Goal: Task Accomplishment & Management: Manage account settings

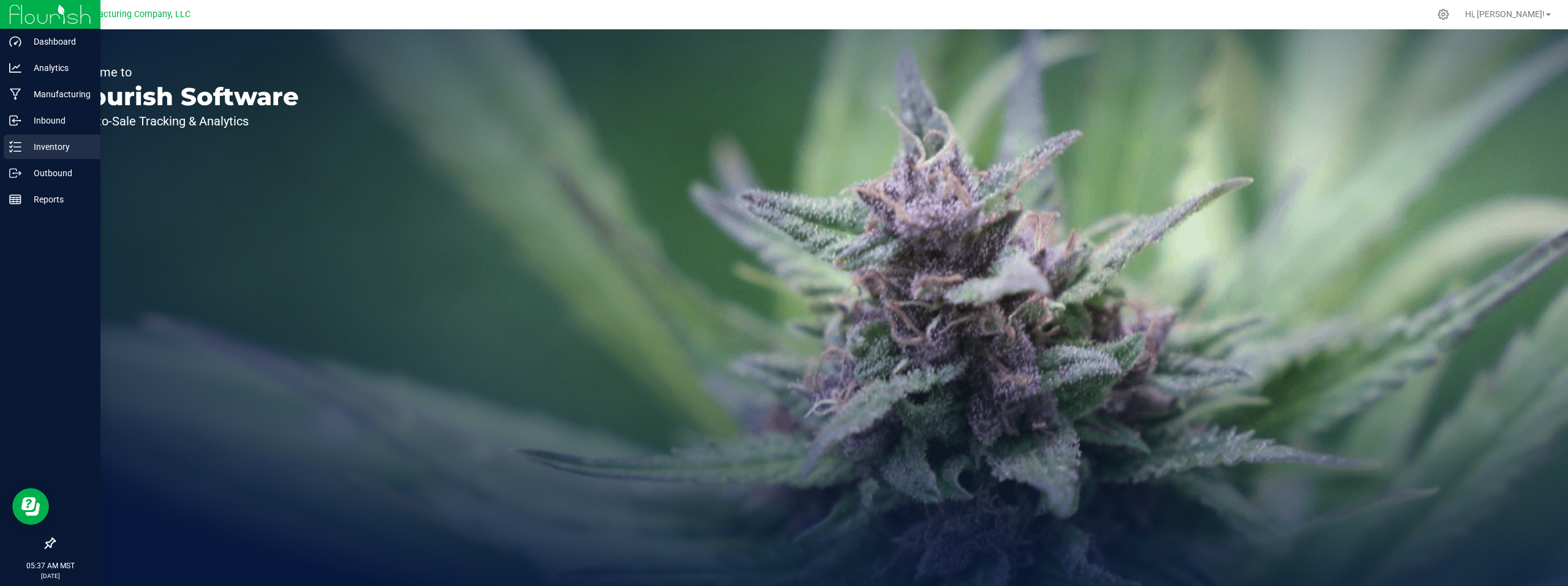
click at [49, 147] on p "Inventory" at bounding box center [58, 147] width 74 height 15
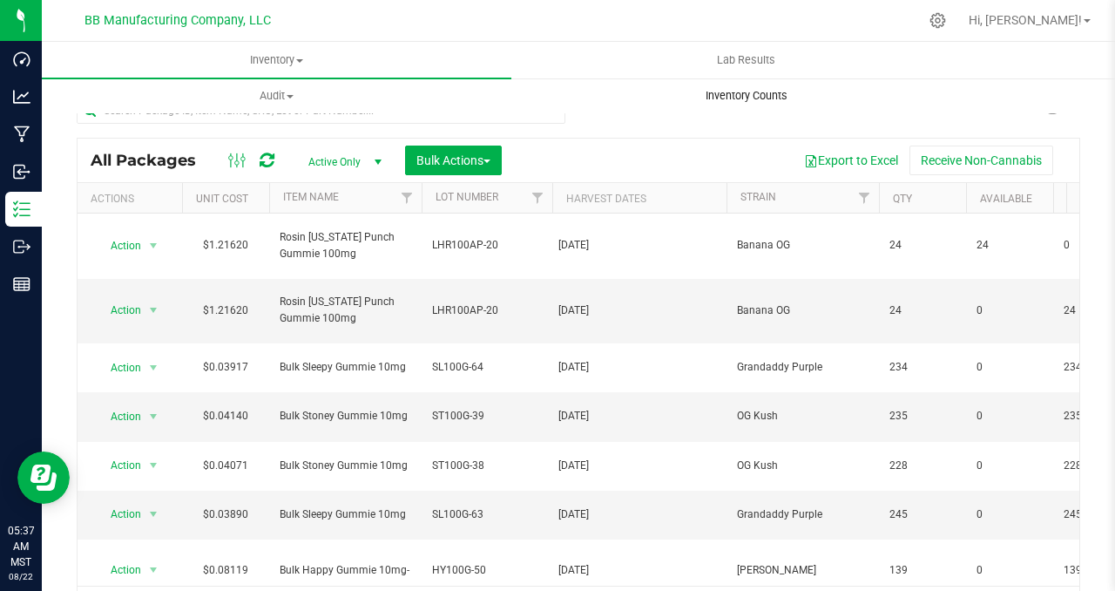
click at [645, 112] on uib-tab-heading "Inventory Counts" at bounding box center [746, 95] width 468 height 35
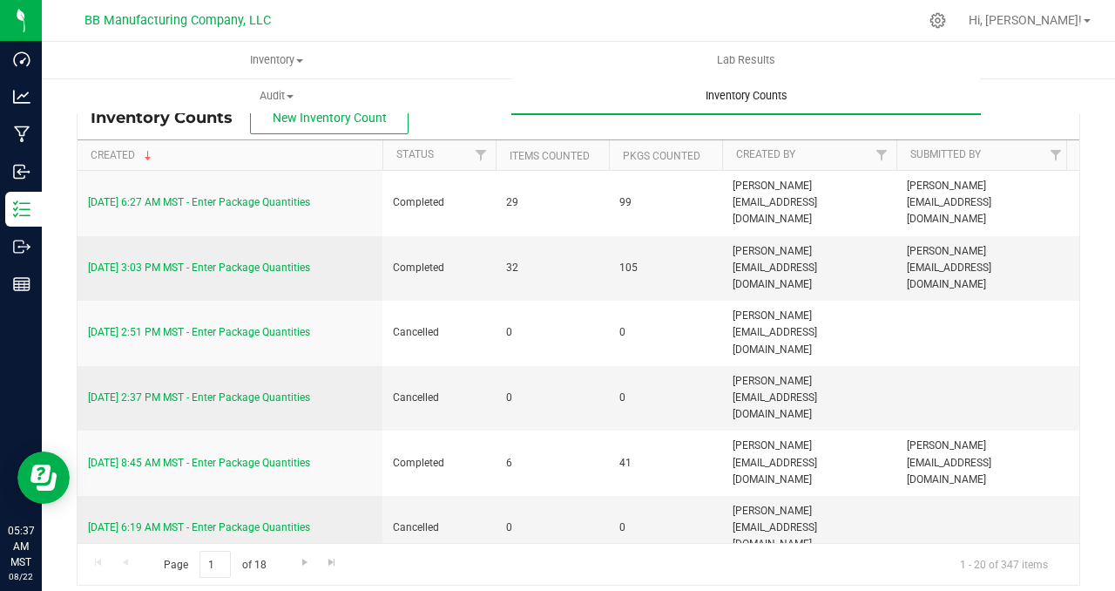
click at [560, 87] on uib-tab-heading "Inventory Counts" at bounding box center [745, 96] width 469 height 37
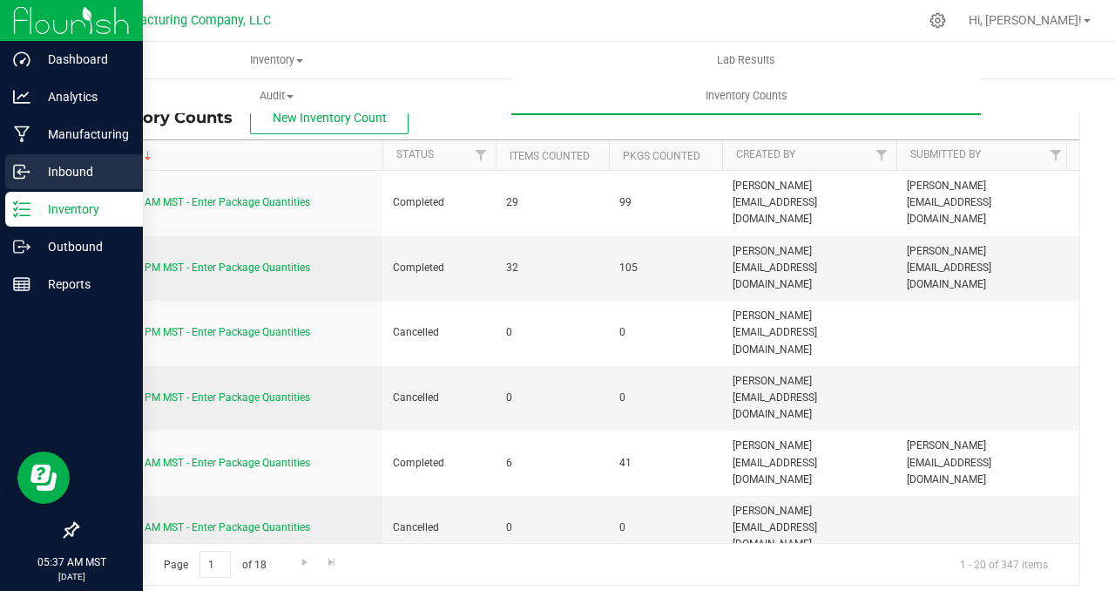
click at [71, 179] on p "Inbound" at bounding box center [82, 171] width 105 height 21
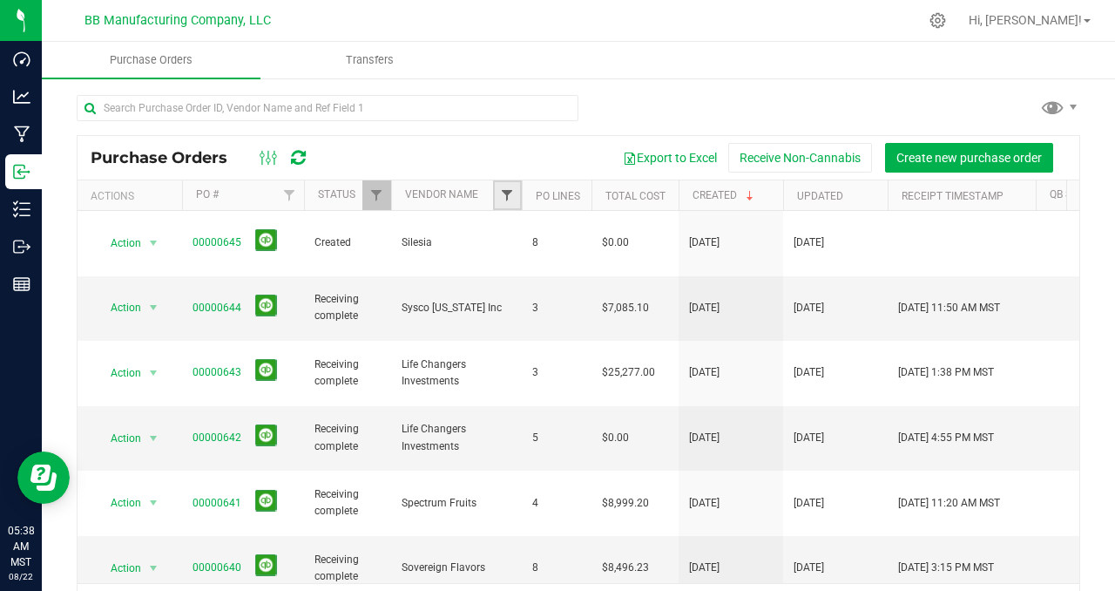
click at [508, 192] on span "Filter" at bounding box center [507, 195] width 14 height 14
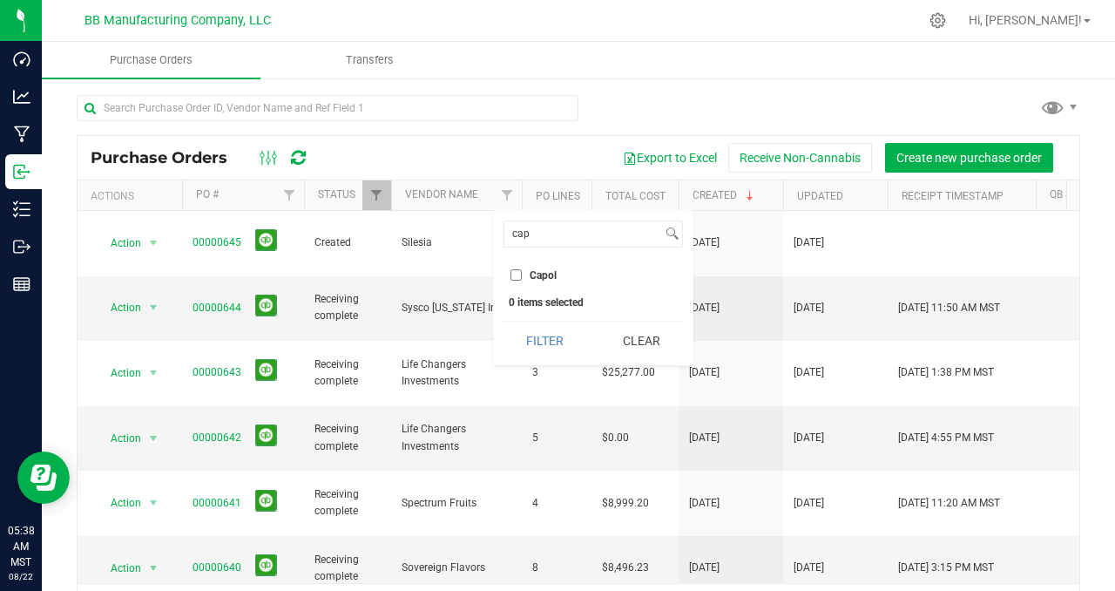
type input "cap"
click at [515, 272] on input "Capol" at bounding box center [515, 274] width 11 height 11
checkbox input "true"
click at [543, 341] on button "Filter" at bounding box center [545, 340] width 84 height 38
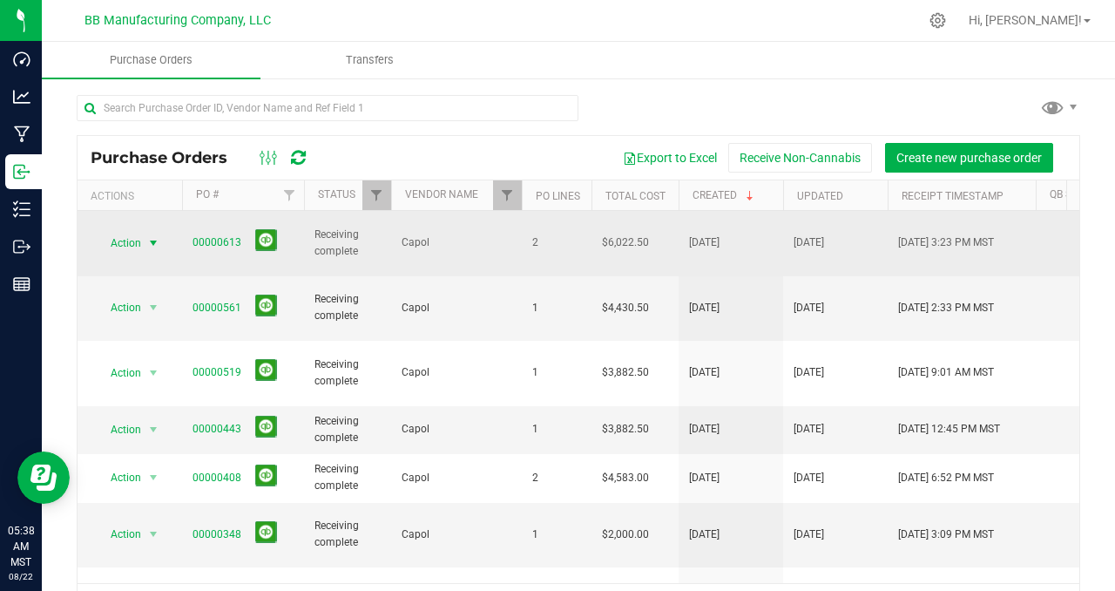
click at [160, 231] on span "select" at bounding box center [154, 243] width 22 height 24
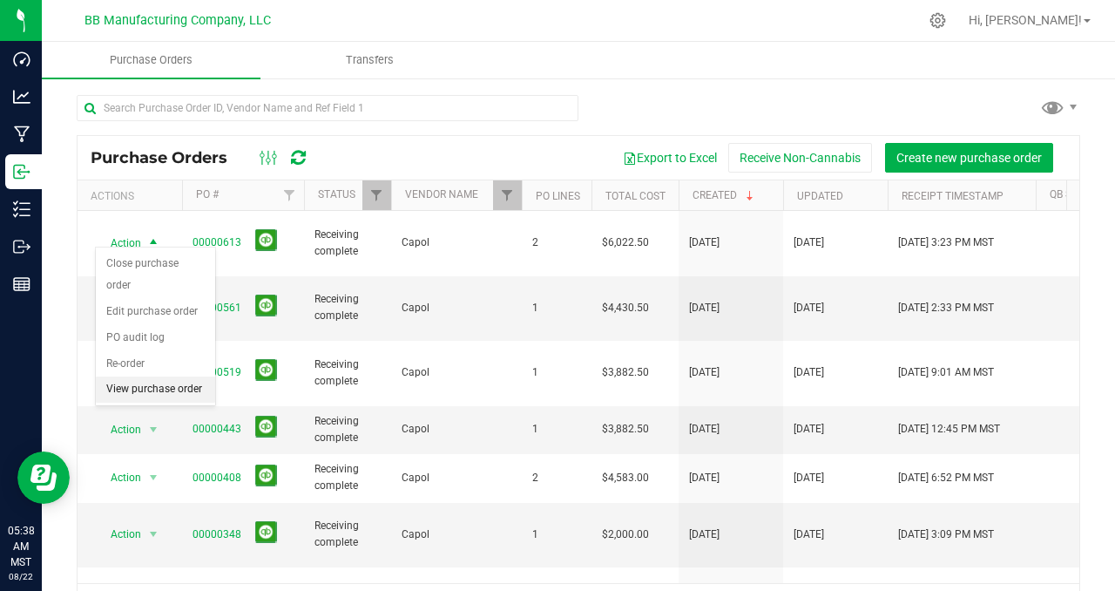
click at [138, 388] on li "View purchase order" at bounding box center [155, 389] width 119 height 26
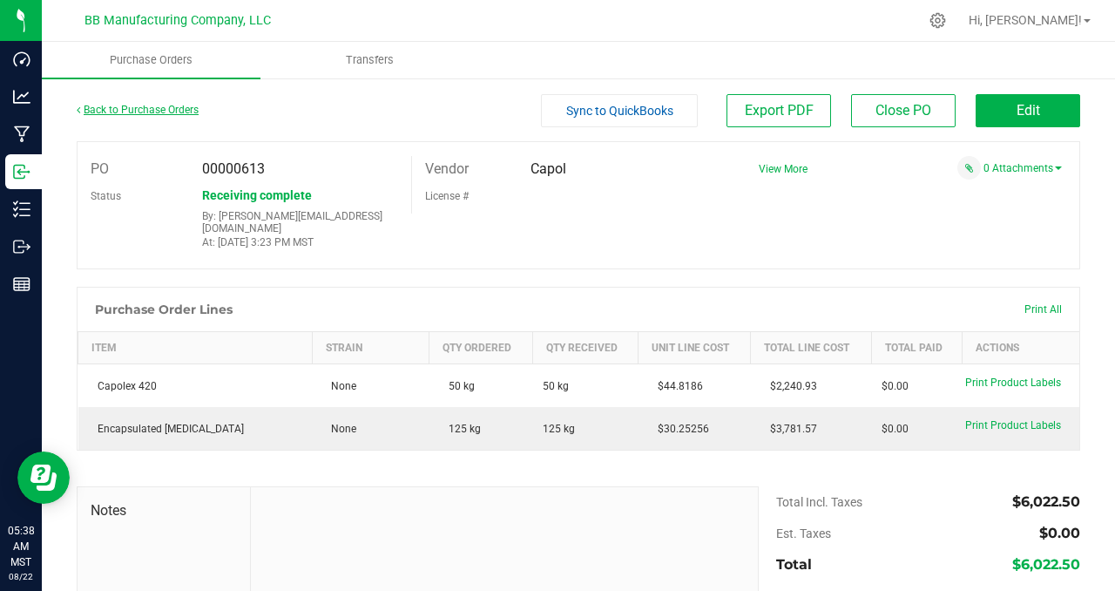
click at [118, 113] on link "Back to Purchase Orders" at bounding box center [138, 110] width 122 height 12
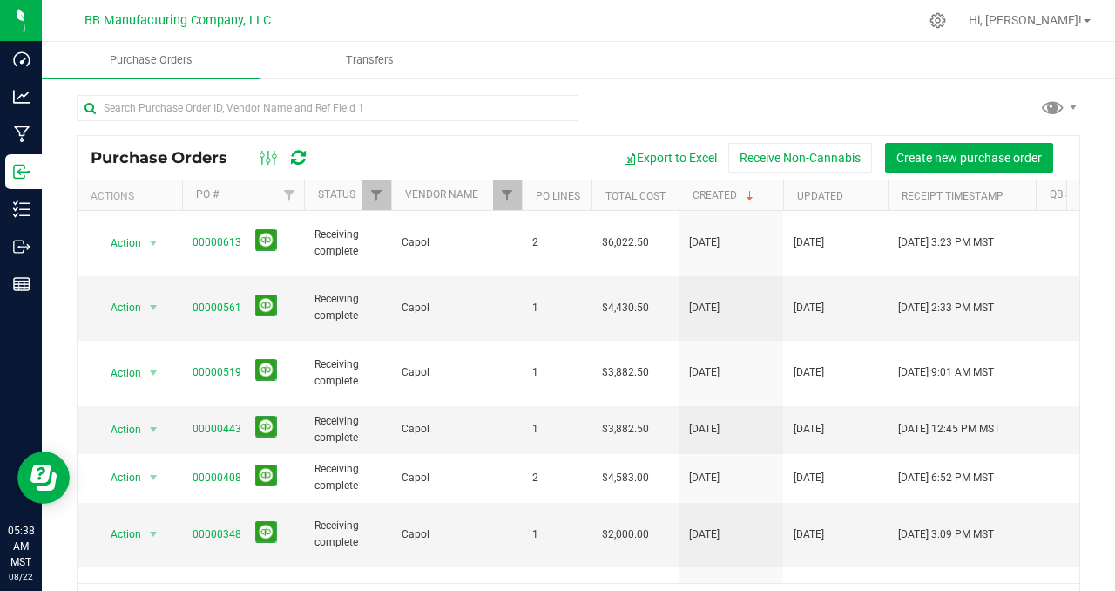
click at [654, 109] on div at bounding box center [578, 115] width 1003 height 40
click at [660, 101] on div at bounding box center [578, 115] width 1003 height 40
click at [671, 104] on div at bounding box center [578, 115] width 1003 height 40
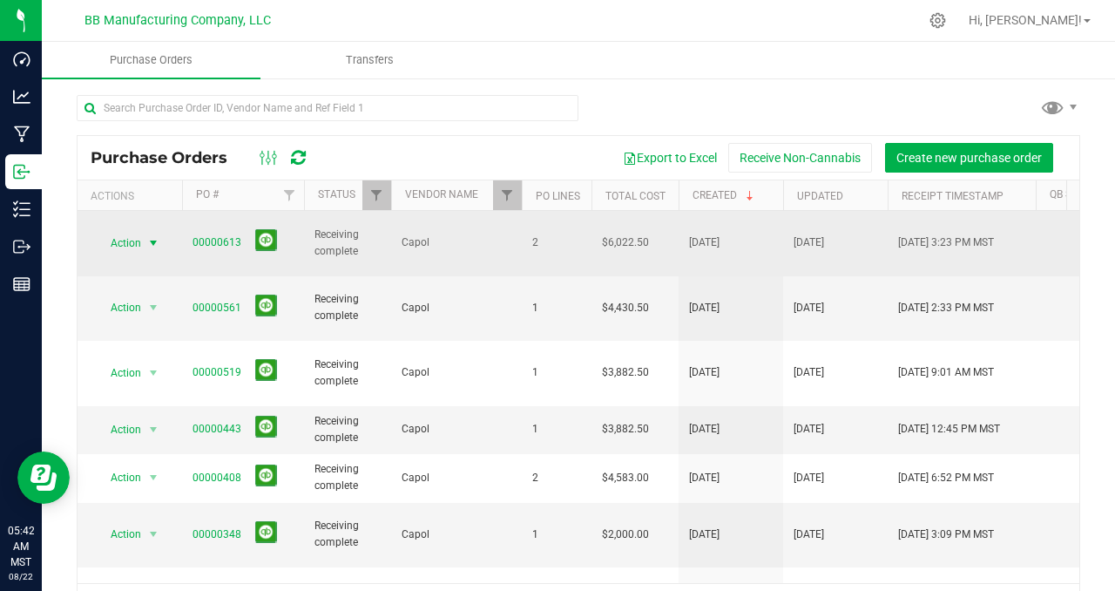
click at [153, 236] on span "select" at bounding box center [153, 243] width 14 height 14
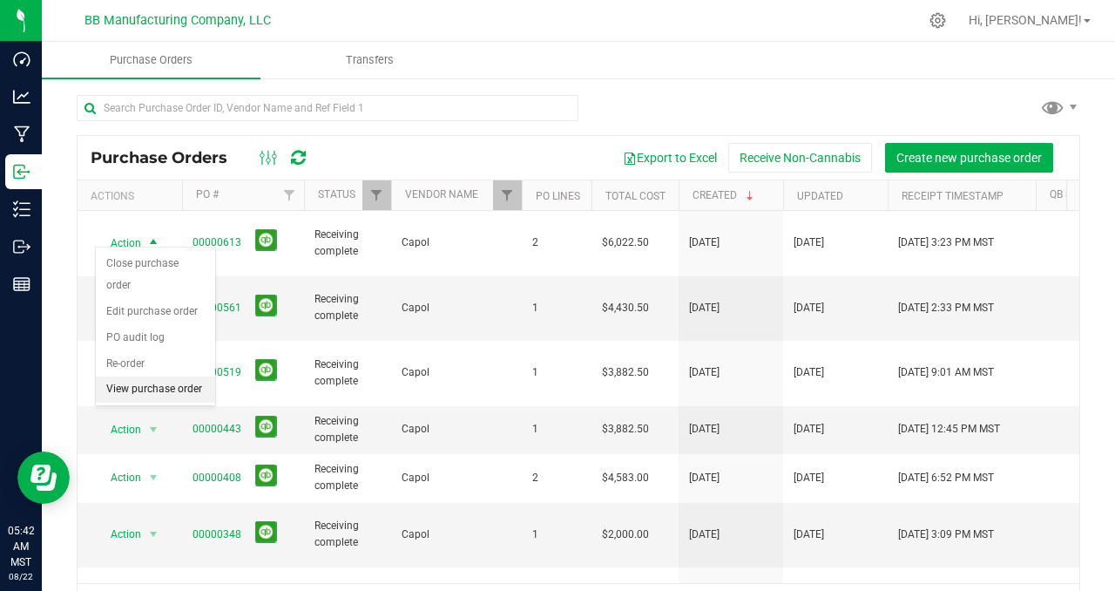
click at [163, 388] on li "View purchase order" at bounding box center [155, 389] width 119 height 26
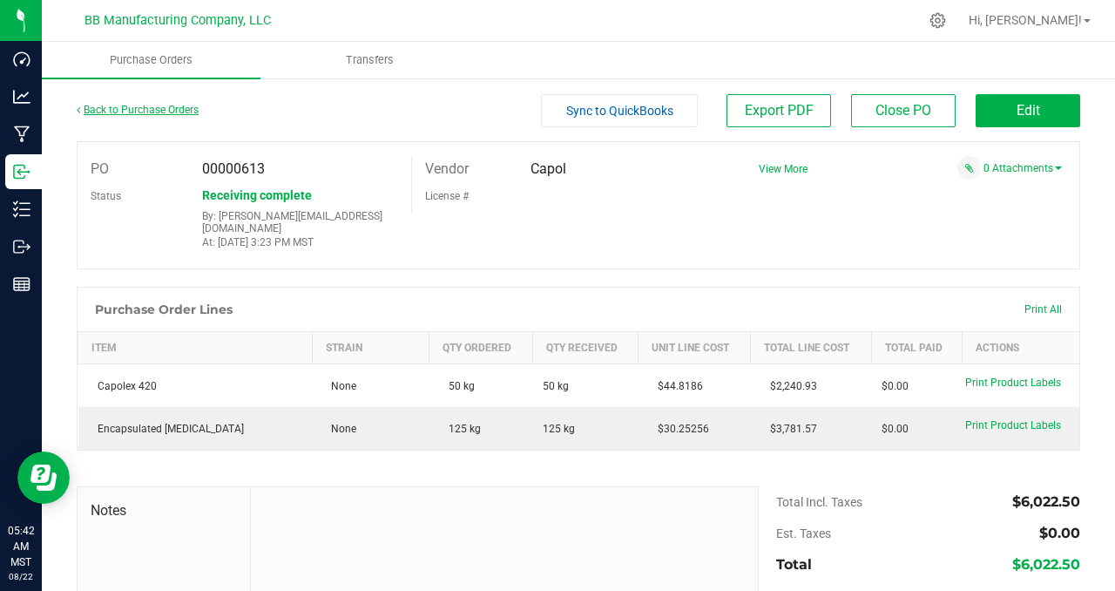
click at [111, 110] on link "Back to Purchase Orders" at bounding box center [138, 110] width 122 height 12
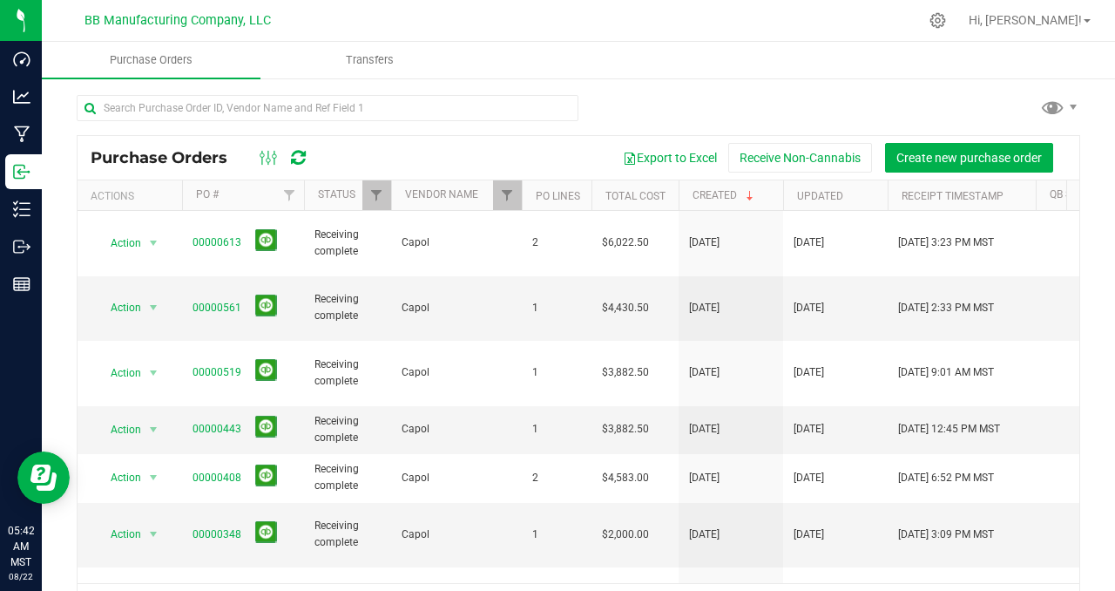
click at [708, 105] on div at bounding box center [578, 115] width 1003 height 40
click at [921, 157] on span "Create new purchase order" at bounding box center [968, 158] width 145 height 14
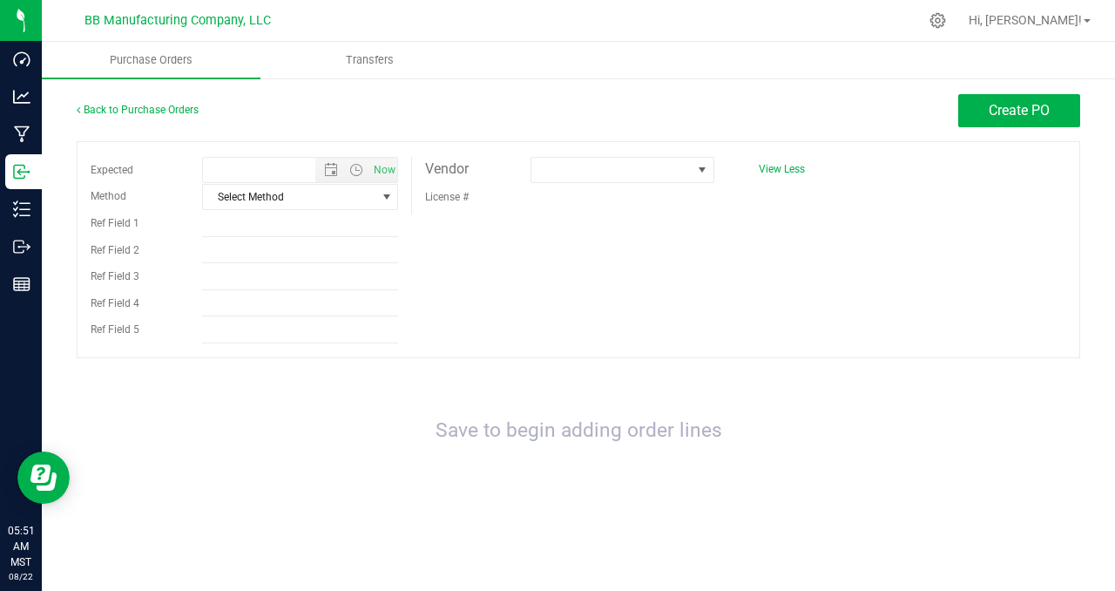
type input "[DATE] 5:51 AM"
click at [388, 199] on span "select" at bounding box center [387, 197] width 14 height 14
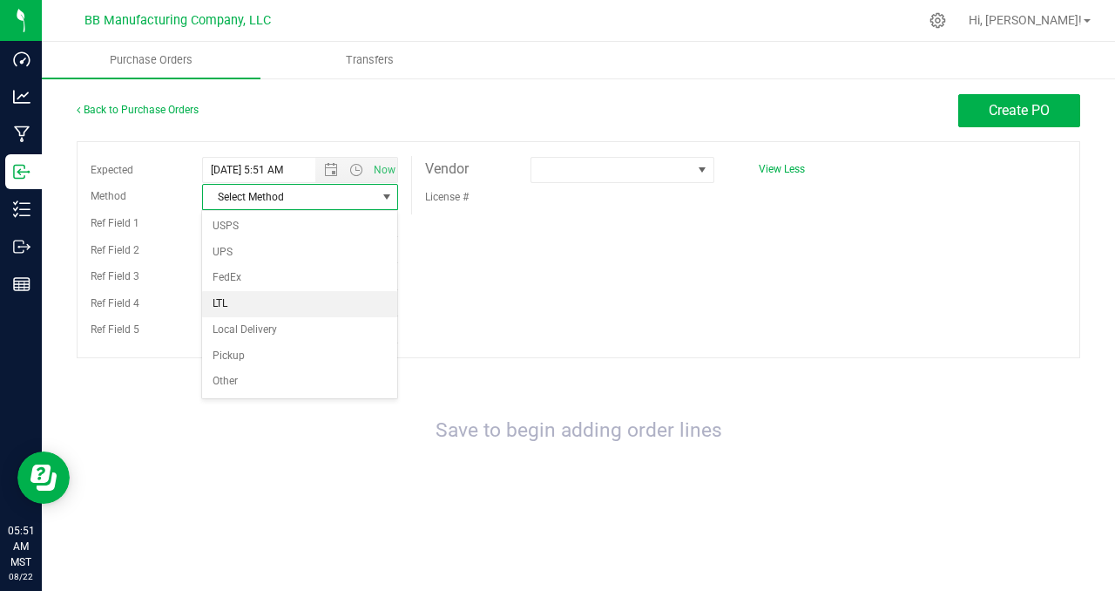
click at [276, 301] on li "LTL" at bounding box center [299, 304] width 195 height 26
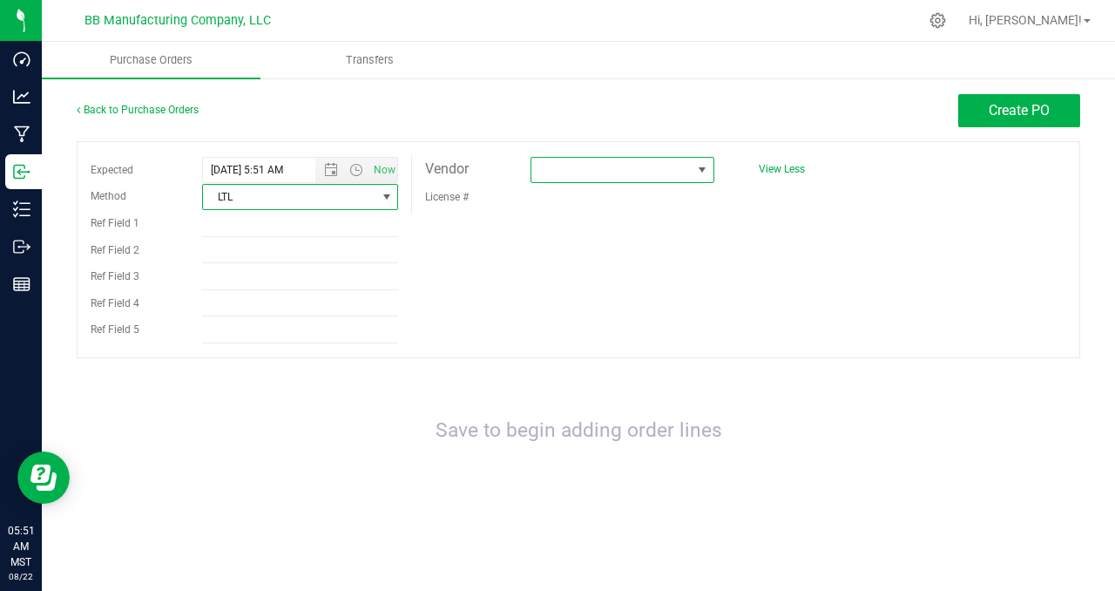
click at [700, 175] on span at bounding box center [702, 170] width 14 height 14
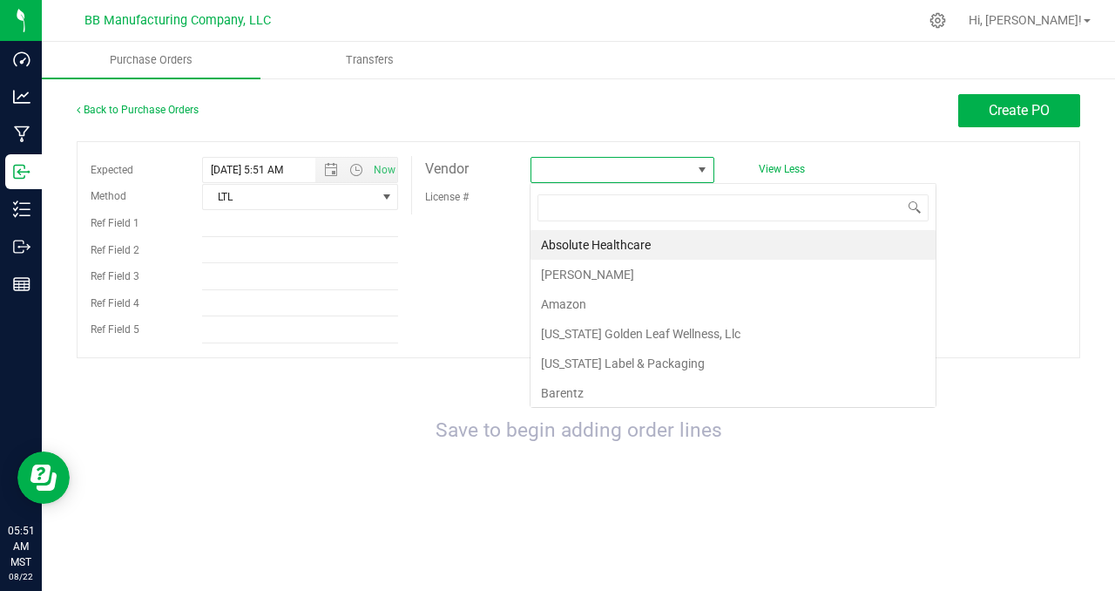
scroll to position [26, 184]
click at [616, 209] on input at bounding box center [732, 207] width 391 height 27
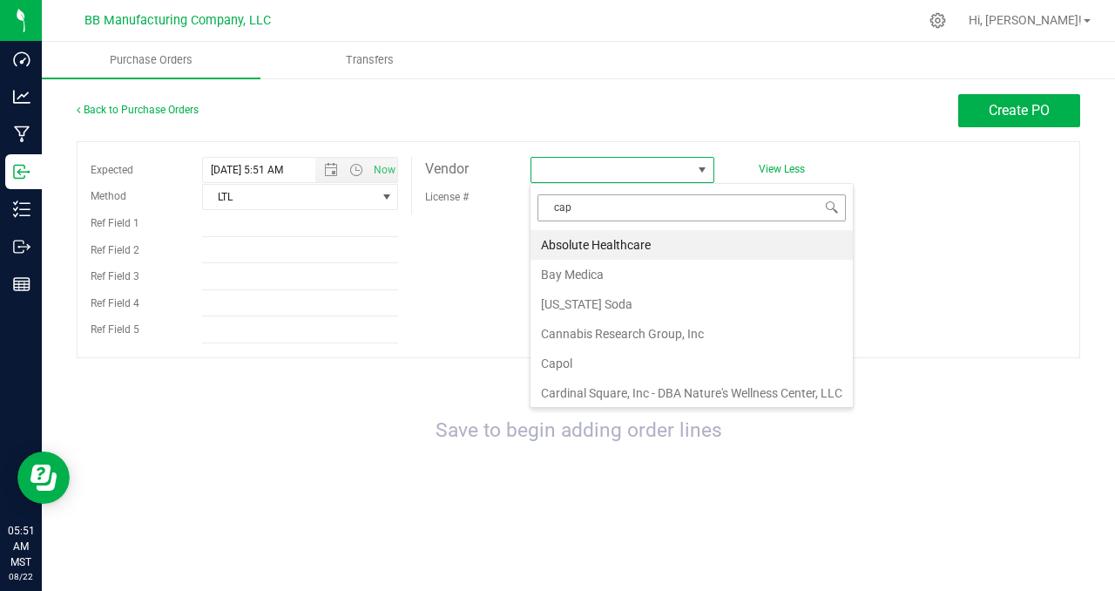
type input "capo"
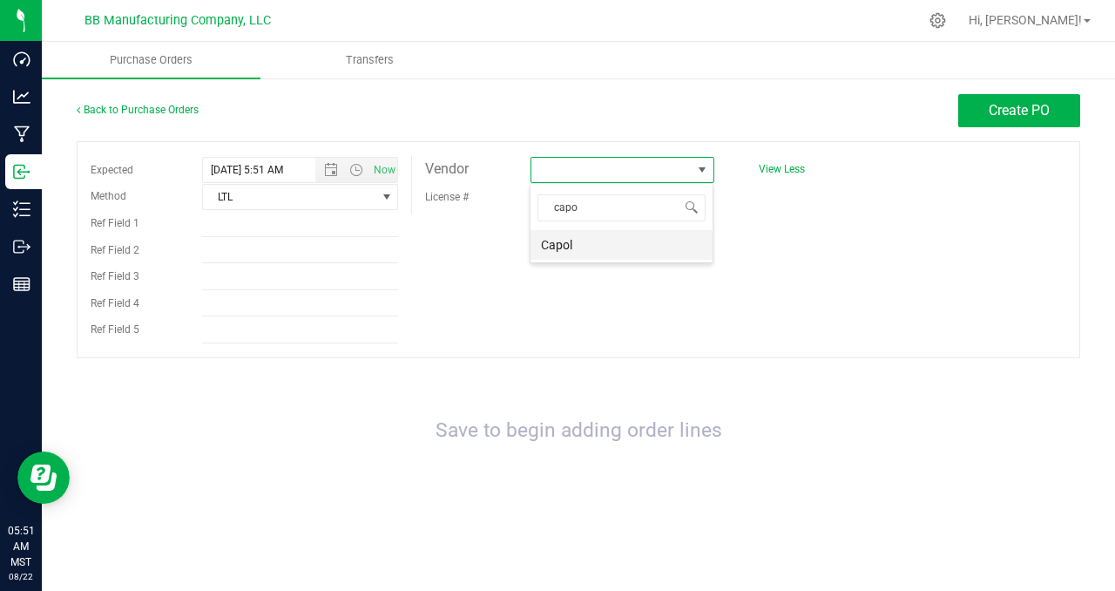
click at [598, 241] on li "Capol" at bounding box center [621, 245] width 182 height 30
click at [837, 368] on div at bounding box center [578, 366] width 1003 height 17
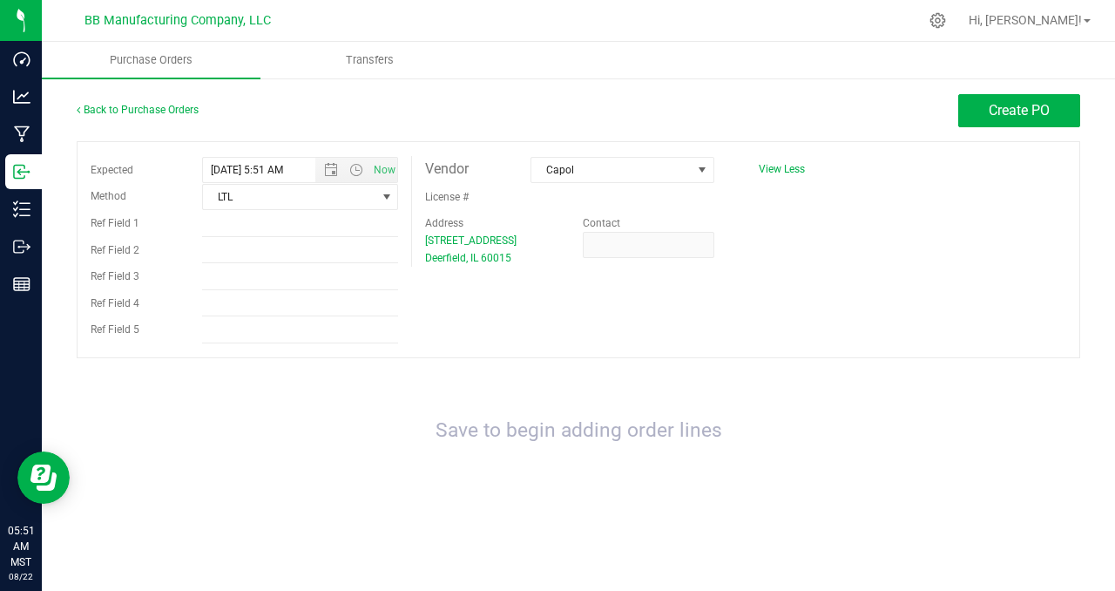
click at [920, 231] on div "Expected [DATE] 5:51 AM Now Method LTL Select Method USPS UPS FedEx LTL Local D…" at bounding box center [578, 249] width 1003 height 217
click at [993, 114] on span "Create PO" at bounding box center [1019, 110] width 61 height 17
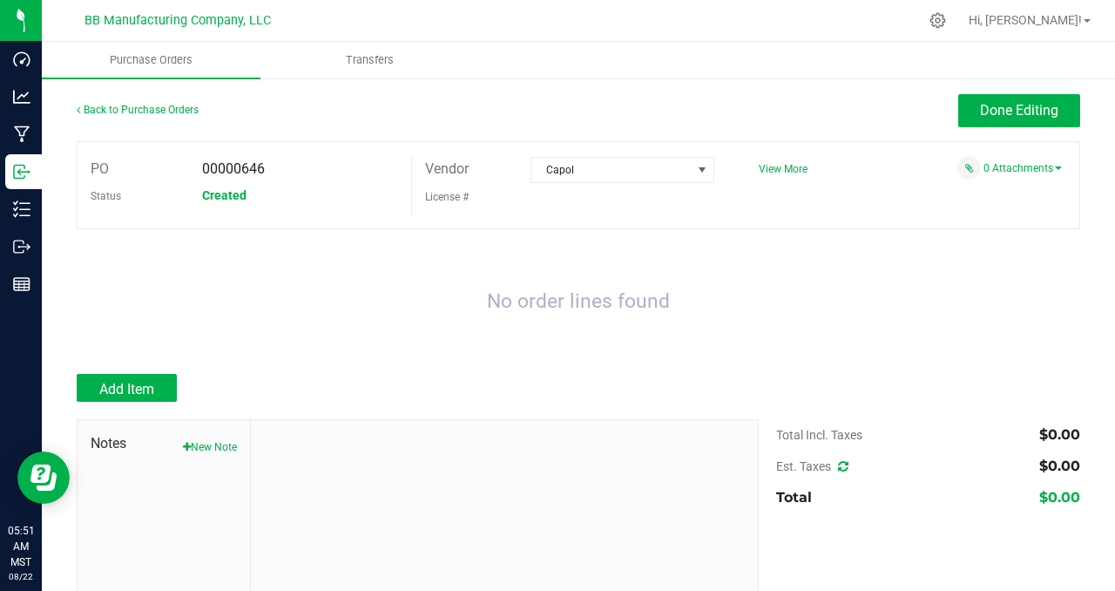
click at [387, 287] on div "No order lines found" at bounding box center [578, 301] width 1003 height 110
click at [155, 388] on button "Add Item" at bounding box center [127, 388] width 100 height 28
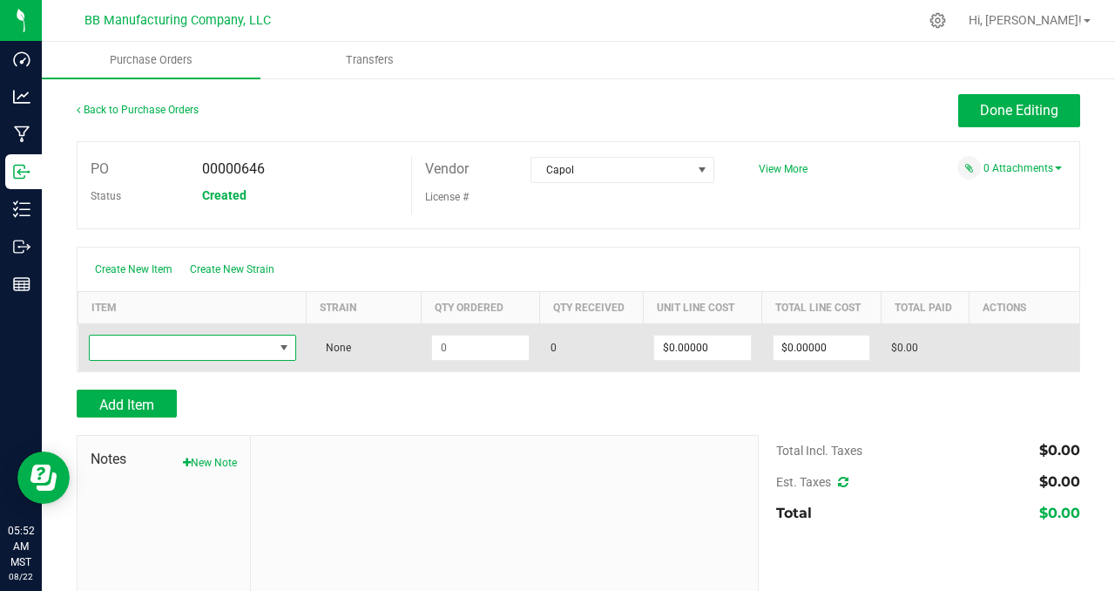
click at [280, 346] on span "NO DATA FOUND" at bounding box center [284, 348] width 14 height 14
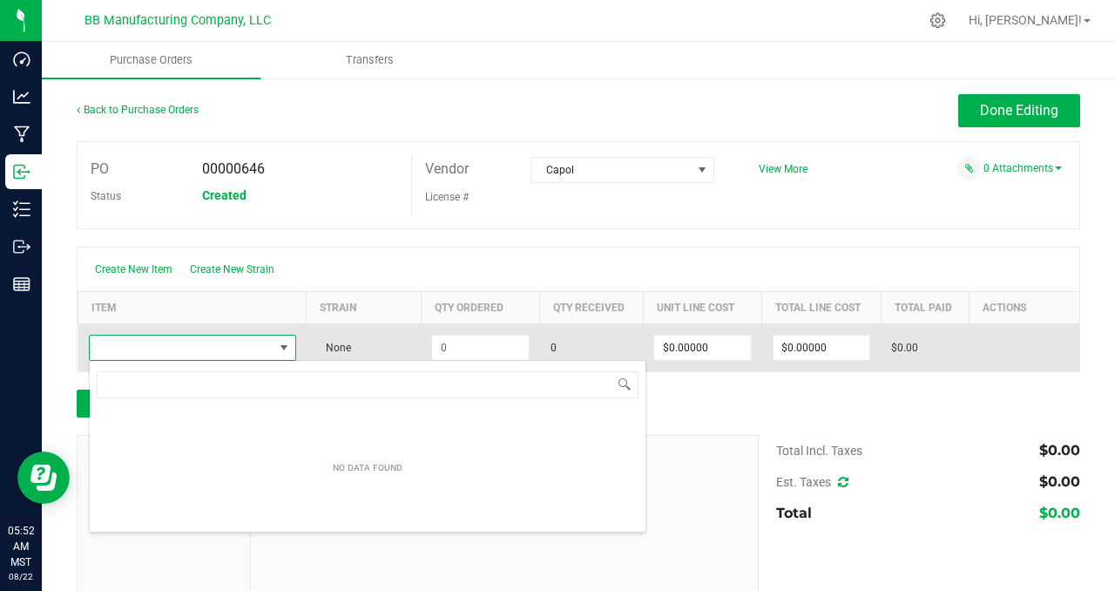
scroll to position [26, 202]
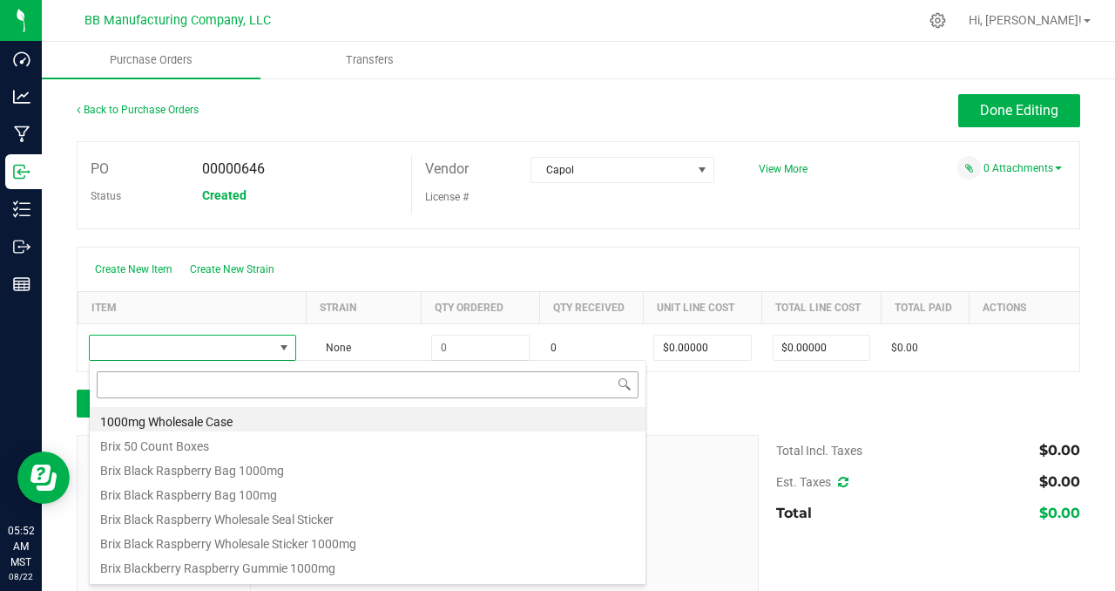
click at [150, 386] on input at bounding box center [368, 384] width 542 height 27
type input "cap"
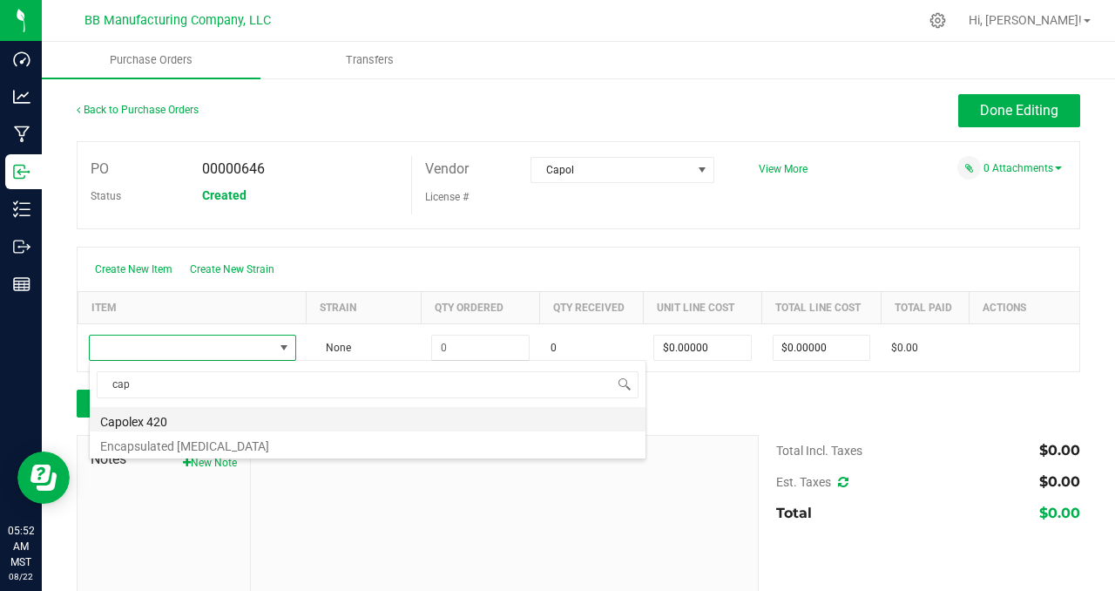
click at [197, 421] on li "Capolex 420" at bounding box center [368, 419] width 556 height 24
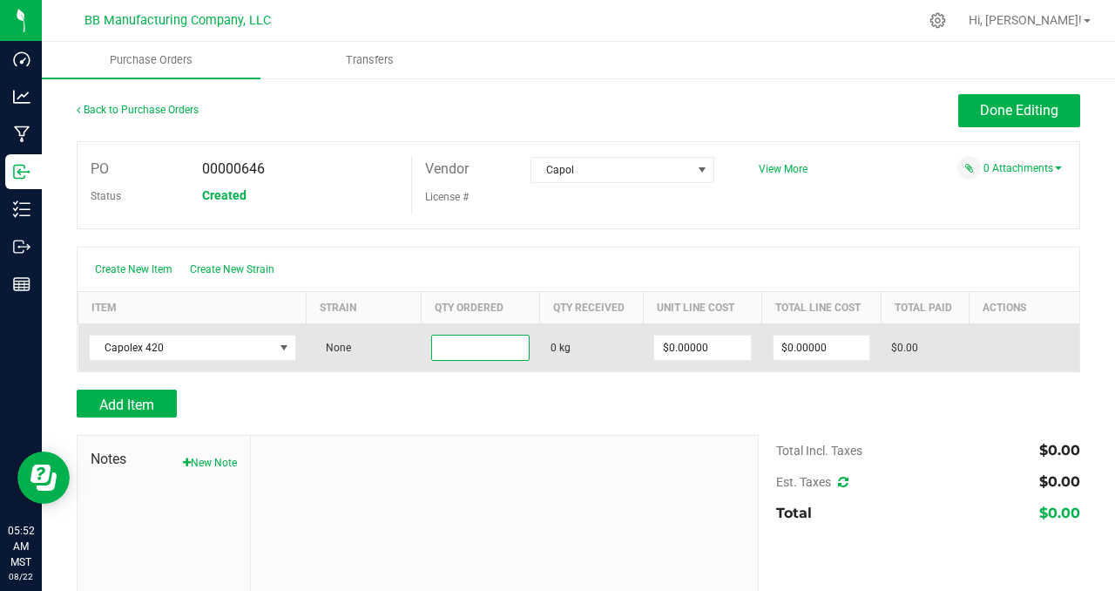
click at [490, 344] on input at bounding box center [480, 347] width 96 height 24
type input "100.0000 kg"
click at [834, 348] on input "0" at bounding box center [821, 347] width 96 height 24
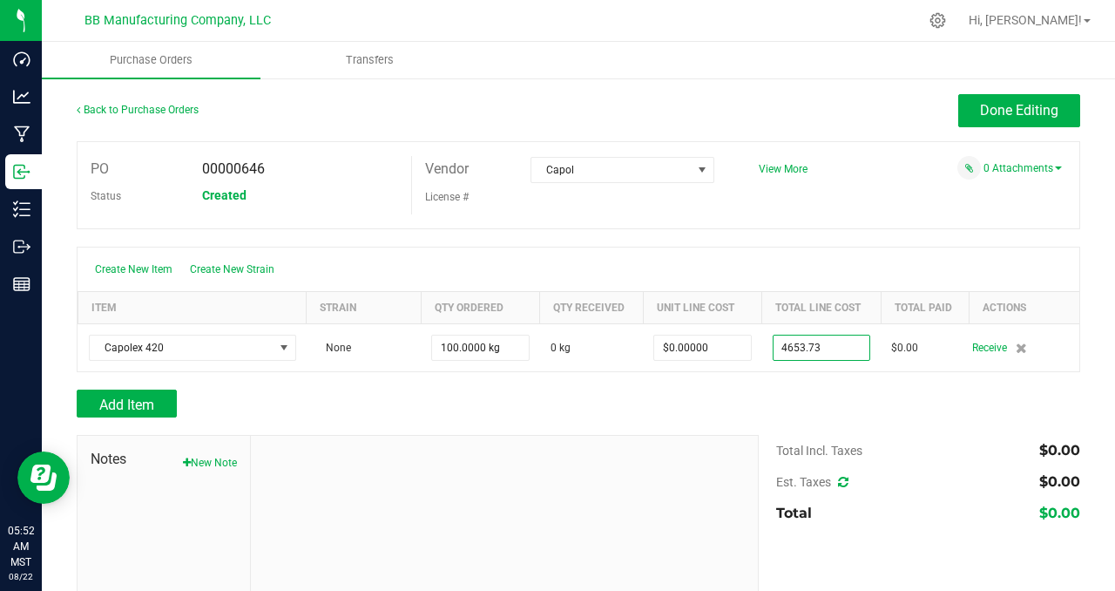
type input "$4,653.73000"
type input "100"
type input "$46.53730"
click at [831, 258] on div "Create New Item Create New Strain Item Strain Qty Ordered Qty Received Unit Lin…" at bounding box center [578, 308] width 1003 height 125
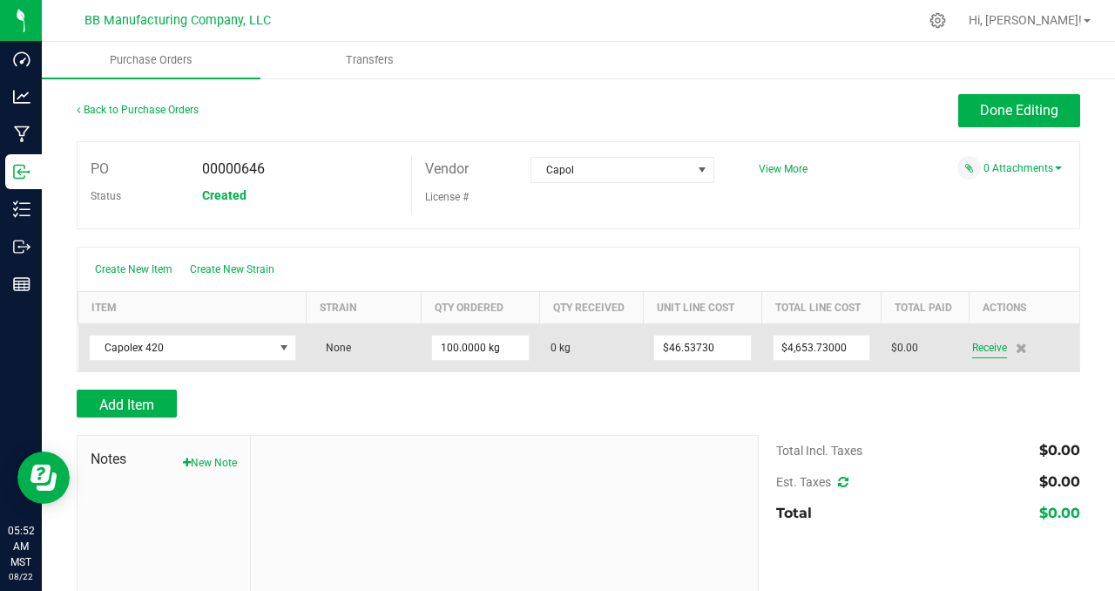
click at [978, 350] on span "Receive" at bounding box center [989, 347] width 35 height 21
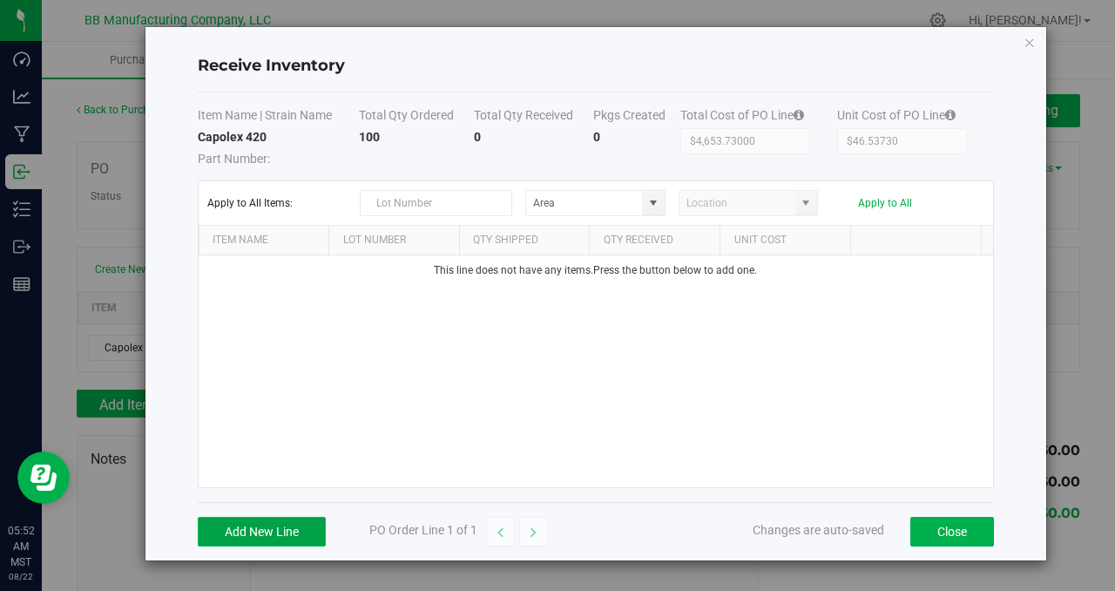
click at [238, 531] on button "Add New Line" at bounding box center [262, 531] width 128 height 30
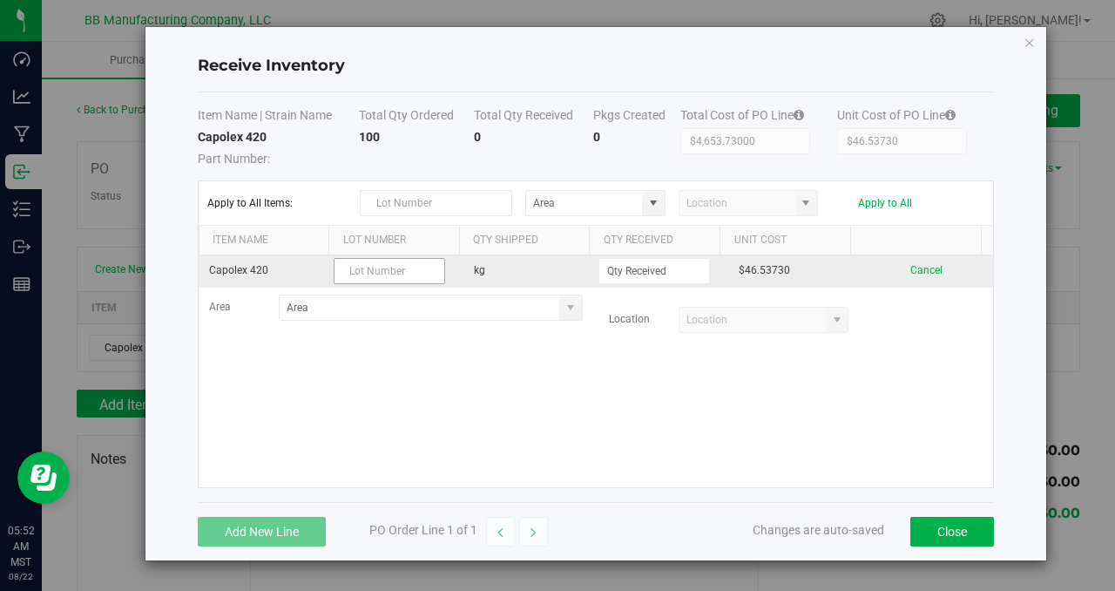
click at [395, 275] on input "text" at bounding box center [389, 271] width 111 height 26
type input "'"
type input "PA00040039 [DATE]"
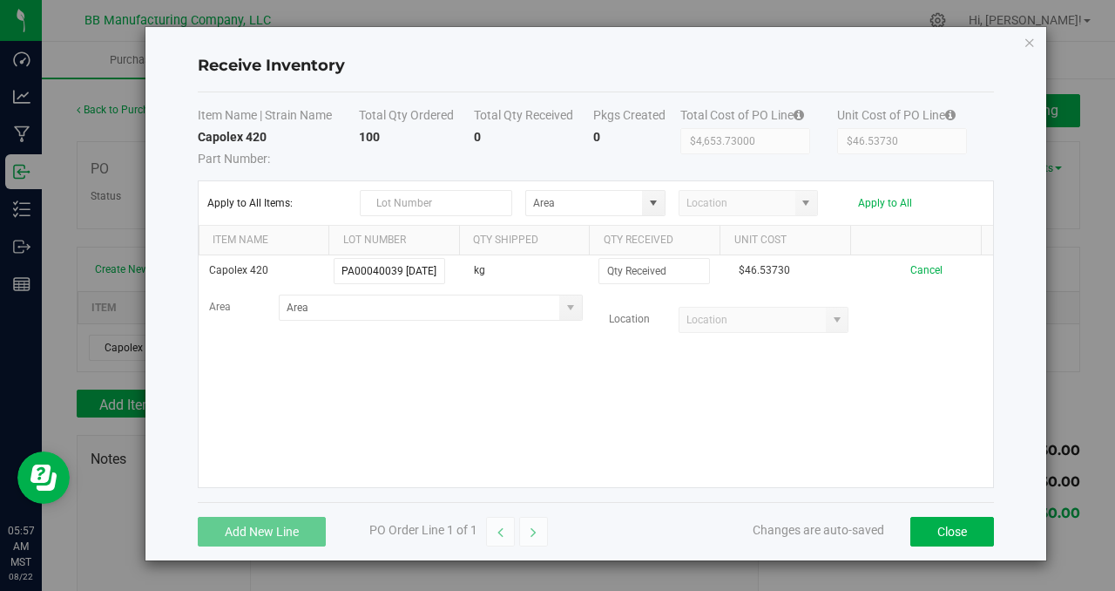
scroll to position [0, 0]
click at [264, 412] on div "Capolex 420 PA00040039 [DATE] kg $46.53730 Cancel Area Location" at bounding box center [596, 371] width 794 height 232
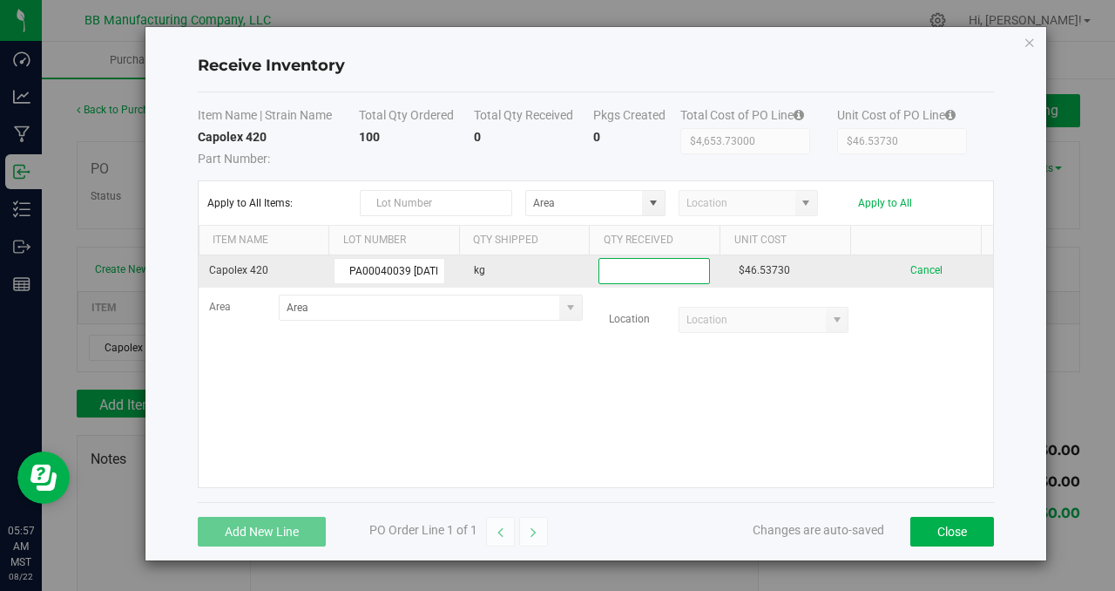
click at [638, 271] on input at bounding box center [654, 271] width 110 height 24
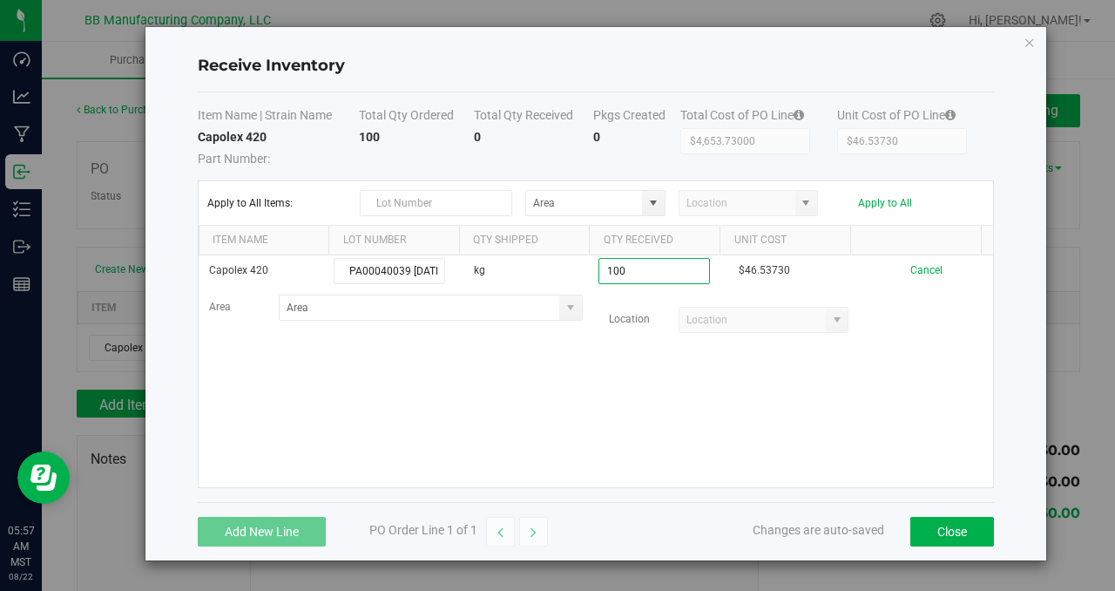
type input "100.0000 kg"
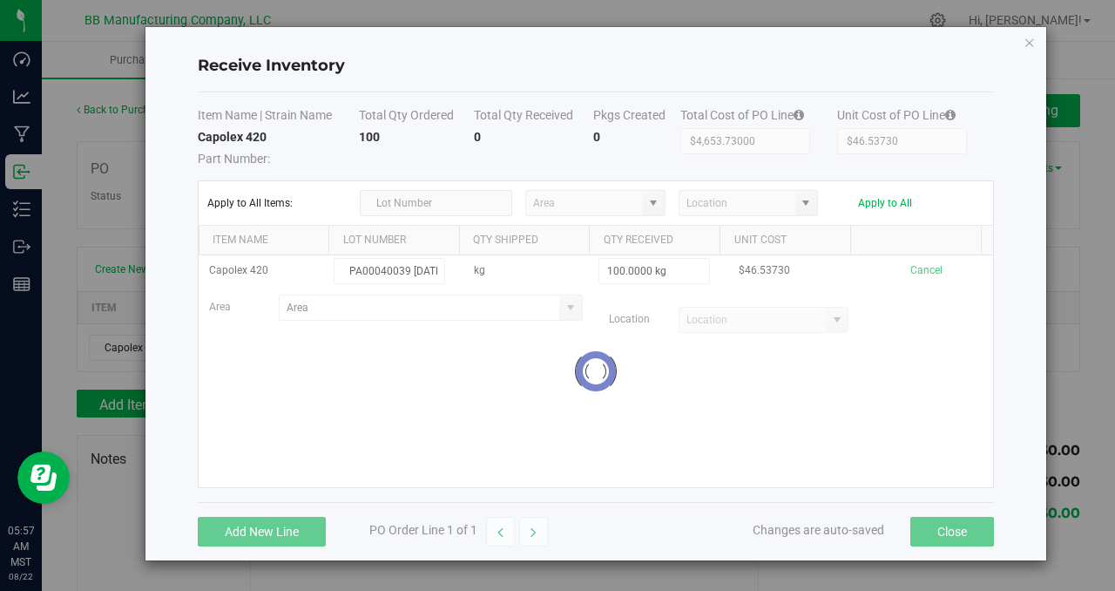
click at [687, 402] on kendo-grid-list "Capolex 420 PA00040039 [DATE] kg 100.0000 kg $46.53730 Cancel Area Location Loa…" at bounding box center [596, 371] width 794 height 232
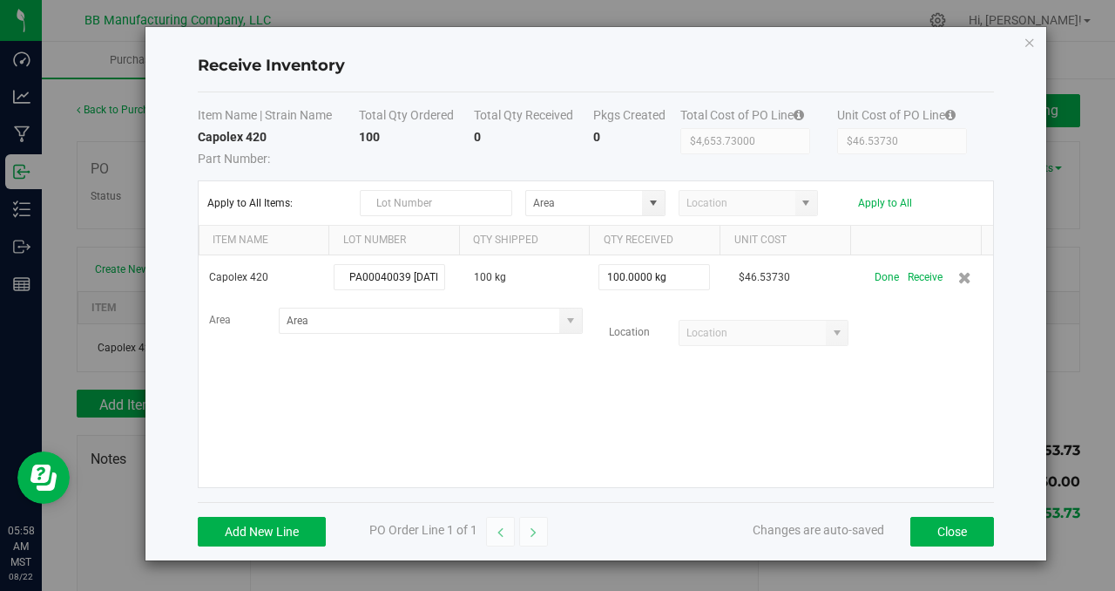
click at [538, 406] on div "Capolex 420 PA00040039 [DATE] 100 kg 100.0000 kg $46.53730 Done Receive Area Lo…" at bounding box center [596, 371] width 794 height 232
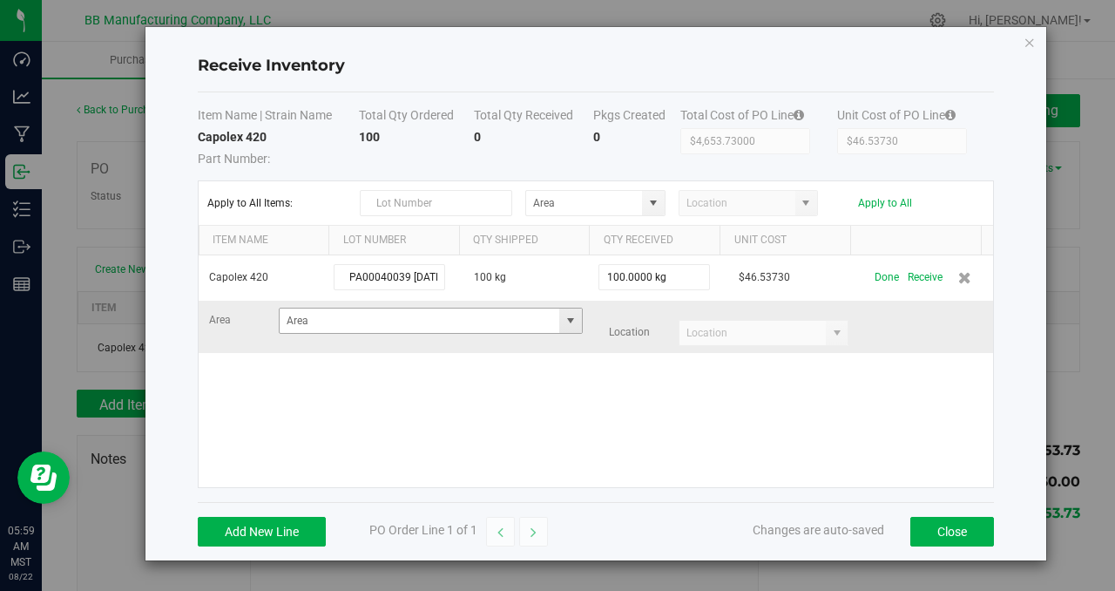
click at [564, 323] on span at bounding box center [571, 321] width 14 height 14
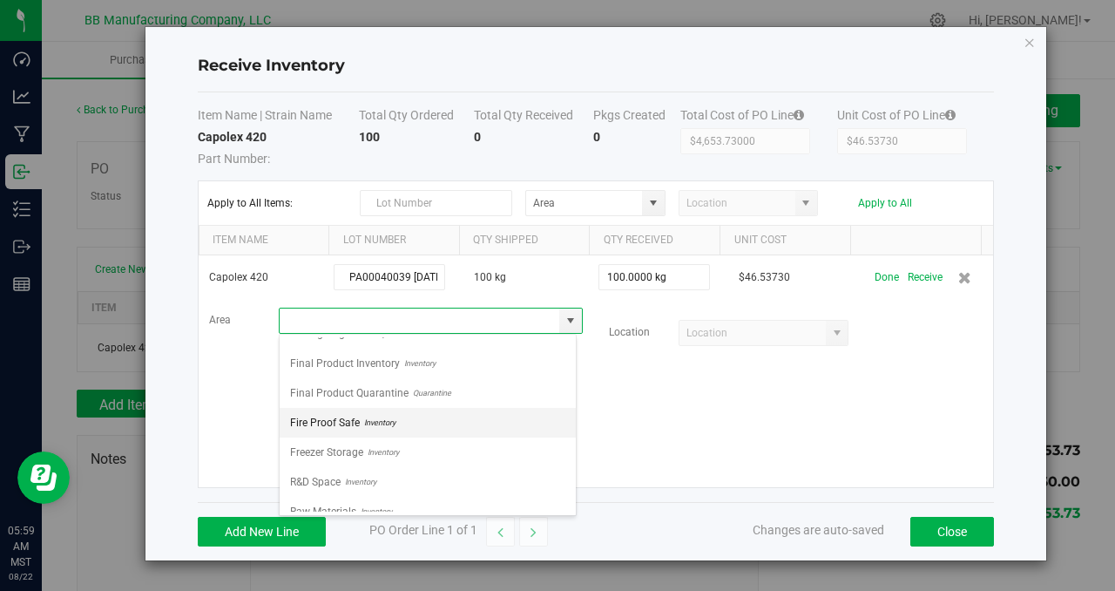
scroll to position [122, 0]
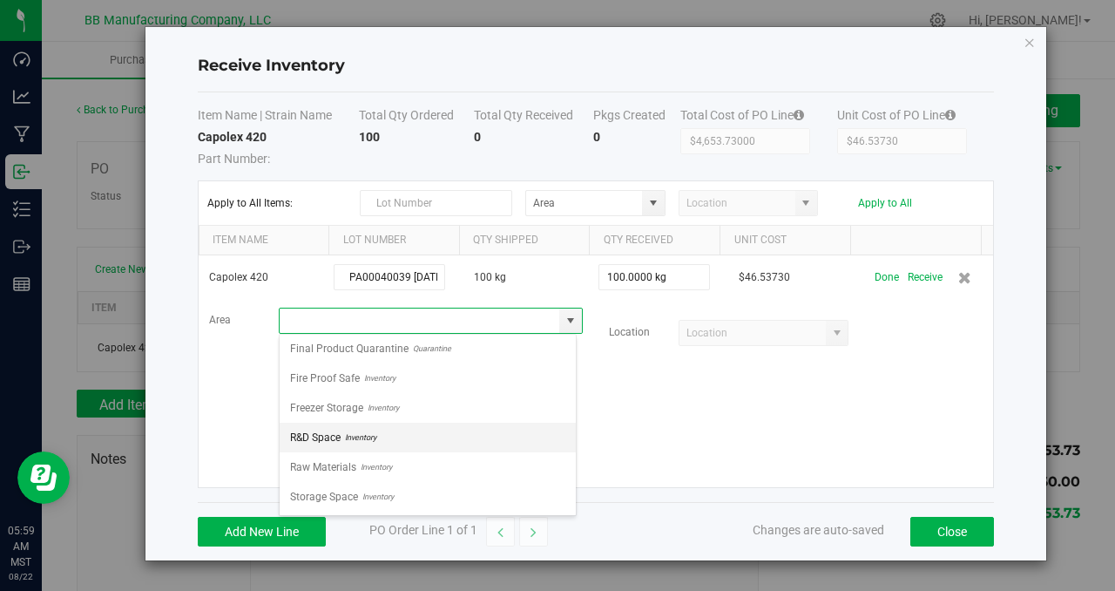
click at [409, 429] on li "R&D Space Inventory" at bounding box center [428, 437] width 296 height 30
type input "R&D Space"
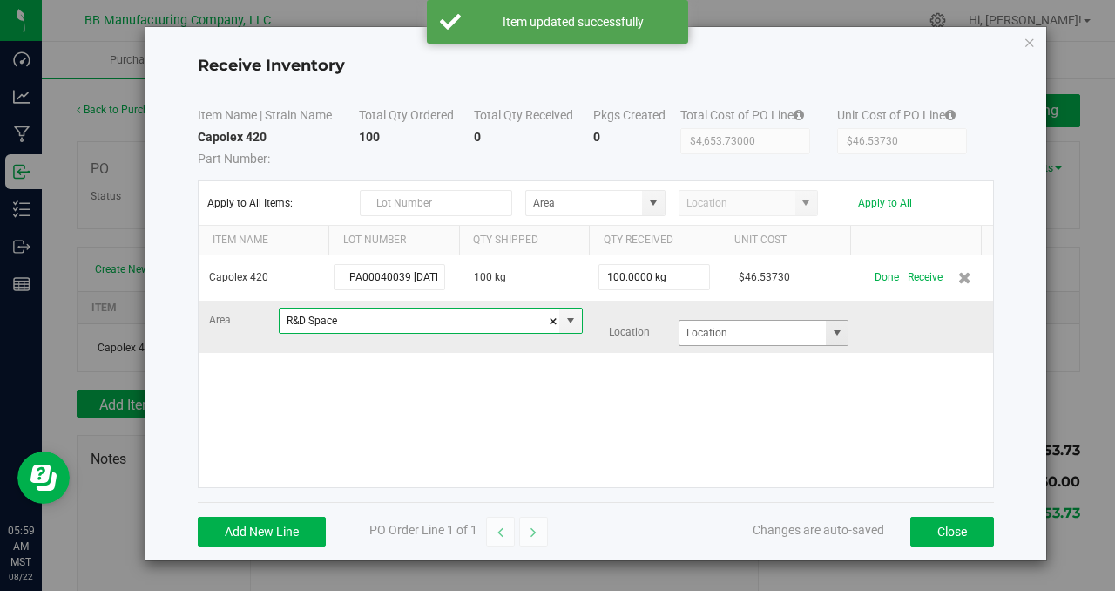
click at [832, 335] on span at bounding box center [837, 333] width 14 height 14
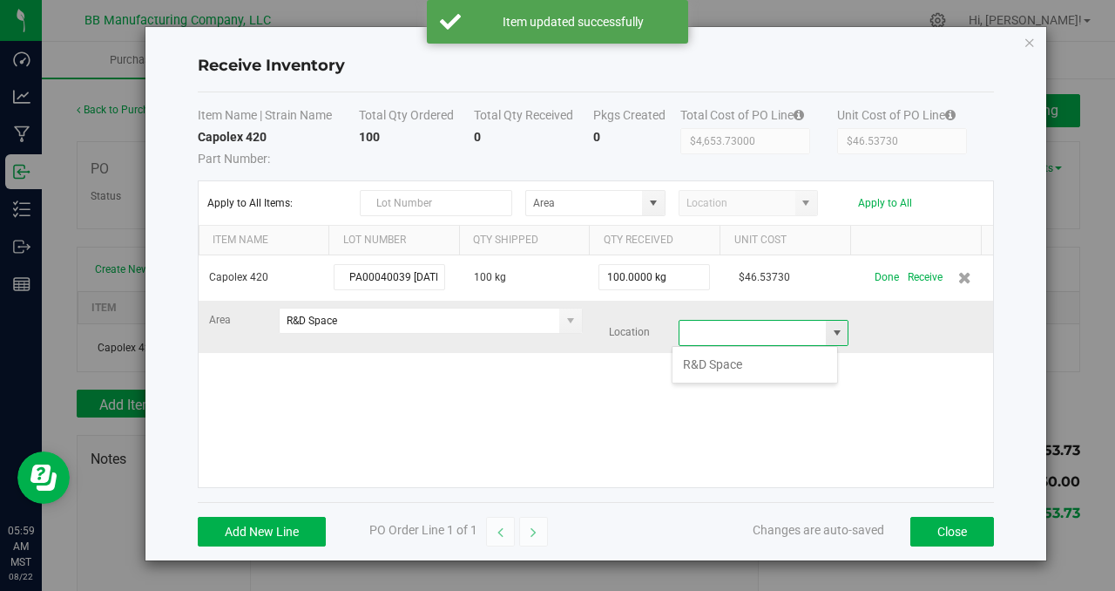
scroll to position [26, 166]
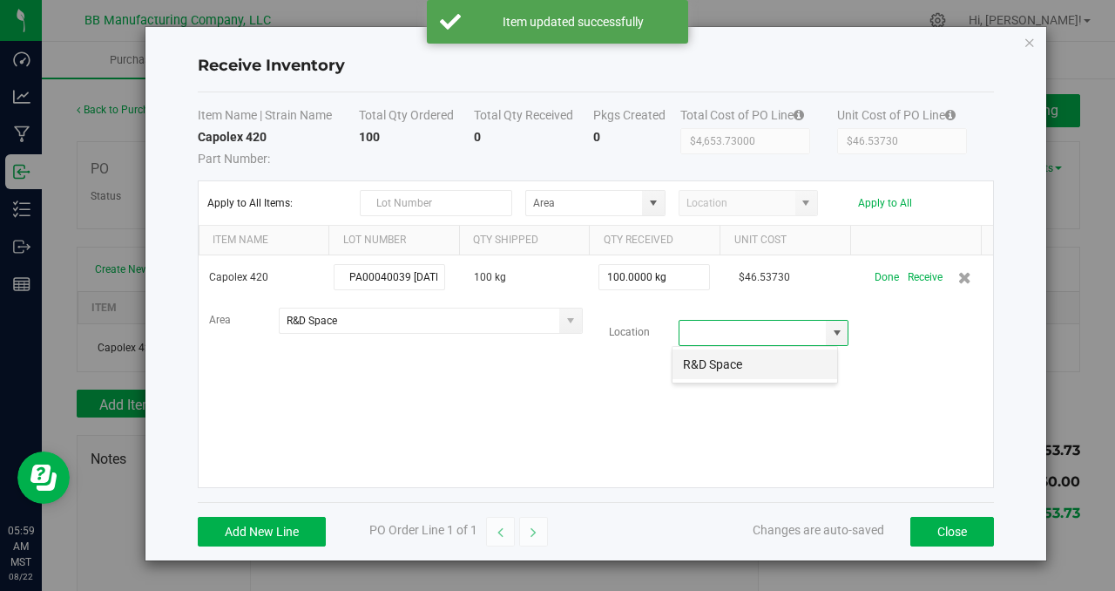
click at [739, 363] on li "R&D Space" at bounding box center [754, 364] width 165 height 30
type input "R&D Space"
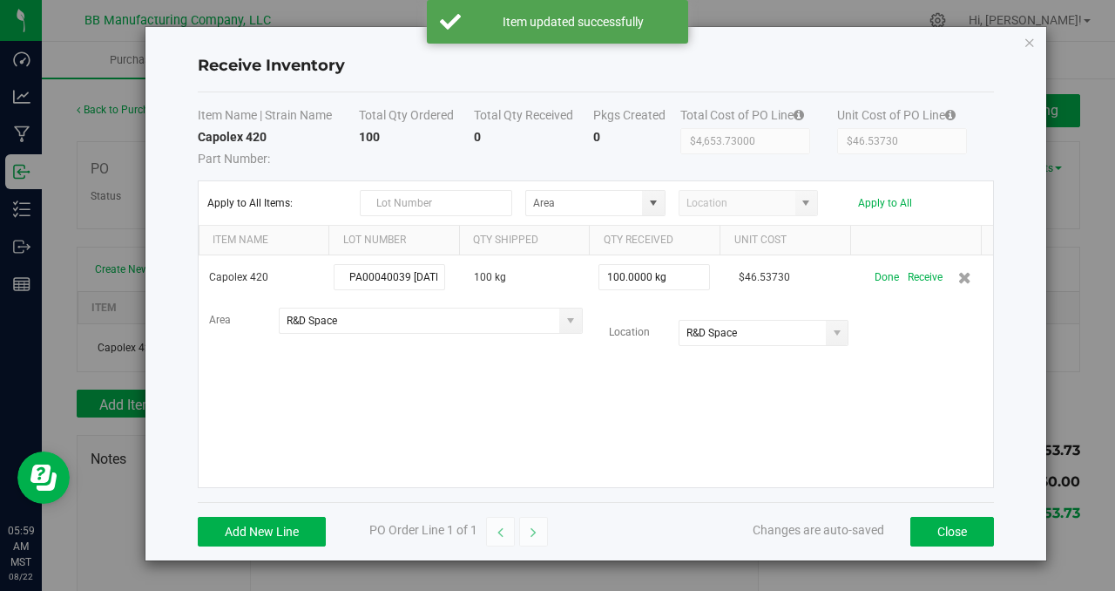
click at [669, 398] on div "Capolex 420 PA00040039 [DATE] 100 kg 100.0000 kg $46.53730 Done Receive Area R&…" at bounding box center [596, 371] width 794 height 232
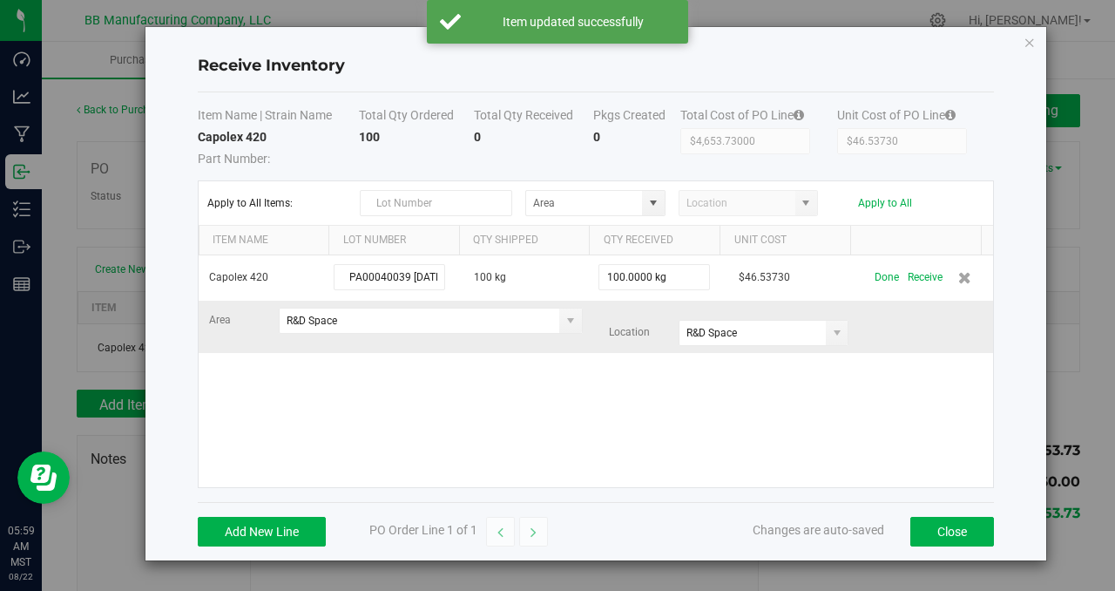
click at [908, 333] on div "Area R&D Space Location [GEOGRAPHIC_DATA]" at bounding box center [596, 326] width 800 height 38
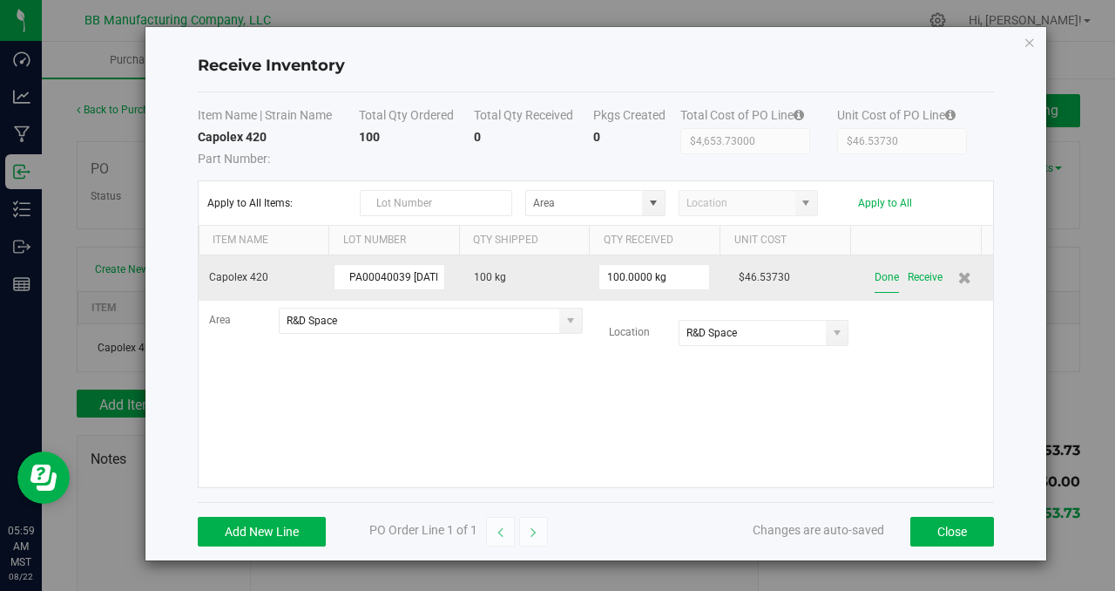
click at [874, 280] on button "Done" at bounding box center [886, 277] width 24 height 30
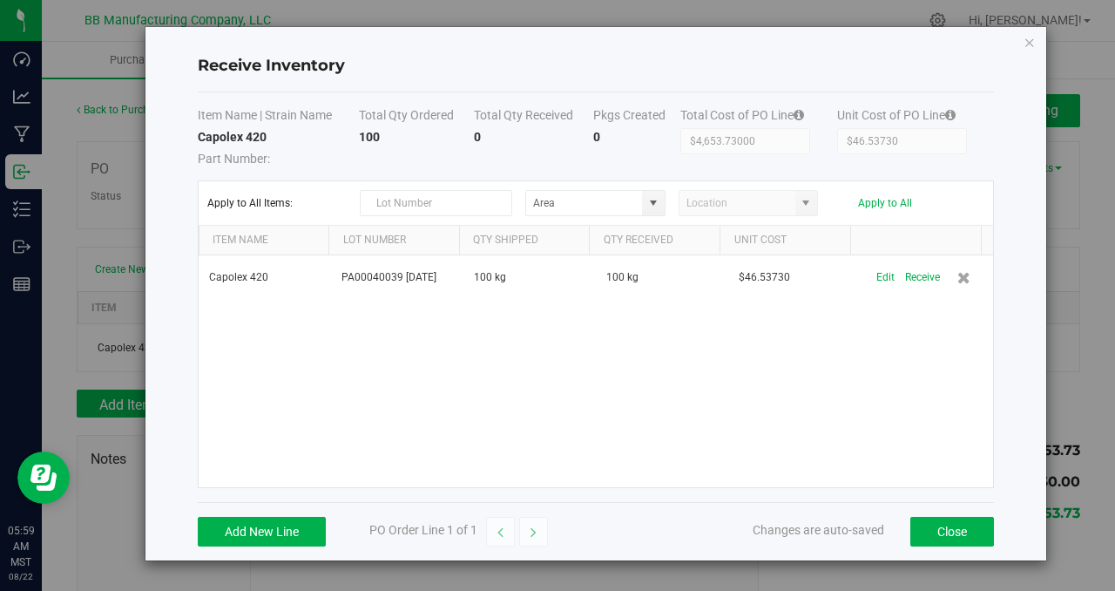
click at [817, 357] on div "Capolex 420 PA00040039 [DATE] 100 kg 100 kg $46.53730 Edit Receive" at bounding box center [596, 371] width 794 height 232
click at [937, 534] on button "Close" at bounding box center [952, 531] width 84 height 30
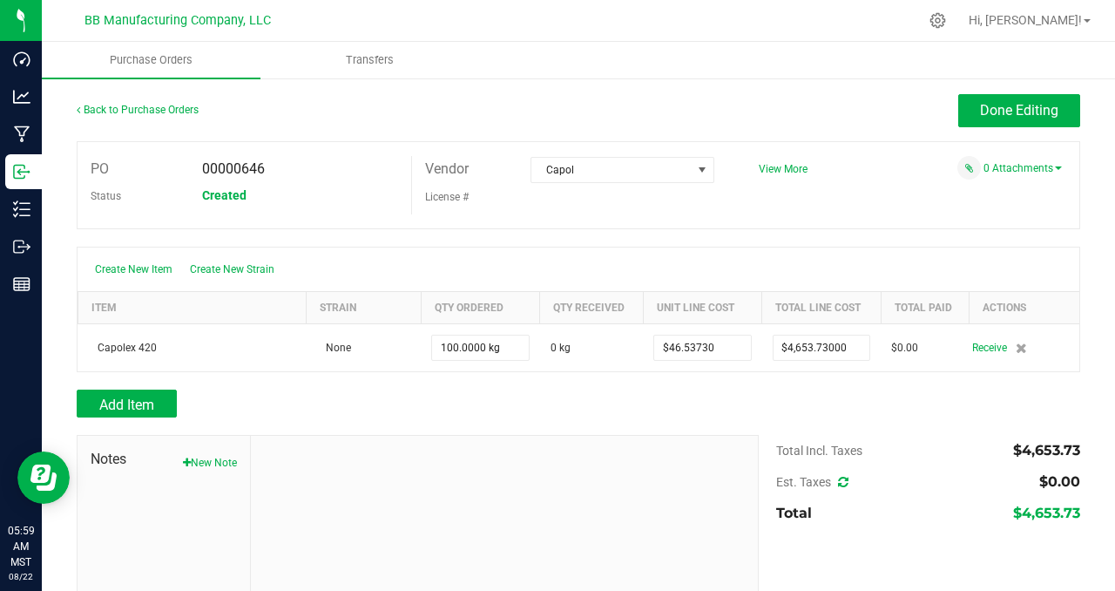
click at [898, 199] on div "PO 00000646 Status Created Vendor Capol License # View More" at bounding box center [578, 185] width 1003 height 88
click at [1029, 167] on link "0 Attachments" at bounding box center [1022, 168] width 78 height 12
click at [985, 191] on button "Attach new document" at bounding box center [1005, 192] width 114 height 16
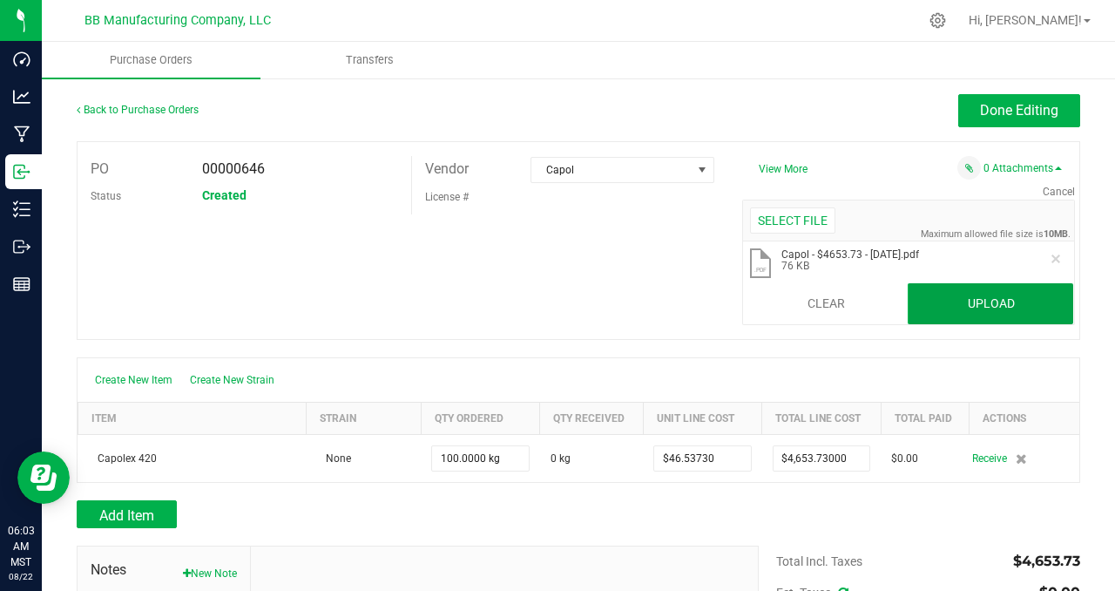
click at [956, 305] on button "Upload" at bounding box center [990, 304] width 165 height 42
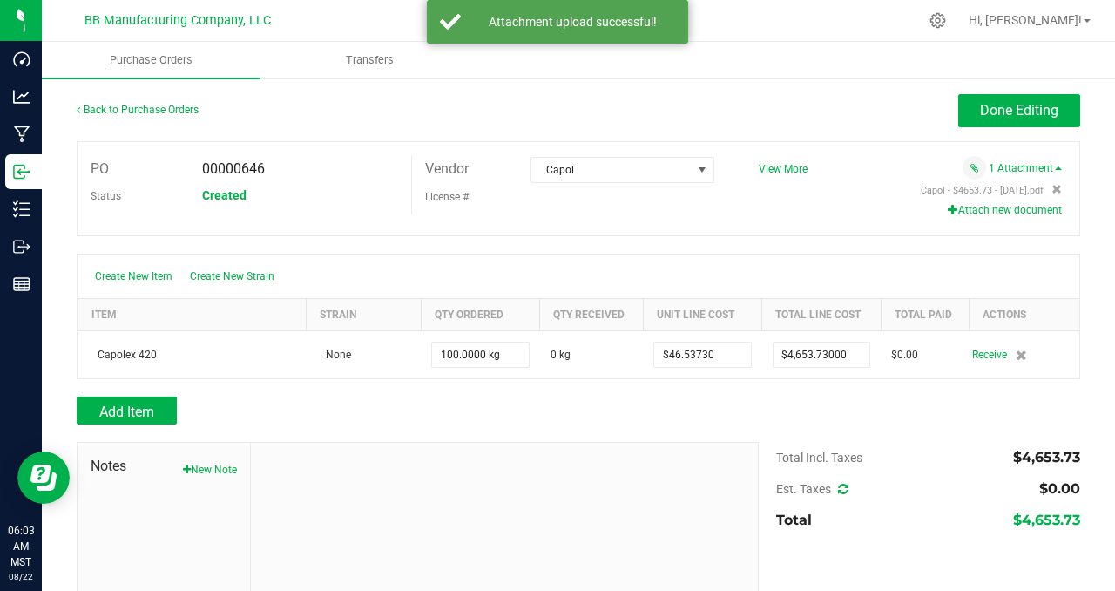
click at [989, 209] on button "Attach new document" at bounding box center [1005, 210] width 114 height 16
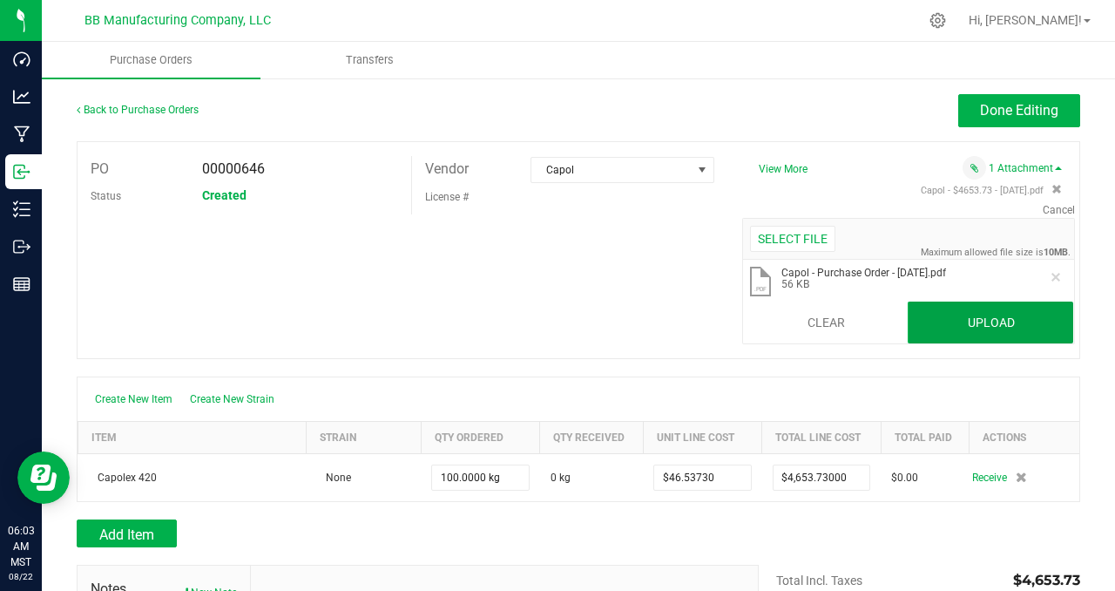
click at [956, 317] on button "Upload" at bounding box center [990, 322] width 165 height 42
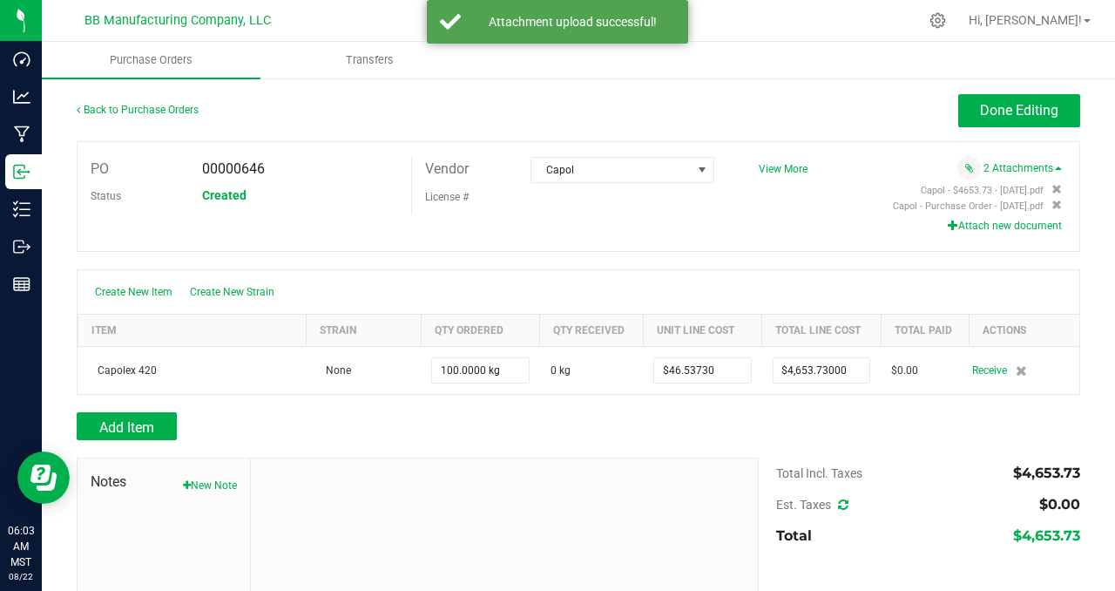
click at [984, 226] on button "Attach new document" at bounding box center [1005, 226] width 114 height 16
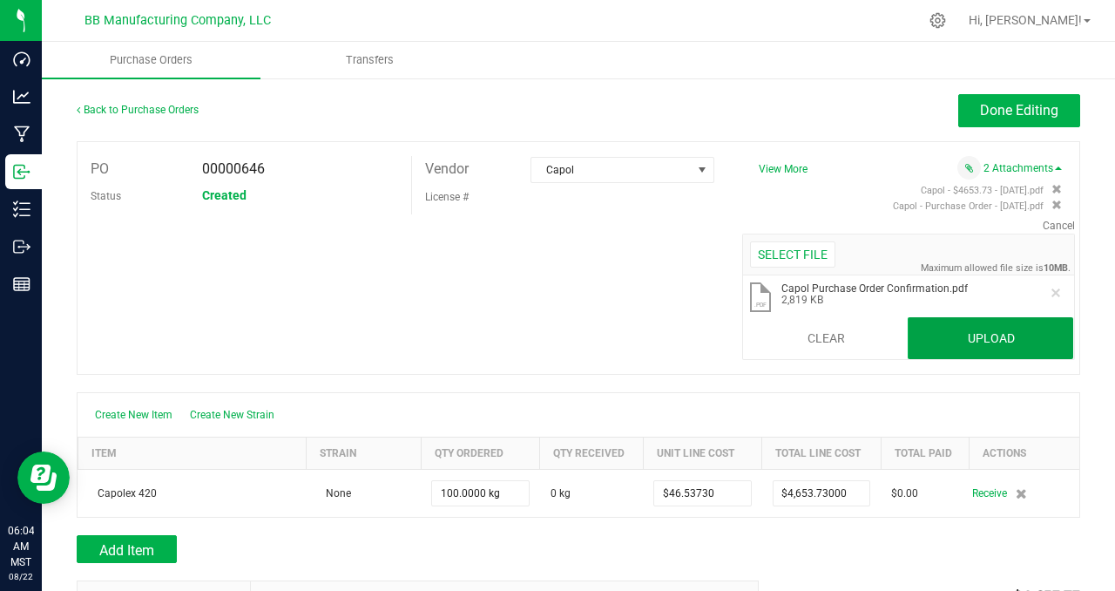
click at [986, 341] on button "Upload" at bounding box center [990, 338] width 165 height 42
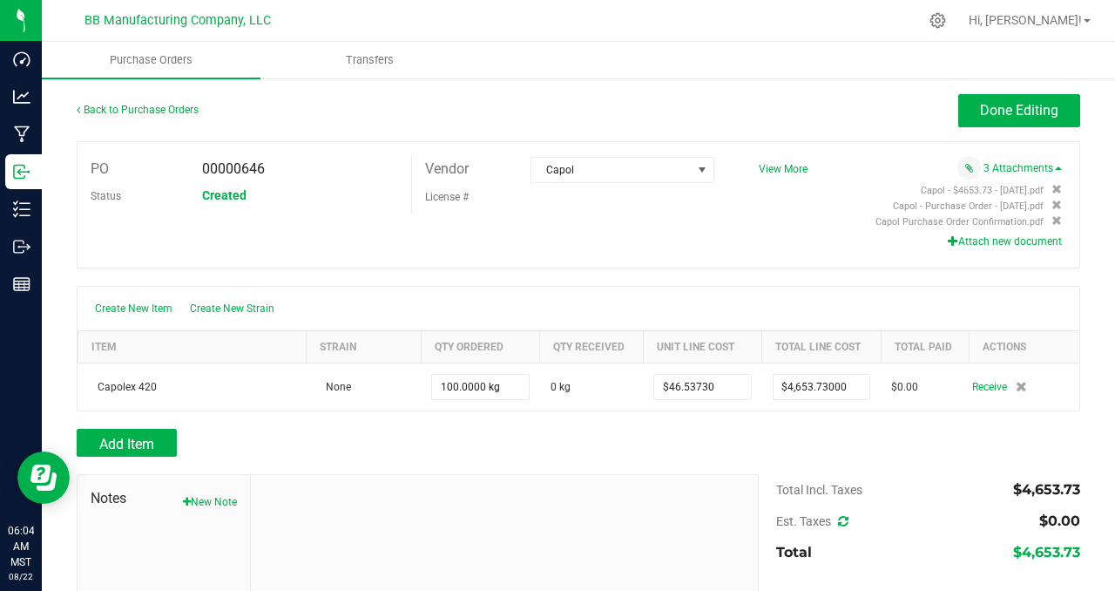
click at [752, 233] on div "Attach new document" at bounding box center [904, 241] width 316 height 16
click at [992, 106] on span "Done Editing" at bounding box center [1019, 110] width 78 height 17
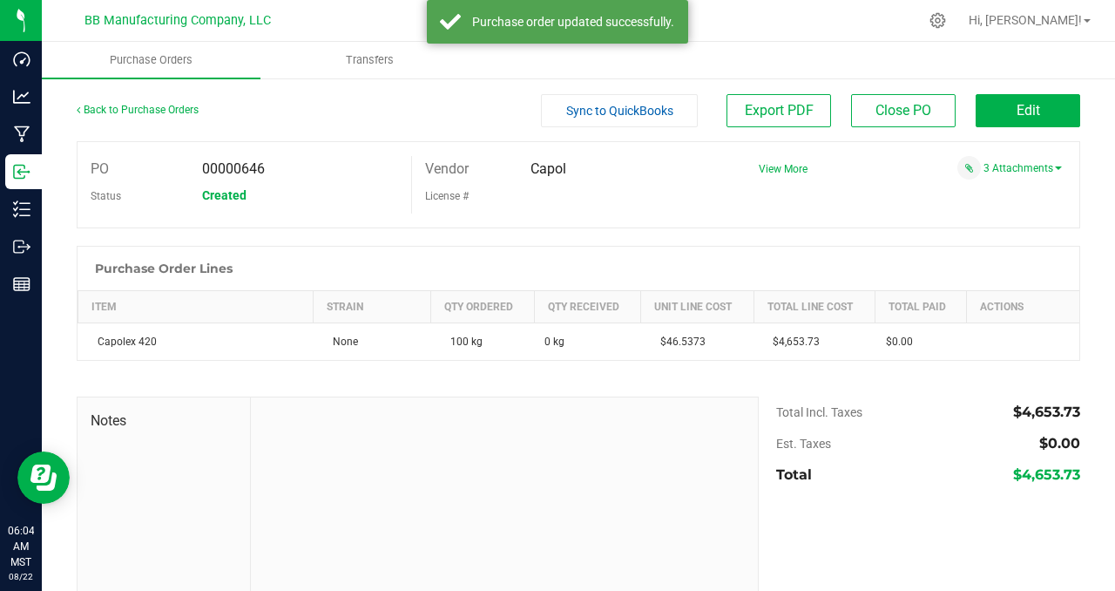
click at [863, 208] on div "PO 00000646 Status Created Vendor Capol License # View More" at bounding box center [578, 184] width 1003 height 87
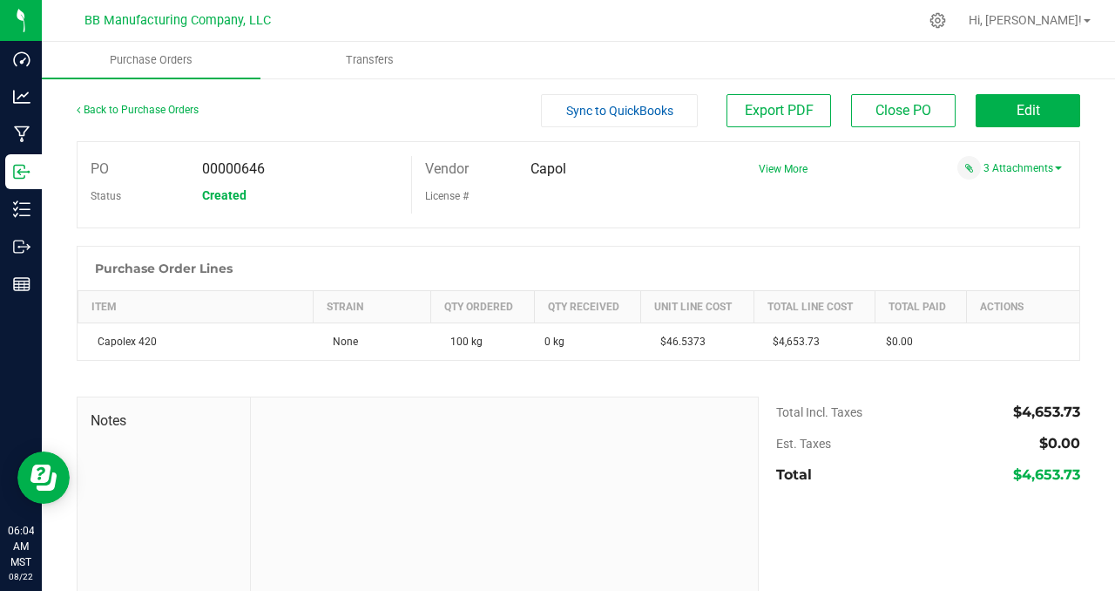
click at [651, 214] on div "PO 00000646 Status Created Vendor Capol License # View More" at bounding box center [578, 184] width 1003 height 87
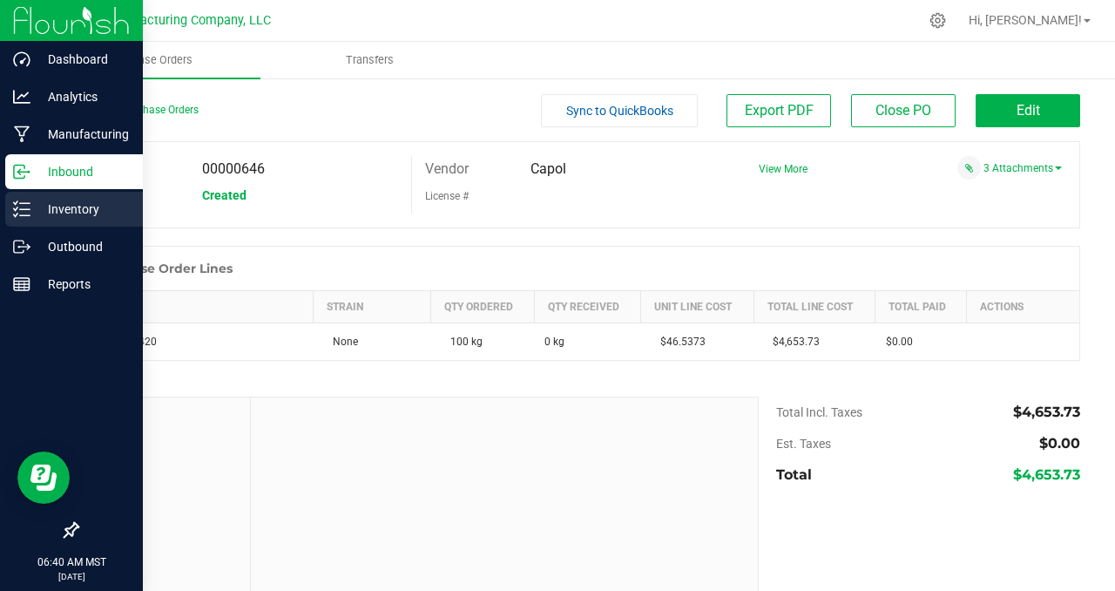
click at [52, 201] on p "Inventory" at bounding box center [82, 209] width 105 height 21
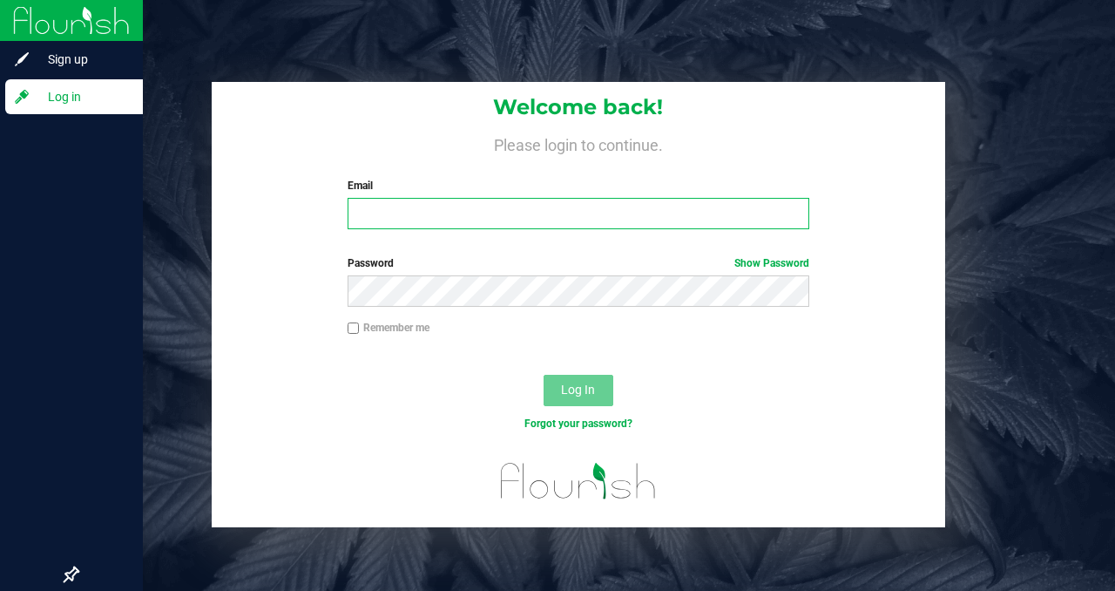
type input "[PERSON_NAME][EMAIL_ADDRESS][DOMAIN_NAME]"
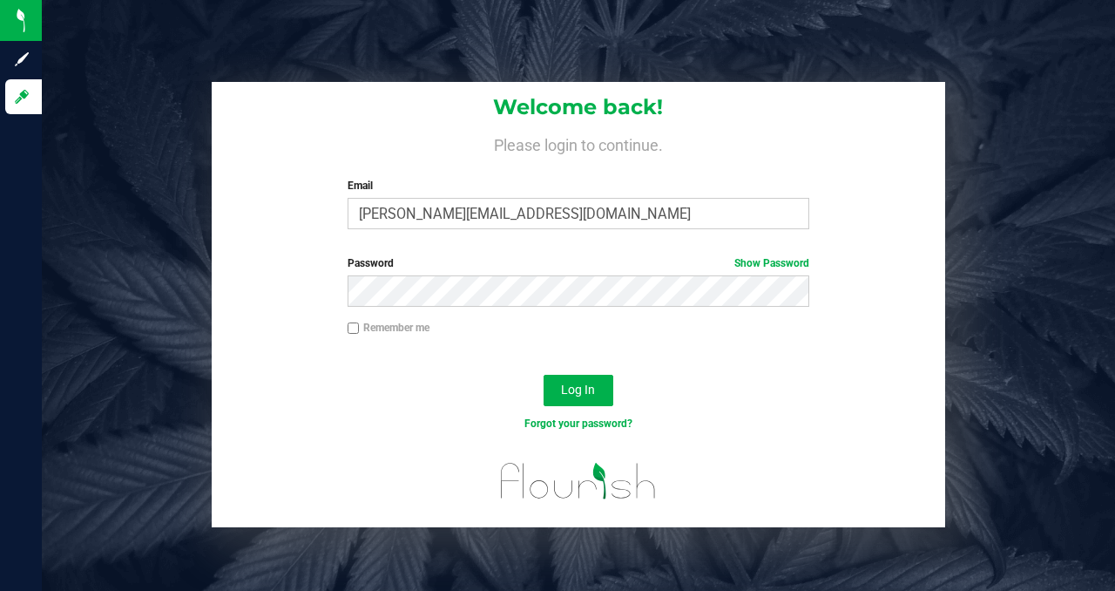
drag, startPoint x: 386, startPoint y: 431, endPoint x: 452, endPoint y: 417, distance: 67.6
click at [387, 431] on div "Forgot your password?" at bounding box center [578, 436] width 732 height 25
click at [570, 389] on span "Log In" at bounding box center [578, 389] width 34 height 14
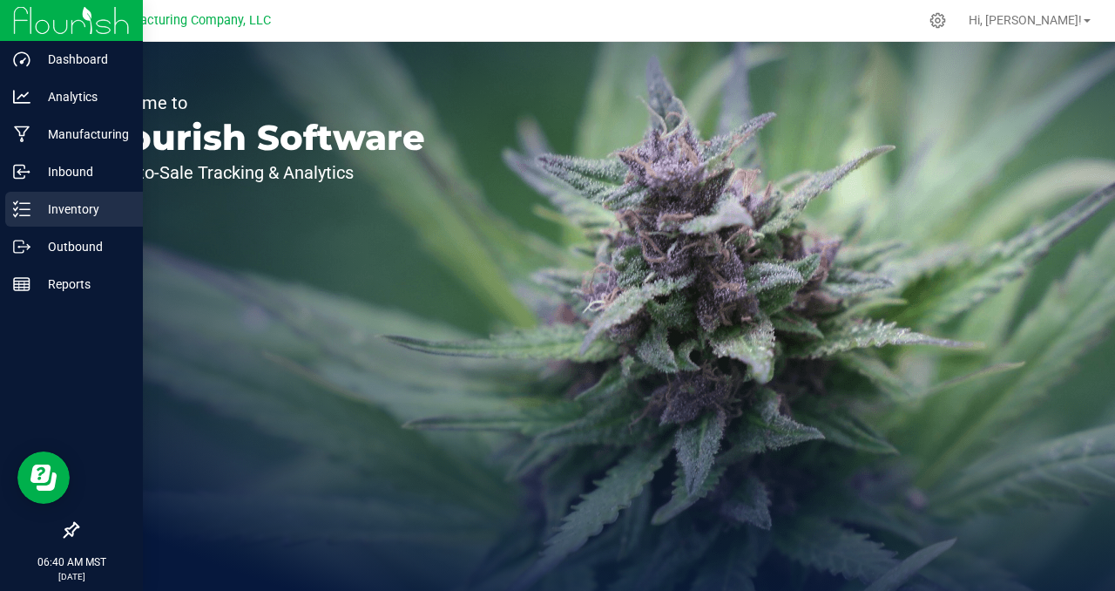
click at [83, 206] on p "Inventory" at bounding box center [82, 209] width 105 height 21
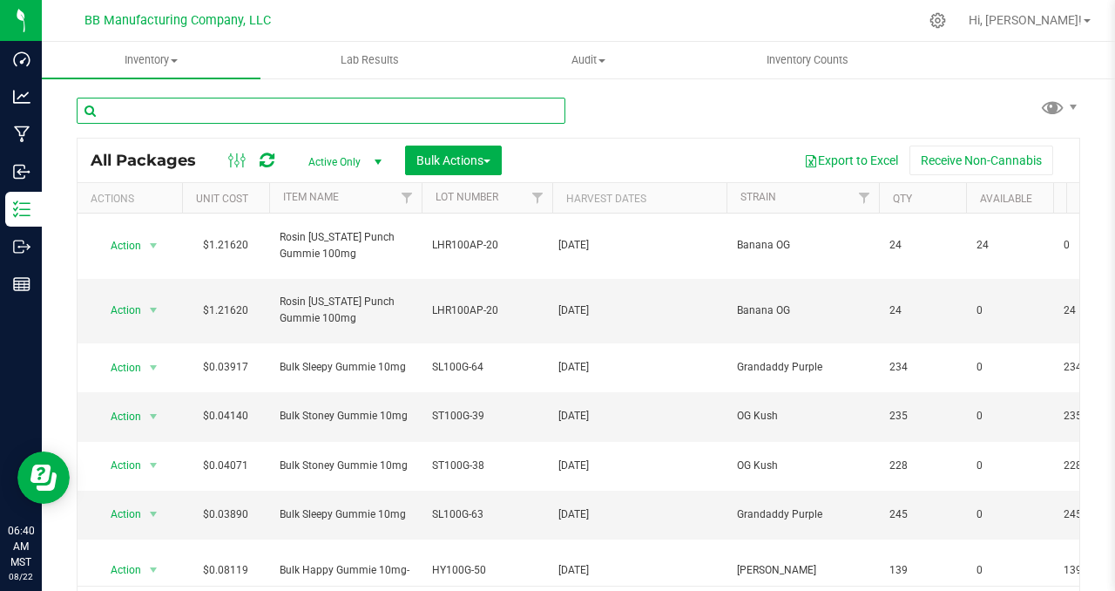
click at [130, 110] on input "text" at bounding box center [321, 111] width 489 height 26
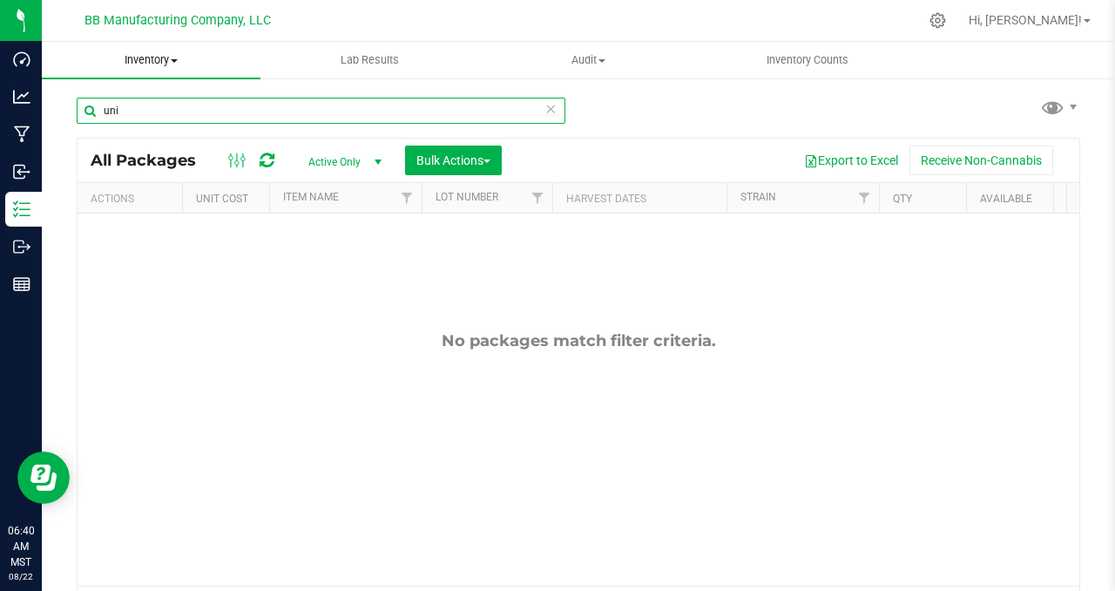
type input "uni"
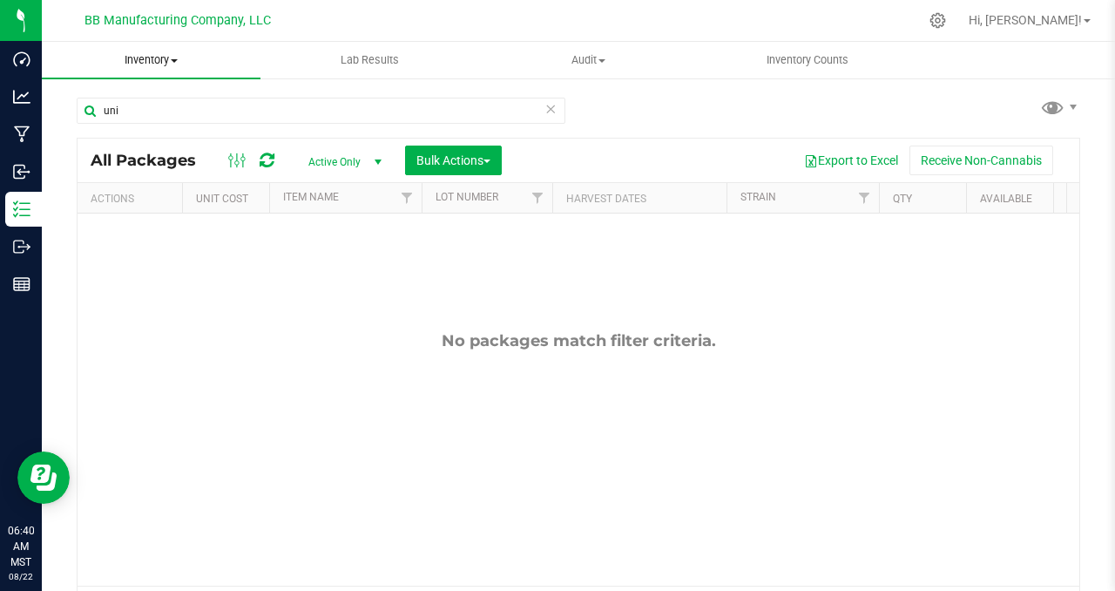
click at [174, 61] on span at bounding box center [174, 60] width 7 height 3
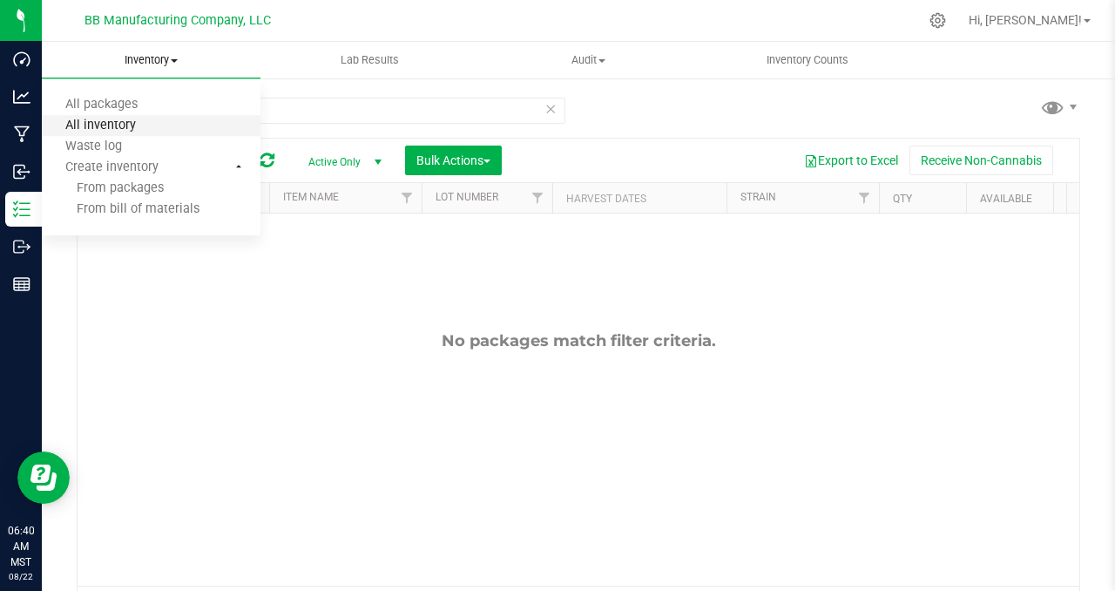
click at [153, 119] on span "All inventory" at bounding box center [101, 125] width 118 height 15
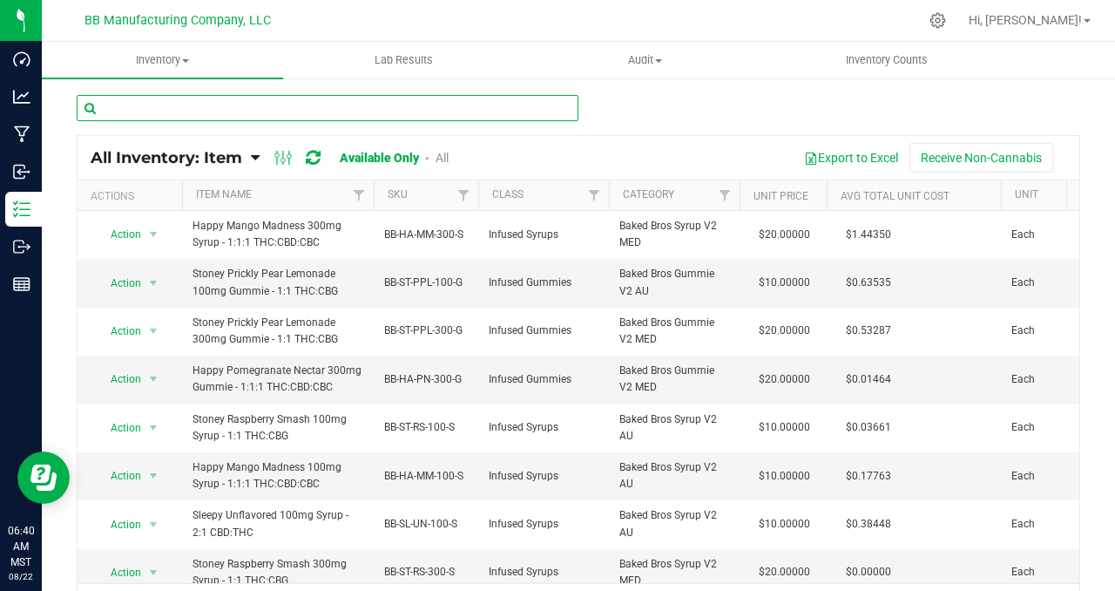
click at [127, 109] on input "text" at bounding box center [328, 108] width 502 height 26
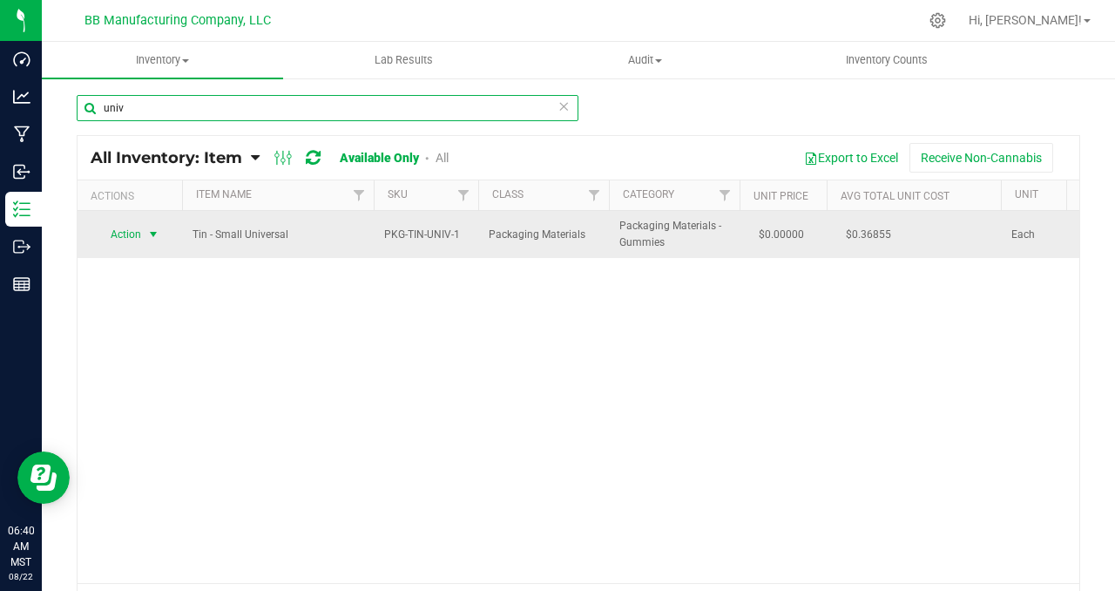
type input "univ"
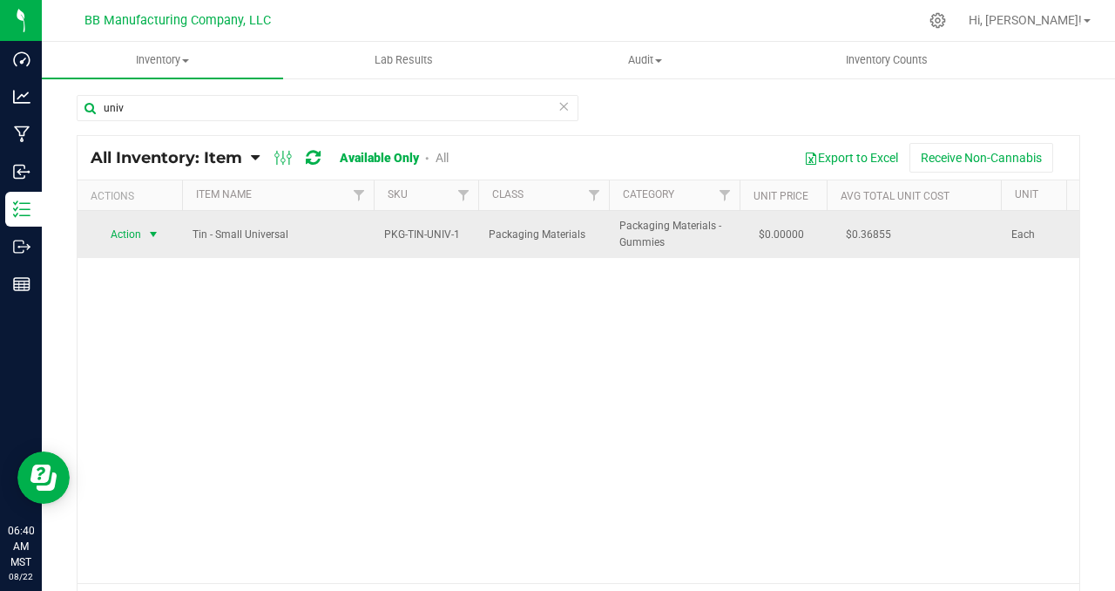
click at [153, 235] on span "select" at bounding box center [153, 234] width 14 height 14
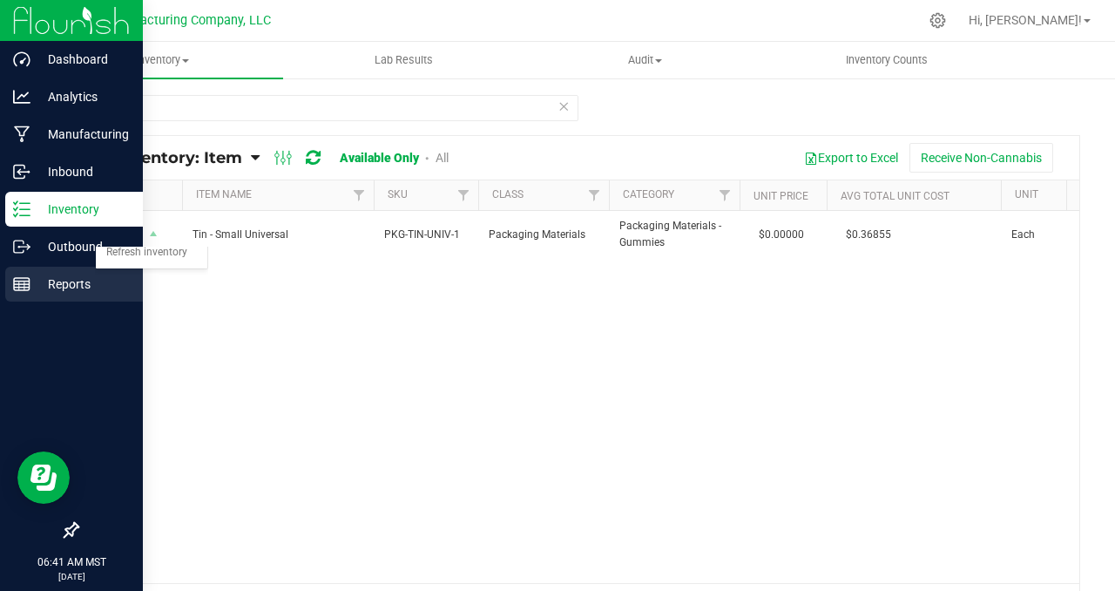
click at [53, 290] on p "Reports" at bounding box center [82, 283] width 105 height 21
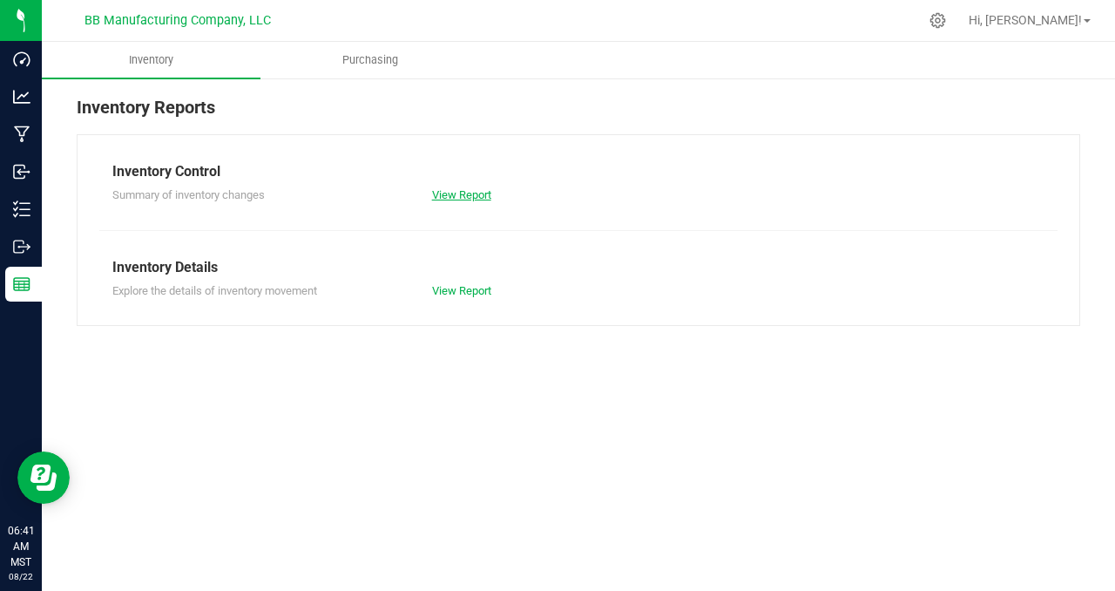
click at [455, 193] on link "View Report" at bounding box center [461, 194] width 59 height 13
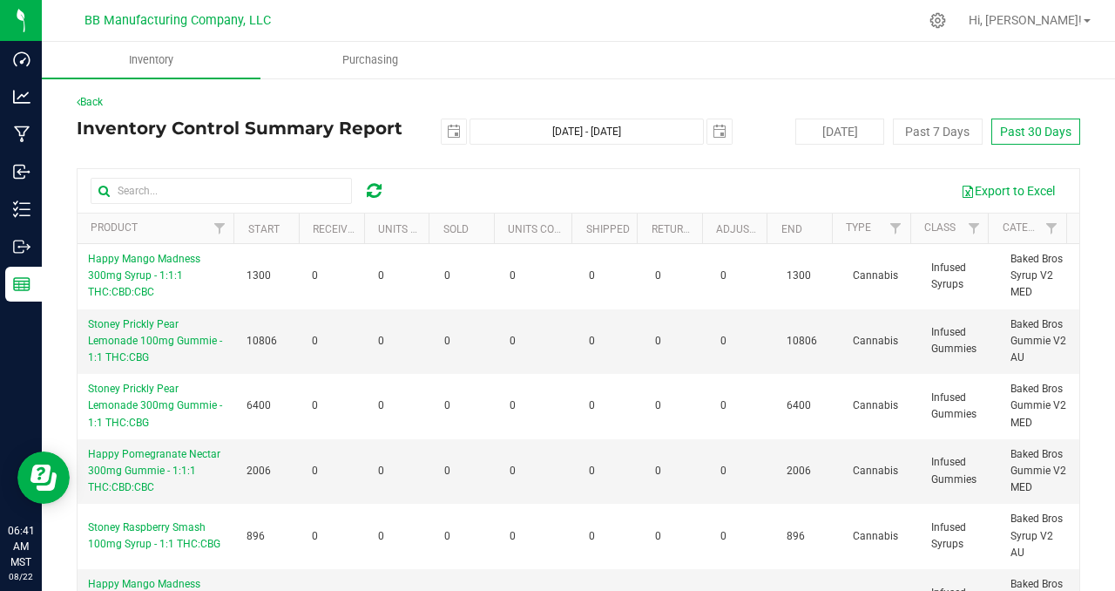
click at [1015, 132] on button "Past 30 Days" at bounding box center [1035, 131] width 89 height 26
type input "[DATE]"
type input "[DATE] - [DATE]"
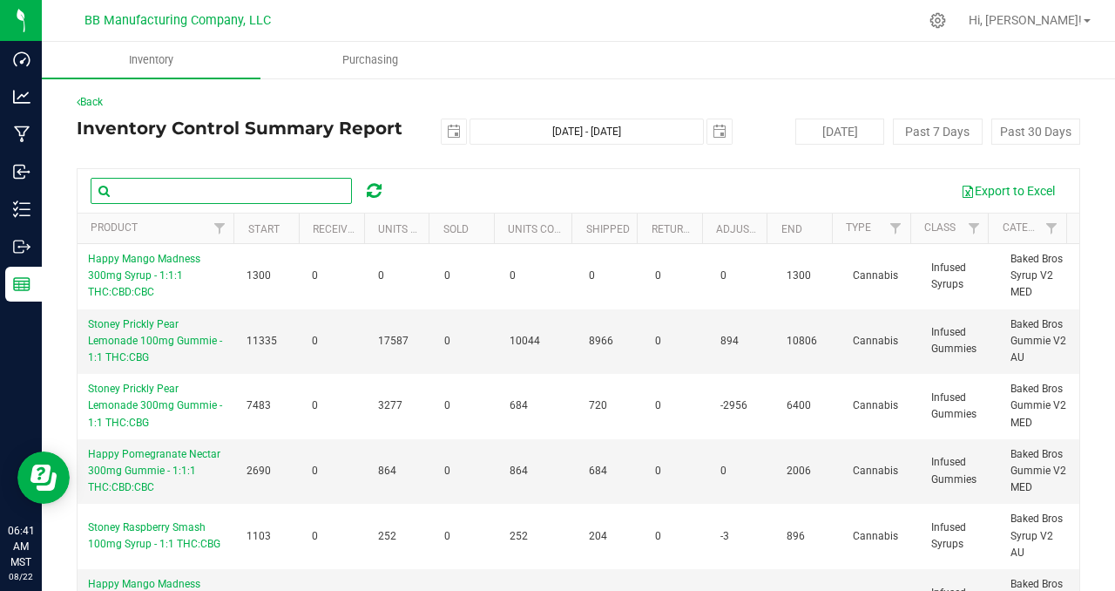
click at [150, 193] on input "text" at bounding box center [221, 191] width 261 height 26
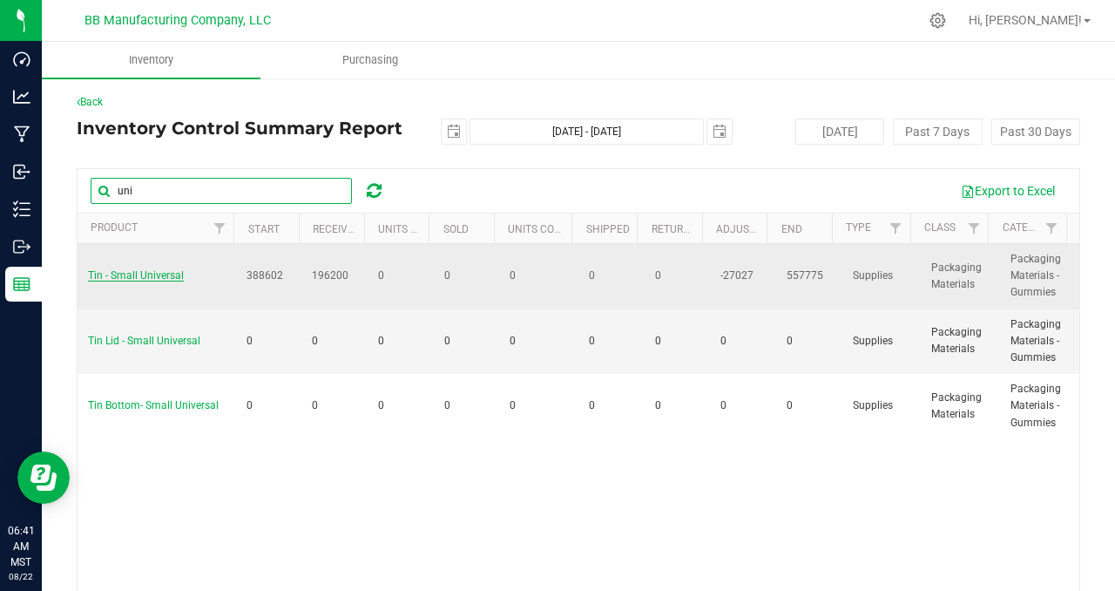
type input "uni"
click at [163, 275] on span "Tin - Small Universal" at bounding box center [136, 275] width 96 height 12
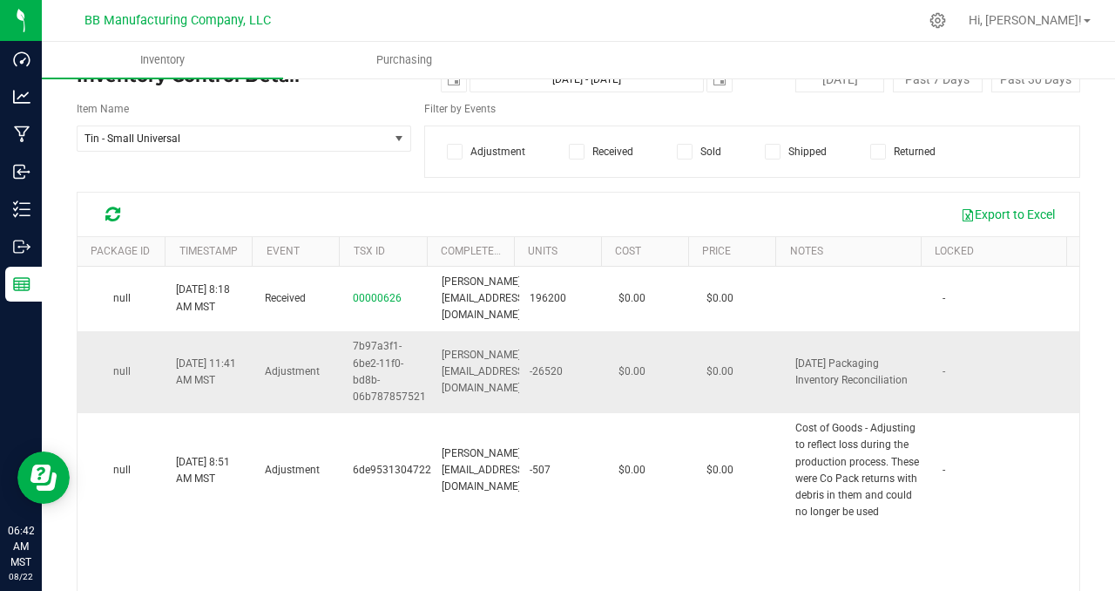
scroll to position [68, 0]
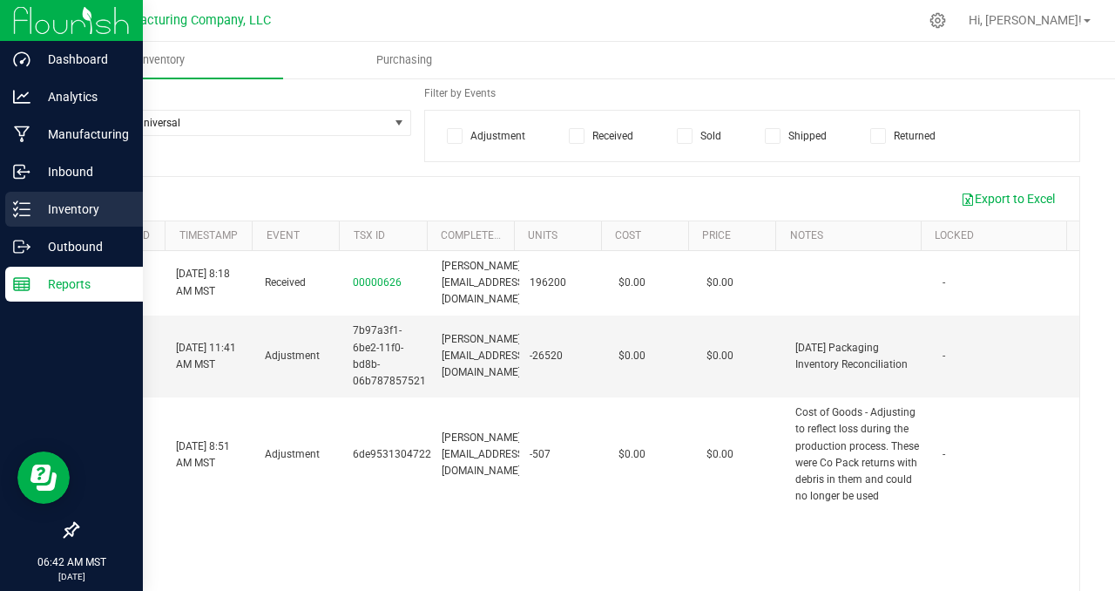
click at [62, 214] on p "Inventory" at bounding box center [82, 209] width 105 height 21
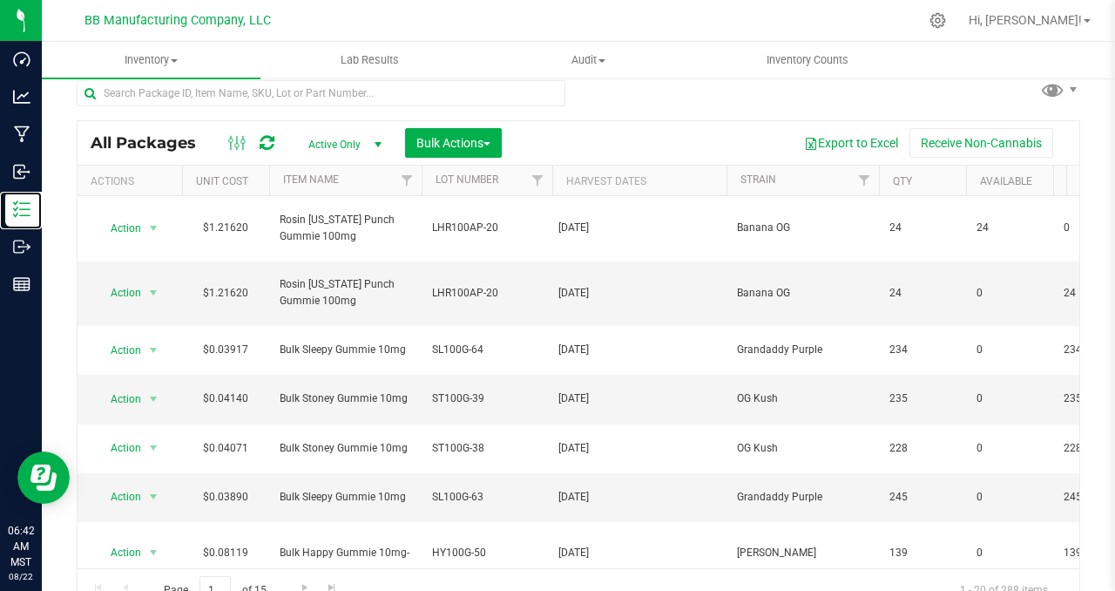
scroll to position [37, 0]
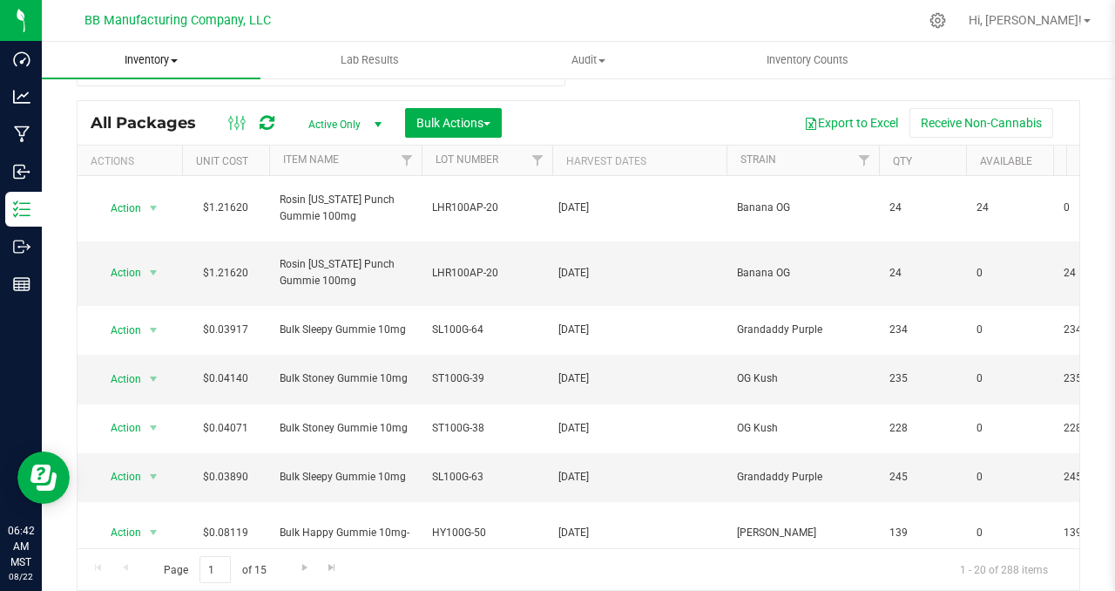
click at [175, 60] on span at bounding box center [174, 60] width 7 height 3
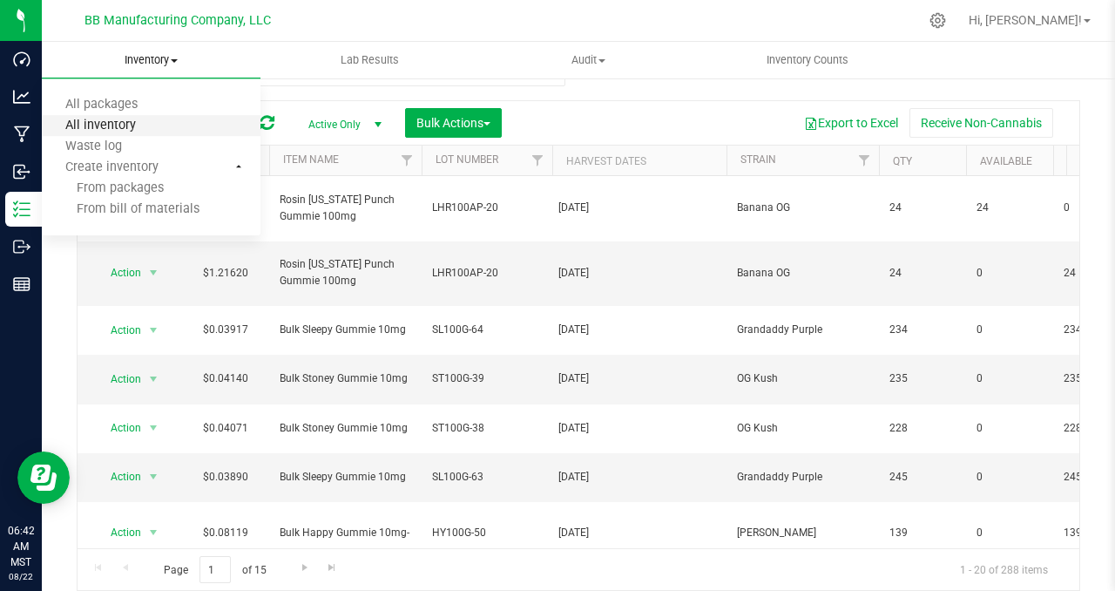
click at [132, 123] on span "All inventory" at bounding box center [101, 125] width 118 height 15
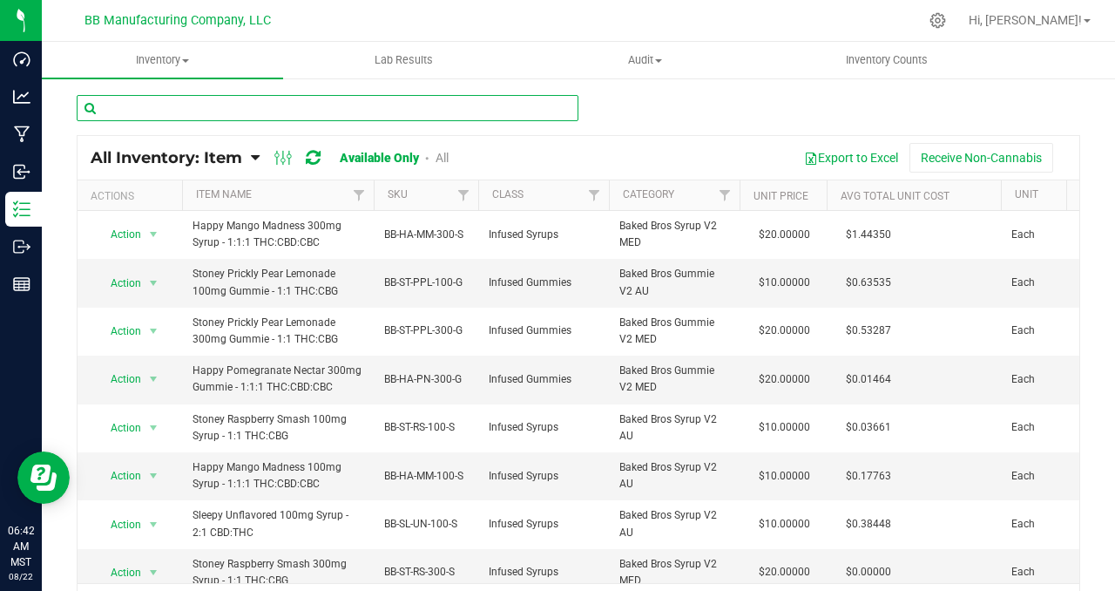
click at [160, 103] on input "text" at bounding box center [328, 108] width 502 height 26
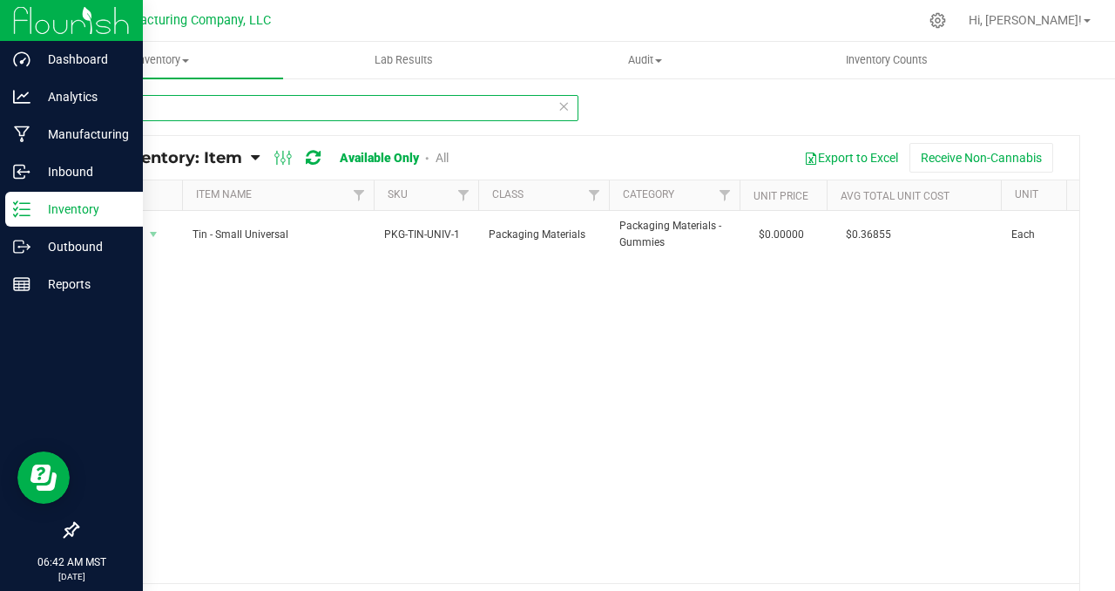
type input "uni"
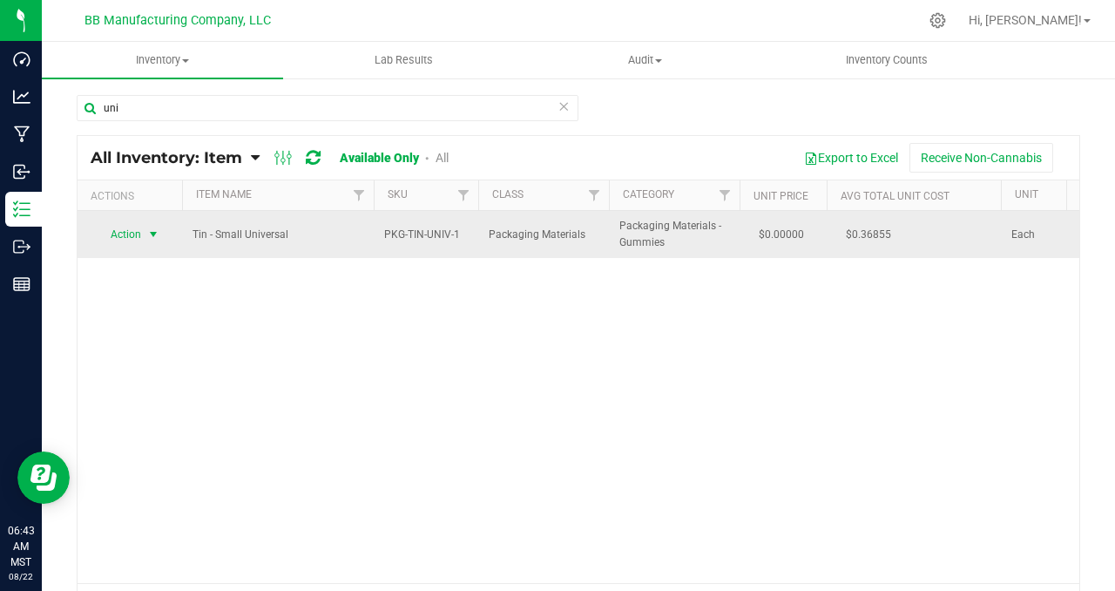
click at [156, 233] on span "select" at bounding box center [153, 234] width 14 height 14
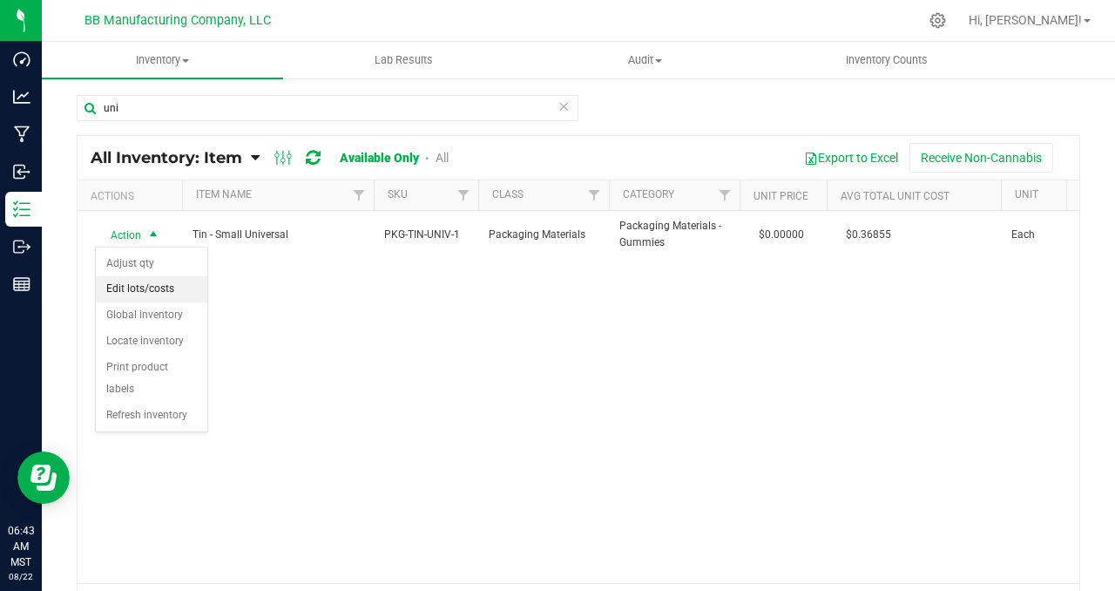
click at [165, 293] on li "Edit lots/costs" at bounding box center [151, 289] width 111 height 26
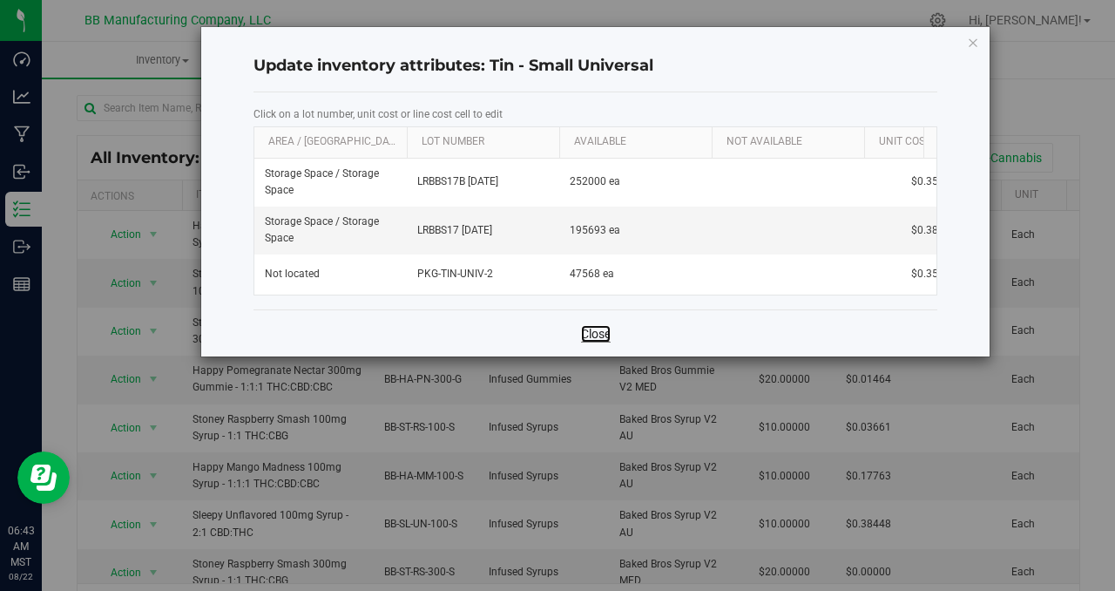
click at [600, 340] on link "Close" at bounding box center [596, 333] width 30 height 17
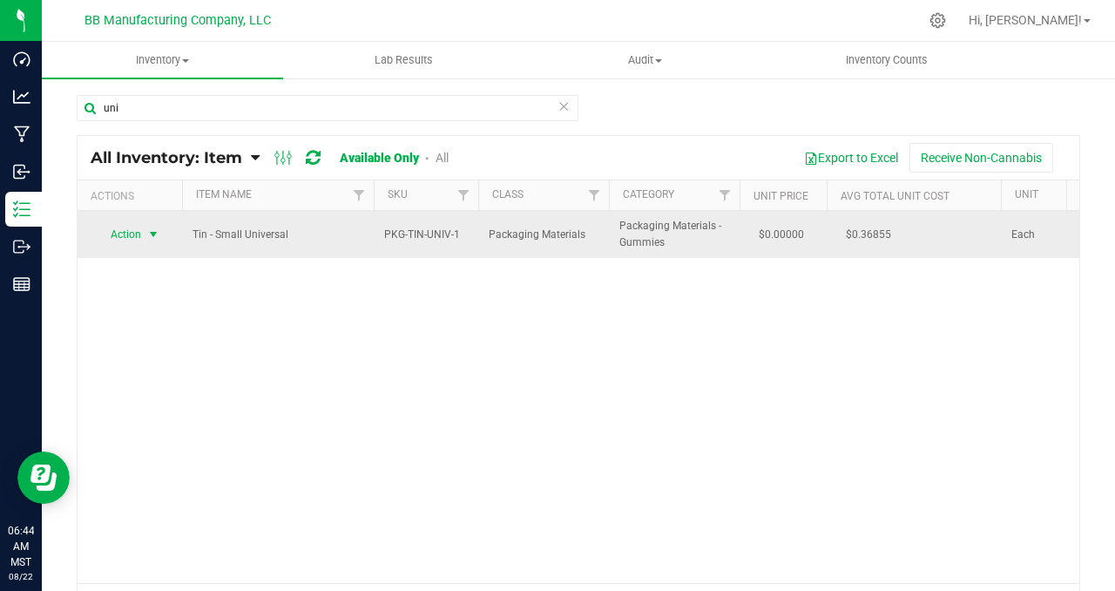
click at [152, 234] on span "select" at bounding box center [153, 234] width 14 height 14
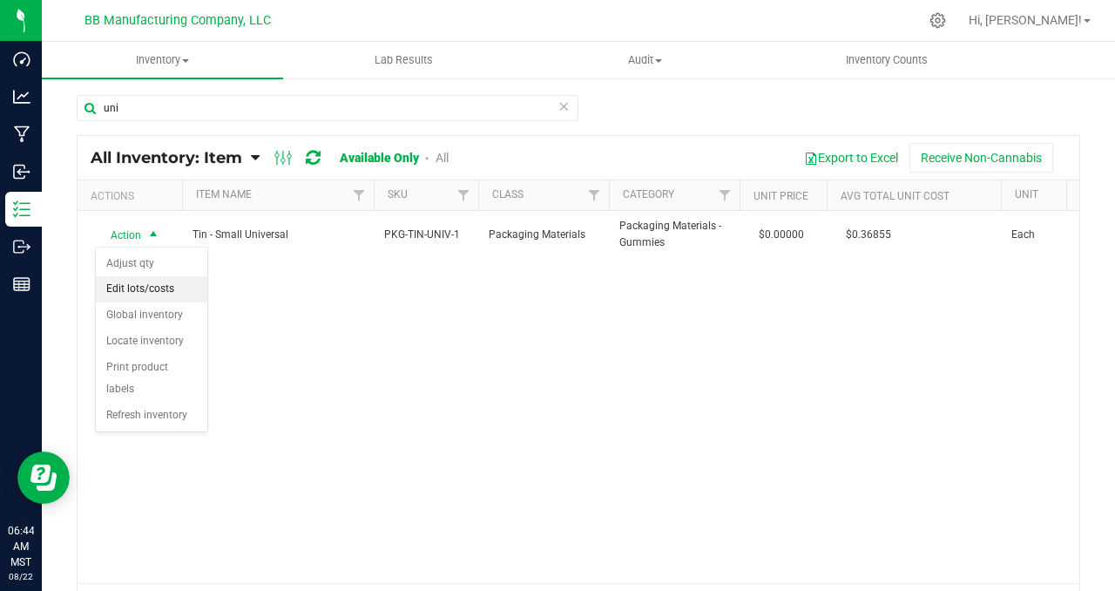
click at [153, 283] on li "Edit lots/costs" at bounding box center [151, 289] width 111 height 26
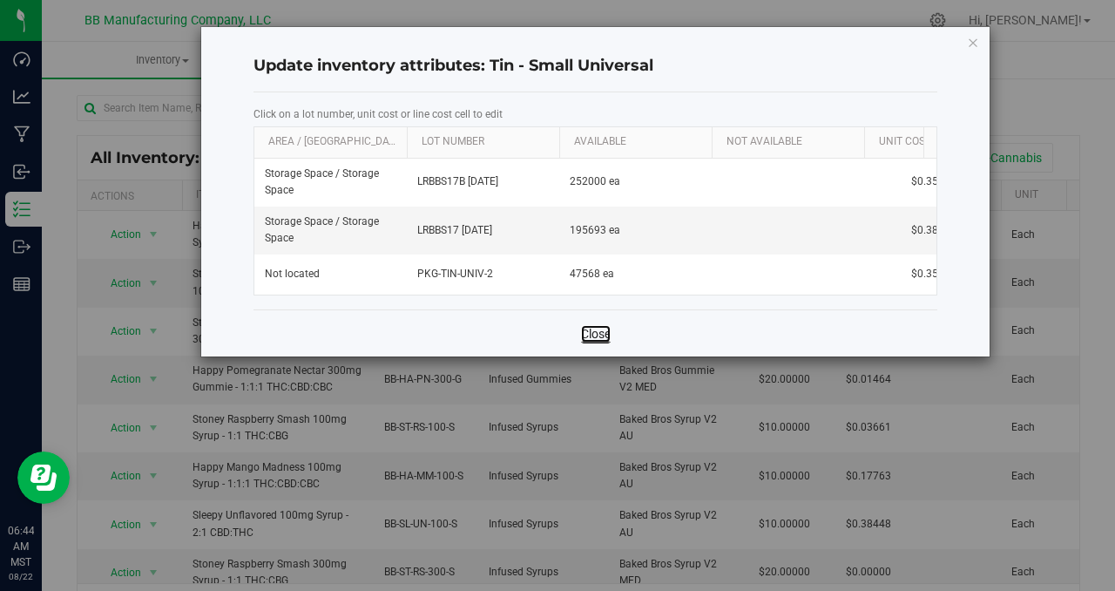
click at [595, 342] on link "Close" at bounding box center [596, 333] width 30 height 17
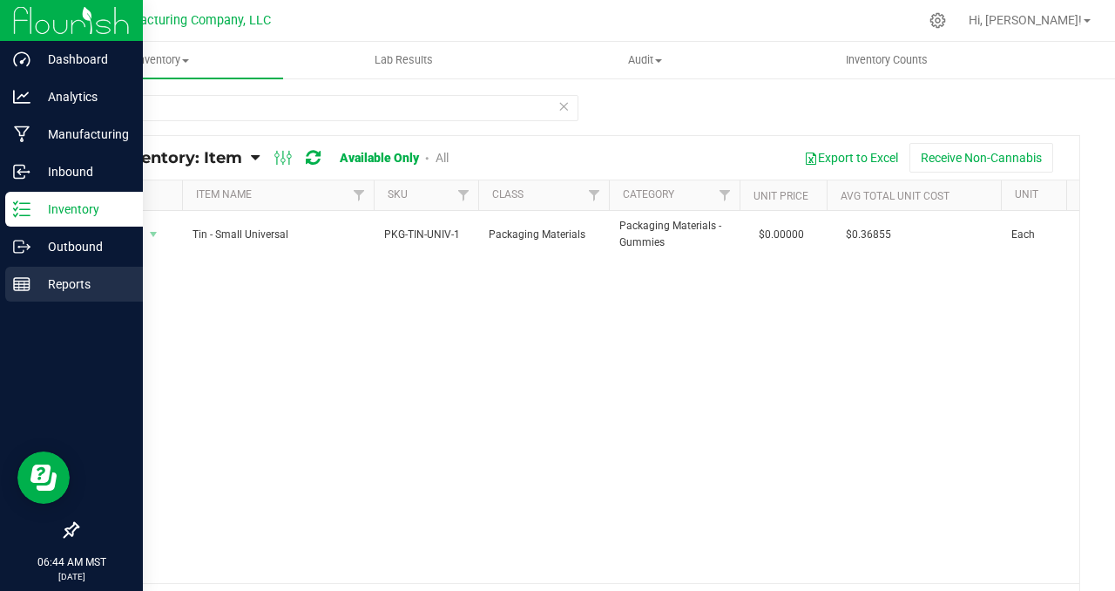
click at [69, 282] on p "Reports" at bounding box center [82, 283] width 105 height 21
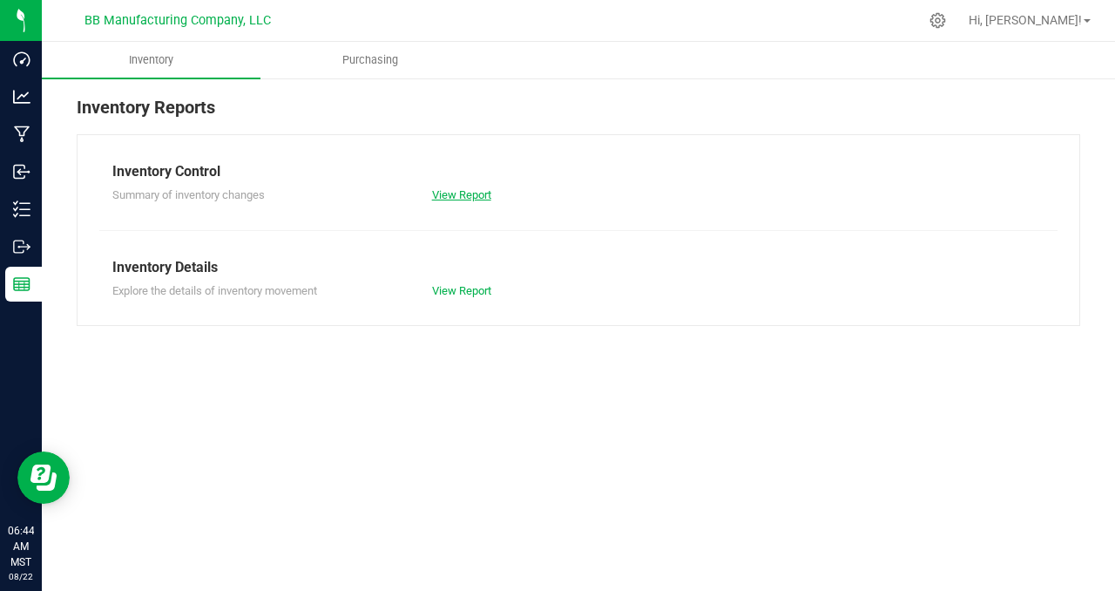
click at [469, 192] on link "View Report" at bounding box center [461, 194] width 59 height 13
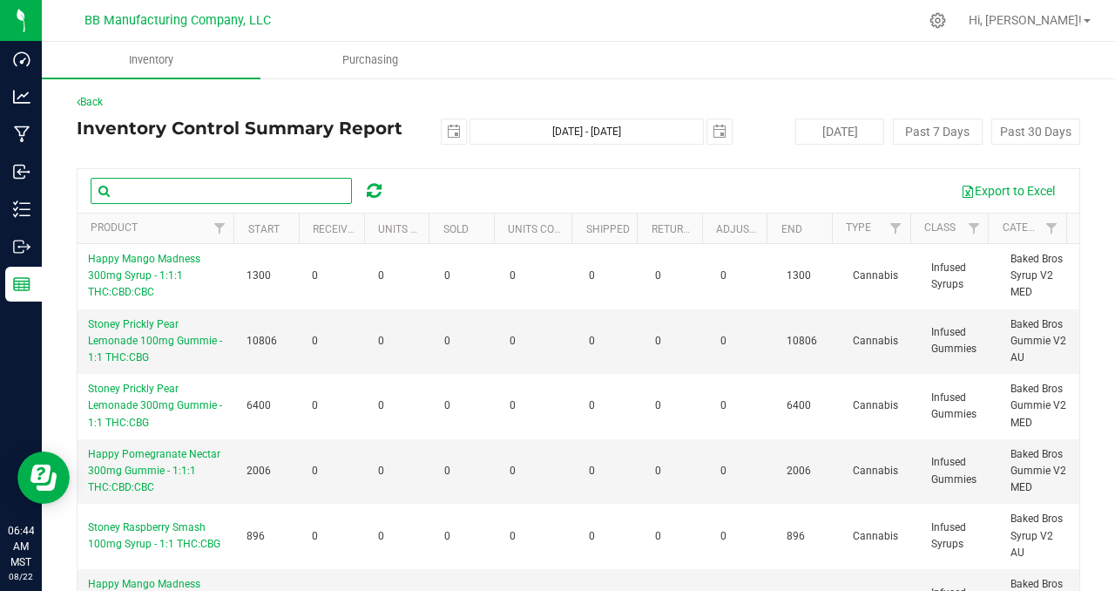
click at [155, 186] on input "text" at bounding box center [221, 191] width 261 height 26
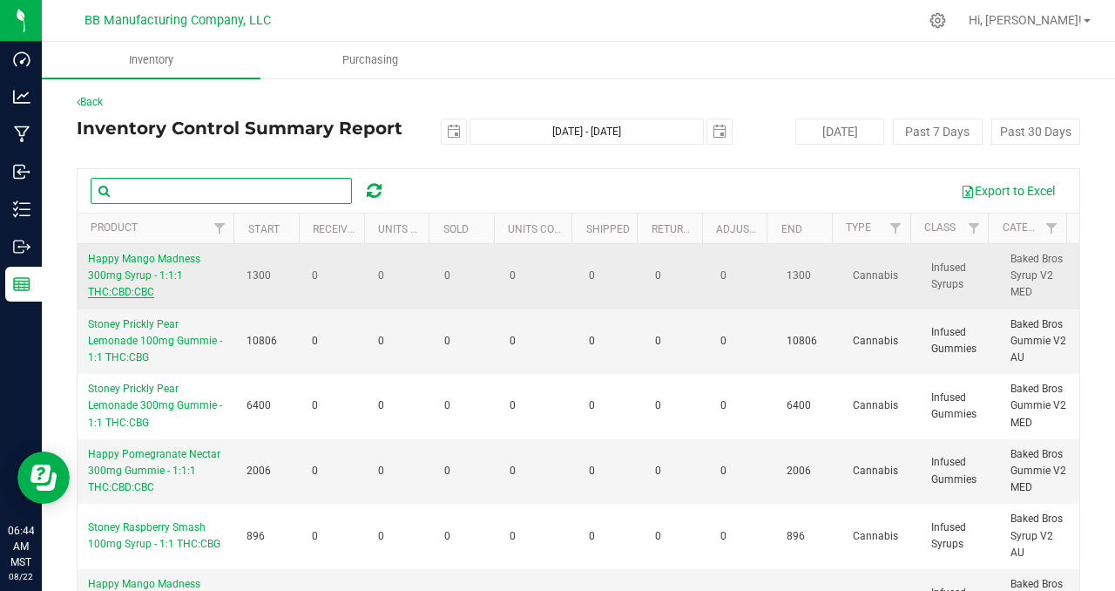
type input "uni"
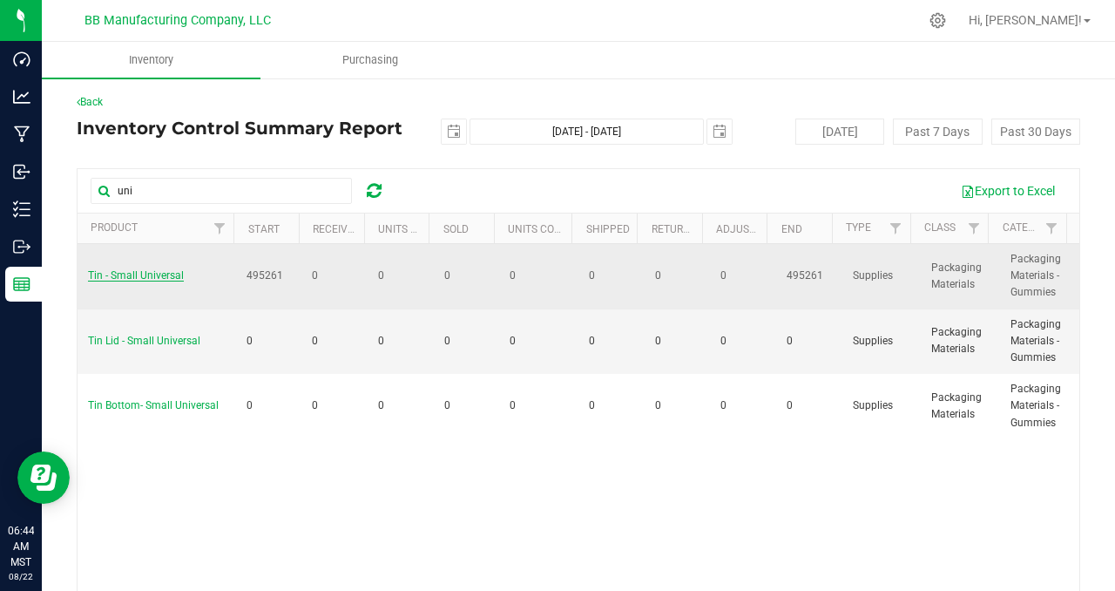
click at [155, 273] on span "Tin - Small Universal" at bounding box center [136, 275] width 96 height 12
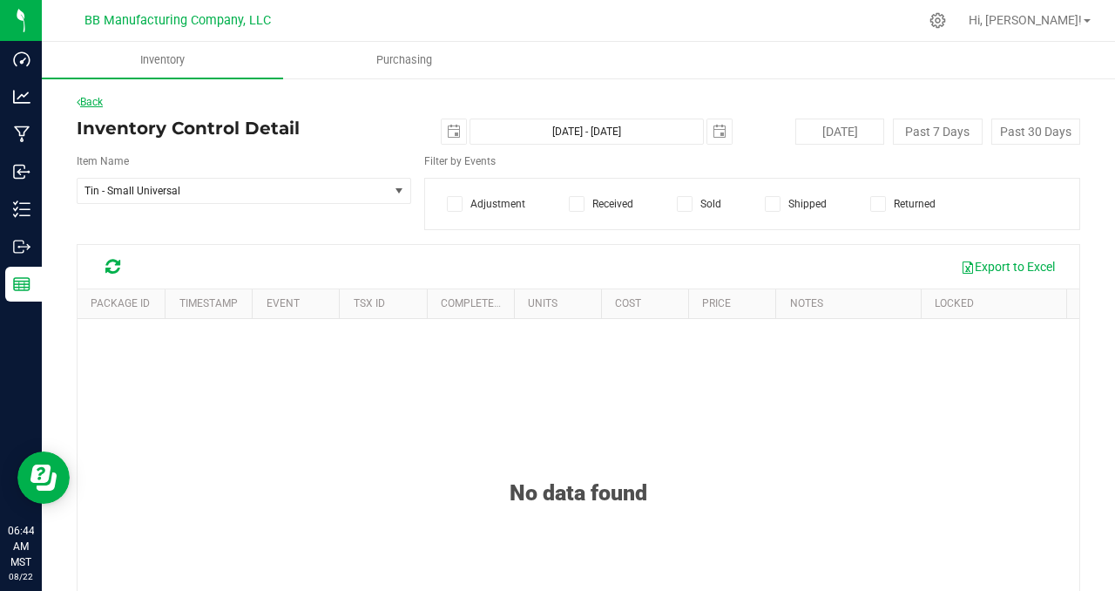
click at [98, 100] on link "Back" at bounding box center [90, 102] width 26 height 12
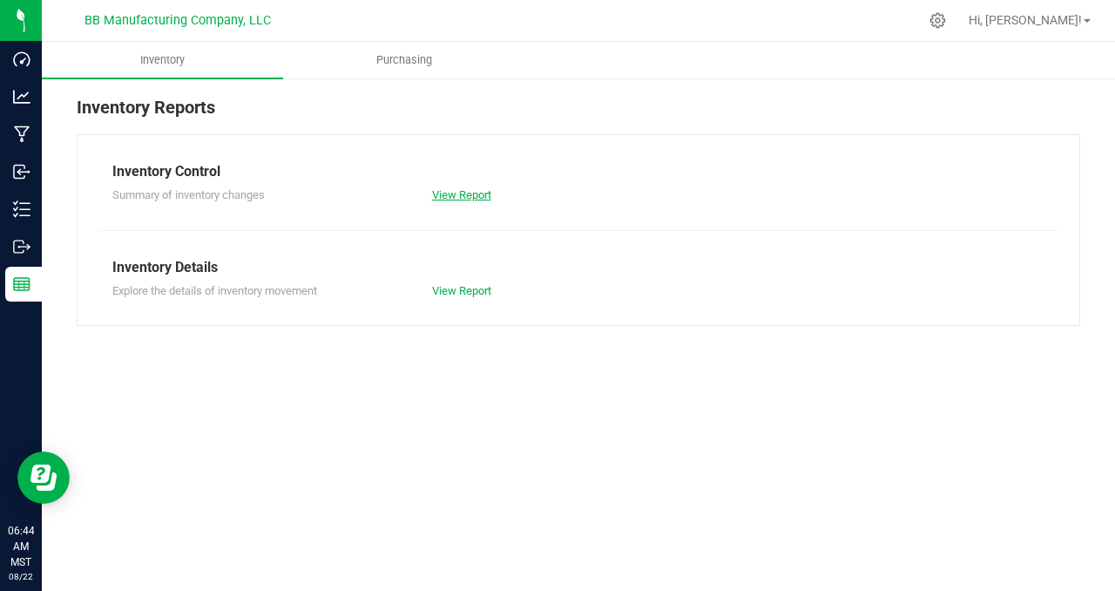
click at [475, 192] on link "View Report" at bounding box center [461, 194] width 59 height 13
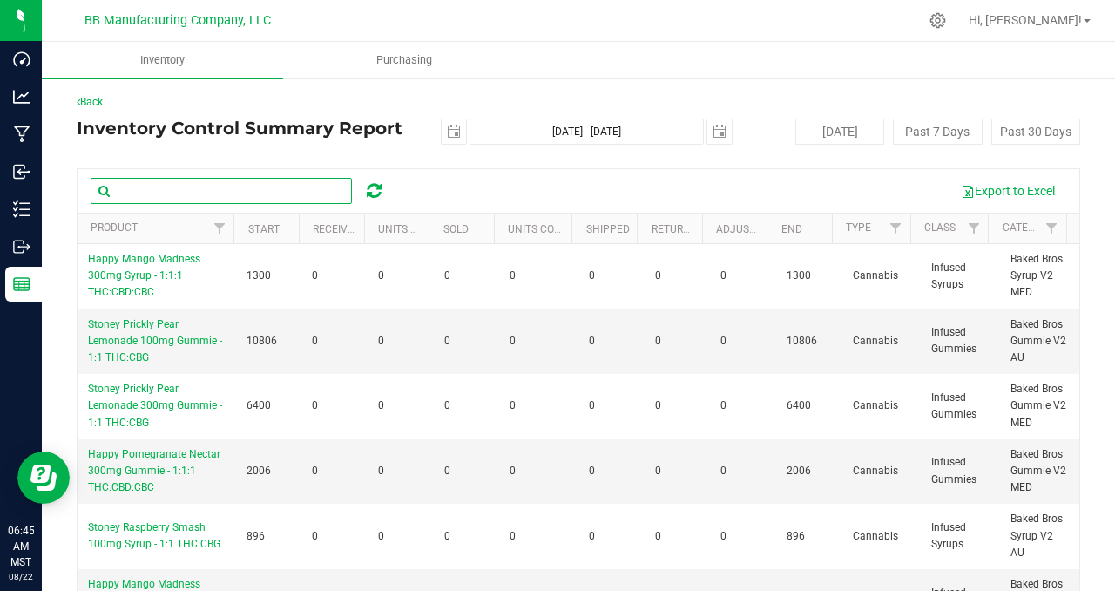
click at [150, 191] on input "text" at bounding box center [221, 191] width 261 height 26
type input "uni"
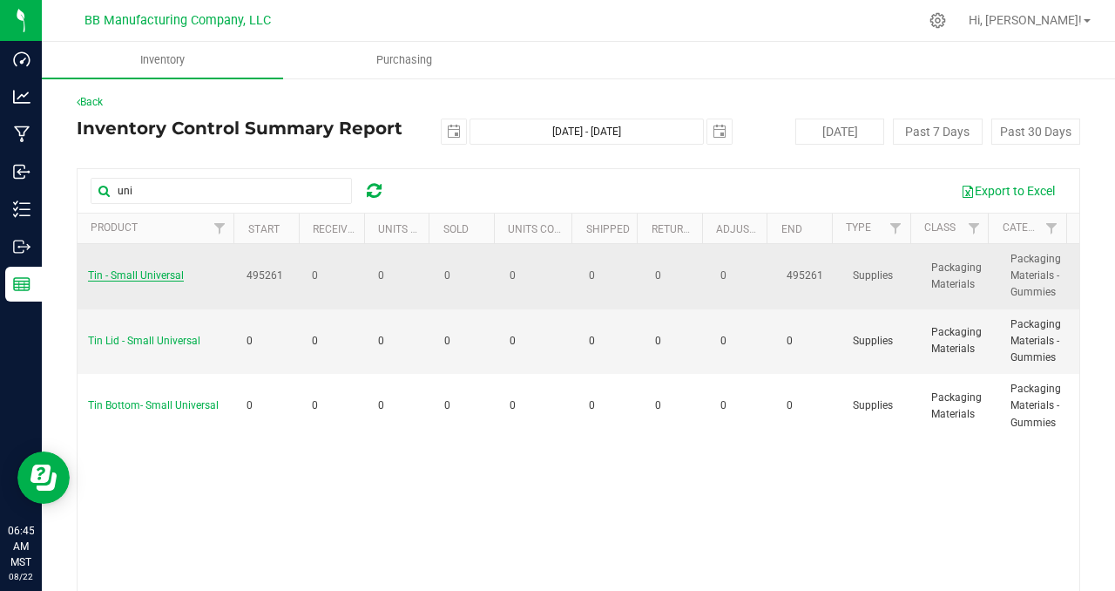
click at [157, 273] on span "Tin - Small Universal" at bounding box center [136, 275] width 96 height 12
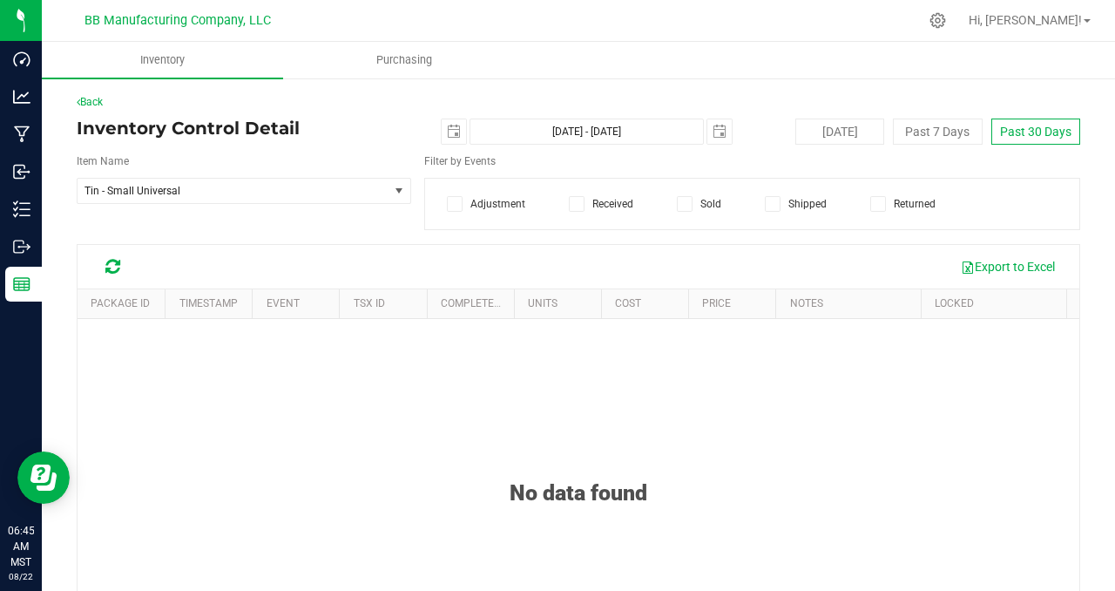
click at [1005, 129] on button "Past 30 Days" at bounding box center [1035, 131] width 89 height 26
type input "[DATE]"
type input "[DATE] - [DATE]"
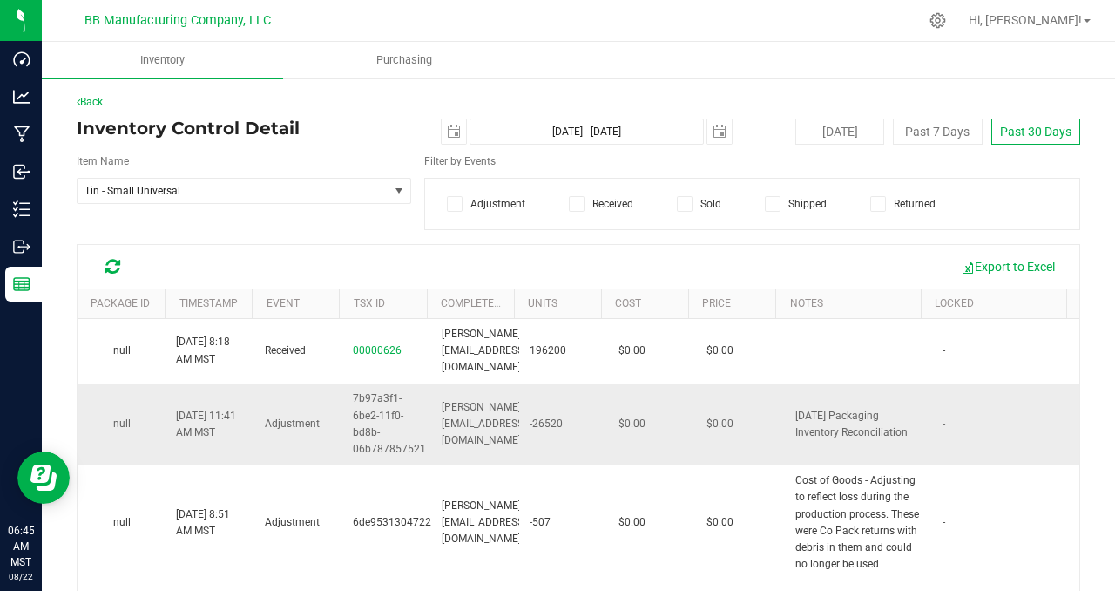
scroll to position [159, 0]
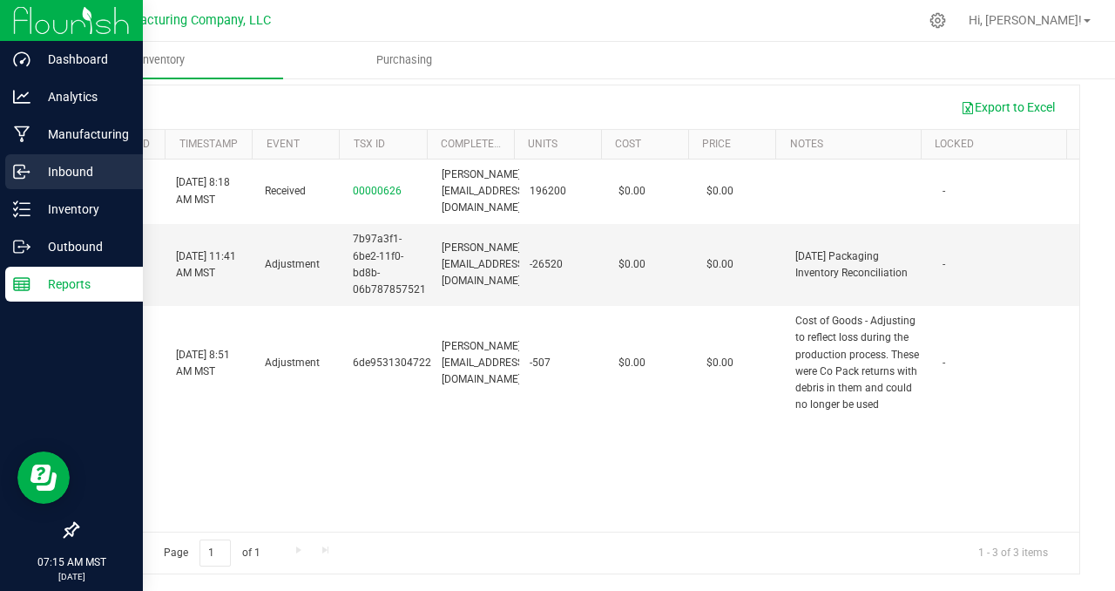
click at [66, 172] on p "Inbound" at bounding box center [82, 171] width 105 height 21
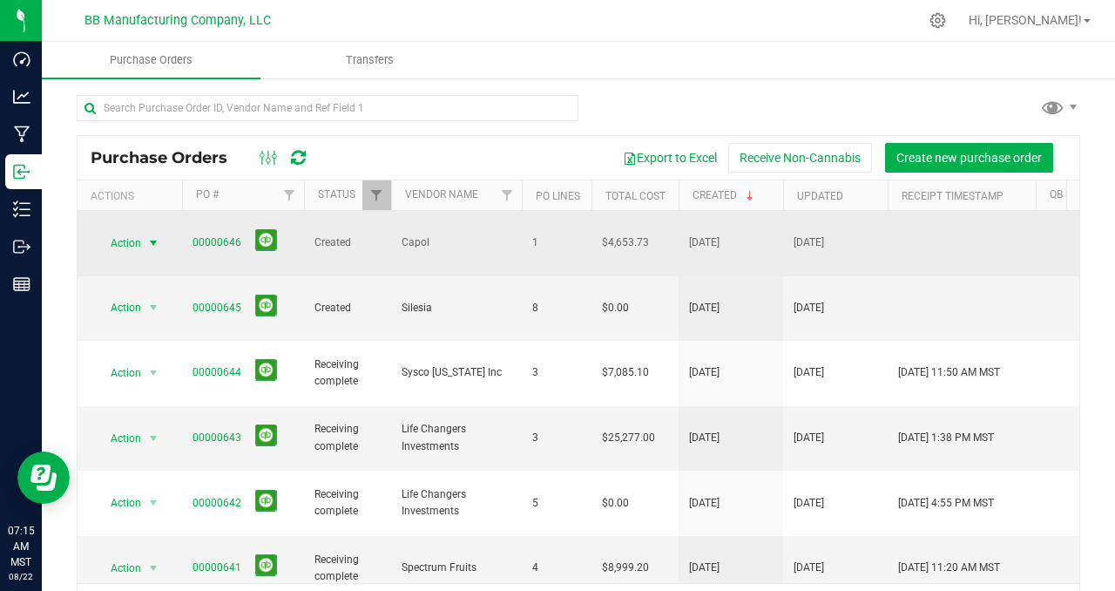
click at [150, 236] on span "select" at bounding box center [153, 243] width 14 height 14
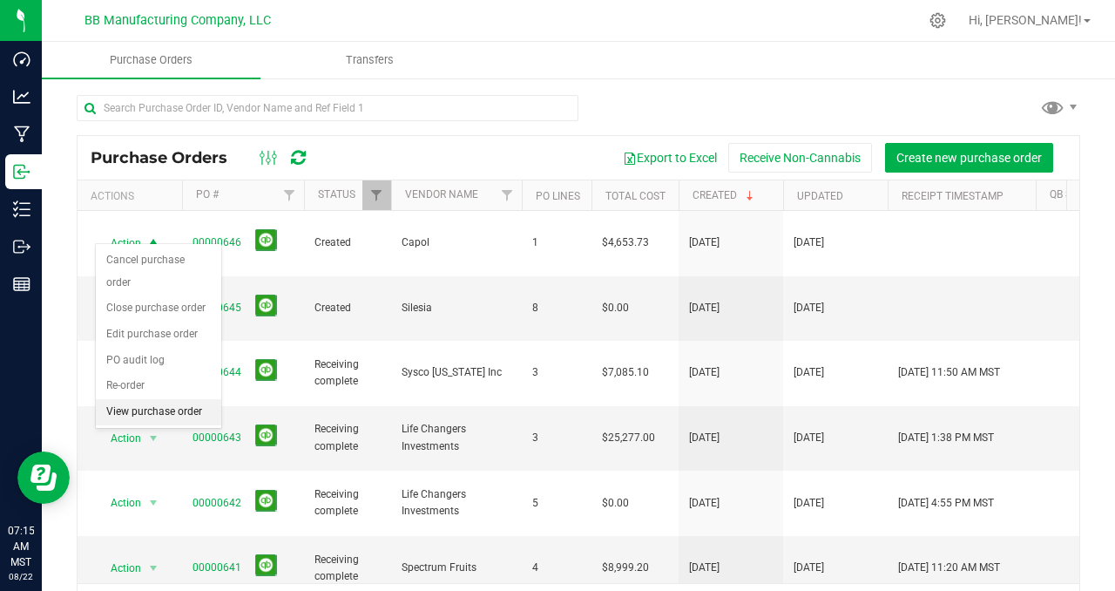
click at [179, 399] on li "View purchase order" at bounding box center [158, 412] width 125 height 26
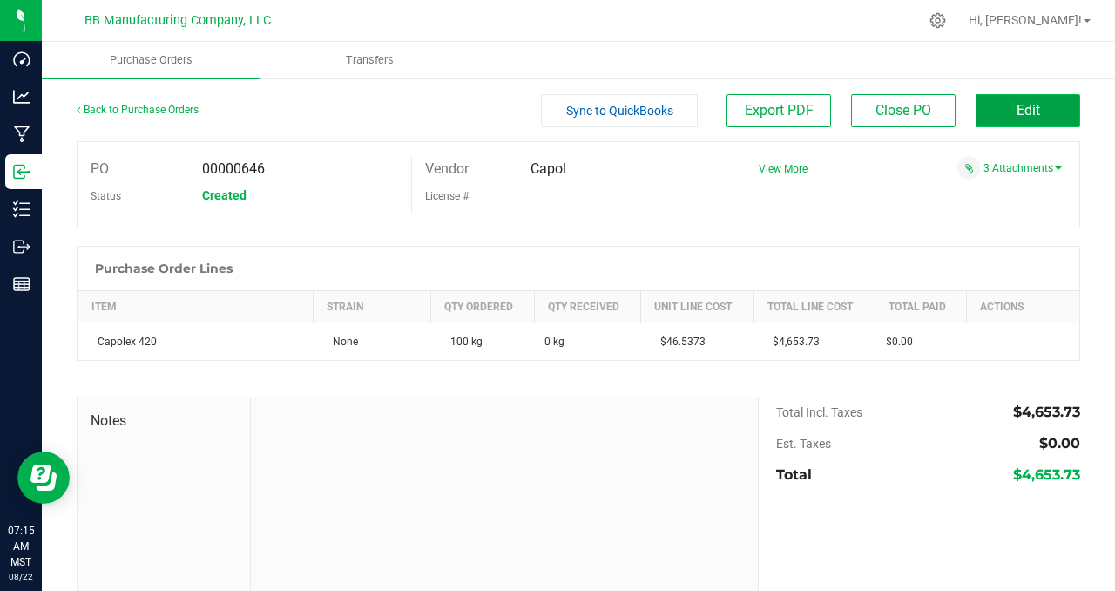
click at [1017, 112] on span "Edit" at bounding box center [1028, 110] width 24 height 17
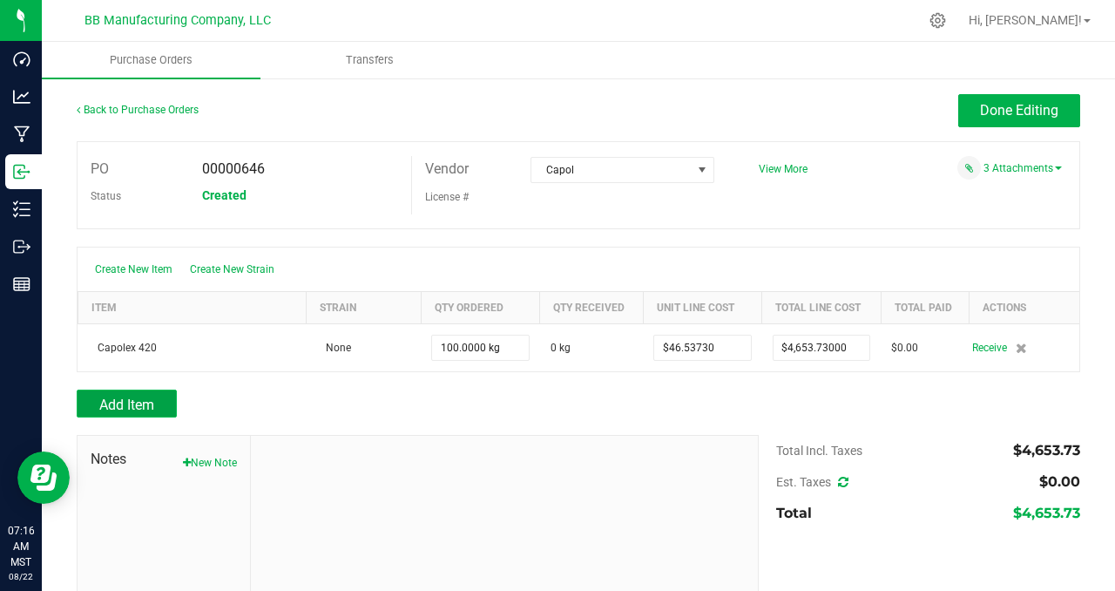
click at [148, 401] on span "Add Item" at bounding box center [126, 404] width 55 height 17
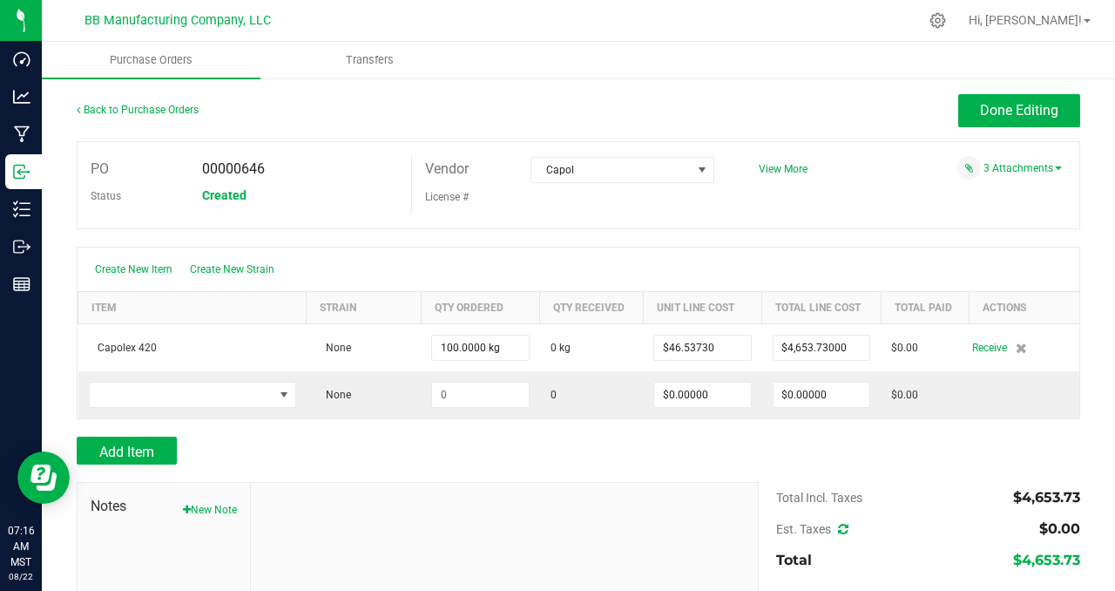
click at [663, 229] on div at bounding box center [578, 237] width 1003 height 17
click at [1003, 112] on span "Done Editing" at bounding box center [1019, 110] width 78 height 17
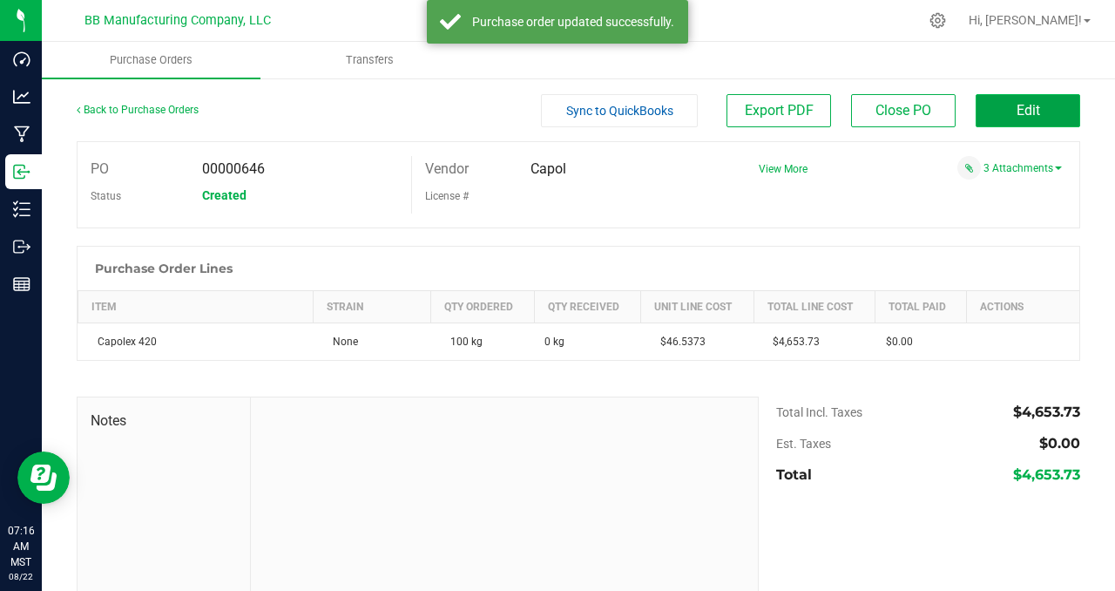
click at [1016, 112] on span "Edit" at bounding box center [1028, 110] width 24 height 17
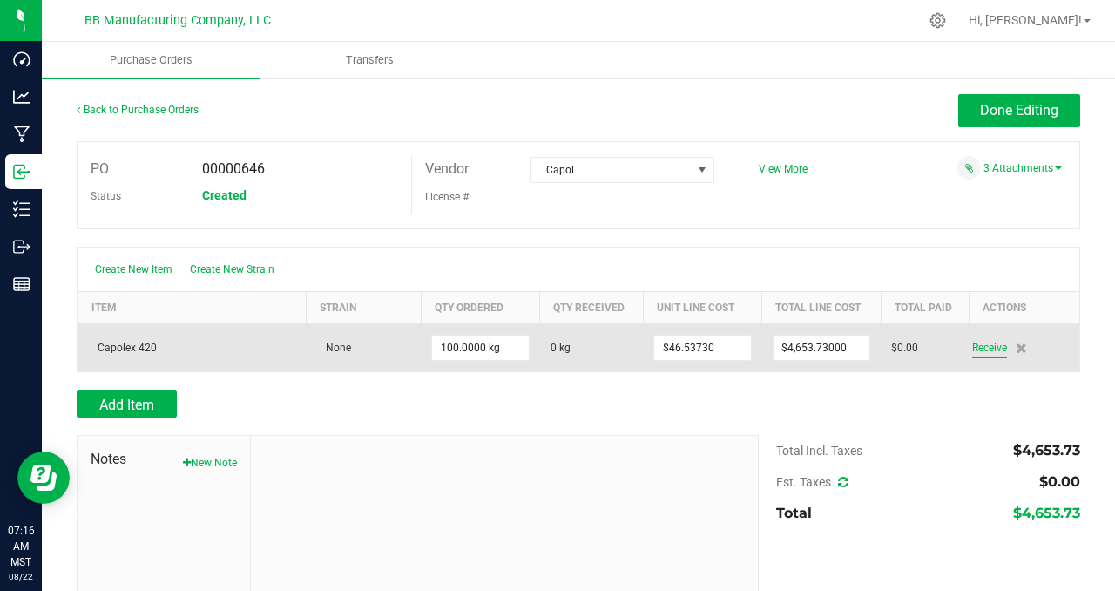
click at [978, 348] on span "Receive" at bounding box center [989, 347] width 35 height 21
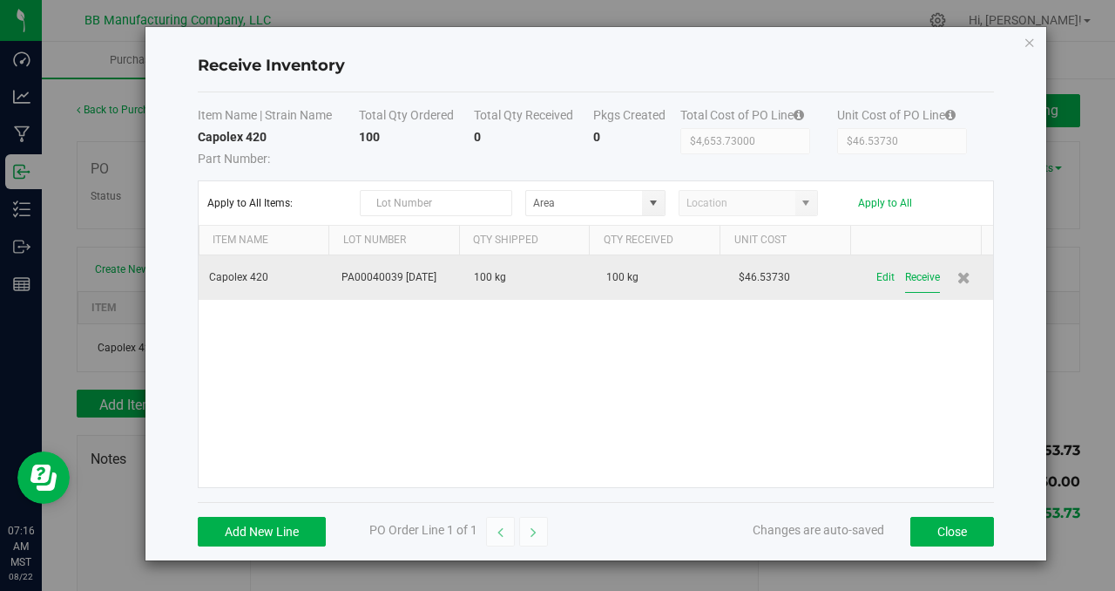
click at [913, 279] on button "Receive" at bounding box center [922, 277] width 35 height 30
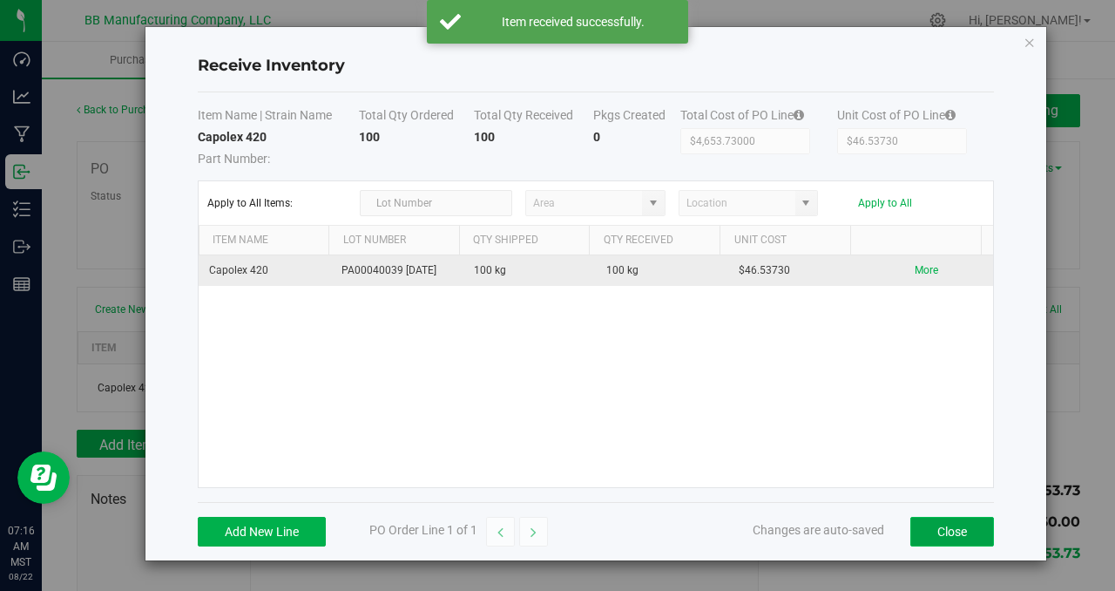
click at [960, 530] on button "Close" at bounding box center [952, 531] width 84 height 30
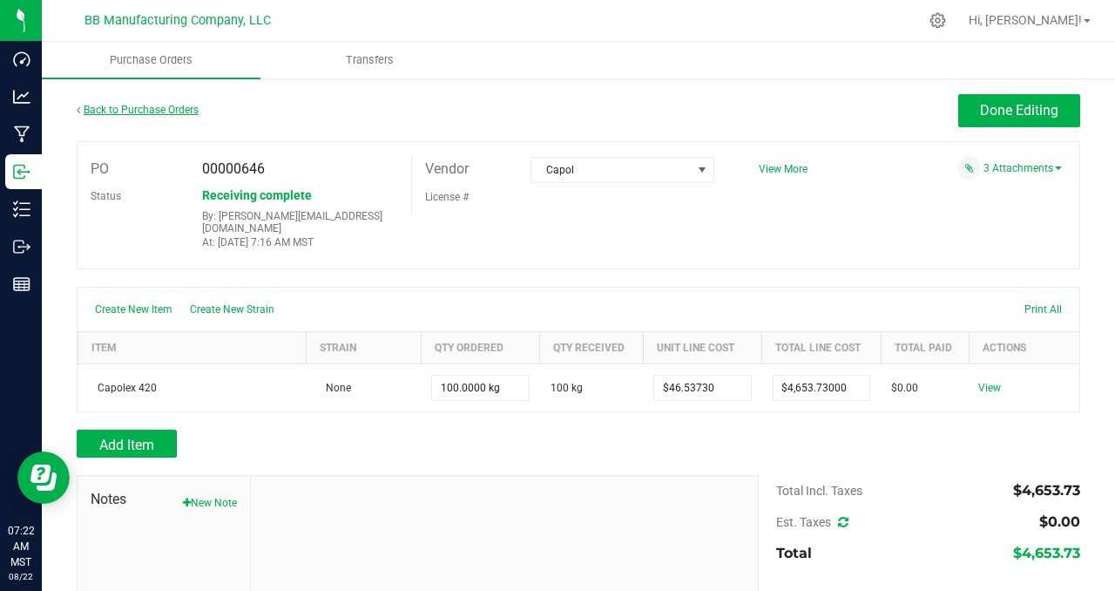
click at [130, 109] on link "Back to Purchase Orders" at bounding box center [138, 110] width 122 height 12
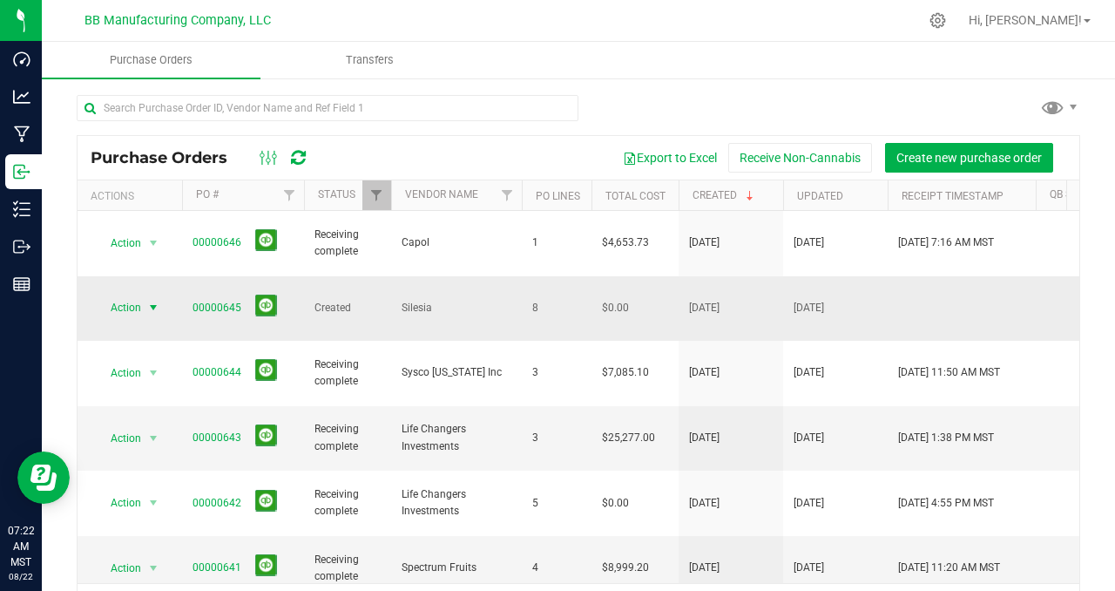
click at [152, 300] on span "select" at bounding box center [153, 307] width 14 height 14
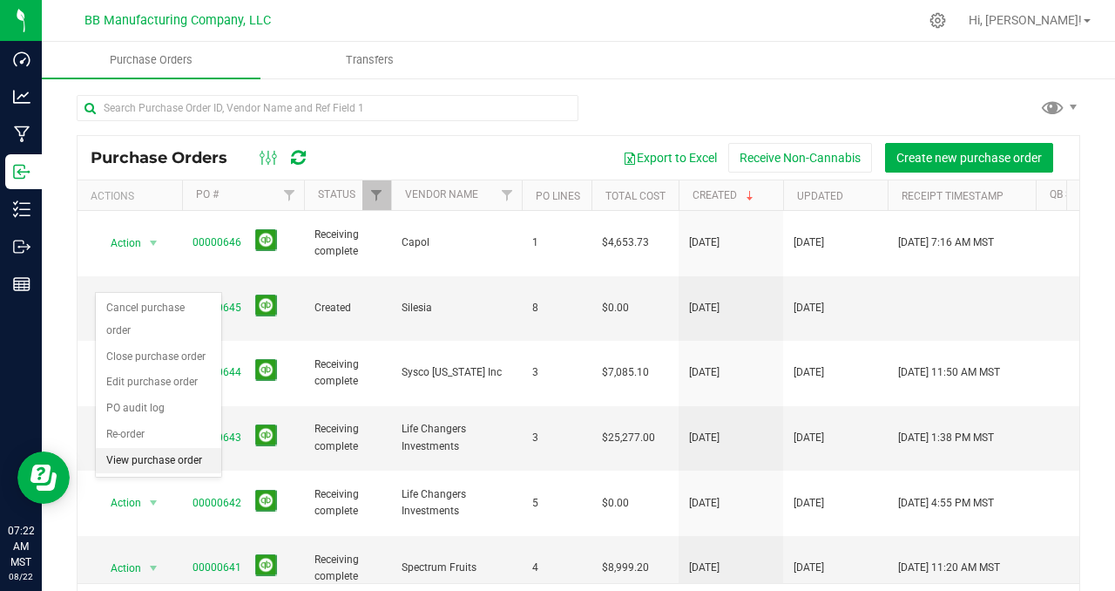
click at [153, 448] on li "View purchase order" at bounding box center [158, 461] width 125 height 26
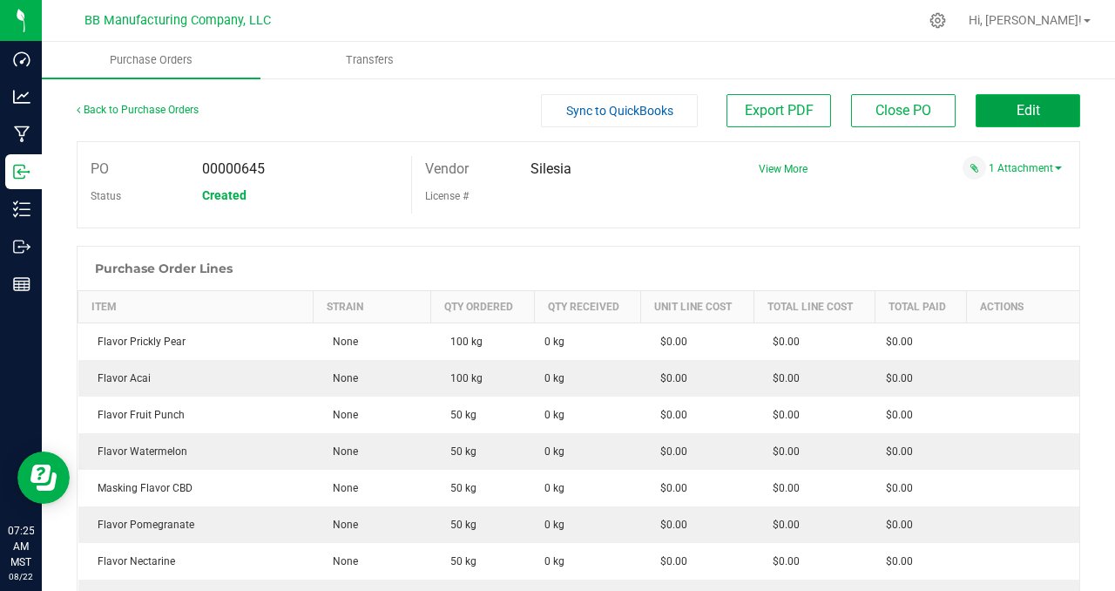
click at [975, 116] on button "Edit" at bounding box center [1027, 110] width 105 height 33
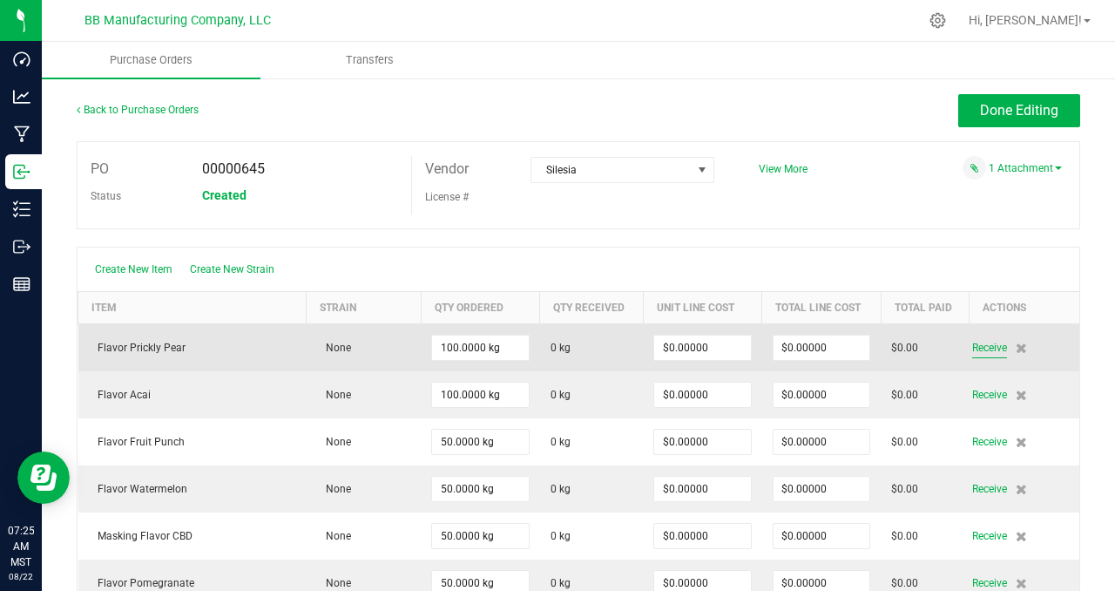
click at [972, 347] on span "Receive" at bounding box center [989, 347] width 35 height 21
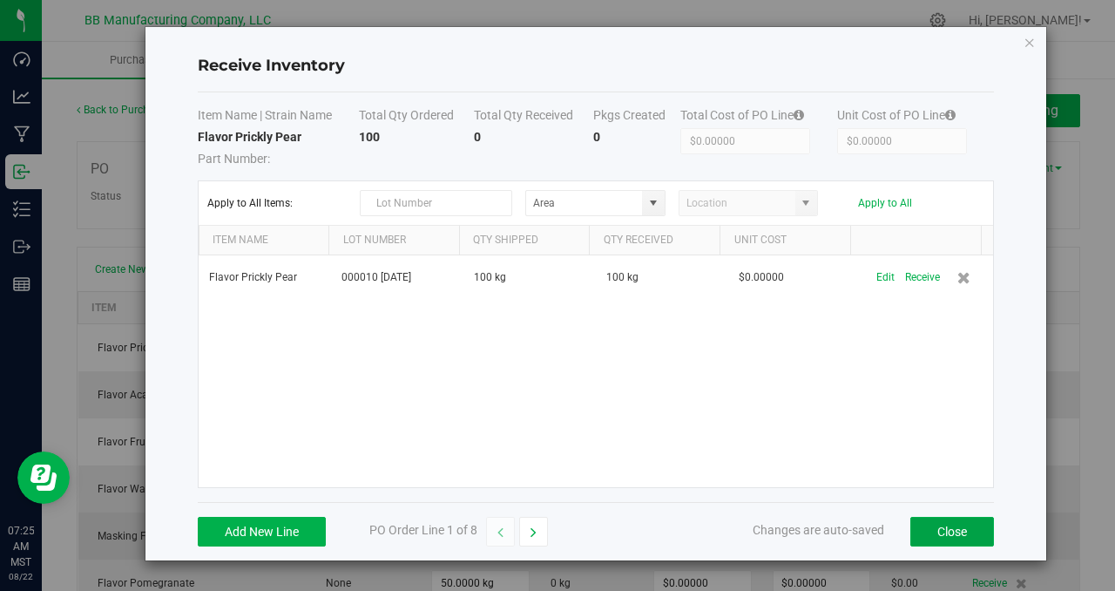
click at [918, 532] on button "Close" at bounding box center [952, 531] width 84 height 30
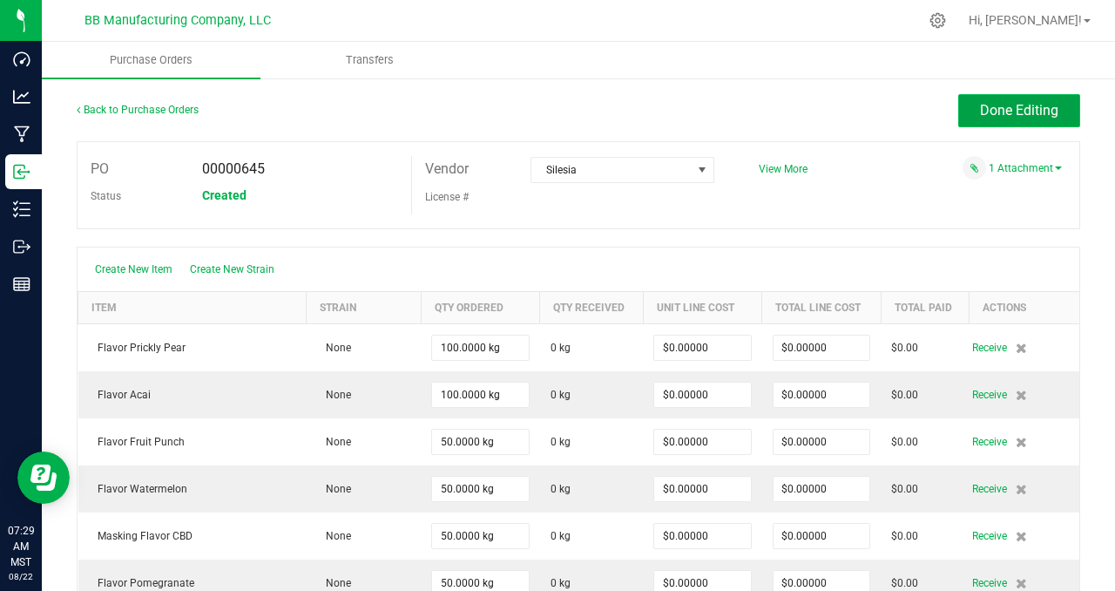
click at [982, 113] on span "Done Editing" at bounding box center [1019, 110] width 78 height 17
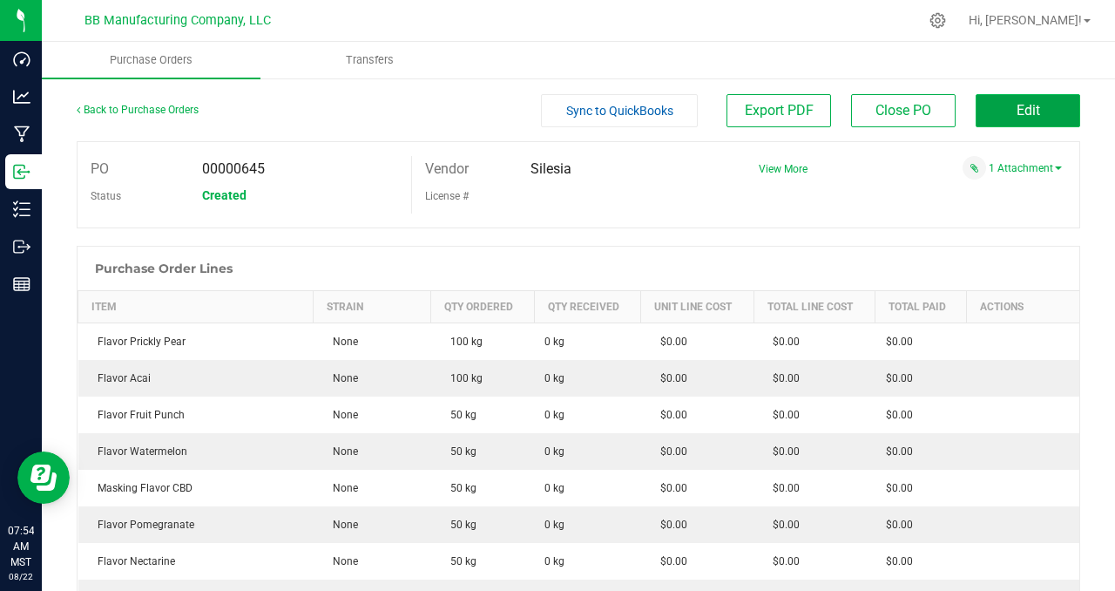
click at [1016, 105] on span "Edit" at bounding box center [1028, 110] width 24 height 17
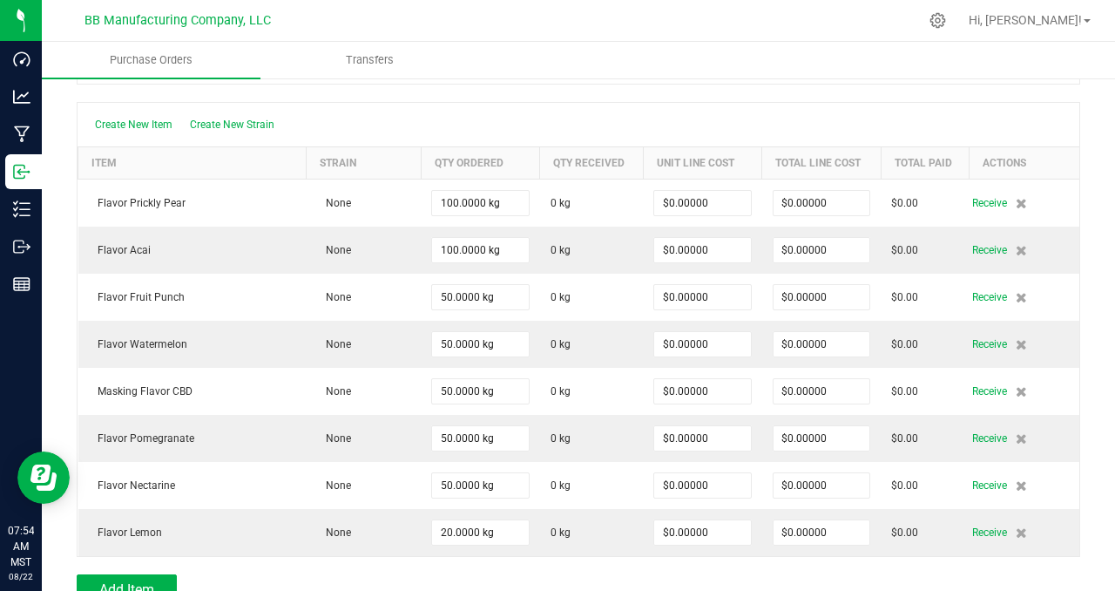
scroll to position [157, 0]
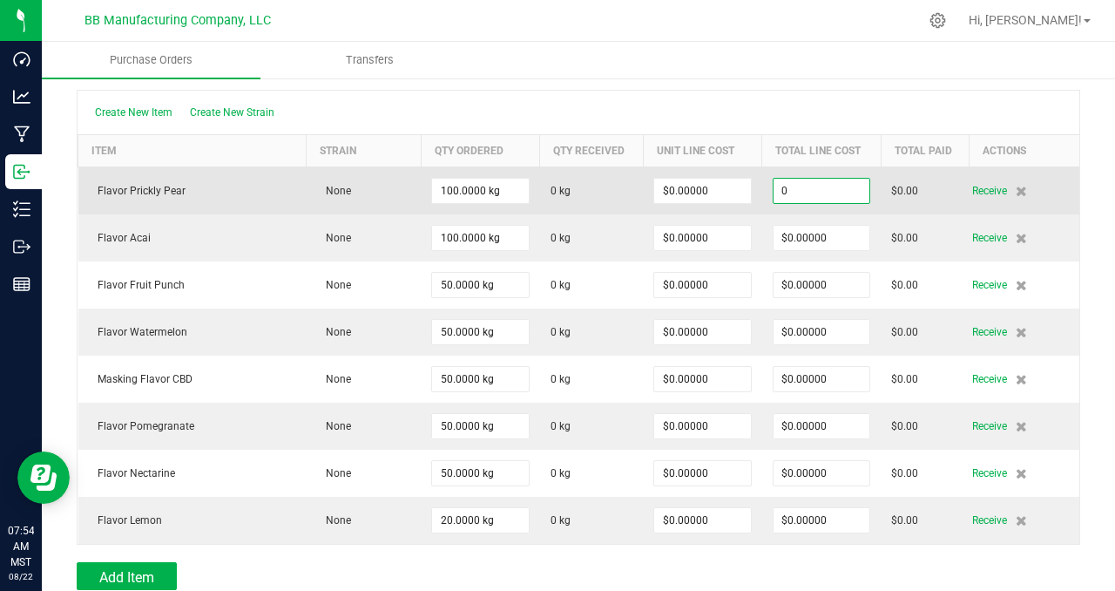
click at [835, 187] on input "0" at bounding box center [821, 191] width 96 height 24
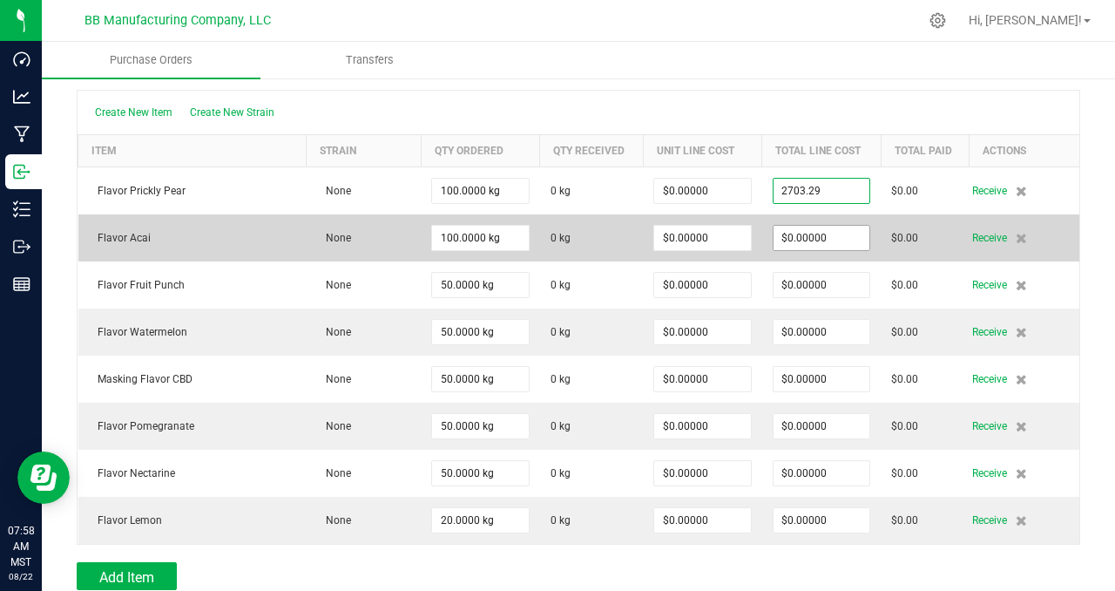
type input "$2,703.29000"
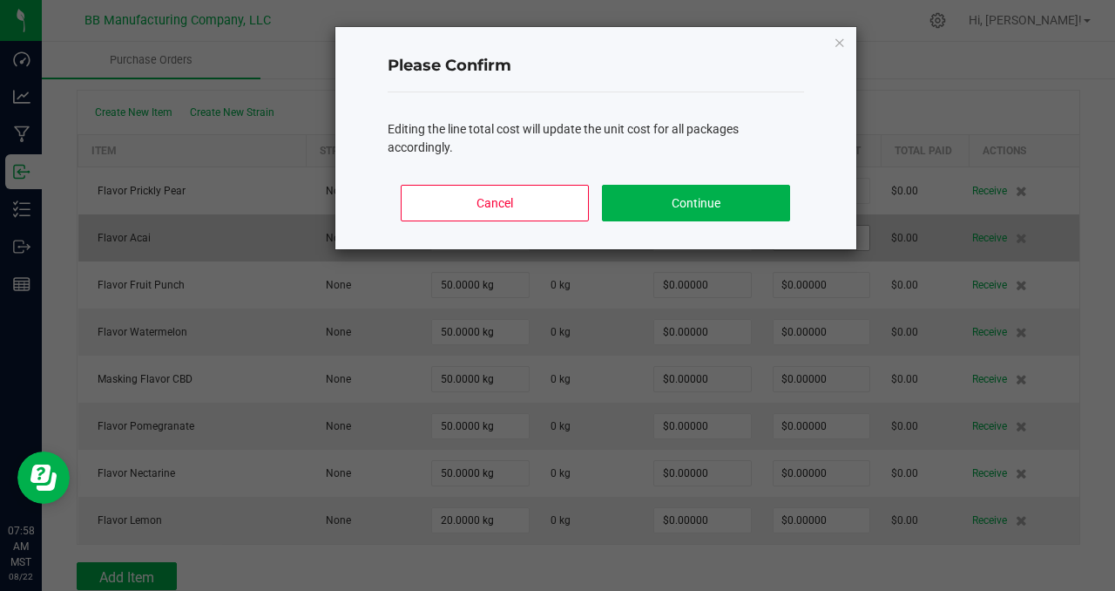
click at [828, 235] on body "Dashboard Analytics Manufacturing Inbound Inventory Outbound Reports 07:58 AM M…" at bounding box center [557, 295] width 1115 height 591
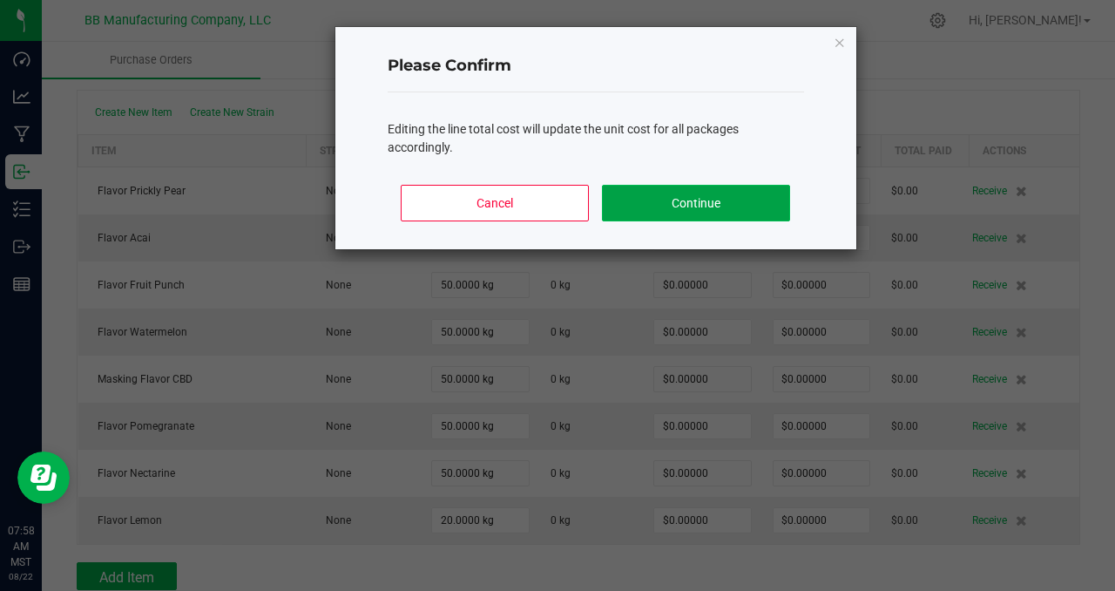
click at [693, 201] on button "Continue" at bounding box center [695, 203] width 187 height 37
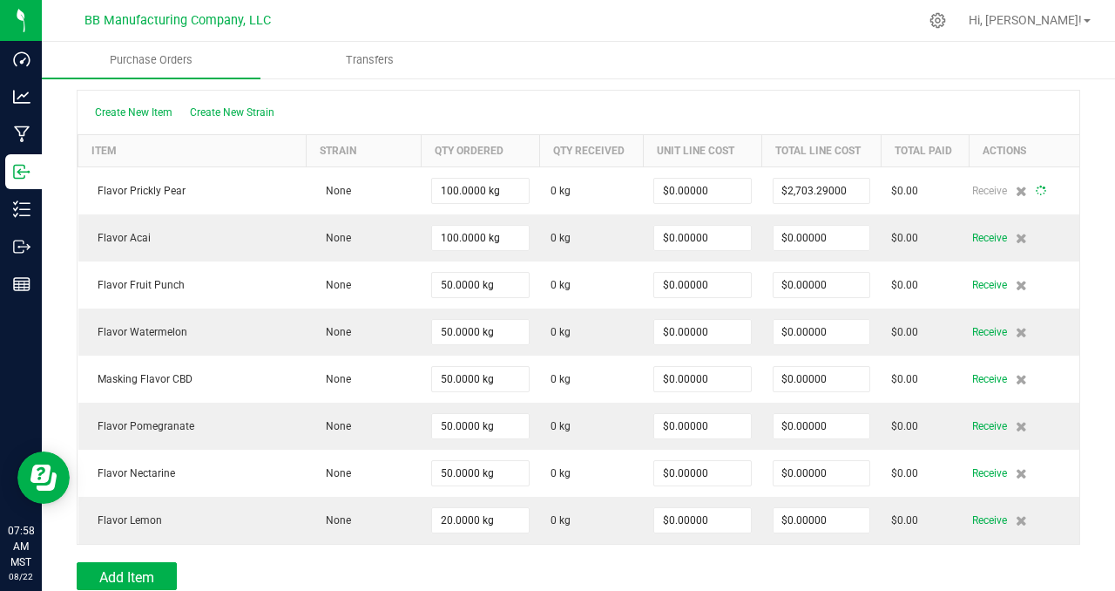
type input "100"
type input "$27.03290"
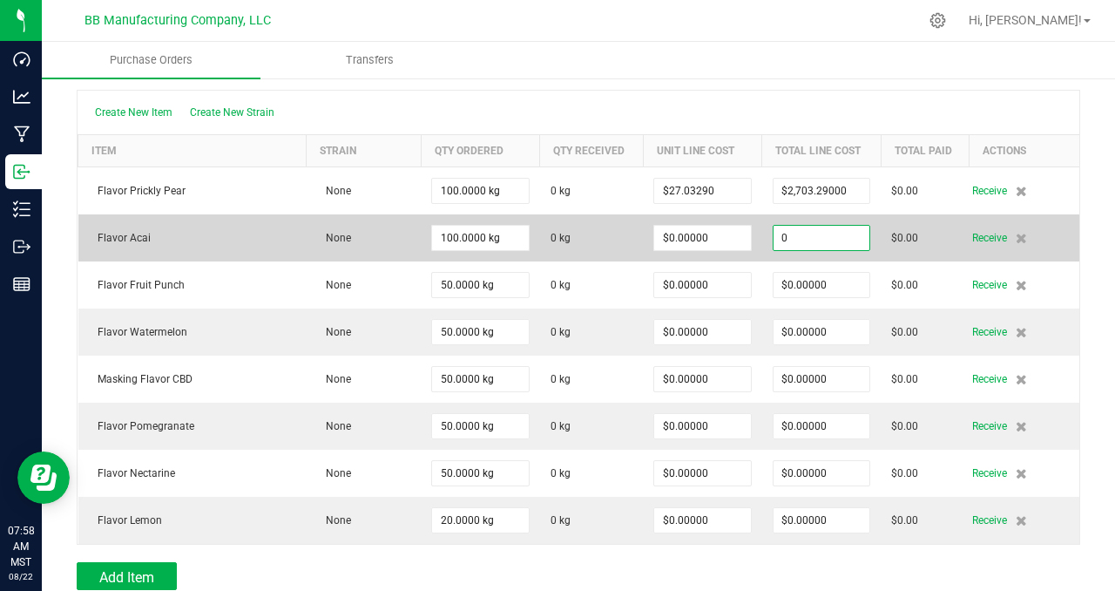
click at [827, 234] on input "0" at bounding box center [821, 238] width 96 height 24
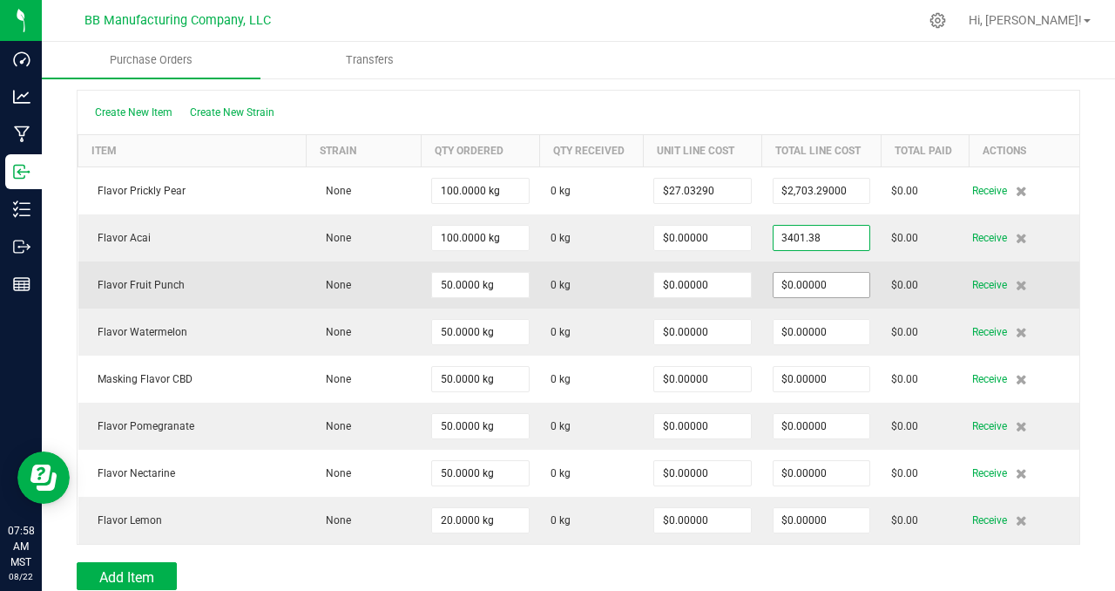
type input "$3,401.38000"
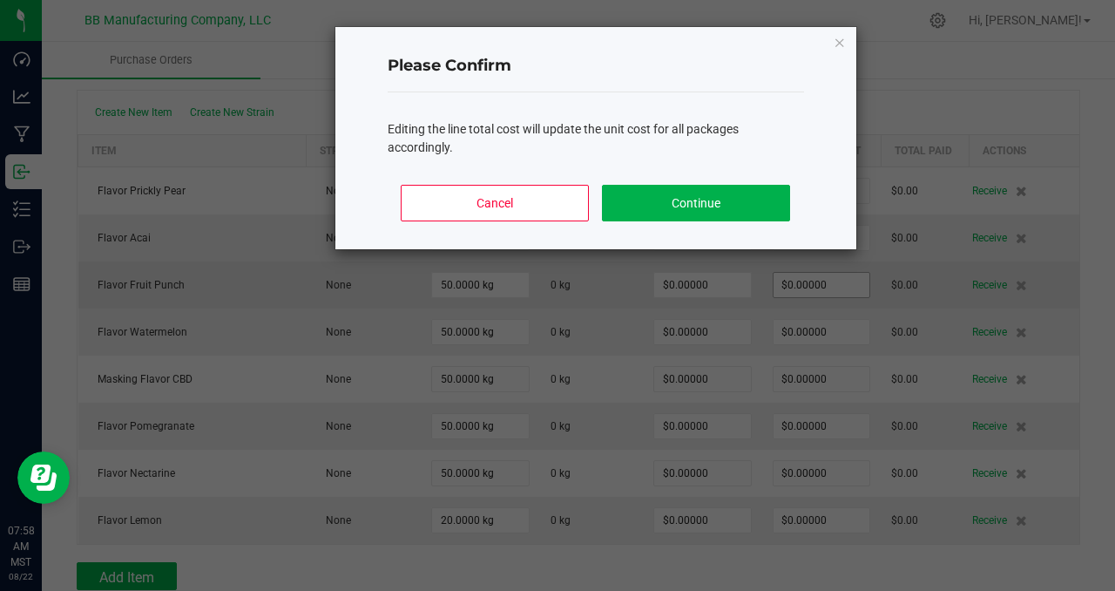
click at [839, 282] on body "Dashboard Analytics Manufacturing Inbound Inventory Outbound Reports 07:58 AM M…" at bounding box center [557, 295] width 1115 height 591
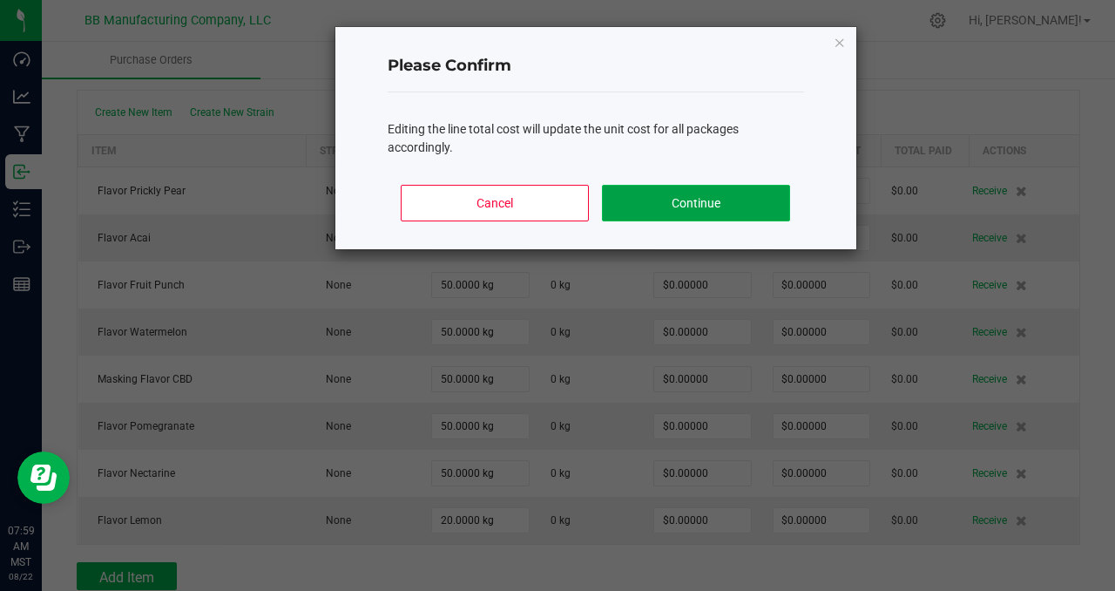
click at [718, 199] on button "Continue" at bounding box center [695, 203] width 187 height 37
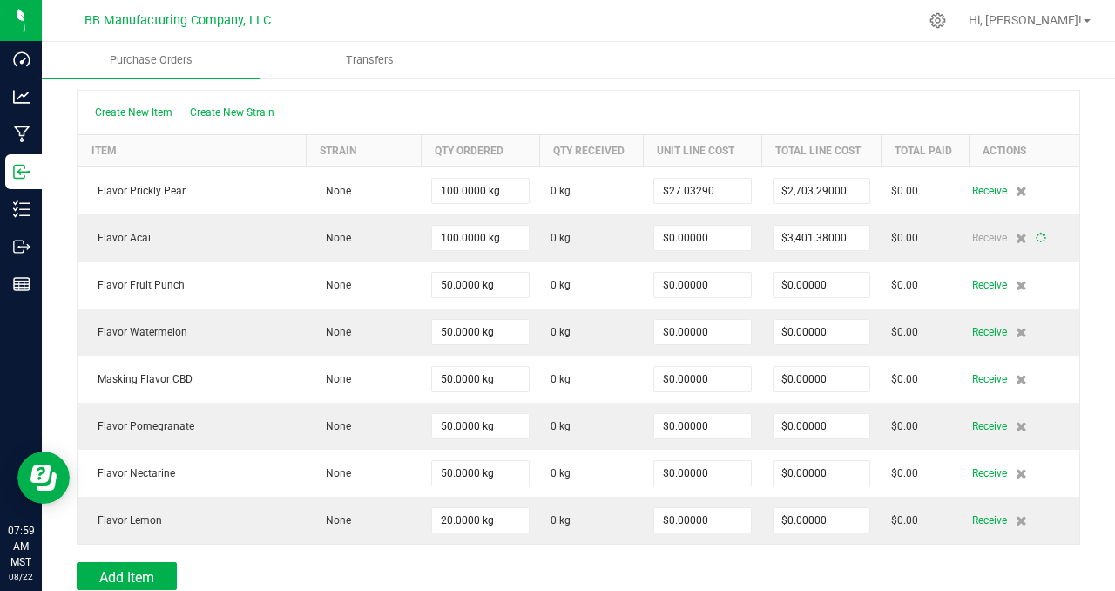
type input "100"
type input "$34.01380"
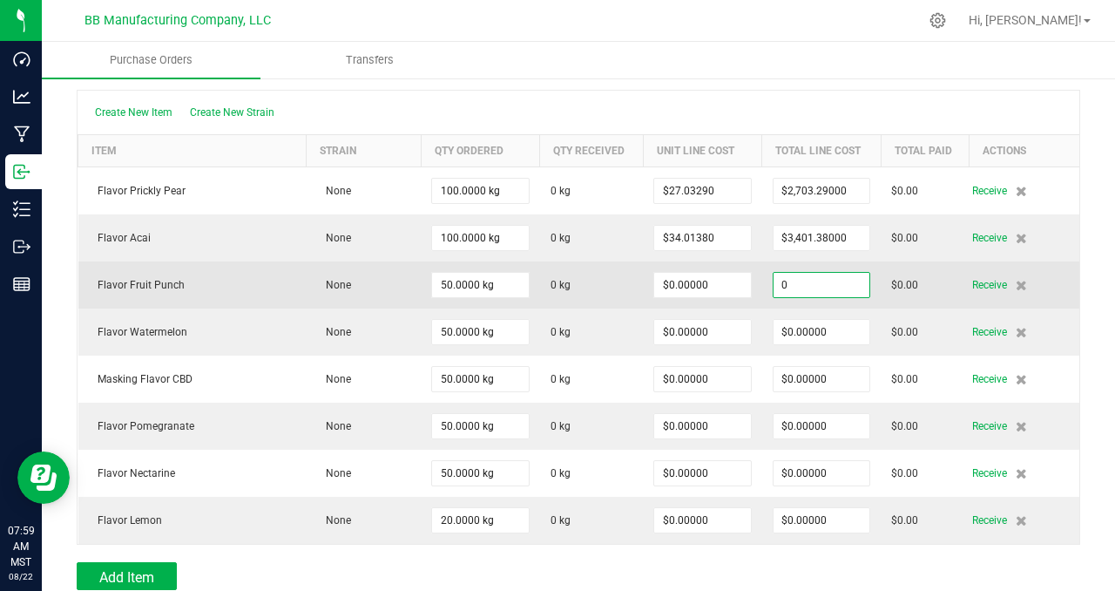
click at [840, 283] on input "0" at bounding box center [821, 285] width 96 height 24
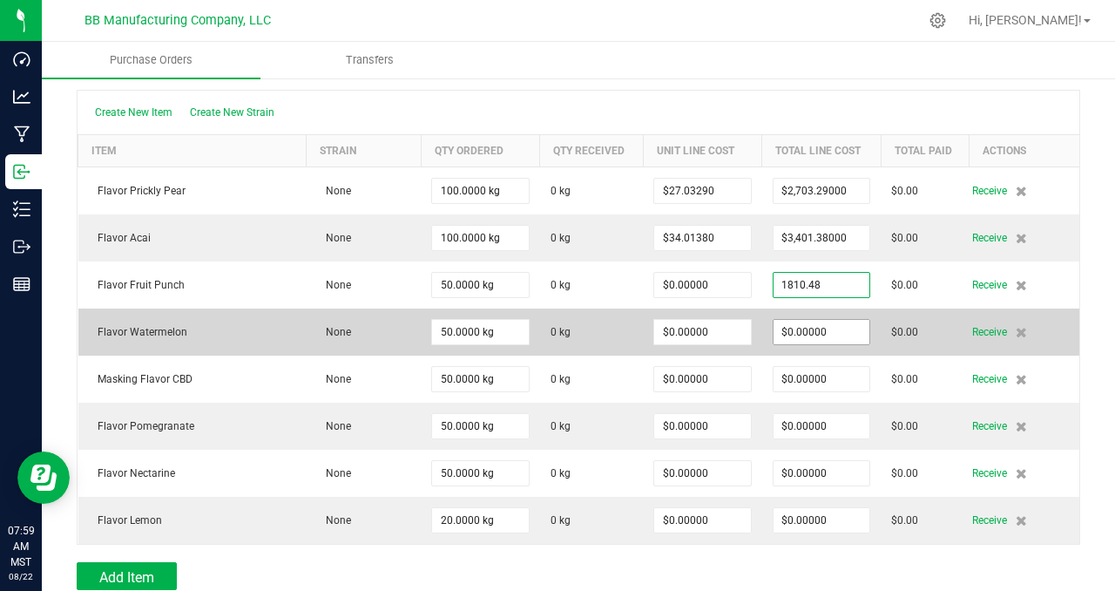
type input "$1,810.48000"
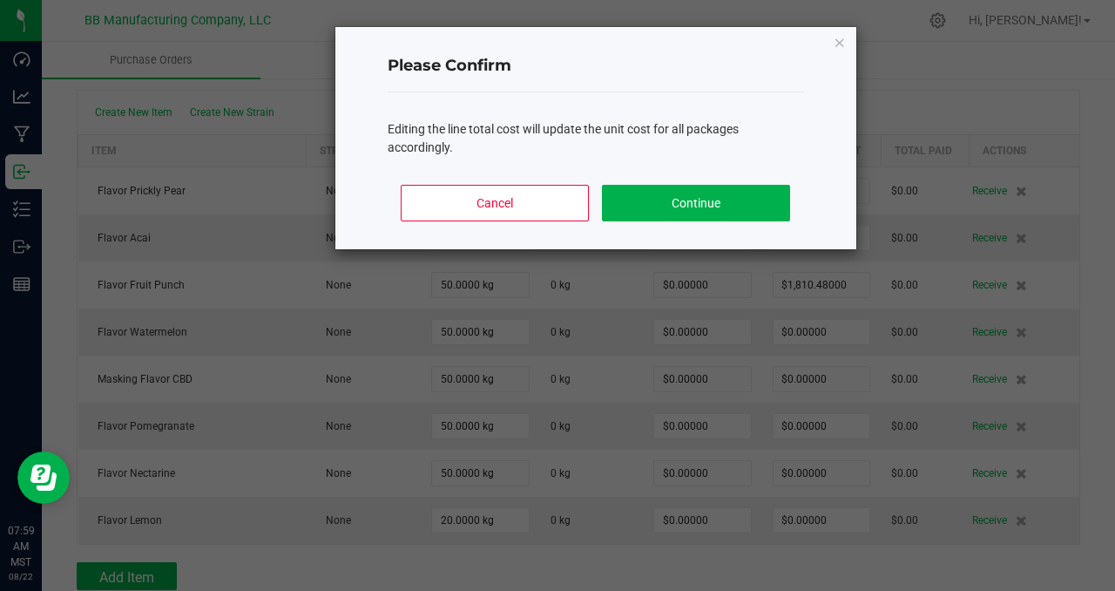
click at [834, 329] on body "Dashboard Analytics Manufacturing Inbound Inventory Outbound Reports 07:59 AM M…" at bounding box center [557, 295] width 1115 height 591
click at [693, 205] on button "Continue" at bounding box center [695, 203] width 187 height 37
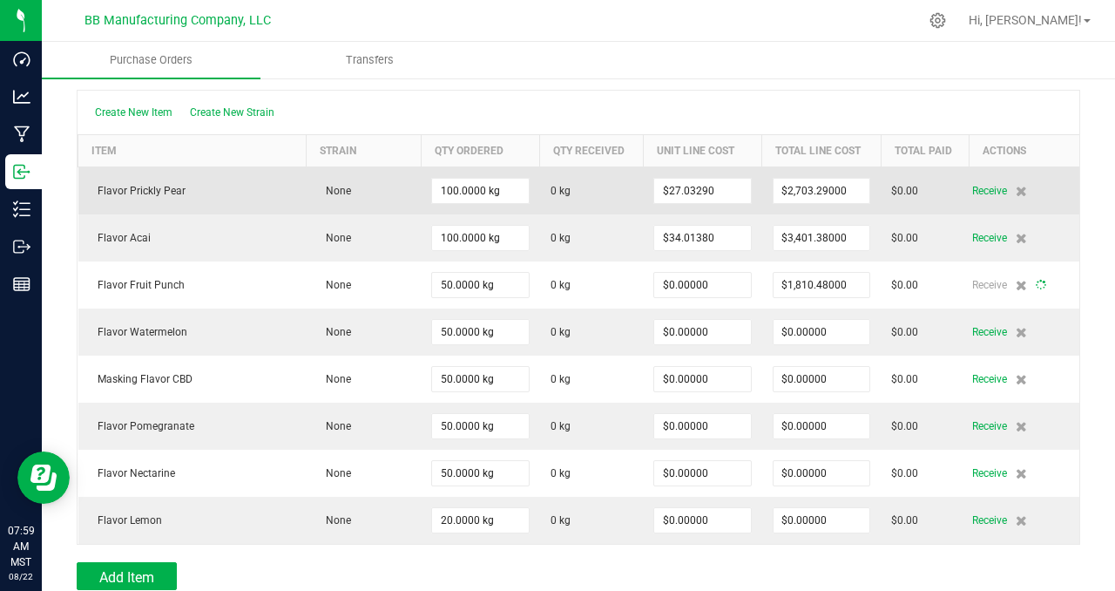
type input "50"
type input "$36.20960"
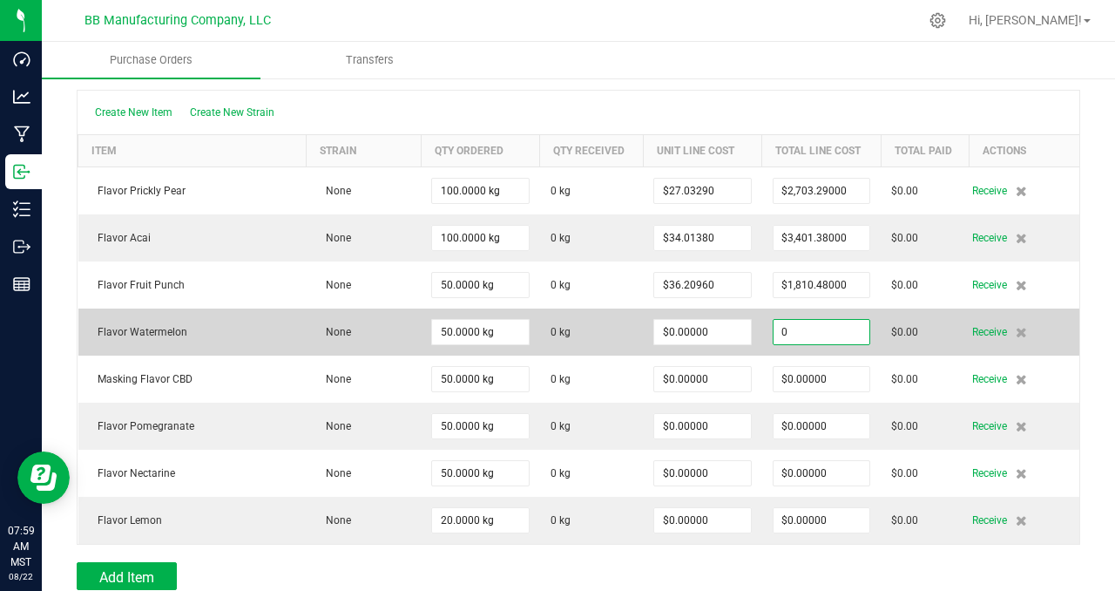
click at [832, 327] on input "0" at bounding box center [821, 332] width 96 height 24
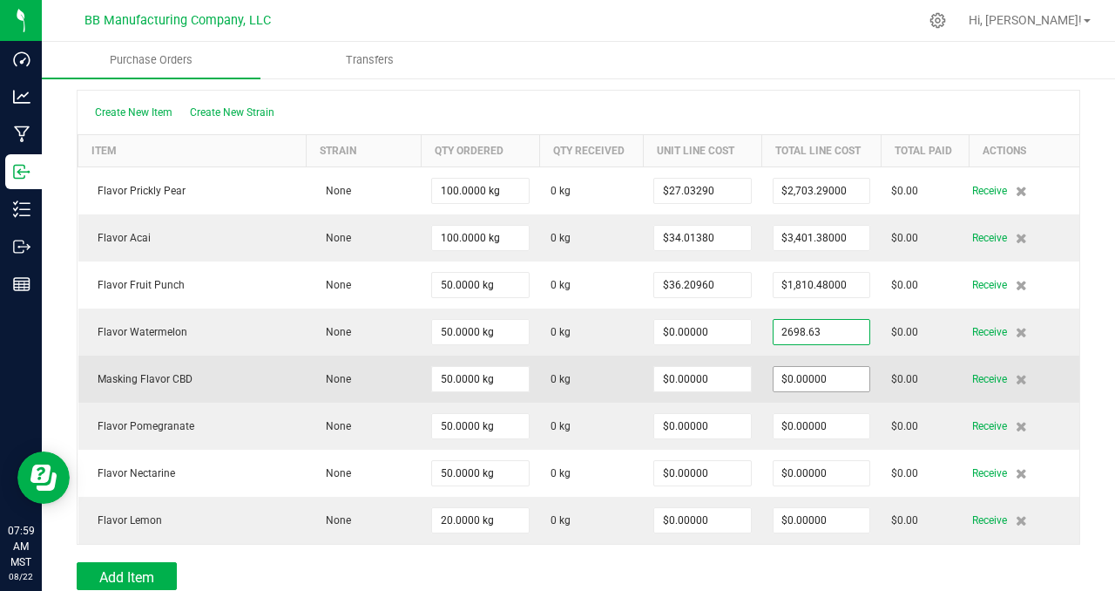
type input "$2,698.63000"
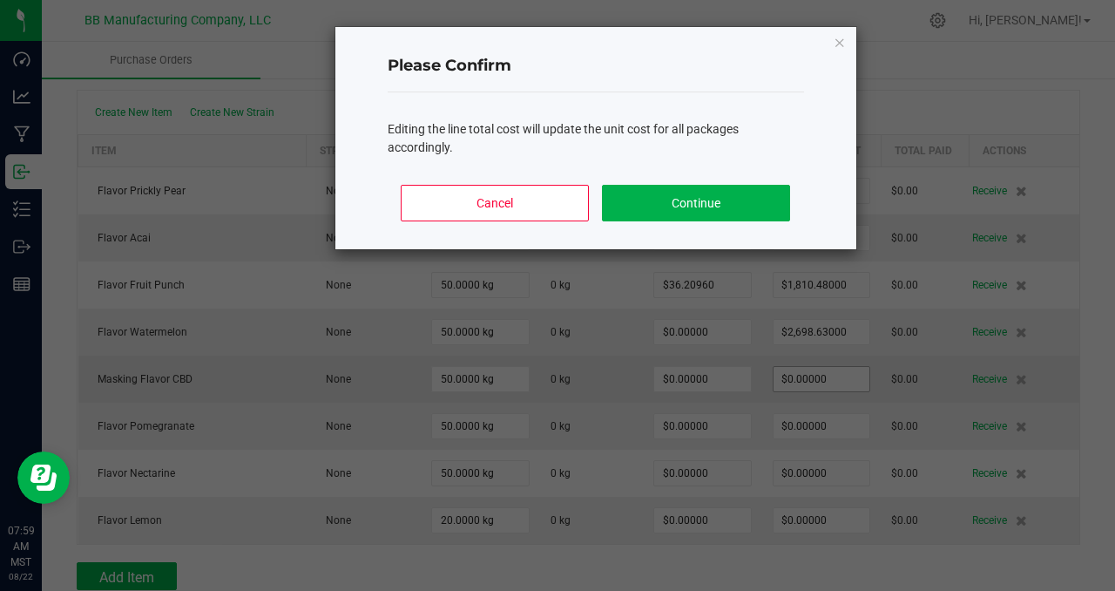
click at [833, 381] on body "Dashboard Analytics Manufacturing Inbound Inventory Outbound Reports 07:59 AM M…" at bounding box center [557, 295] width 1115 height 591
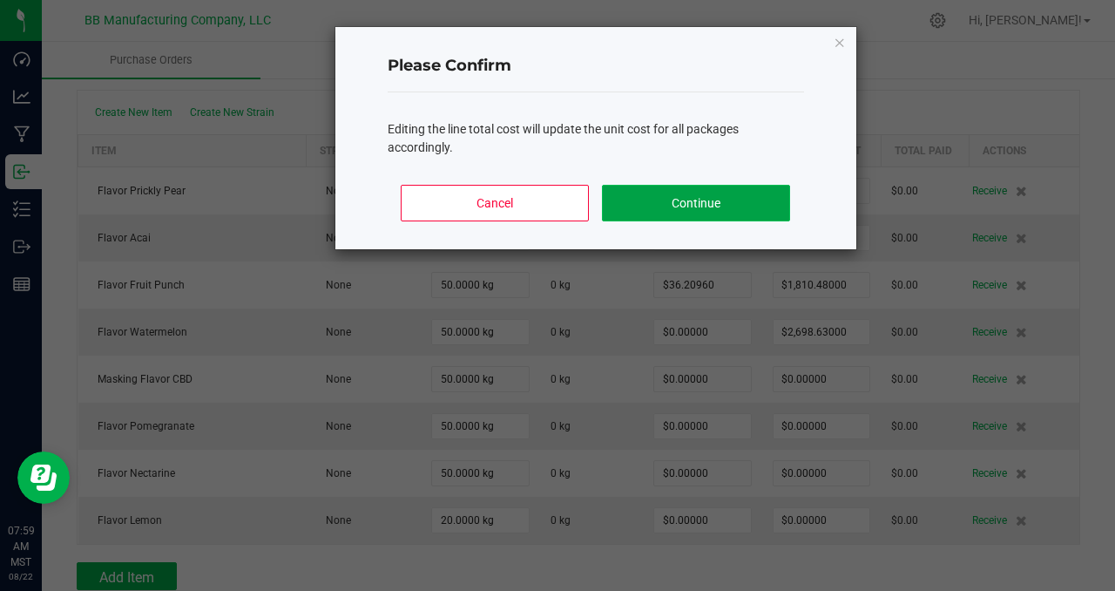
click at [705, 205] on button "Continue" at bounding box center [695, 203] width 187 height 37
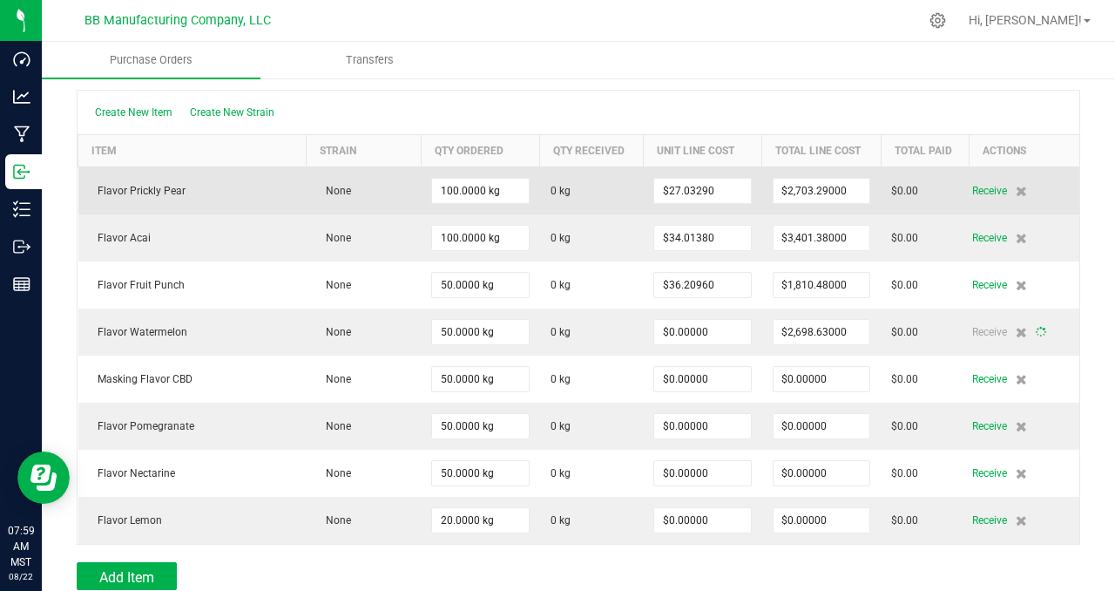
type input "50"
type input "$53.97260"
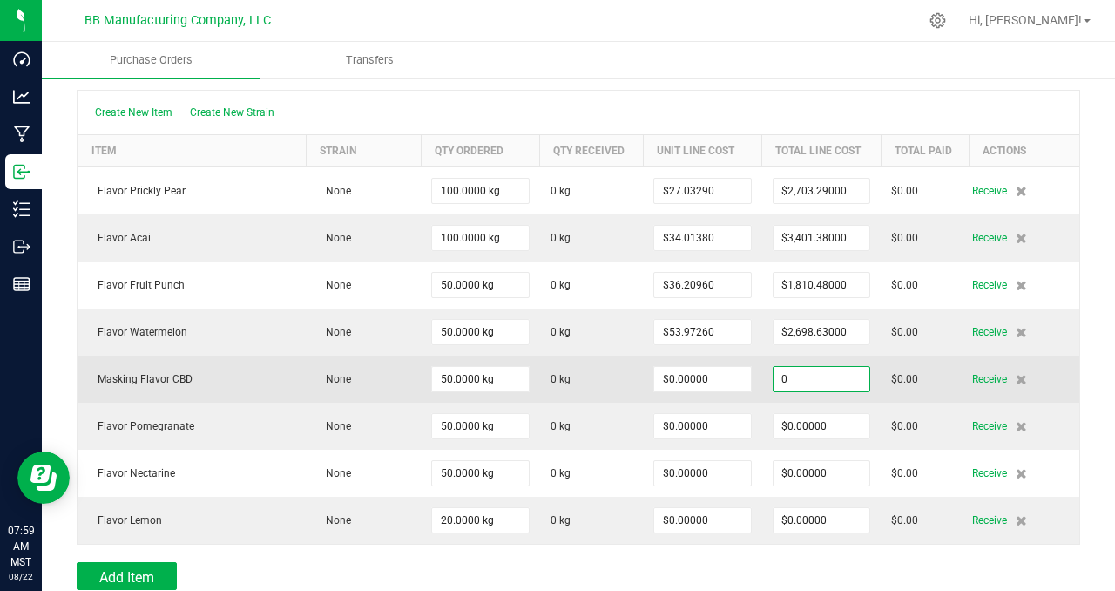
click at [825, 371] on input "0" at bounding box center [821, 379] width 96 height 24
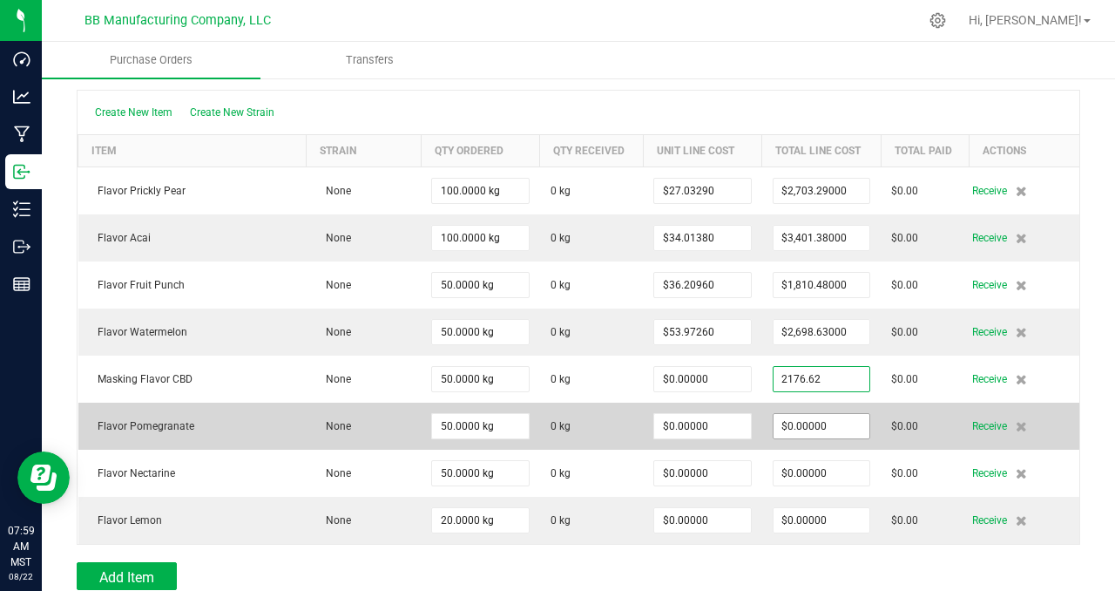
type input "$2,176.62000"
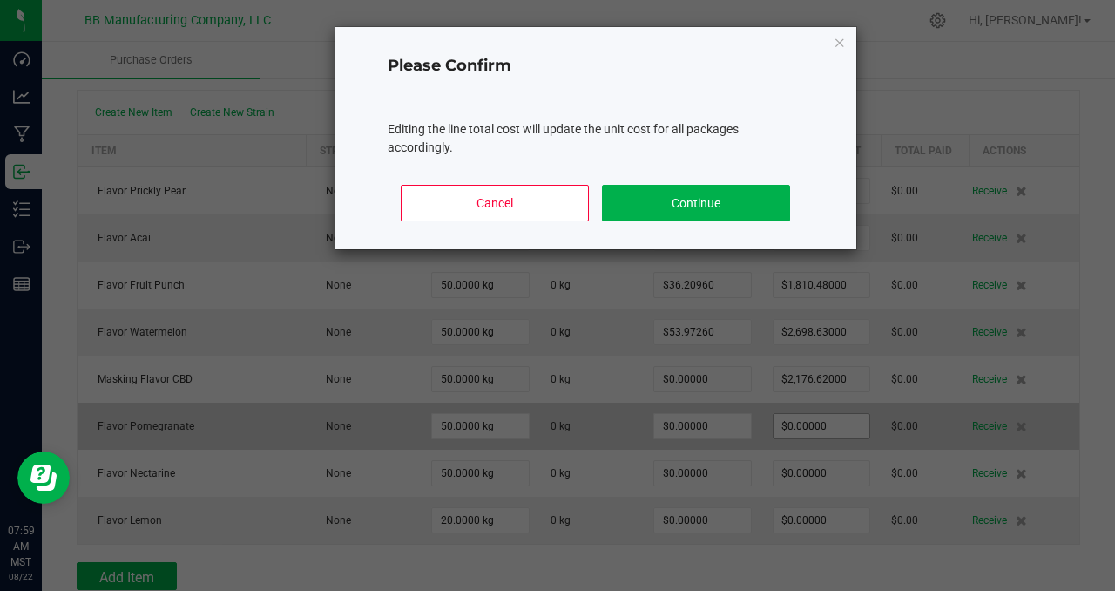
click at [827, 429] on body "Dashboard Analytics Manufacturing Inbound Inventory Outbound Reports 07:59 AM M…" at bounding box center [557, 295] width 1115 height 591
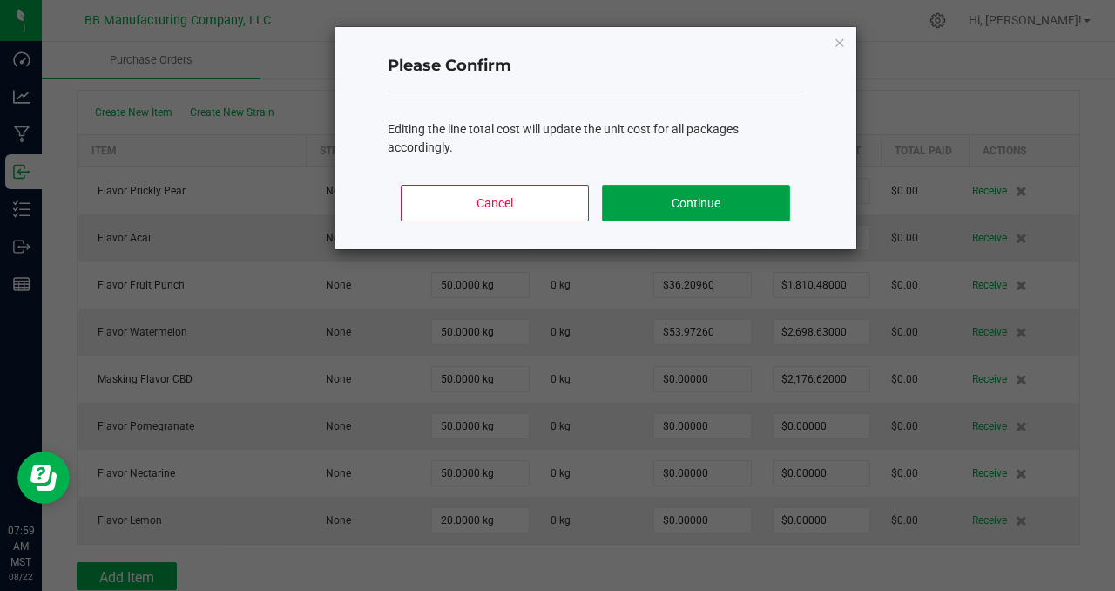
click at [683, 203] on button "Continue" at bounding box center [695, 203] width 187 height 37
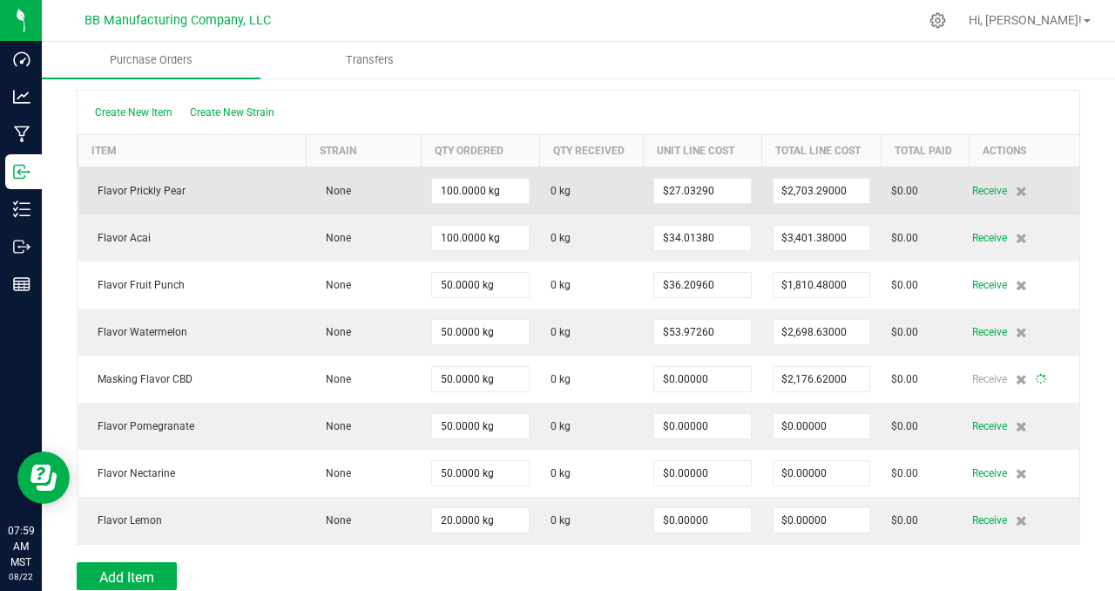
type input "50"
type input "$43.53240"
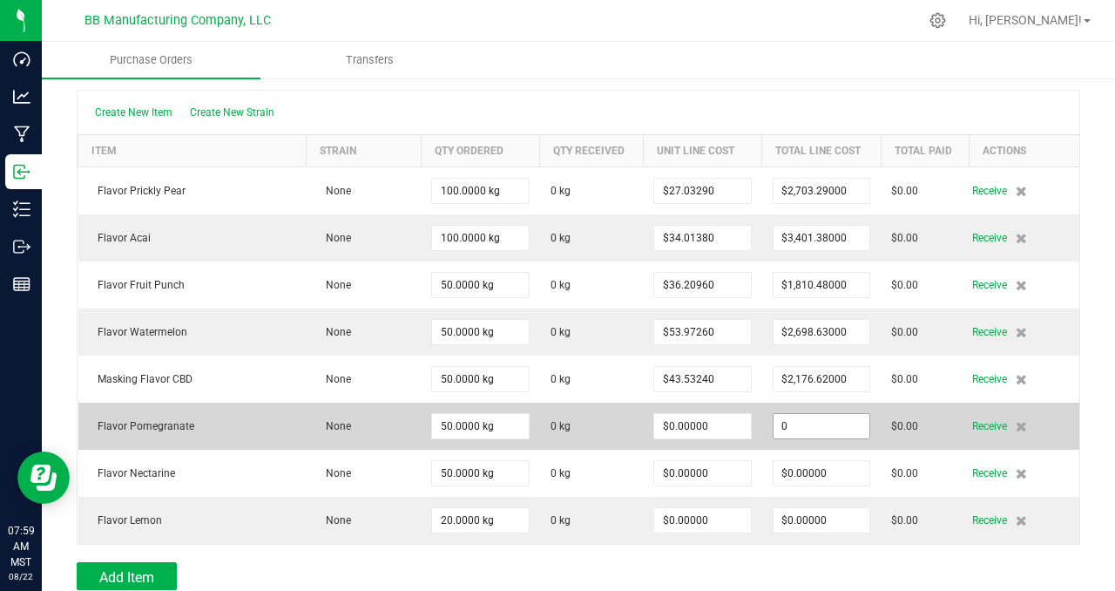
click at [828, 426] on input "0" at bounding box center [821, 426] width 96 height 24
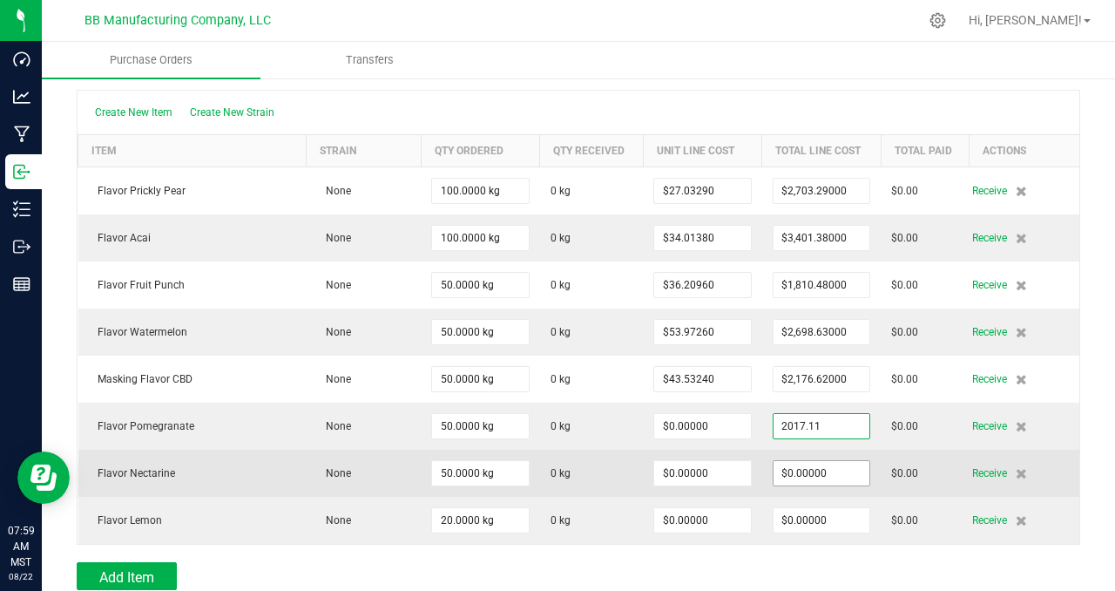
type input "$2,017.11000"
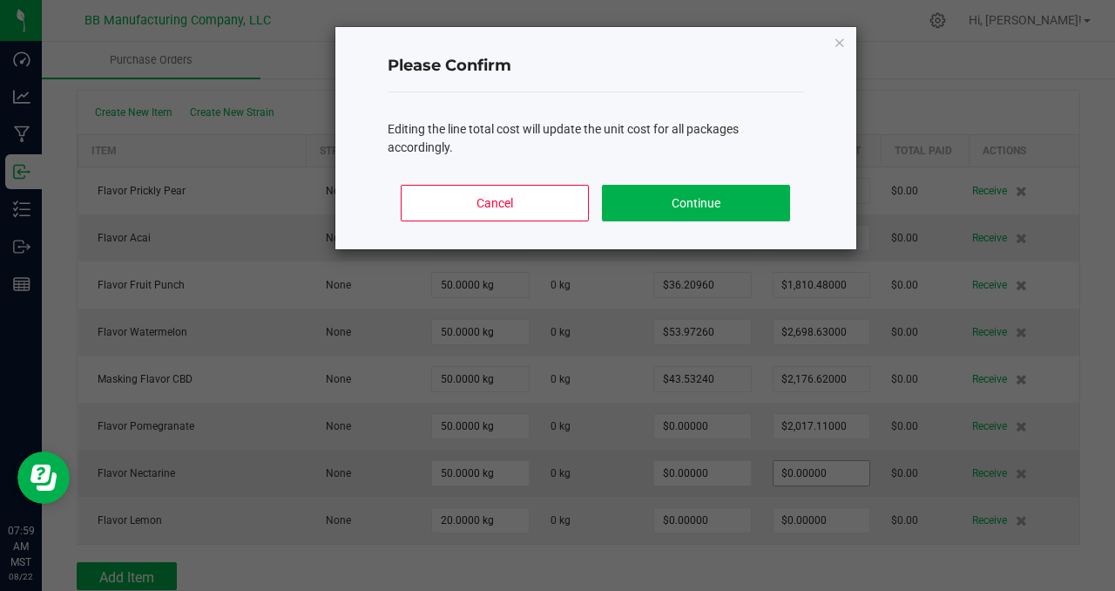
click at [834, 472] on body "Dashboard Analytics Manufacturing Inbound Inventory Outbound Reports 07:59 AM M…" at bounding box center [557, 295] width 1115 height 591
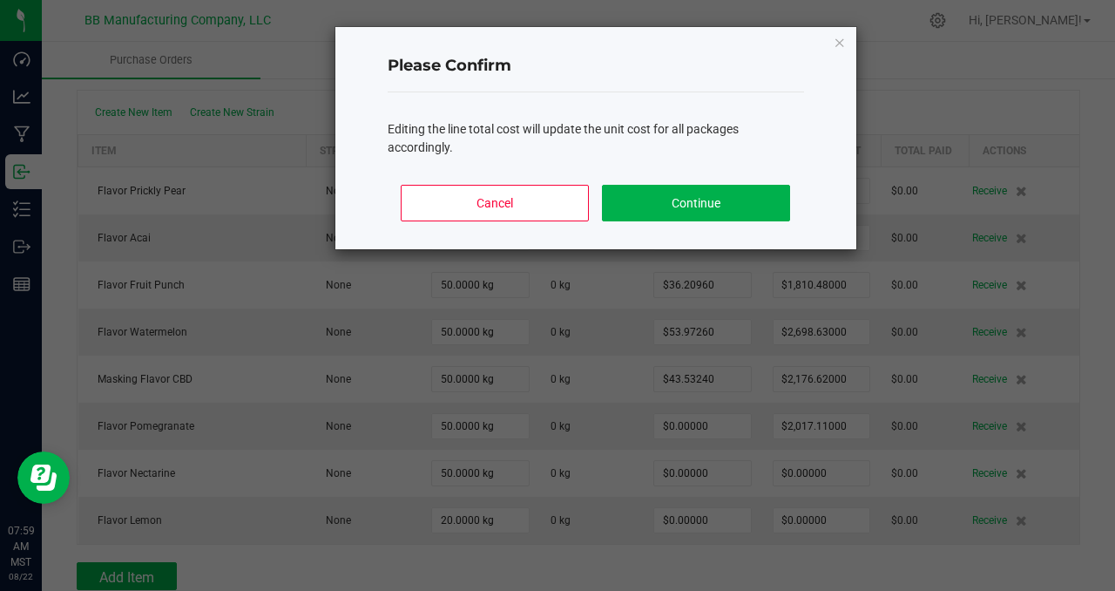
click at [699, 224] on div "Cancel Continue" at bounding box center [596, 210] width 416 height 78
click at [686, 195] on button "Continue" at bounding box center [695, 203] width 187 height 37
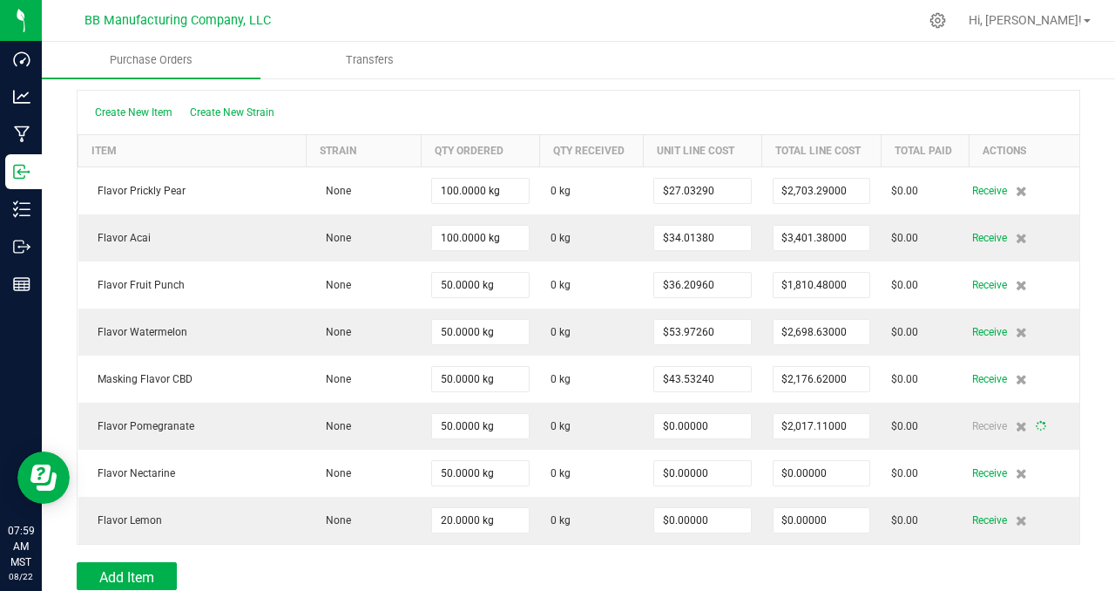
type input "50"
type input "$40.34220"
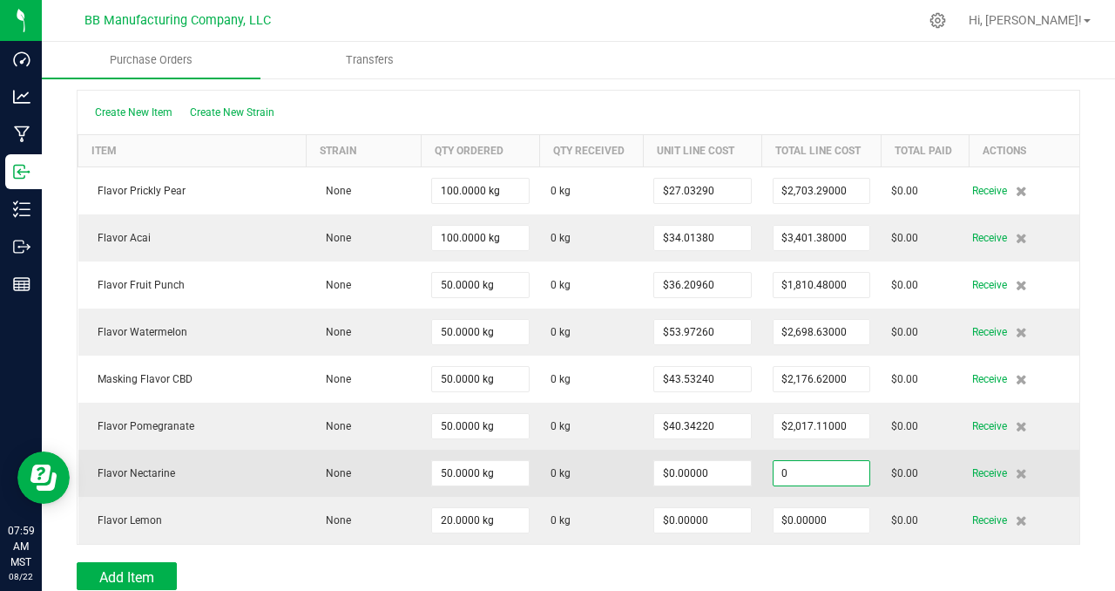
click at [833, 476] on input "0" at bounding box center [821, 473] width 96 height 24
type input "$1,742.12000"
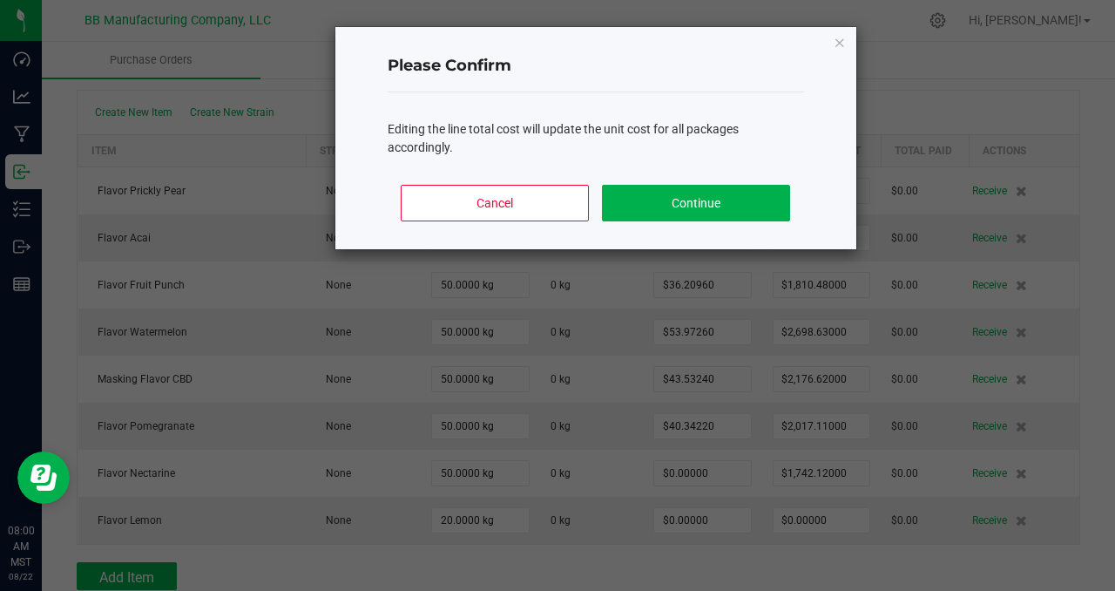
click at [928, 472] on body "Dashboard Analytics Manufacturing Inbound Inventory Outbound Reports 08:00 AM M…" at bounding box center [557, 295] width 1115 height 591
click at [681, 201] on button "Continue" at bounding box center [695, 203] width 187 height 37
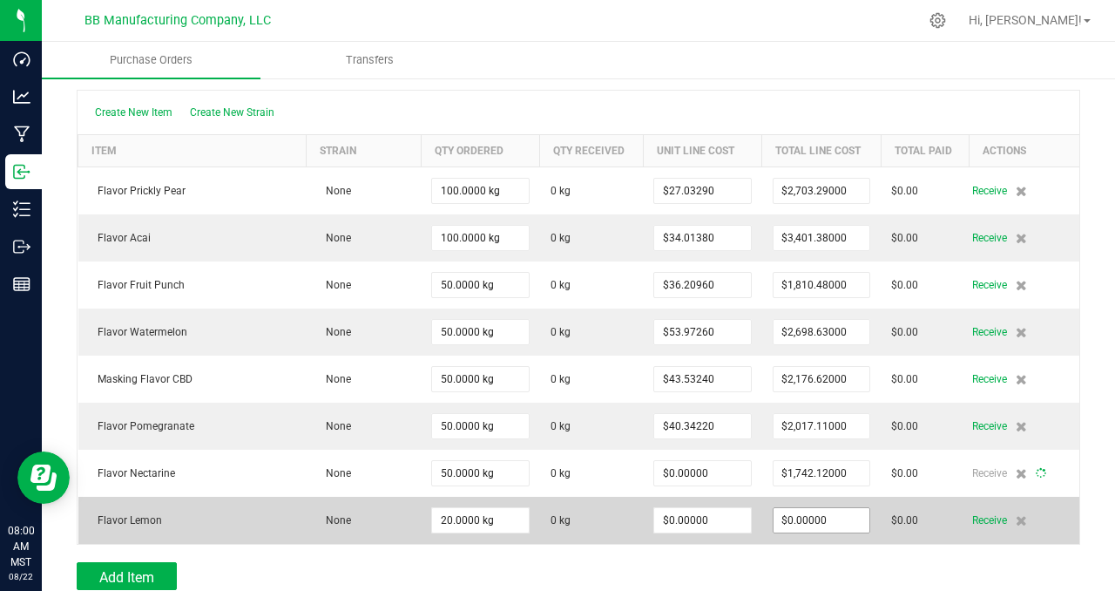
type input "50"
type input "$34.84240"
click at [832, 520] on input "0" at bounding box center [821, 520] width 96 height 24
type input "$965.73000"
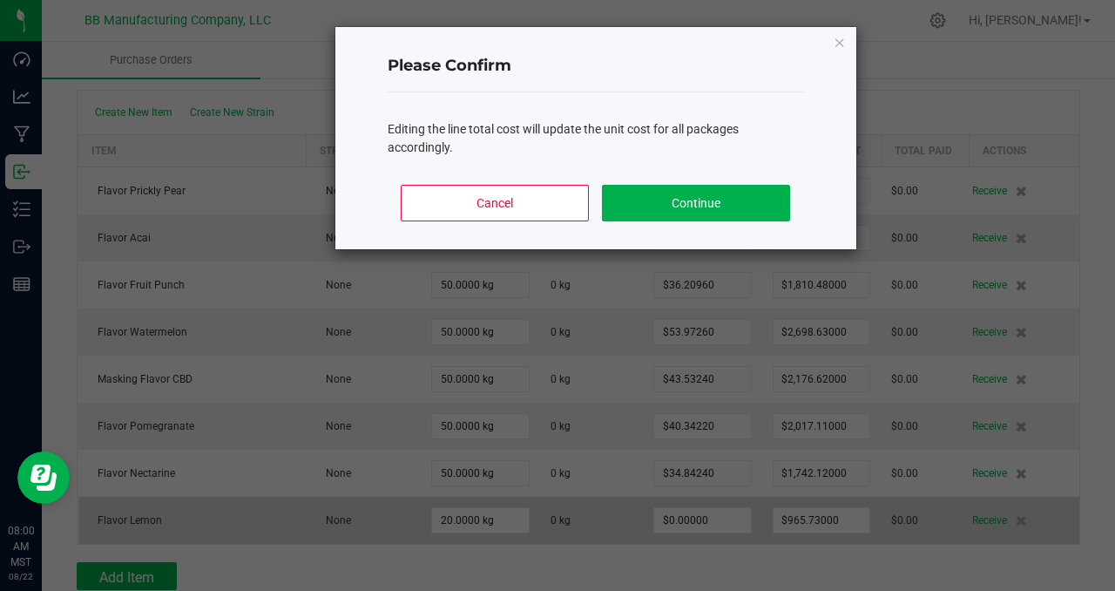
click at [601, 515] on body "Dashboard Analytics Manufacturing Inbound Inventory Outbound Reports 08:00 AM M…" at bounding box center [557, 295] width 1115 height 591
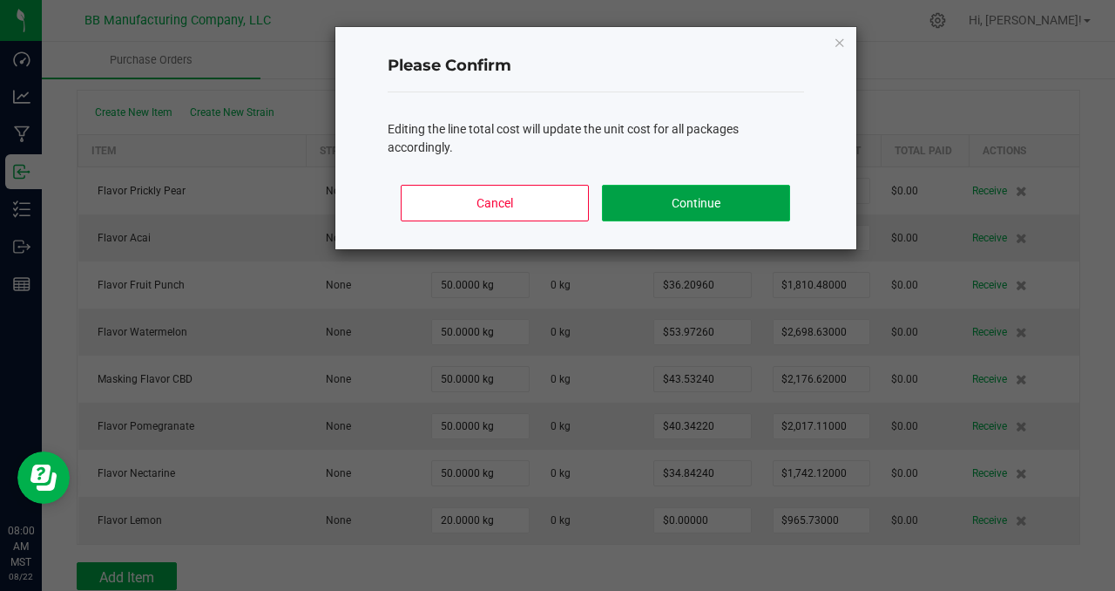
click at [668, 210] on button "Continue" at bounding box center [695, 203] width 187 height 37
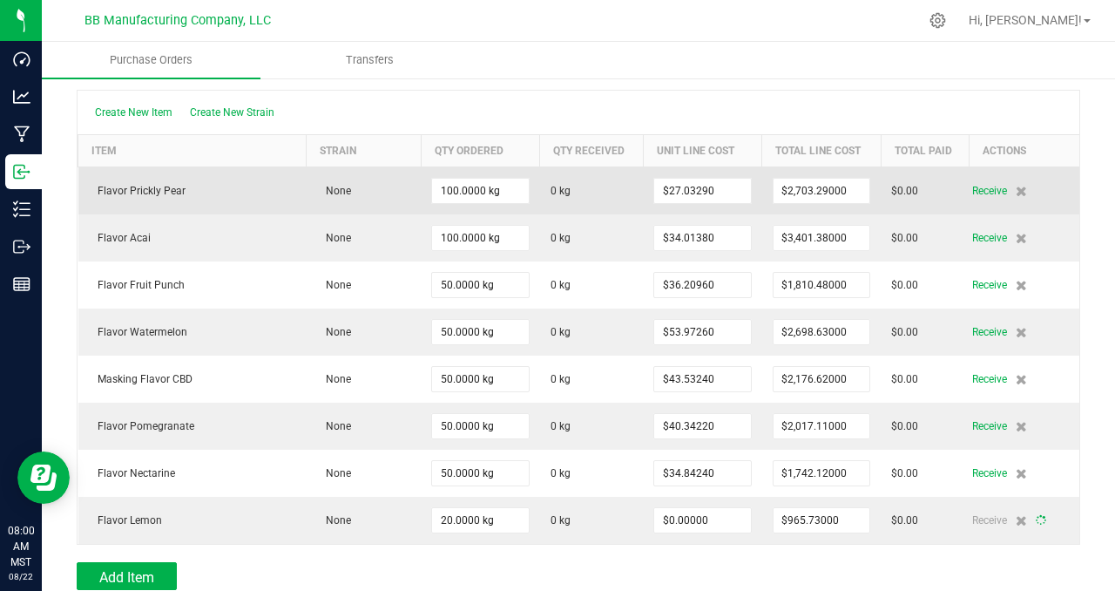
type input "20"
type input "$48.28650"
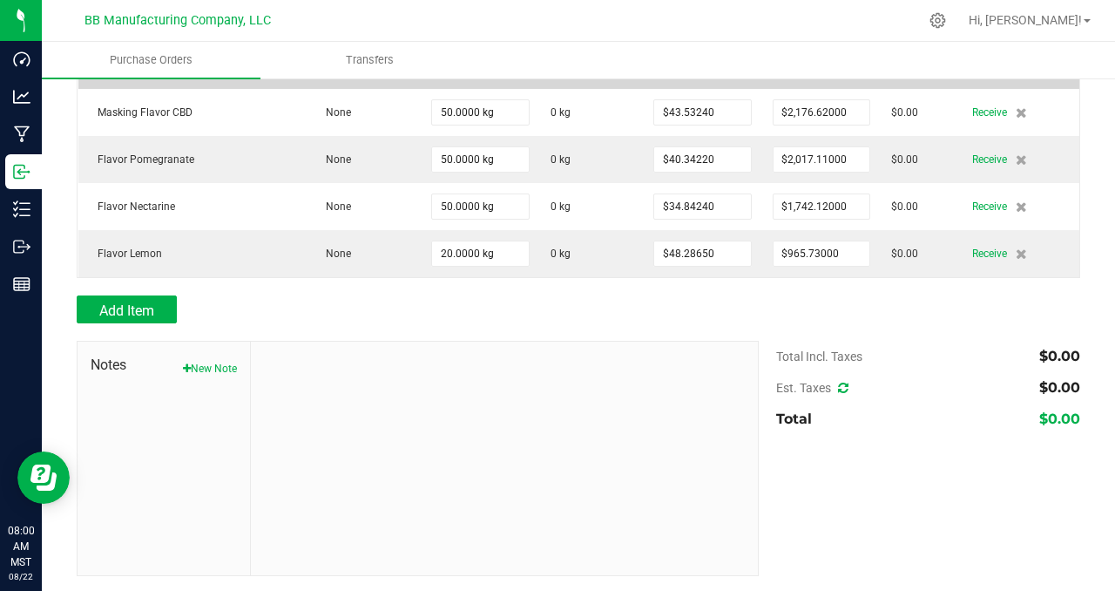
scroll to position [0, 0]
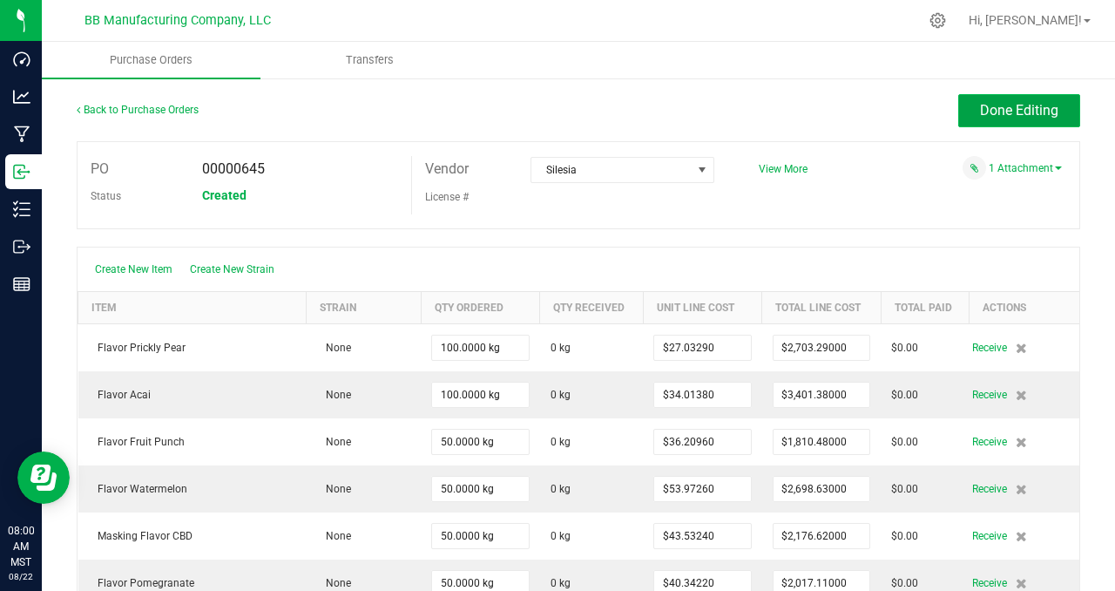
click at [980, 108] on span "Done Editing" at bounding box center [1019, 110] width 78 height 17
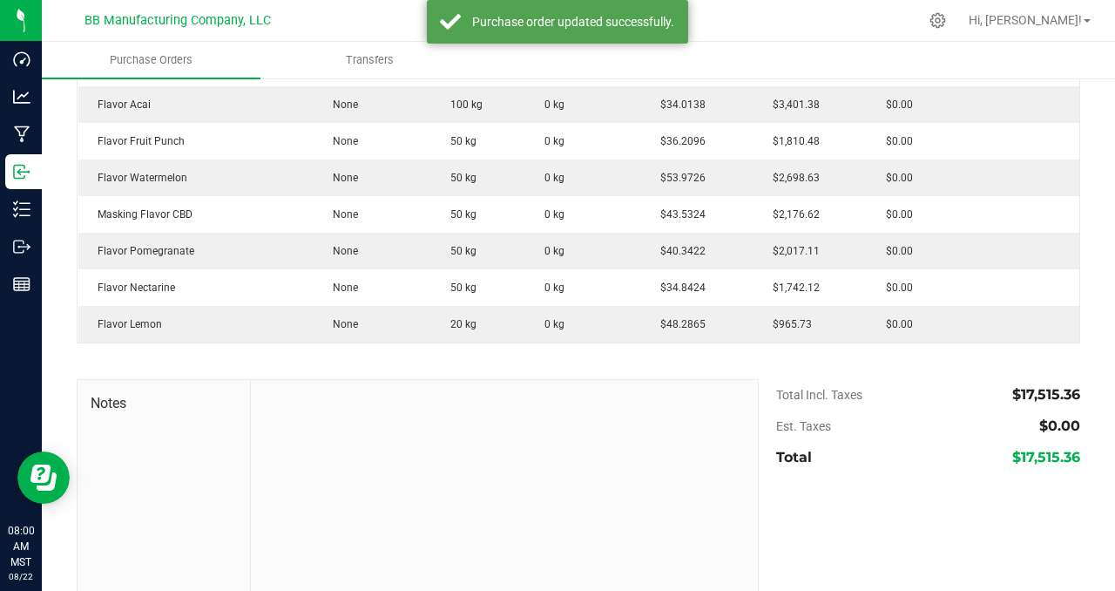
scroll to position [314, 0]
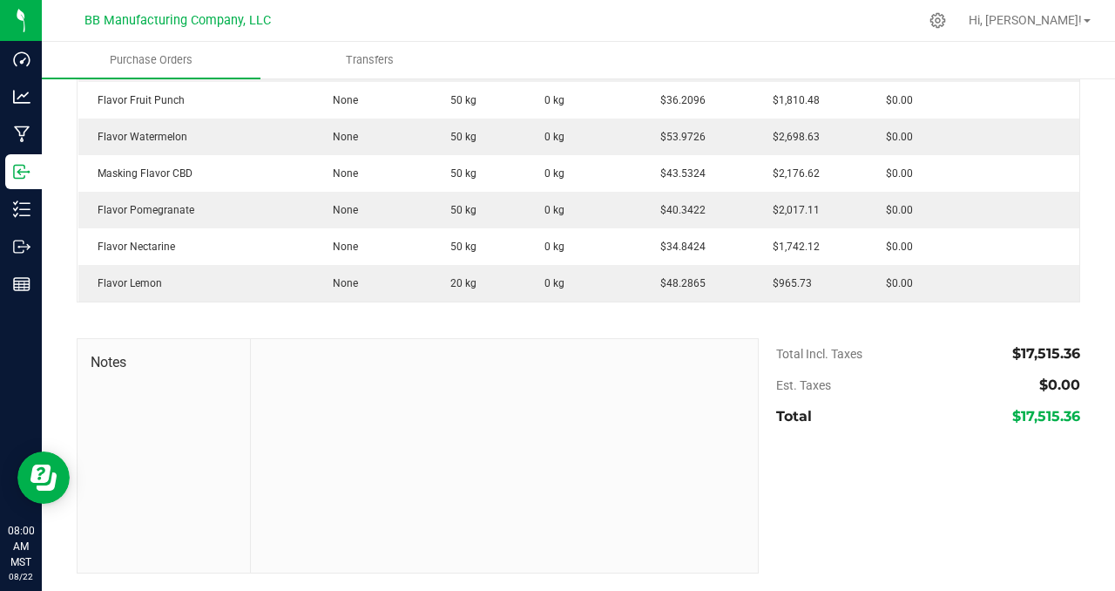
click at [888, 429] on div "$17,515.36" at bounding box center [971, 416] width 218 height 31
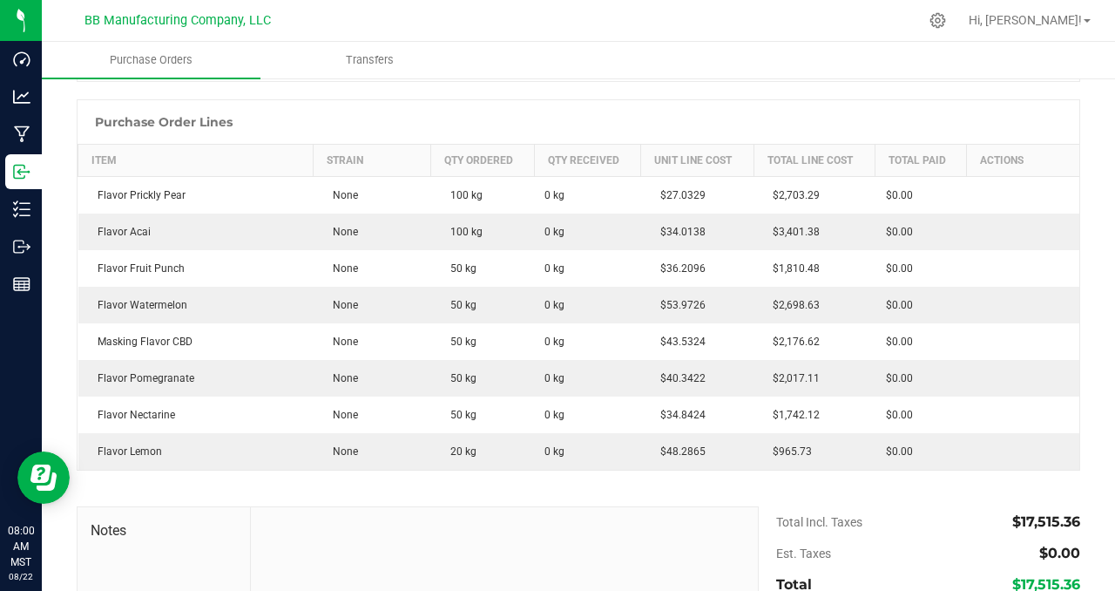
scroll to position [0, 0]
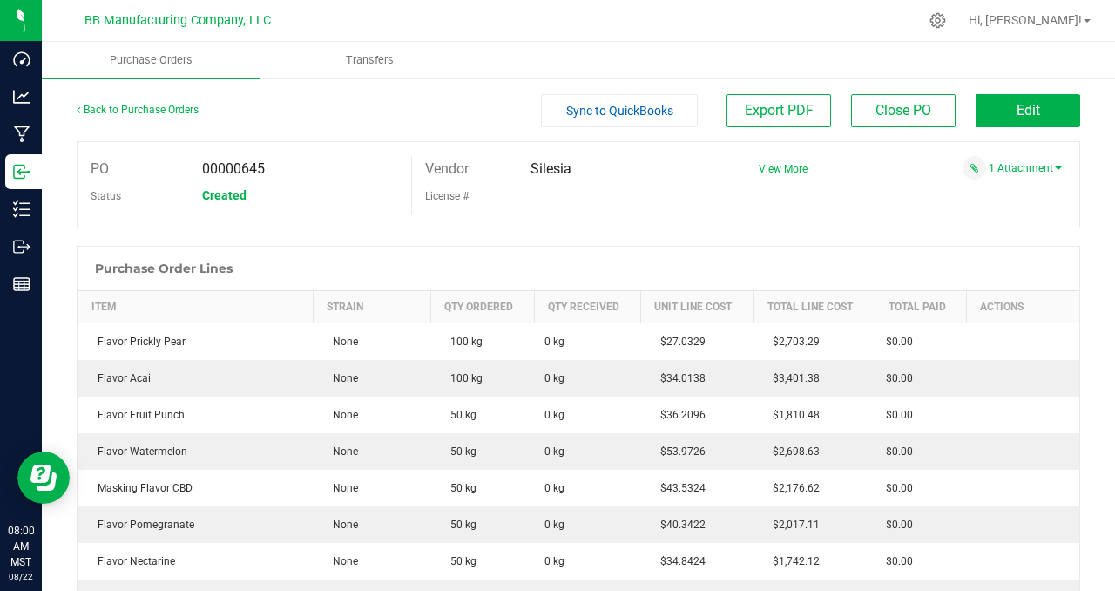
click at [678, 210] on div "Vendor [GEOGRAPHIC_DATA] License #" at bounding box center [578, 184] width 334 height 57
click at [994, 111] on button "Edit" at bounding box center [1027, 110] width 105 height 33
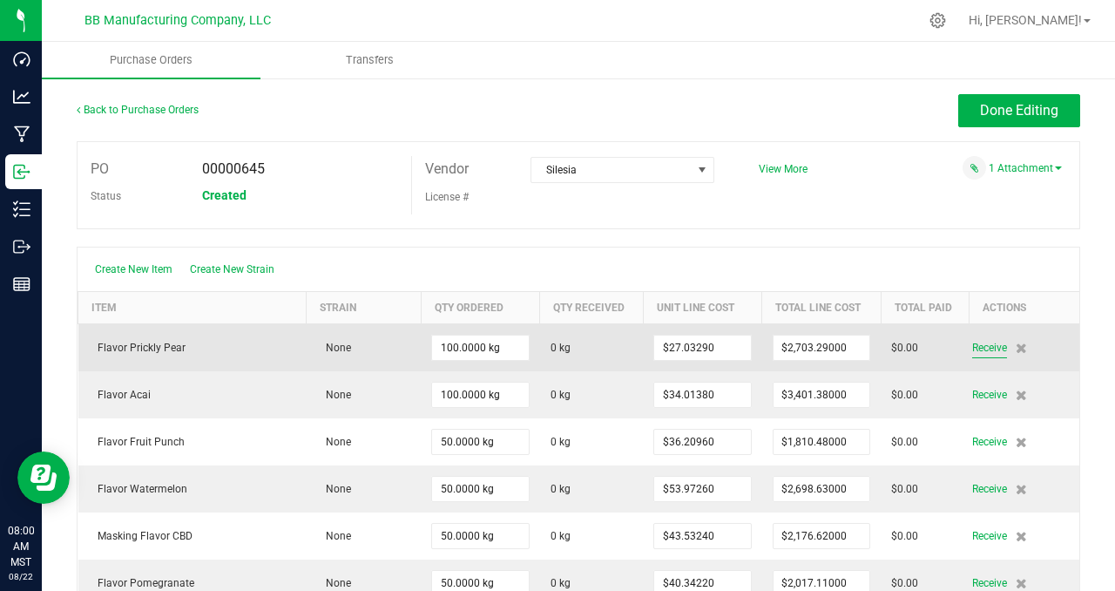
click at [975, 344] on span "Receive" at bounding box center [989, 347] width 35 height 21
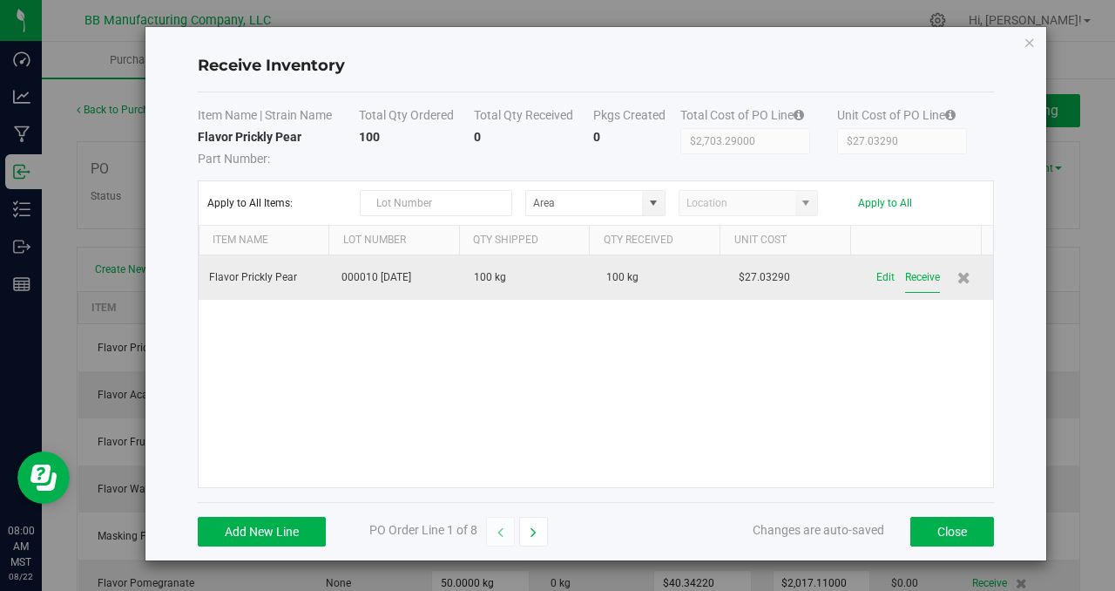
click at [914, 277] on button "Receive" at bounding box center [922, 277] width 35 height 30
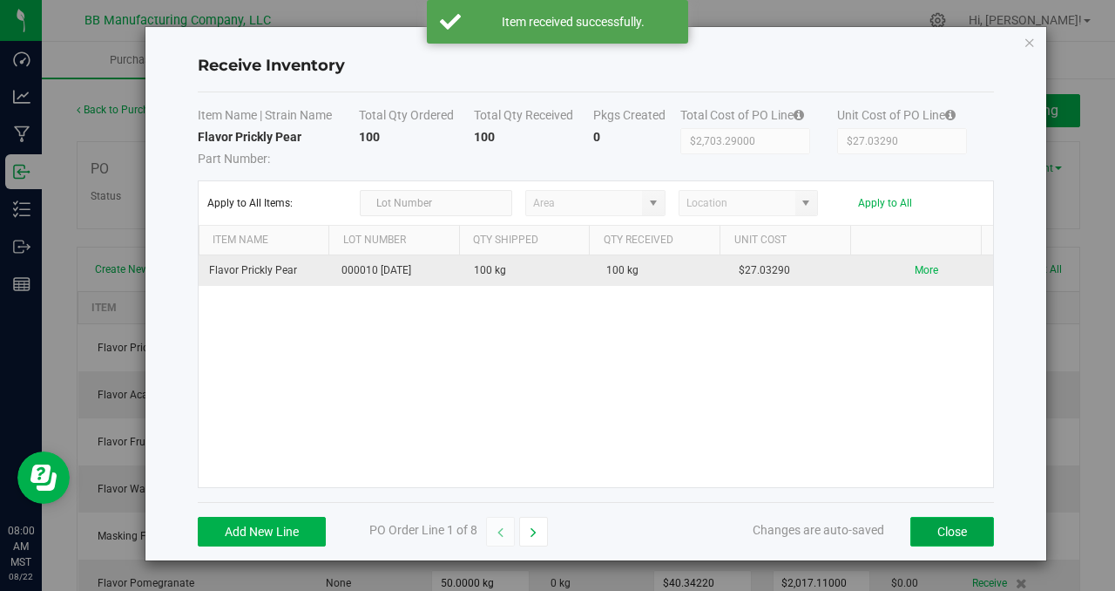
click at [945, 530] on button "Close" at bounding box center [952, 531] width 84 height 30
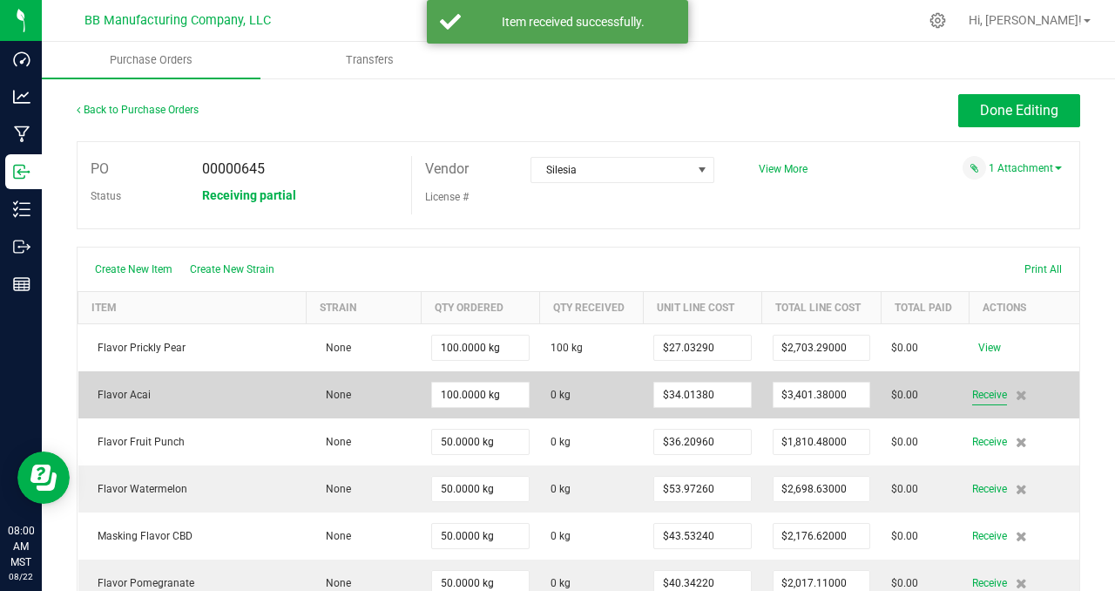
click at [973, 395] on span "Receive" at bounding box center [989, 394] width 35 height 21
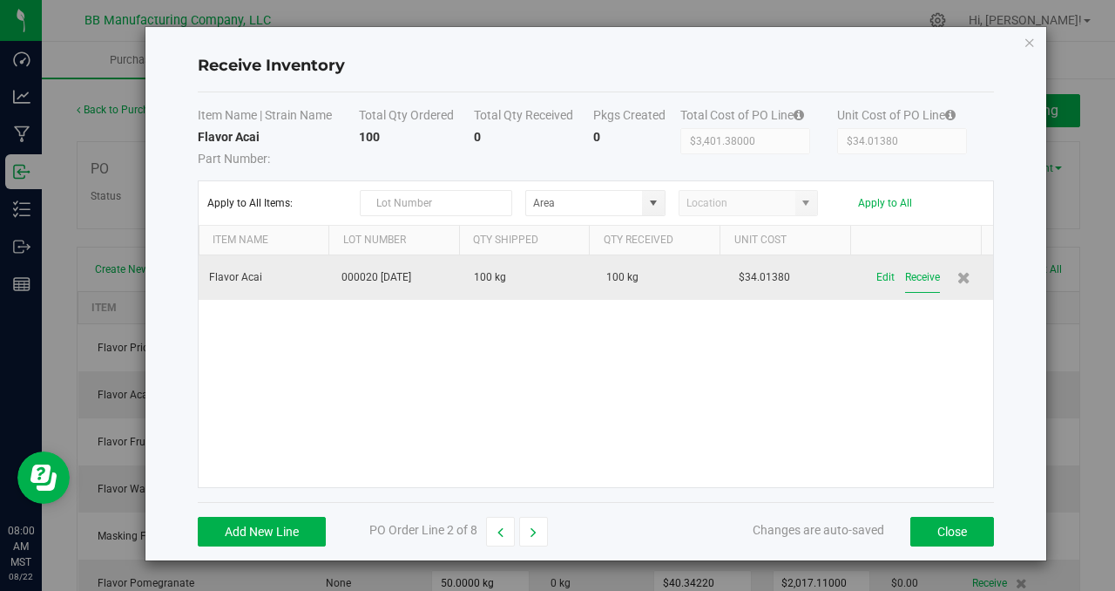
click at [915, 276] on button "Receive" at bounding box center [922, 277] width 35 height 30
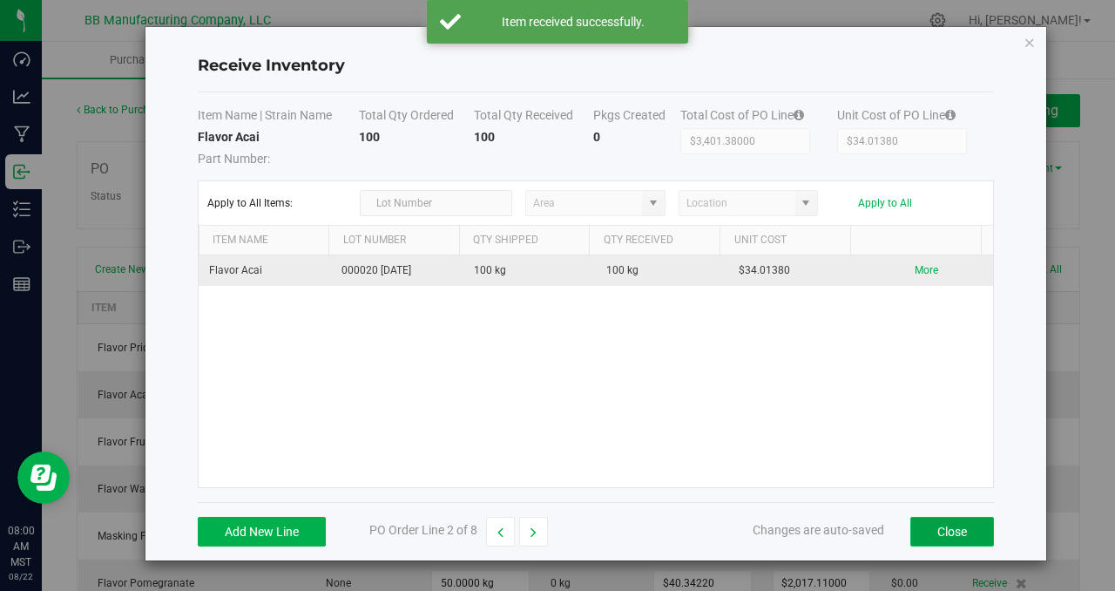
click at [949, 533] on button "Close" at bounding box center [952, 531] width 84 height 30
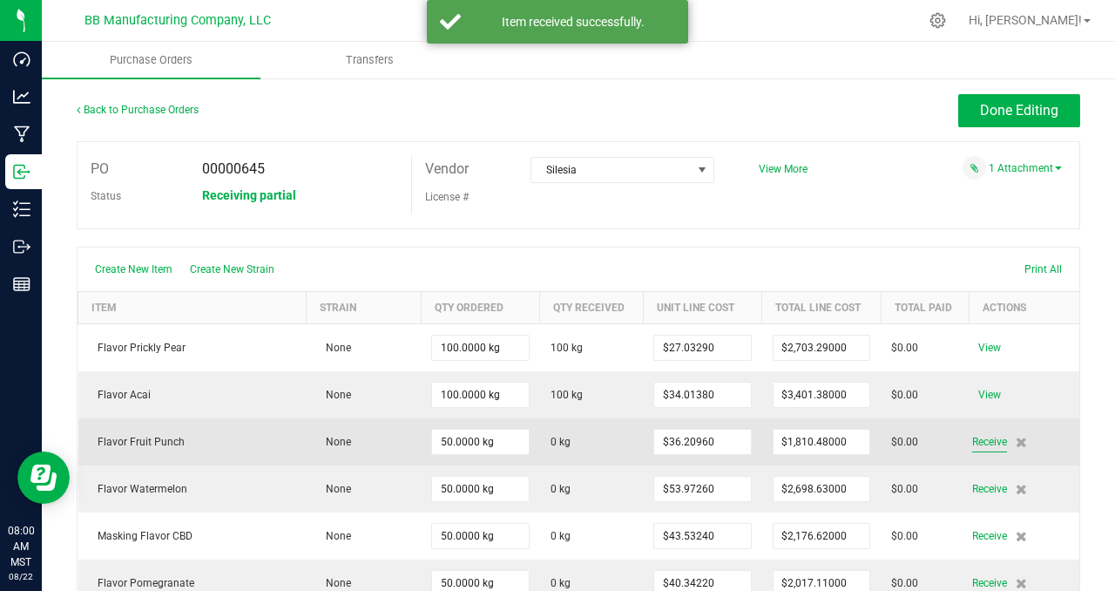
click at [974, 440] on span "Receive" at bounding box center [989, 441] width 35 height 21
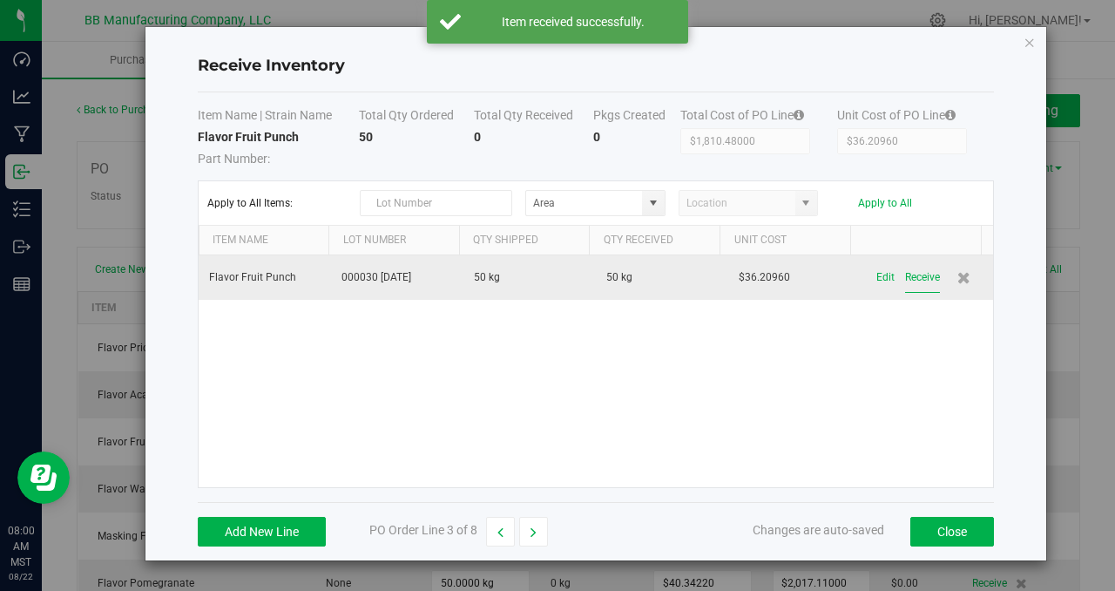
click at [920, 275] on button "Receive" at bounding box center [922, 277] width 35 height 30
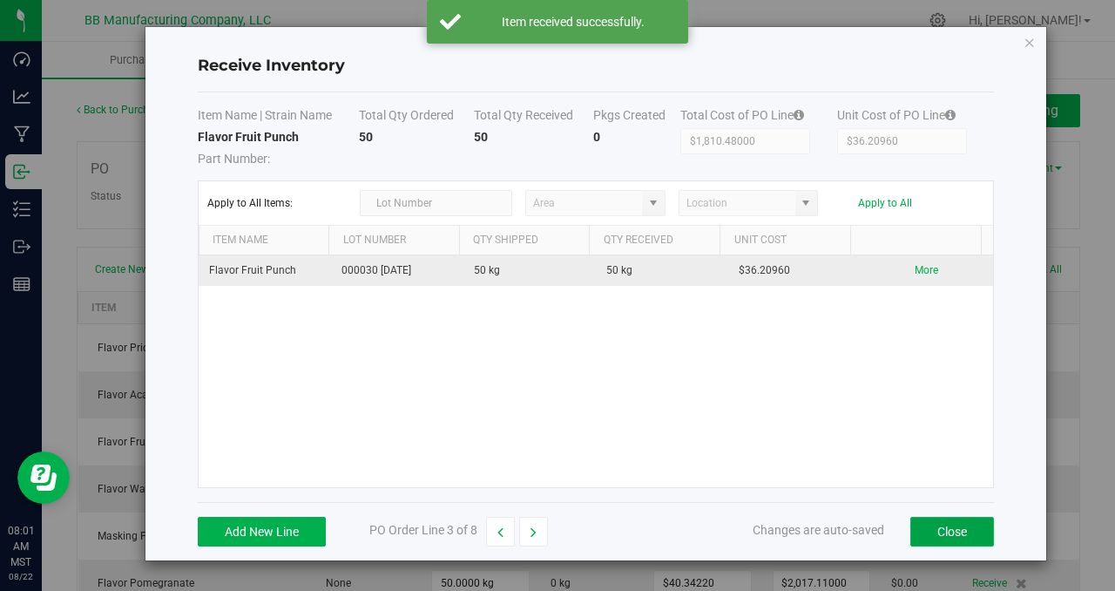
click at [939, 531] on button "Close" at bounding box center [952, 531] width 84 height 30
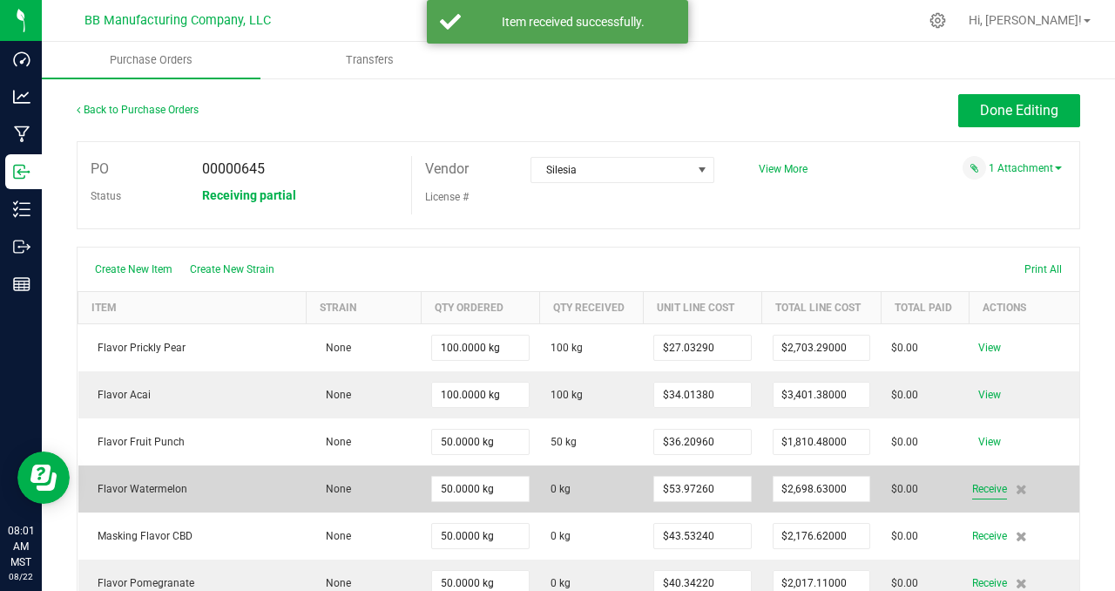
click at [972, 491] on span "Receive" at bounding box center [989, 488] width 35 height 21
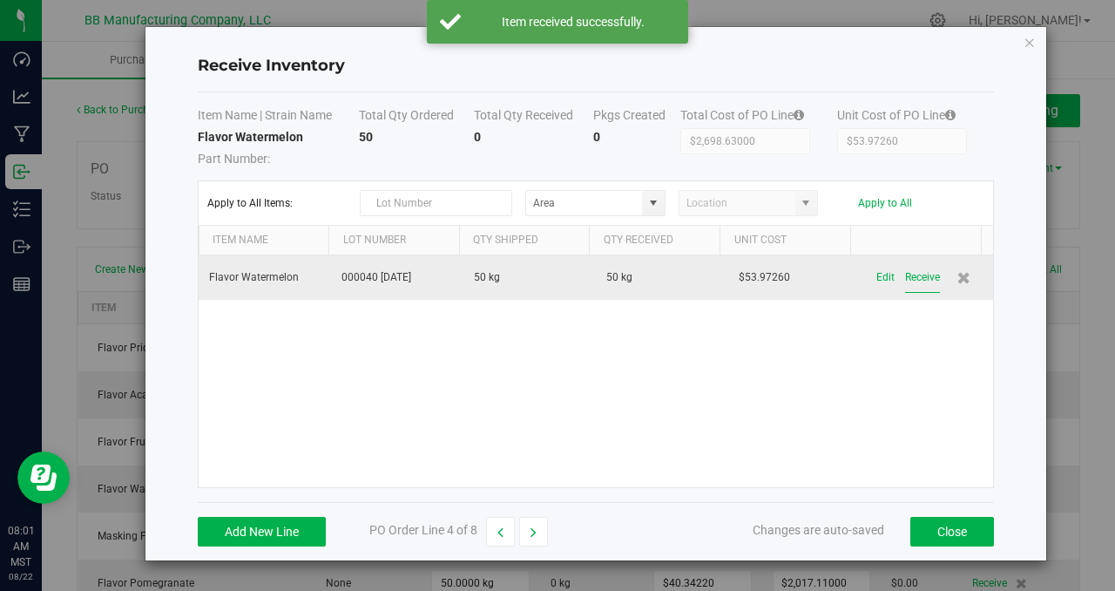
click at [913, 278] on button "Receive" at bounding box center [922, 277] width 35 height 30
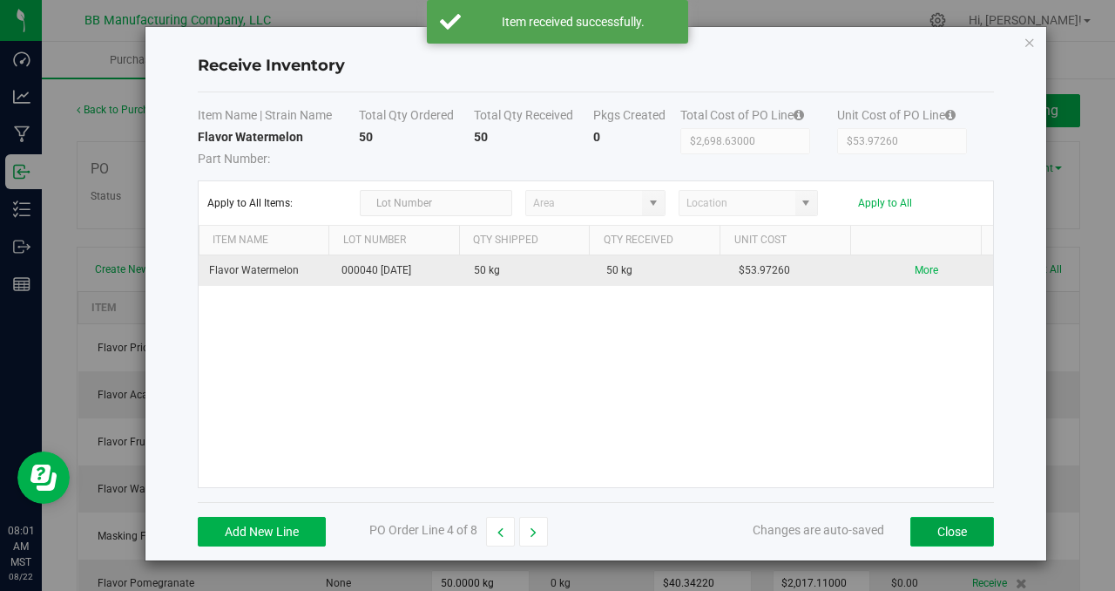
click at [935, 527] on button "Close" at bounding box center [952, 531] width 84 height 30
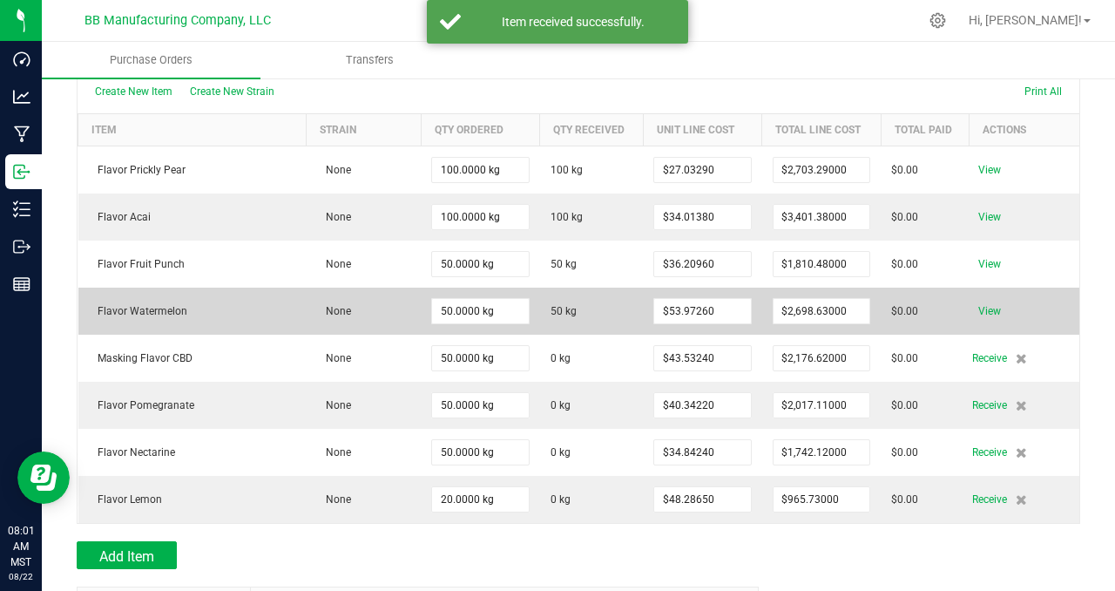
scroll to position [179, 0]
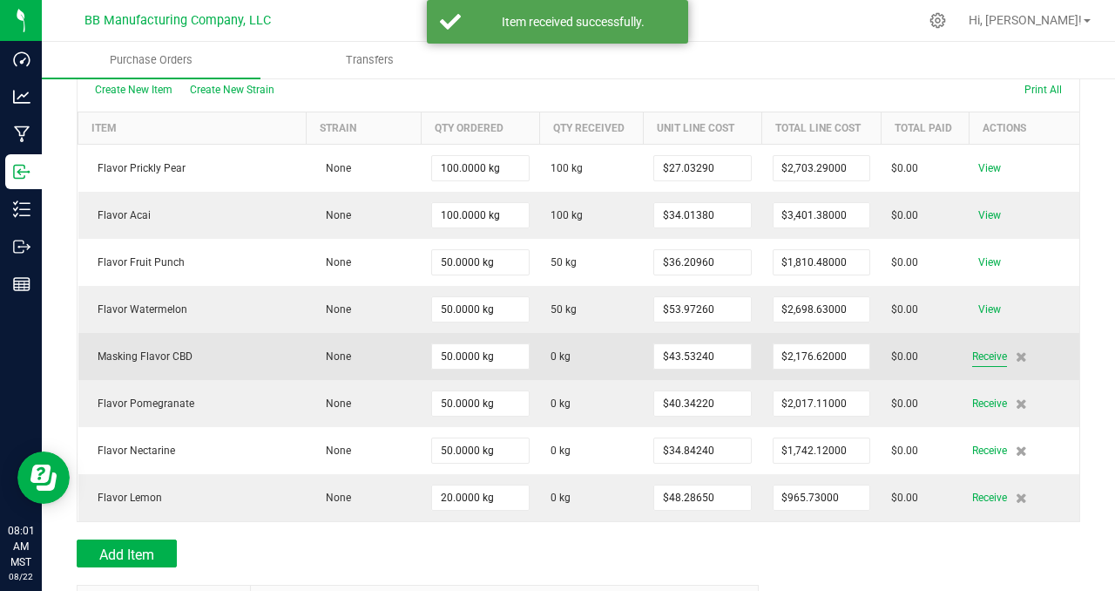
click at [972, 356] on span "Receive" at bounding box center [989, 356] width 35 height 21
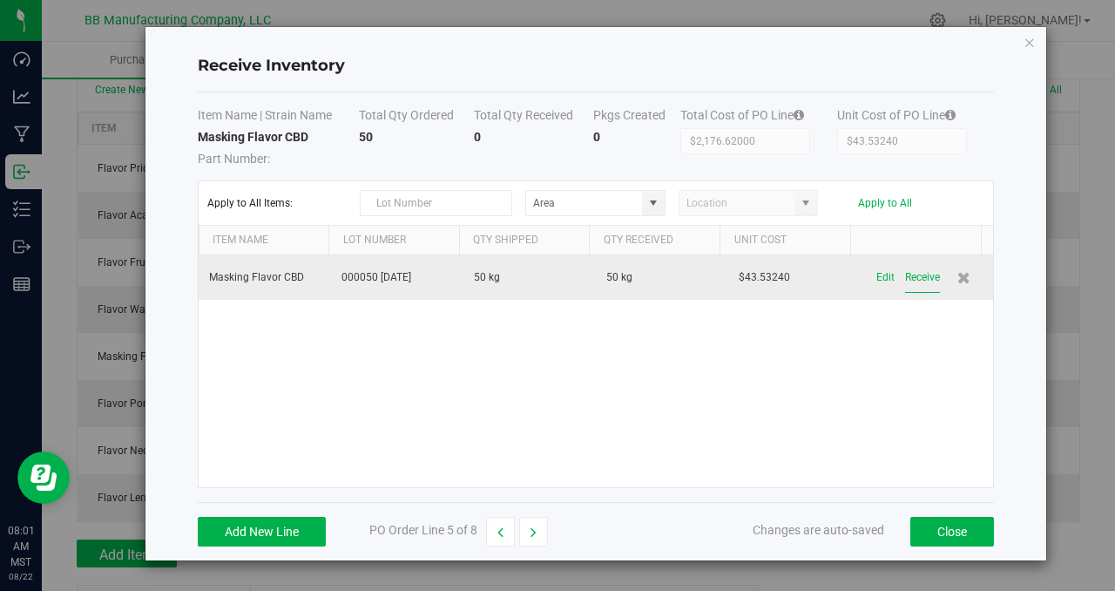
click at [909, 284] on button "Receive" at bounding box center [922, 277] width 35 height 30
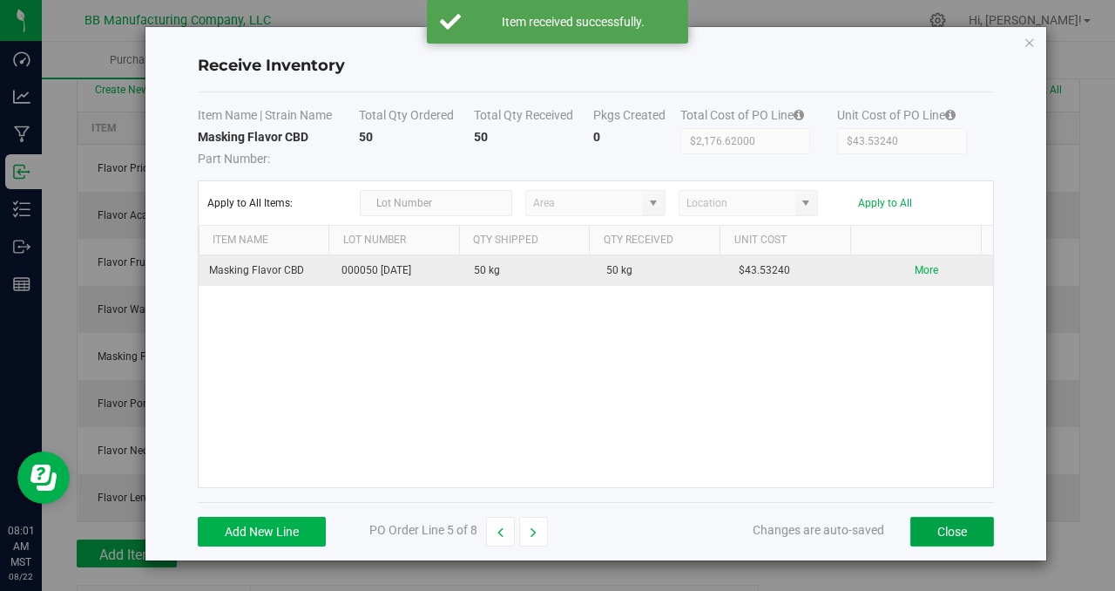
click at [955, 532] on button "Close" at bounding box center [952, 531] width 84 height 30
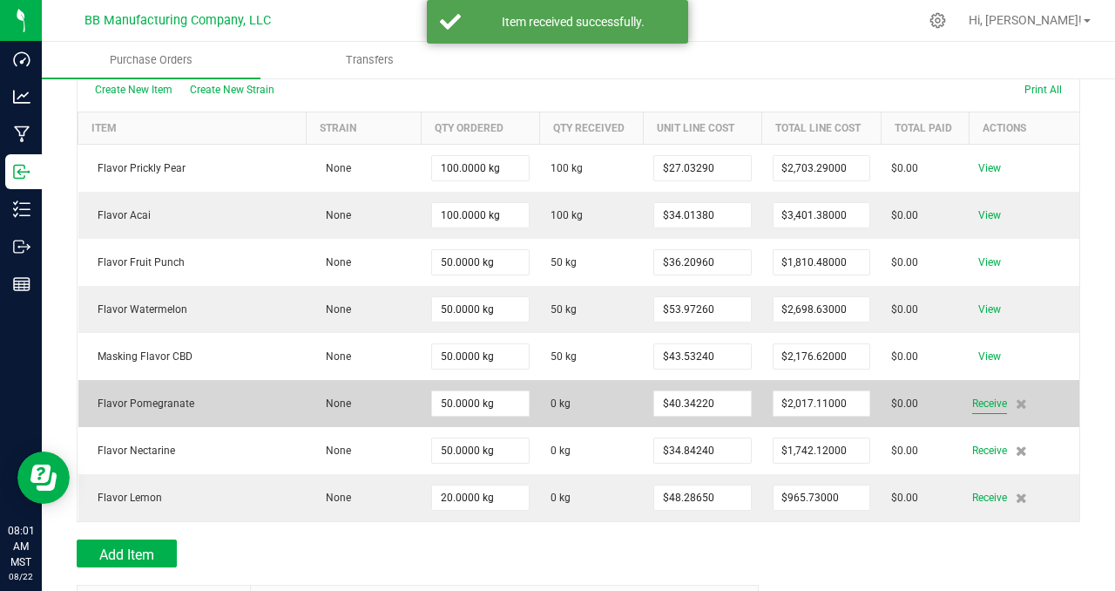
click at [976, 404] on span "Receive" at bounding box center [989, 403] width 35 height 21
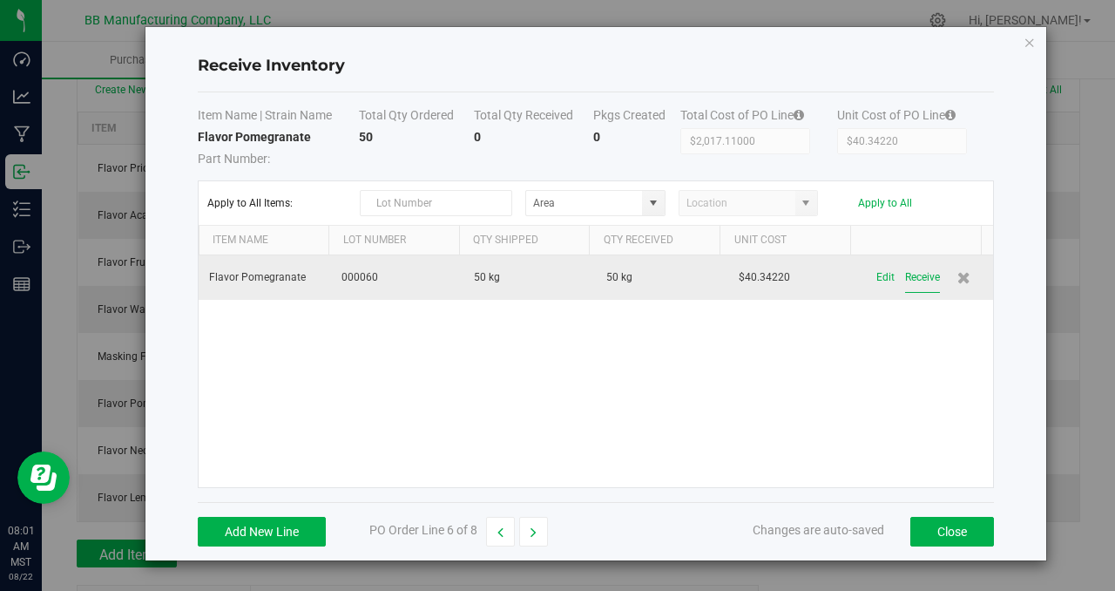
click at [909, 278] on button "Receive" at bounding box center [922, 277] width 35 height 30
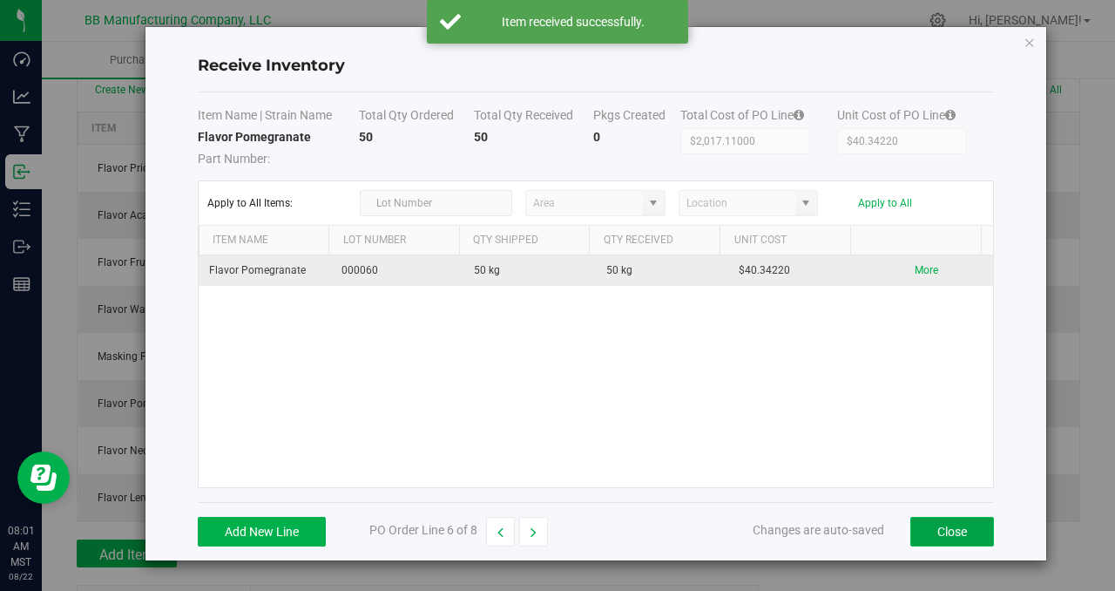
click at [952, 529] on button "Close" at bounding box center [952, 531] width 84 height 30
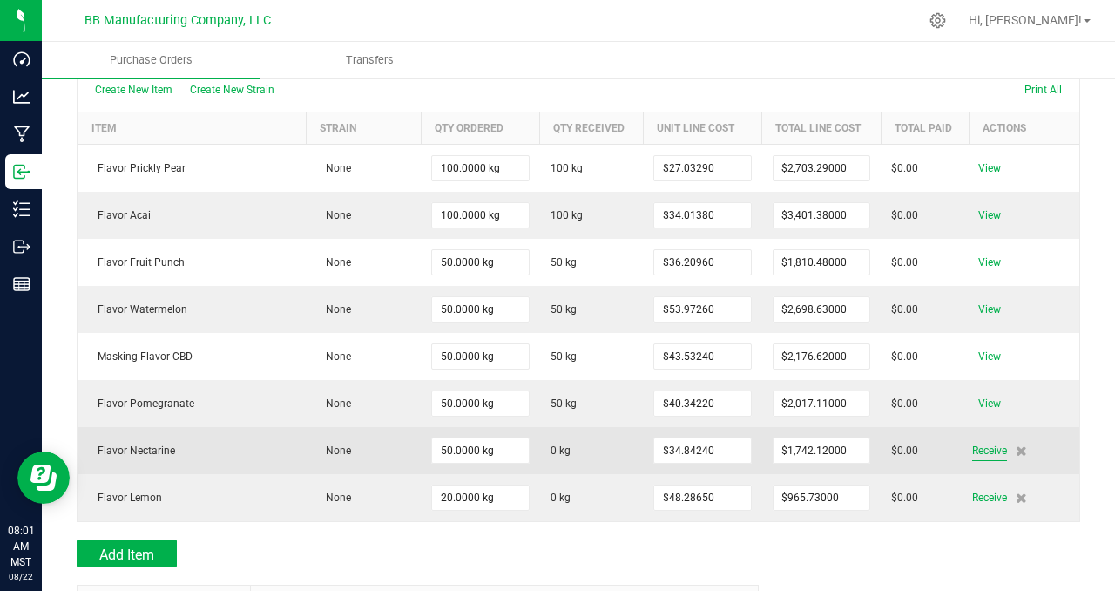
click at [977, 449] on span "Receive" at bounding box center [989, 450] width 35 height 21
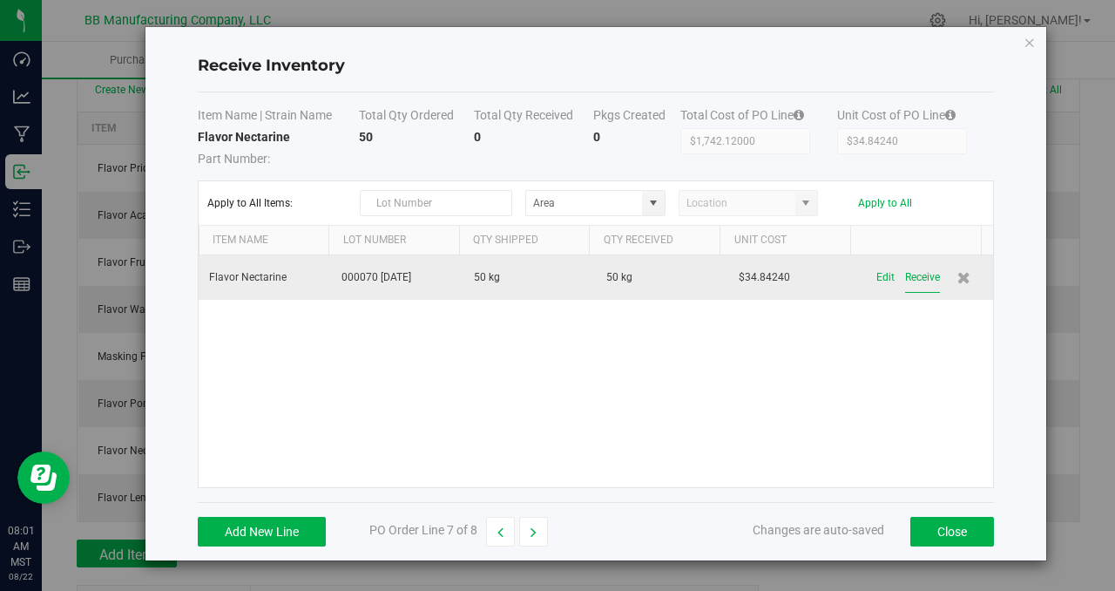
click at [905, 276] on button "Receive" at bounding box center [922, 277] width 35 height 30
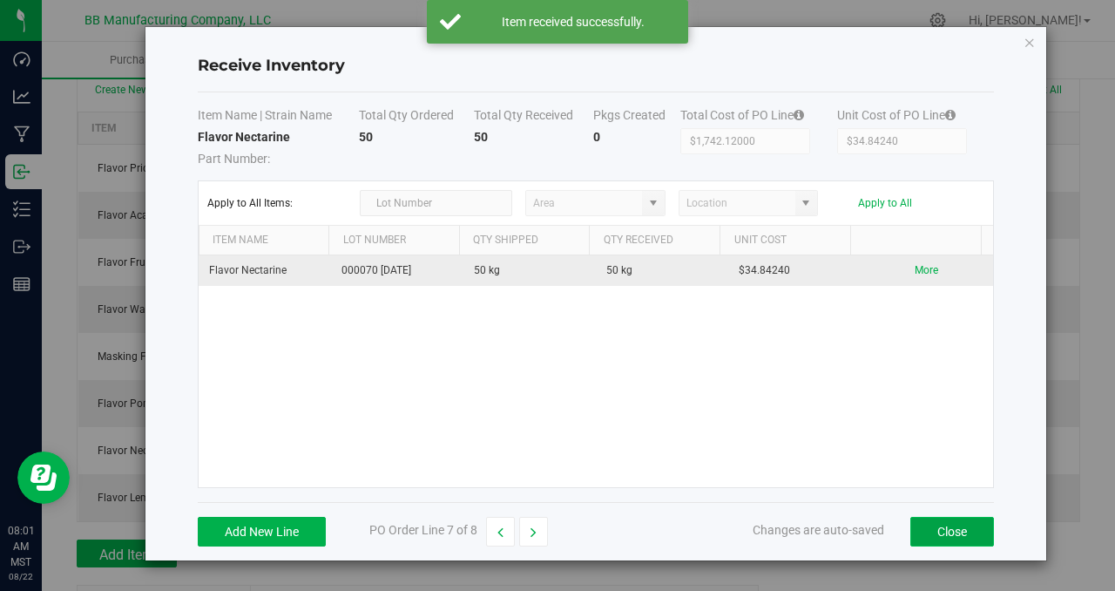
click at [945, 527] on button "Close" at bounding box center [952, 531] width 84 height 30
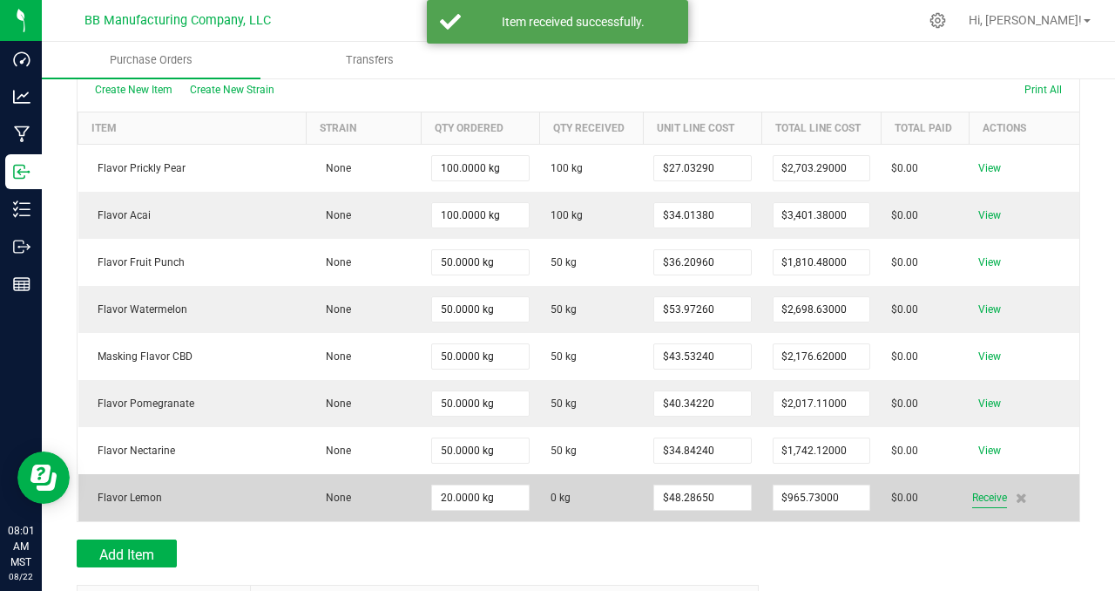
click at [983, 493] on span "Receive" at bounding box center [989, 497] width 35 height 21
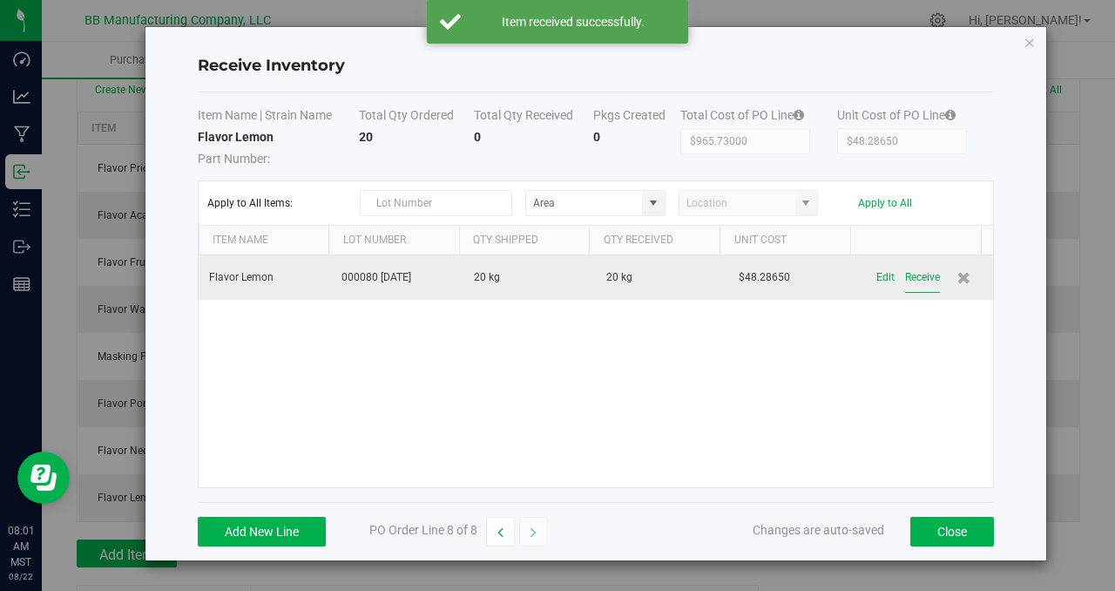
click at [908, 272] on button "Receive" at bounding box center [922, 277] width 35 height 30
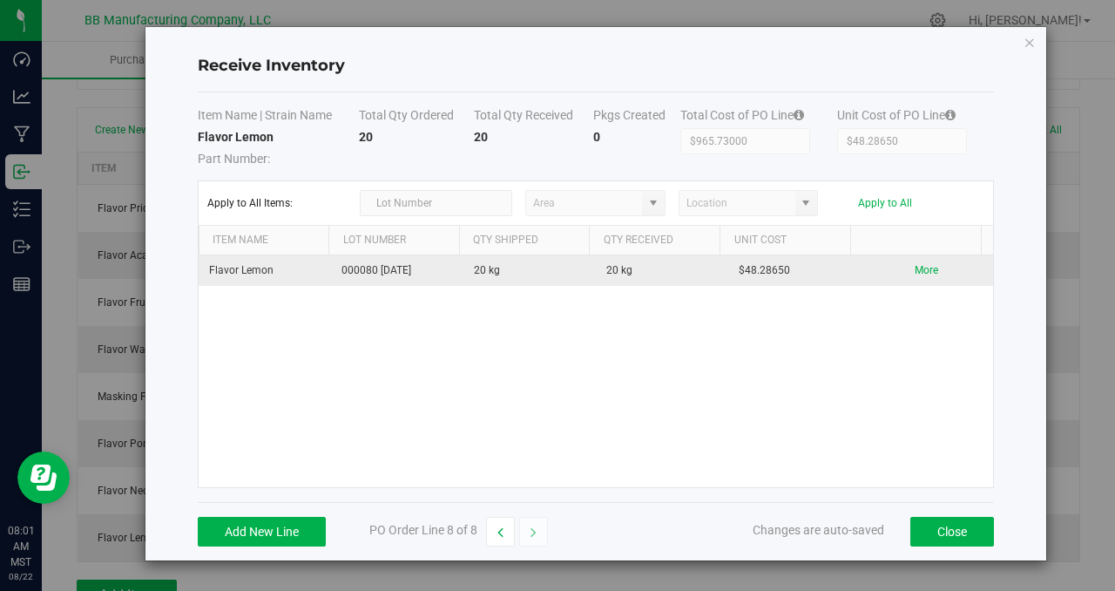
click at [915, 372] on div "Flavor Lemon 000080 [DATE] 20 kg 20 kg $48.28650 More" at bounding box center [596, 371] width 794 height 232
click at [955, 527] on button "Close" at bounding box center [952, 531] width 84 height 30
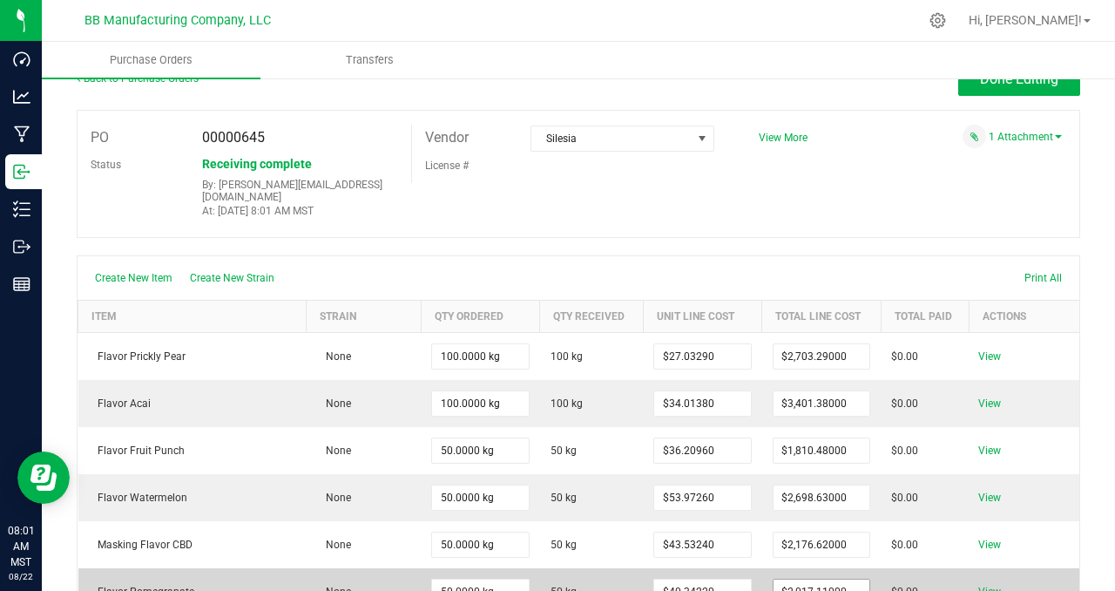
scroll to position [0, 0]
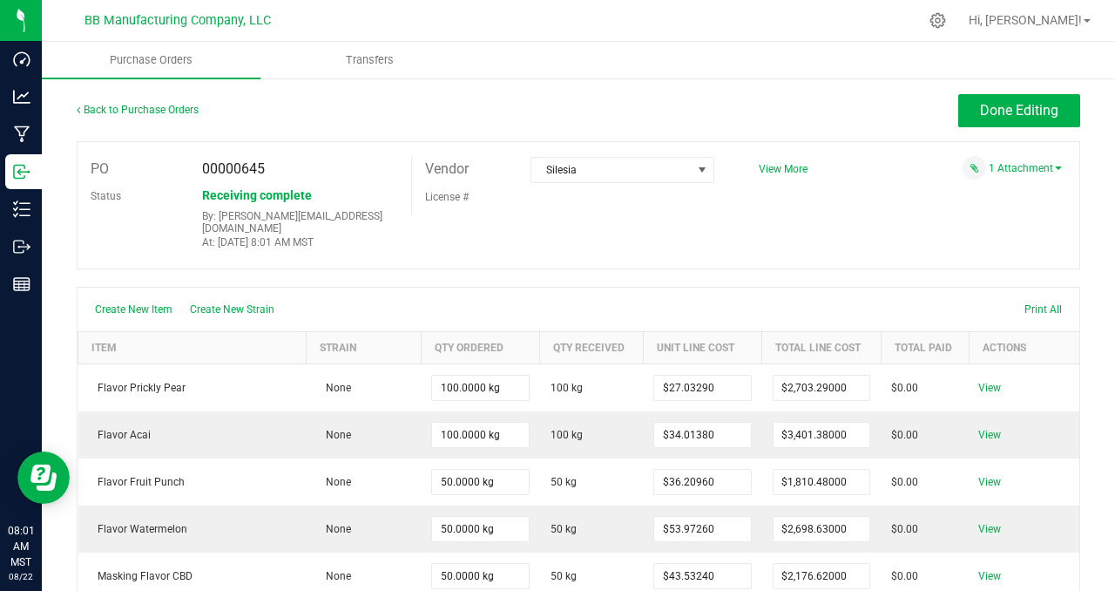
drag, startPoint x: 891, startPoint y: 215, endPoint x: 898, endPoint y: 221, distance: 9.3
click at [891, 215] on div "PO 00000645 Status Receiving complete By: [PERSON_NAME][EMAIL_ADDRESS][DOMAIN_N…" at bounding box center [578, 205] width 1003 height 128
click at [963, 110] on button "Done Editing" at bounding box center [1019, 110] width 122 height 33
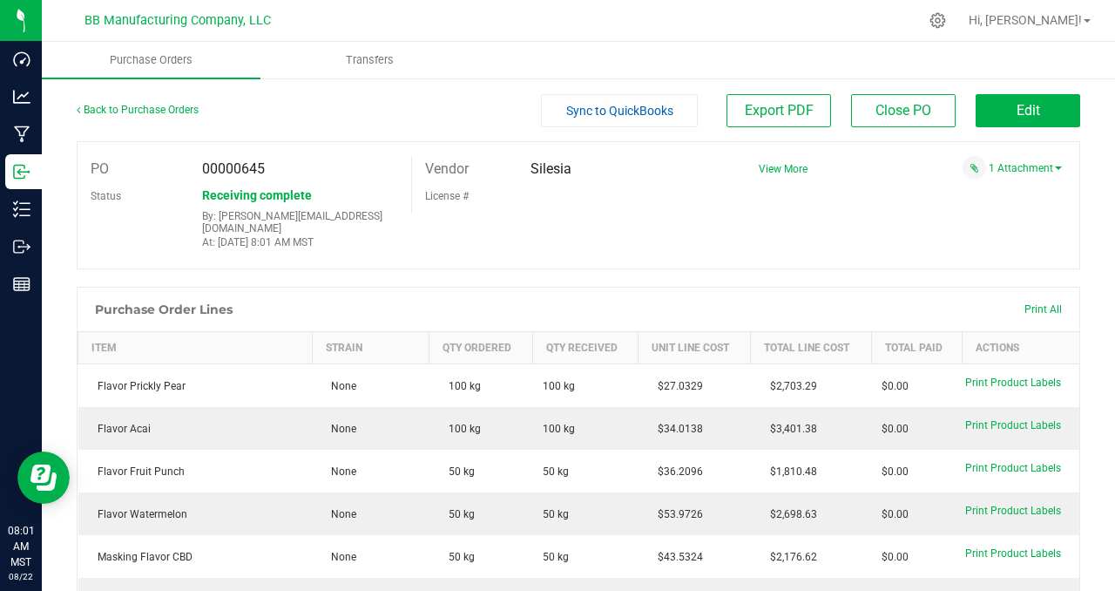
click at [905, 218] on div "PO 00000645 Status Receiving complete By: [PERSON_NAME][EMAIL_ADDRESS][DOMAIN_N…" at bounding box center [578, 205] width 1003 height 128
click at [732, 243] on div "PO 00000645 Status Receiving complete By: [PERSON_NAME][EMAIL_ADDRESS][DOMAIN_N…" at bounding box center [578, 205] width 1003 height 128
click at [801, 226] on div "PO 00000645 Status Receiving complete By: [PERSON_NAME][EMAIL_ADDRESS][DOMAIN_N…" at bounding box center [578, 205] width 1003 height 128
click at [135, 106] on link "Back to Purchase Orders" at bounding box center [138, 110] width 122 height 12
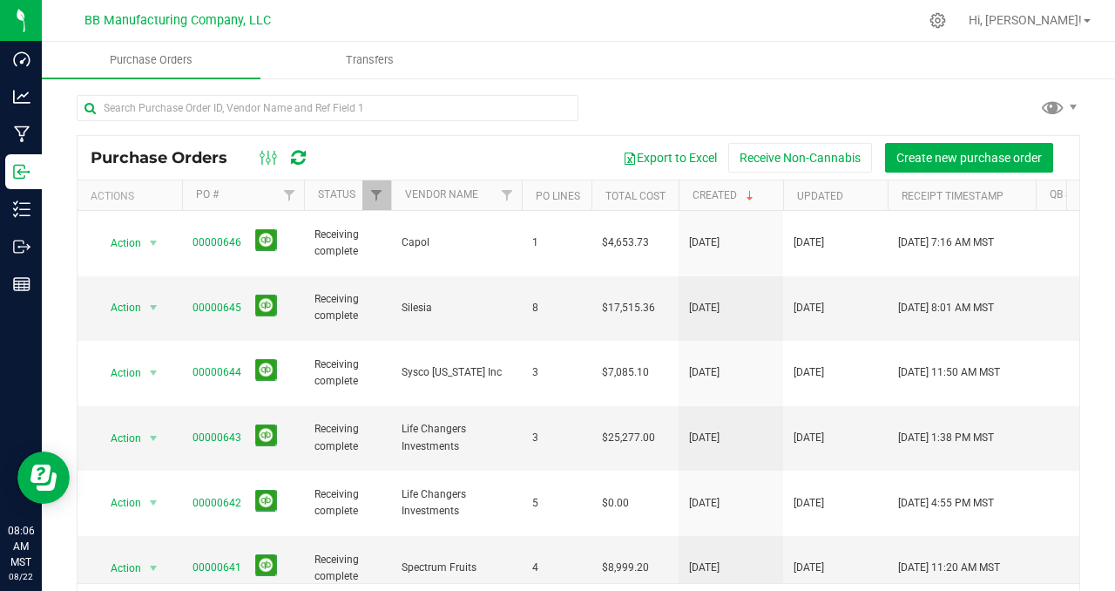
click at [638, 108] on div at bounding box center [578, 115] width 1003 height 40
click at [624, 105] on div at bounding box center [578, 115] width 1003 height 40
click at [633, 105] on div at bounding box center [578, 115] width 1003 height 40
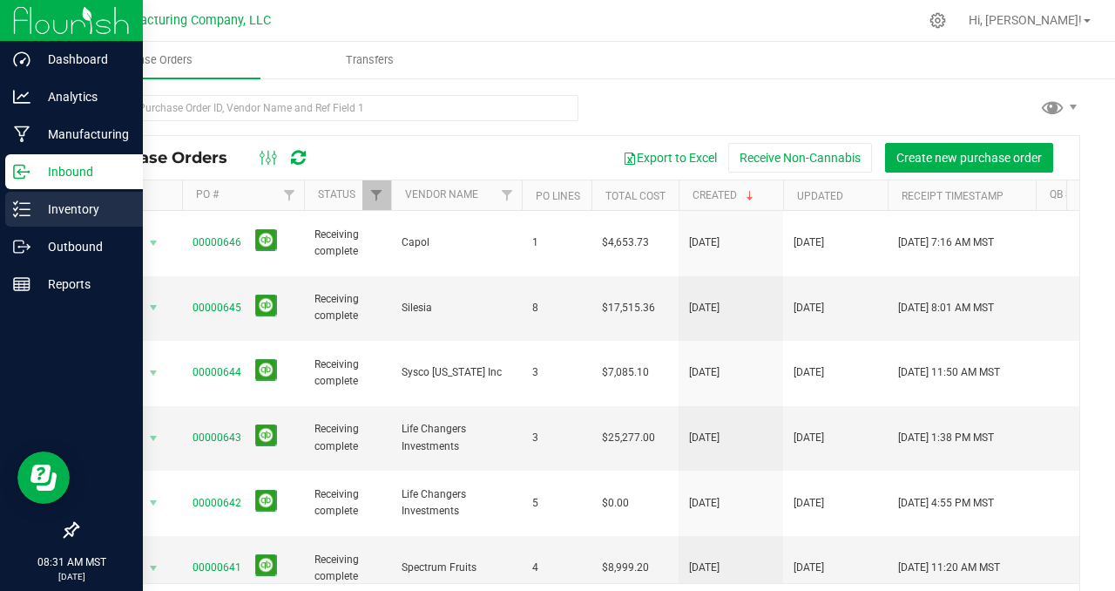
click at [57, 206] on p "Inventory" at bounding box center [82, 209] width 105 height 21
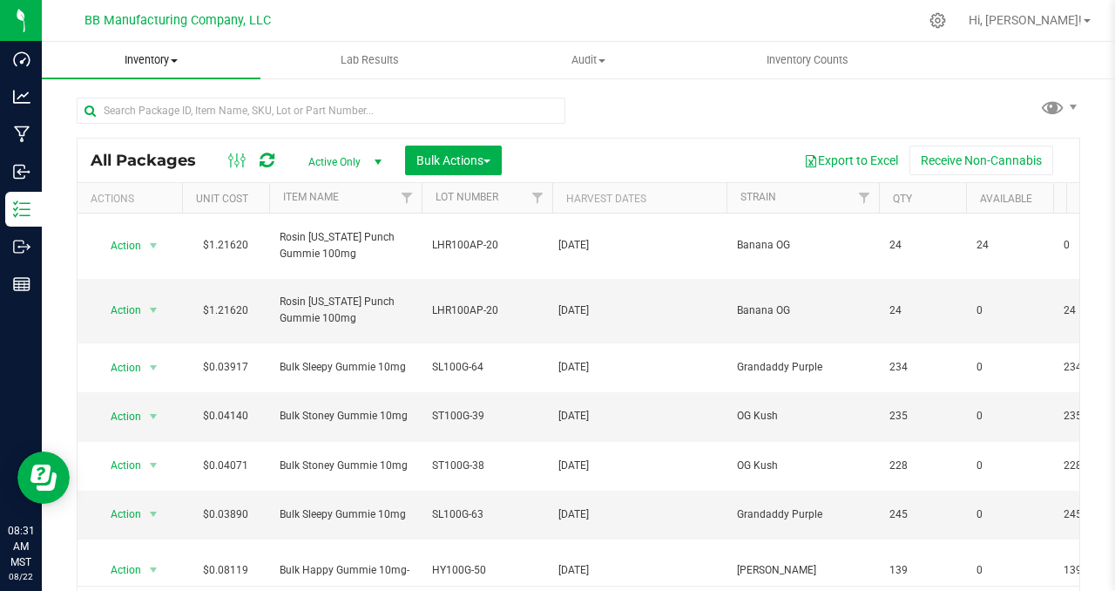
click at [173, 64] on span "Inventory" at bounding box center [151, 60] width 219 height 16
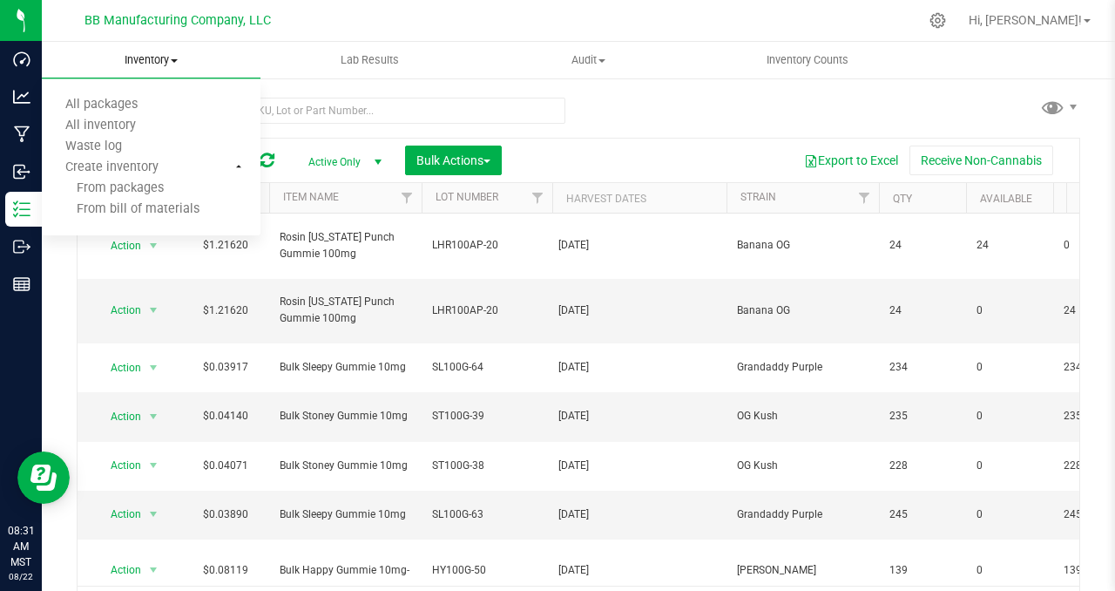
click at [177, 60] on span at bounding box center [174, 60] width 7 height 3
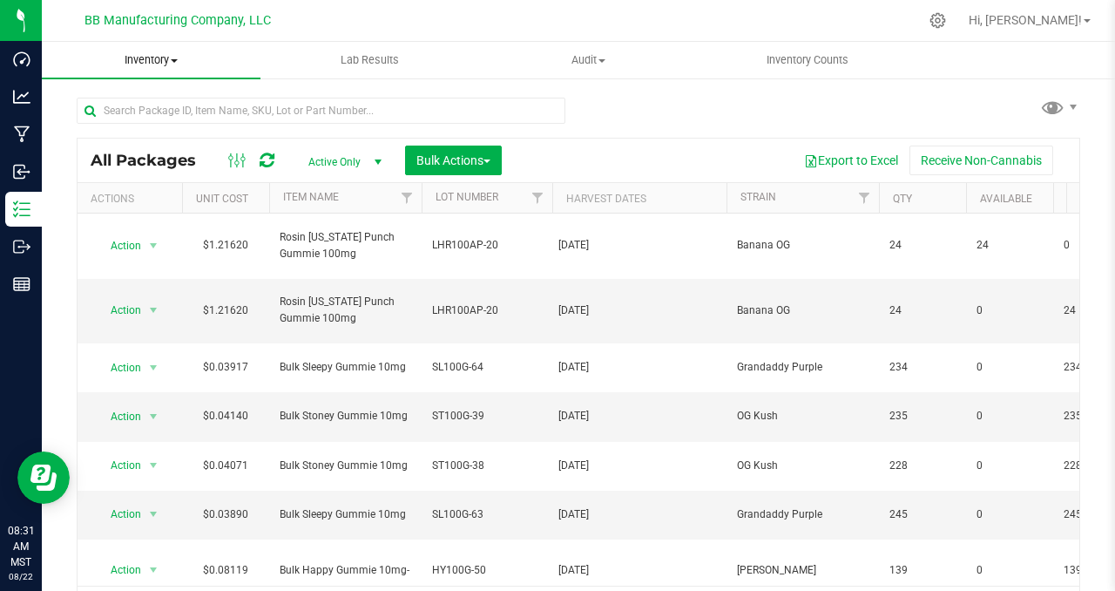
click at [177, 60] on span at bounding box center [174, 60] width 7 height 3
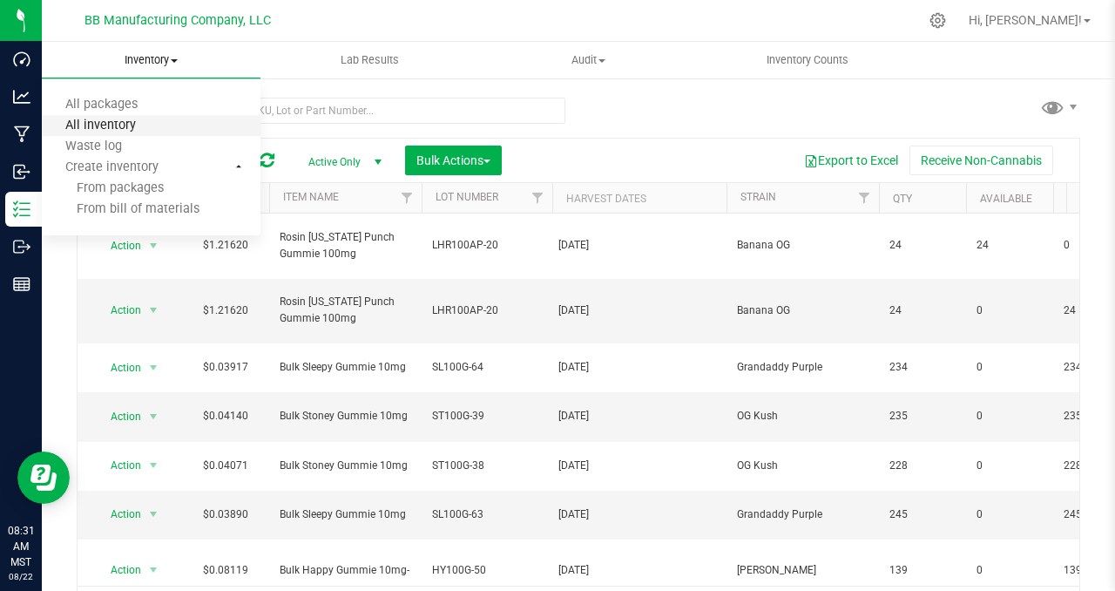
click at [135, 129] on span "All inventory" at bounding box center [101, 125] width 118 height 15
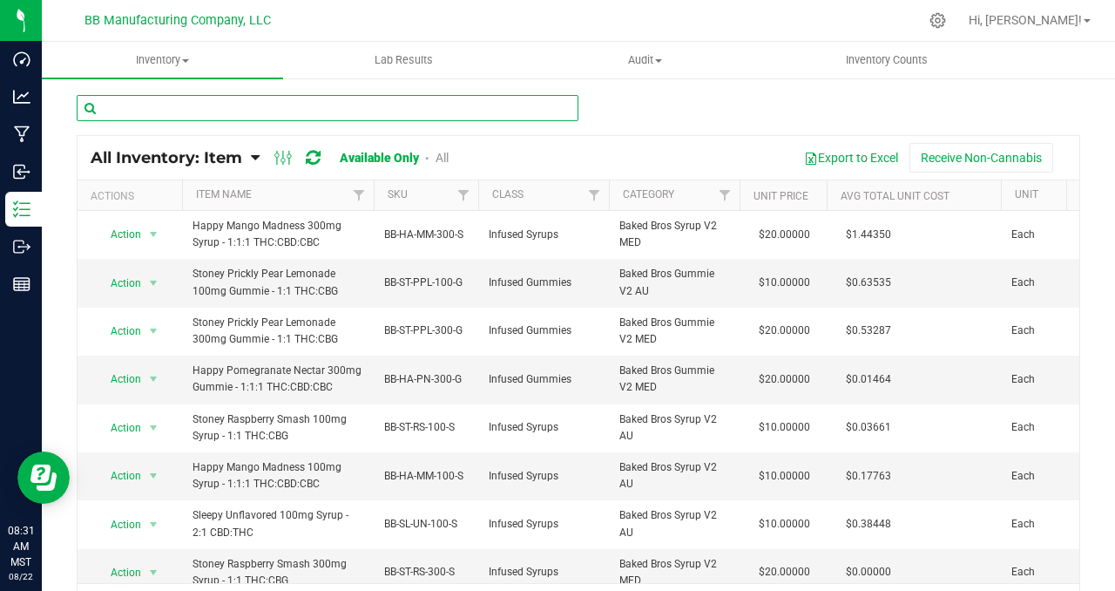
click at [117, 110] on input "text" at bounding box center [328, 108] width 502 height 26
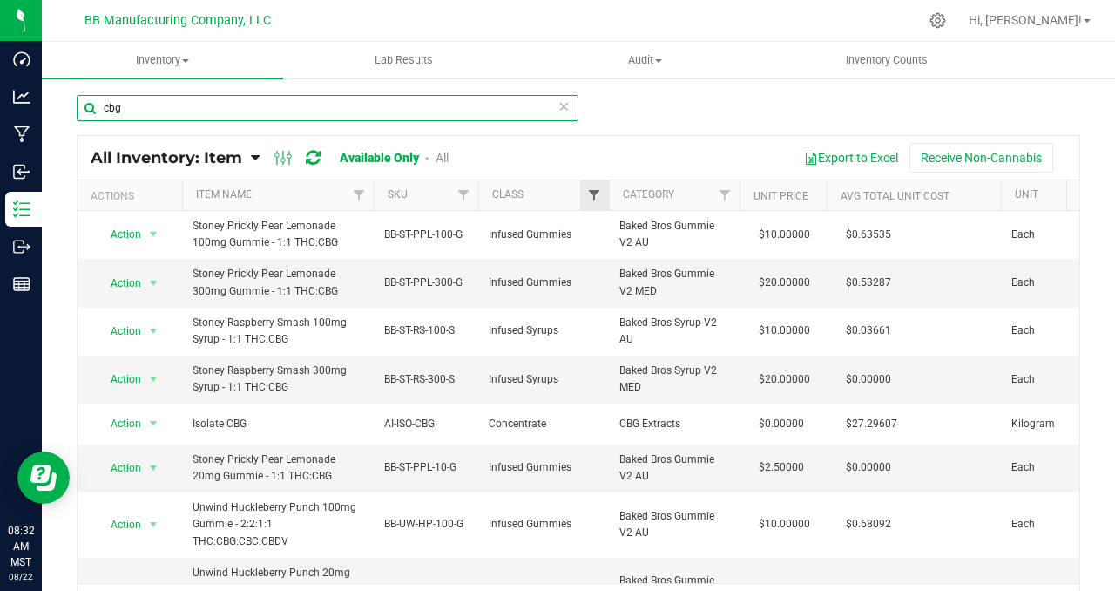
type input "cbg"
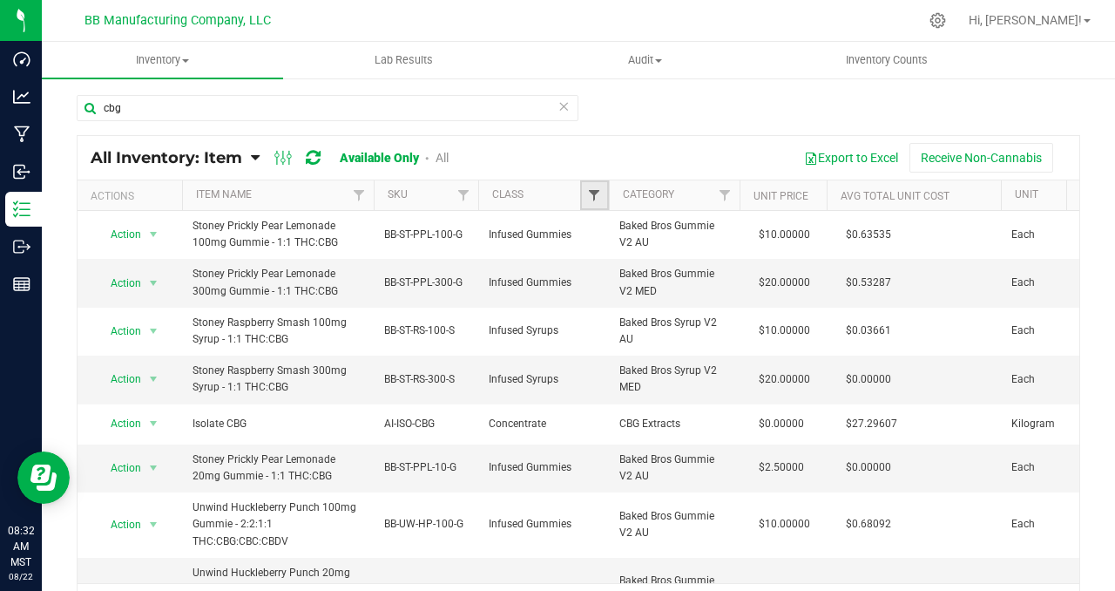
click at [595, 198] on span "Filter" at bounding box center [594, 195] width 14 height 14
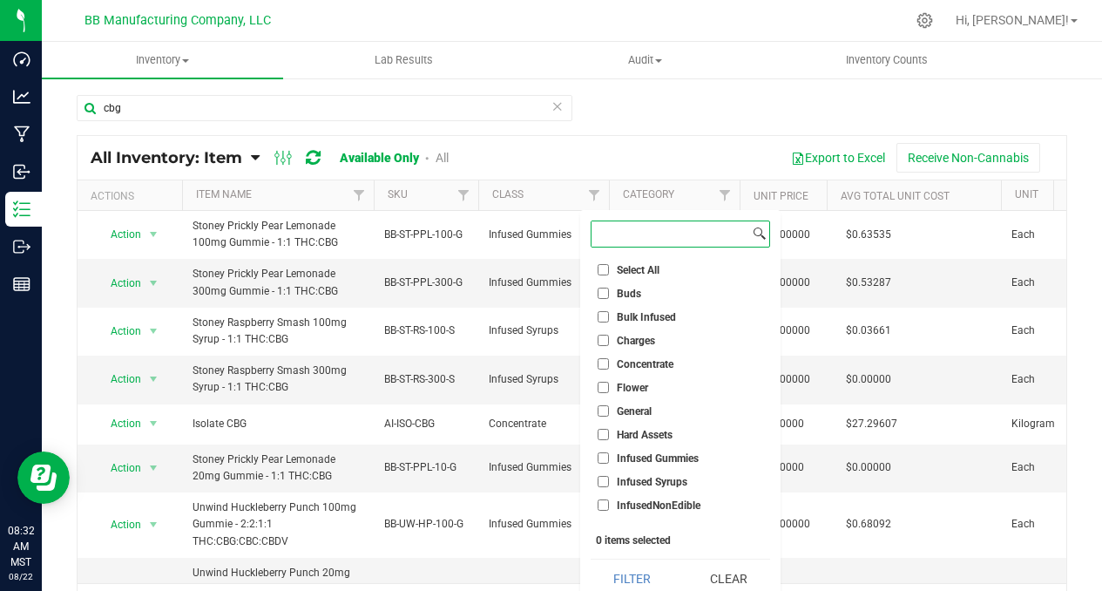
click at [629, 231] on input at bounding box center [670, 233] width 158 height 25
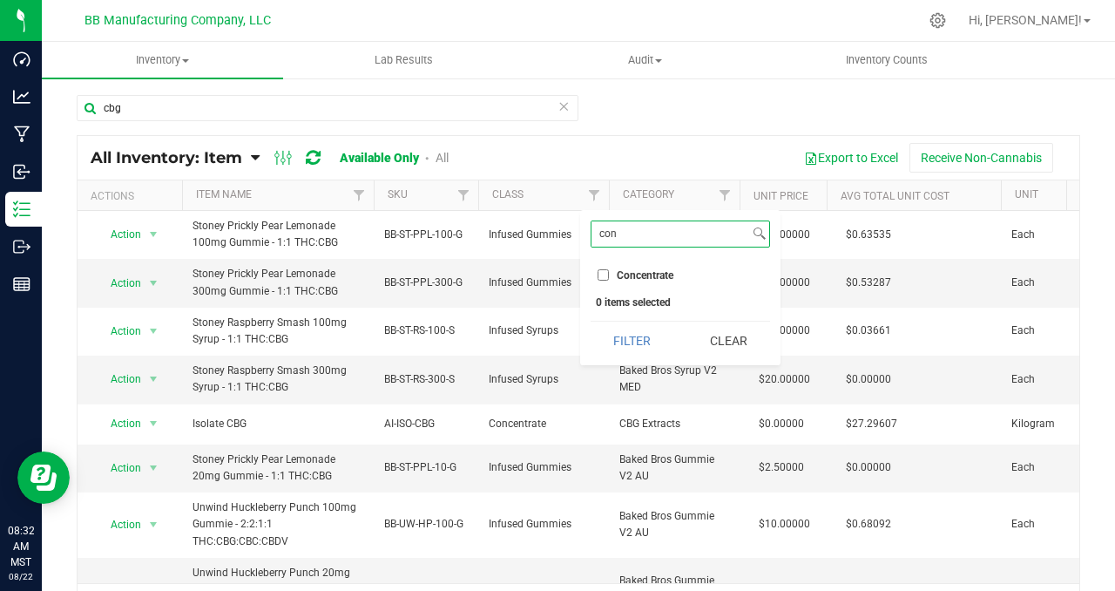
type input "con"
click at [612, 272] on label "Concentrate" at bounding box center [635, 274] width 76 height 11
click at [609, 272] on input "Concentrate" at bounding box center [602, 274] width 11 height 11
checkbox input "true"
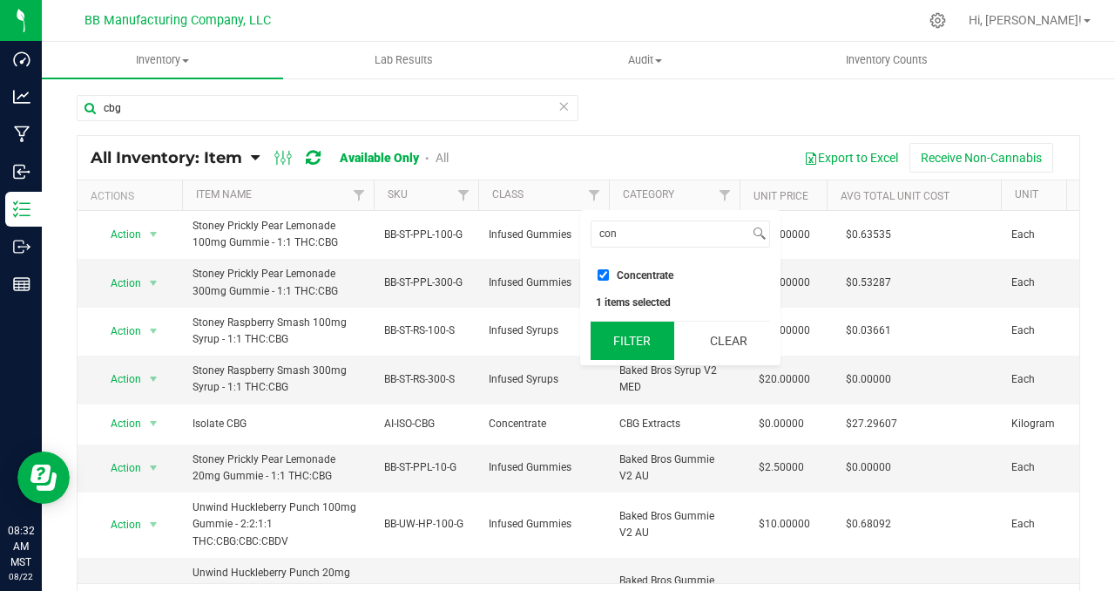
click at [634, 338] on button "Filter" at bounding box center [633, 340] width 84 height 38
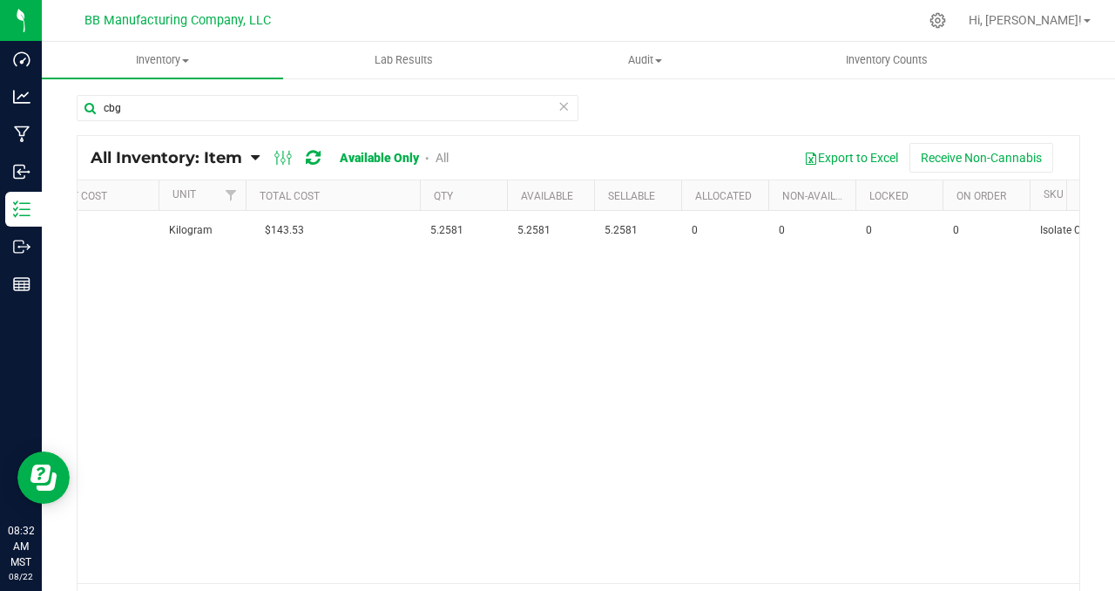
scroll to position [0, 705]
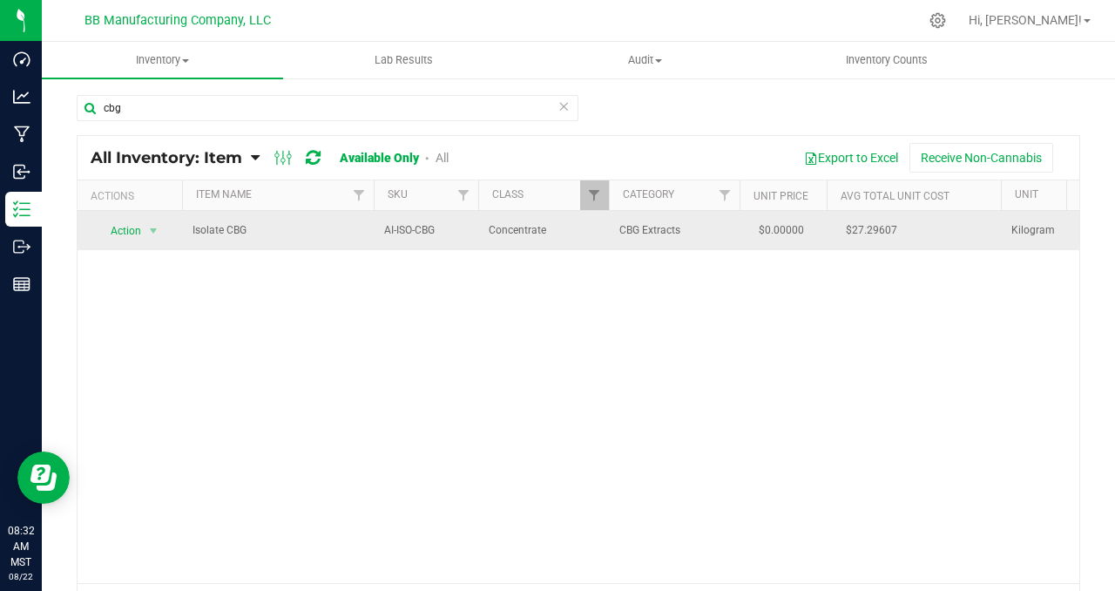
drag, startPoint x: 182, startPoint y: 230, endPoint x: 272, endPoint y: 232, distance: 89.7
click at [272, 232] on td "Isolate CBG" at bounding box center [278, 230] width 192 height 39
copy span "Isolate CBG"
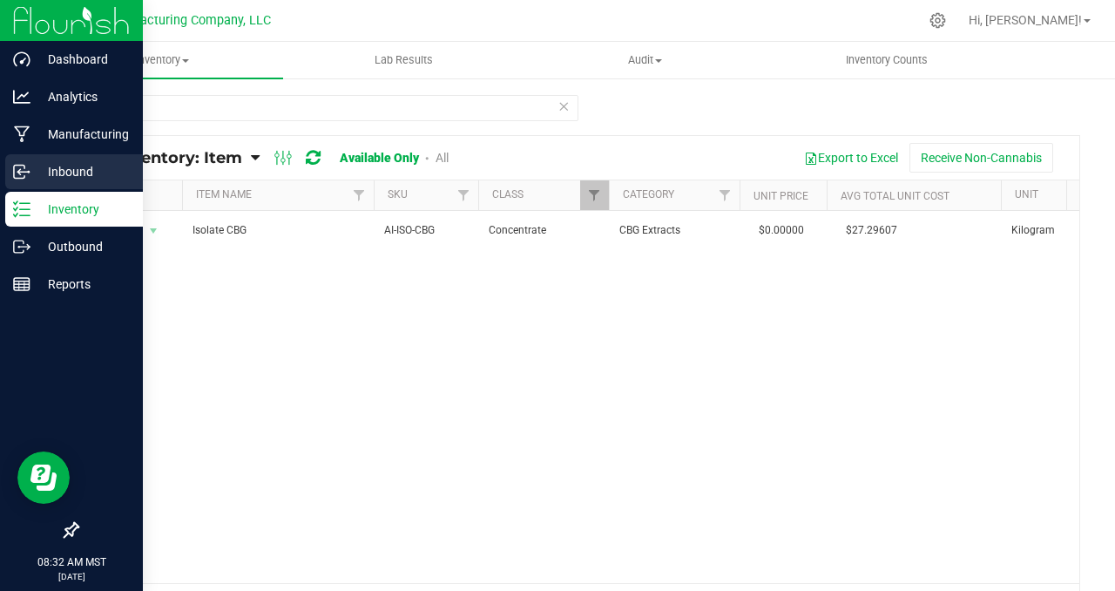
click at [57, 164] on p "Inbound" at bounding box center [82, 171] width 105 height 21
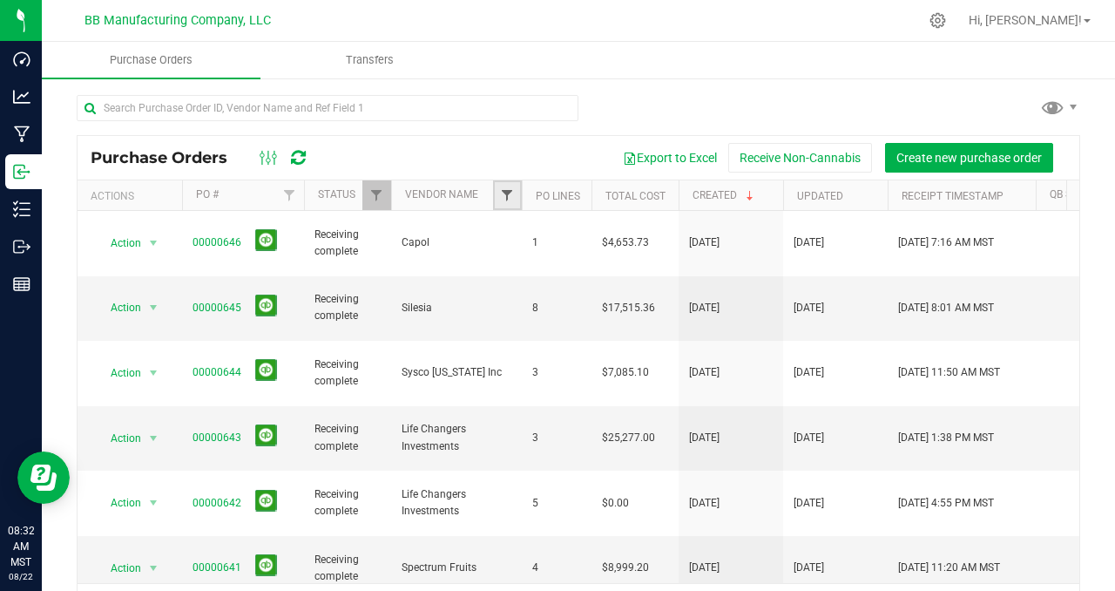
click at [504, 197] on span "Filter" at bounding box center [507, 195] width 14 height 14
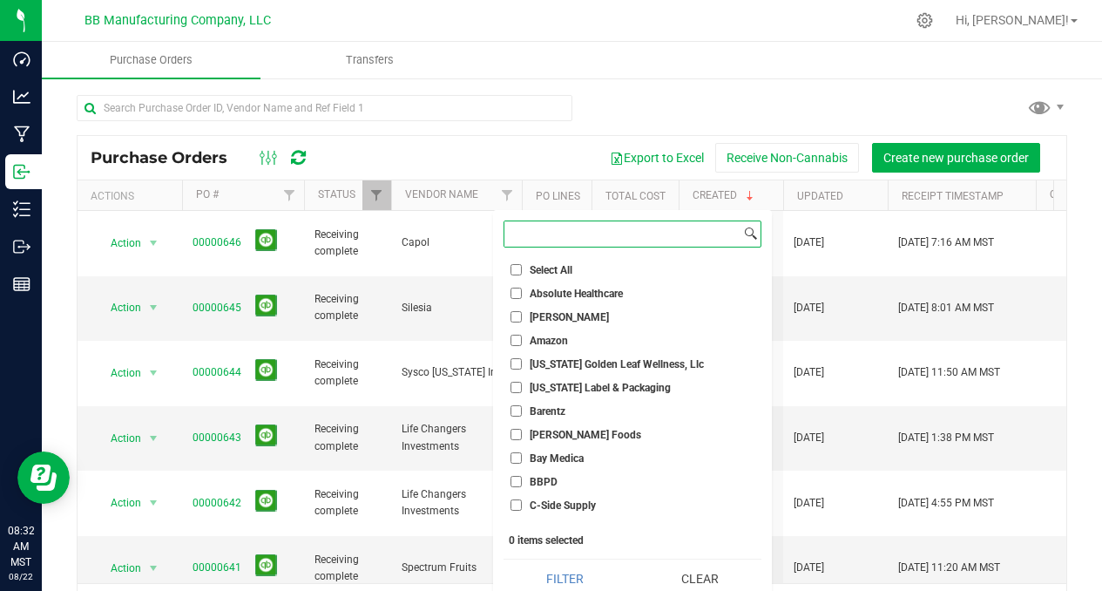
click at [539, 241] on input at bounding box center [622, 233] width 236 height 25
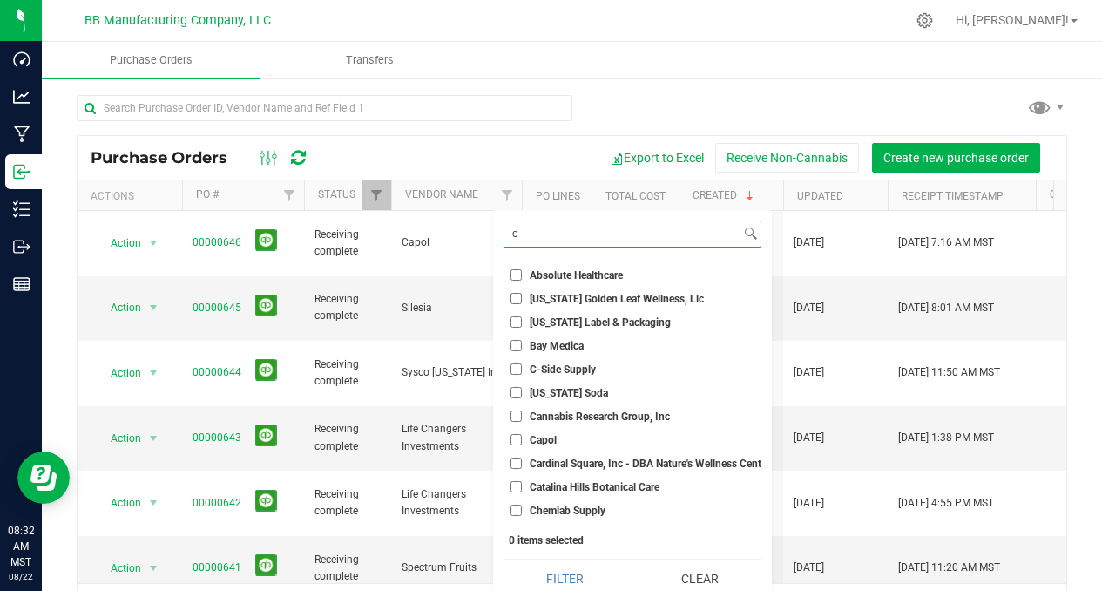
type input "c"
click at [570, 366] on span "C-Side Supply" at bounding box center [563, 369] width 66 height 10
click at [522, 366] on input "C-Side Supply" at bounding box center [515, 368] width 11 height 11
checkbox input "true"
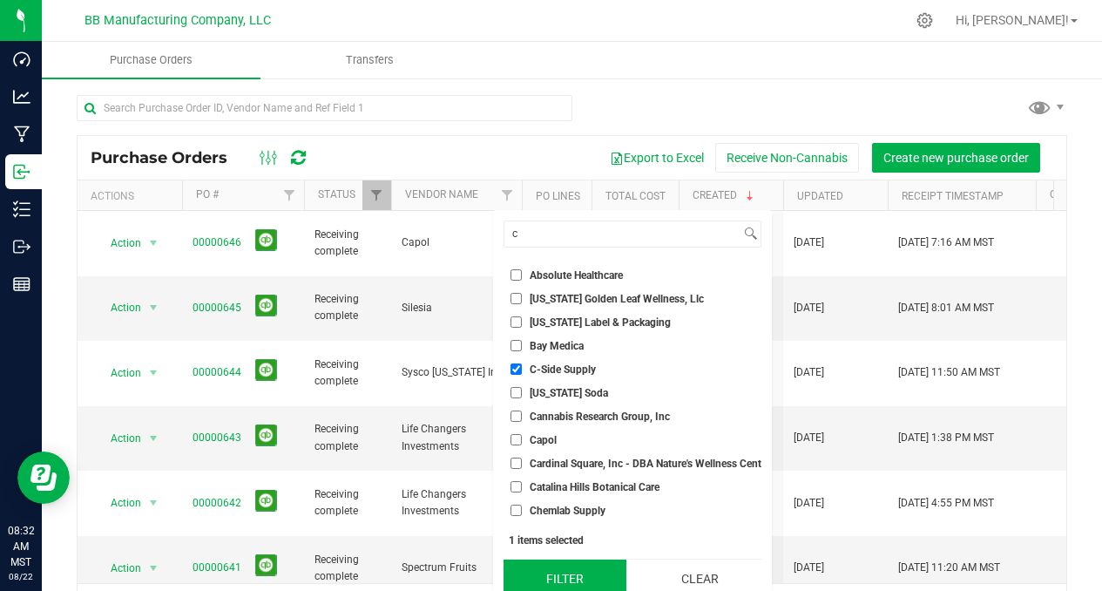
click at [570, 573] on button "Filter" at bounding box center [564, 578] width 123 height 38
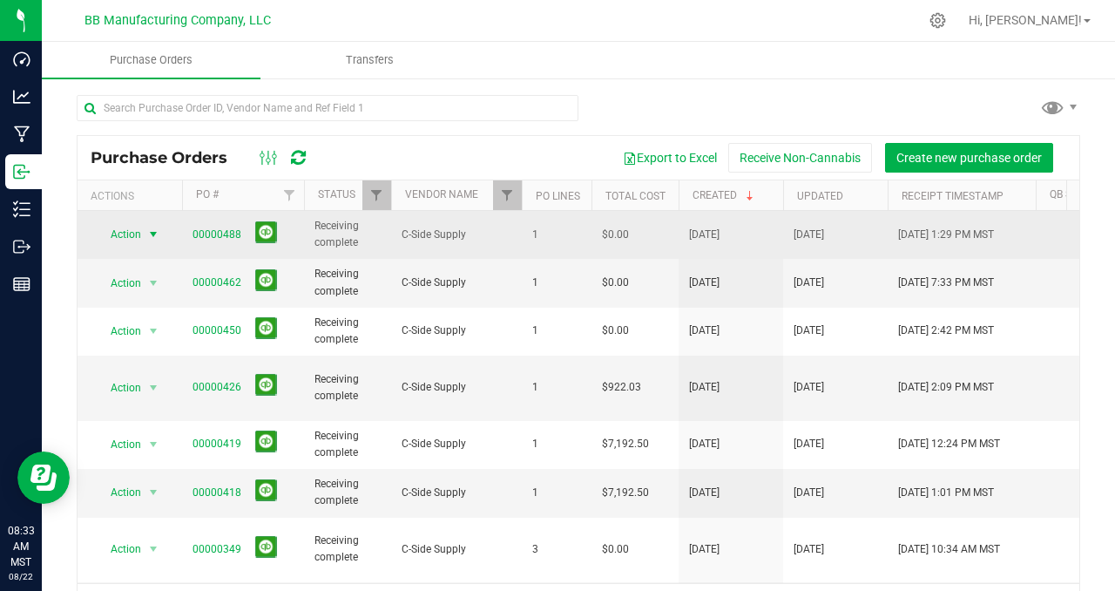
click at [152, 233] on span "select" at bounding box center [153, 234] width 14 height 14
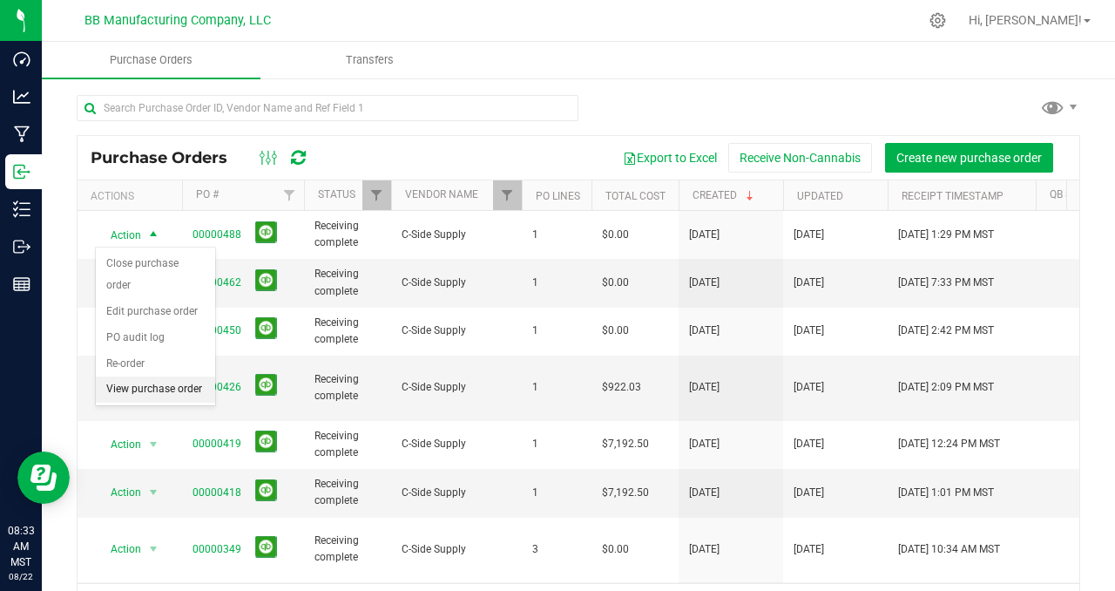
click at [168, 386] on li "View purchase order" at bounding box center [155, 389] width 119 height 26
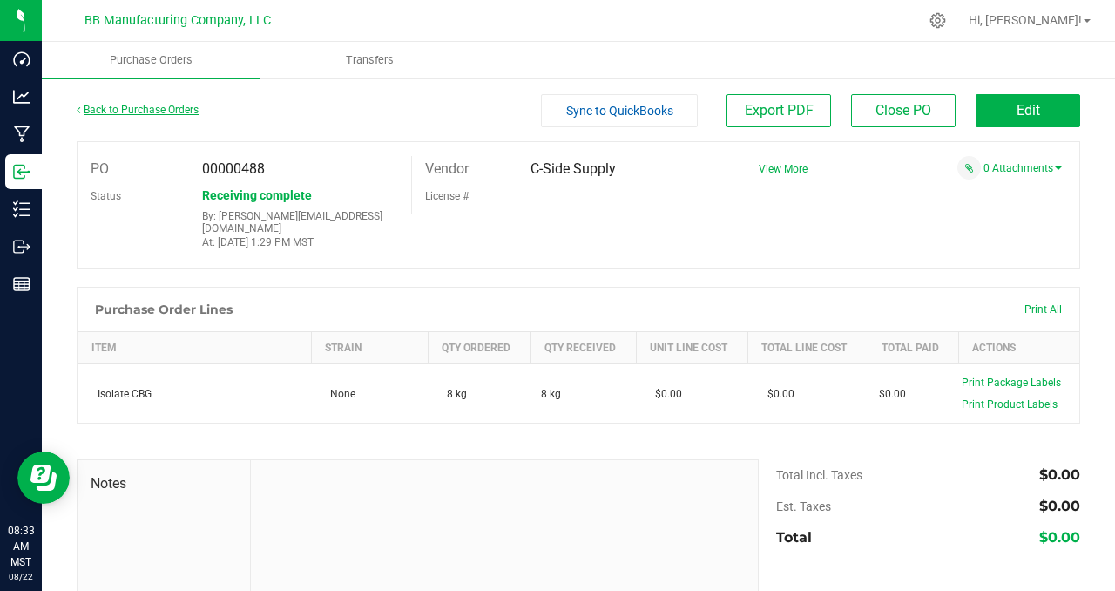
click at [102, 112] on link "Back to Purchase Orders" at bounding box center [138, 110] width 122 height 12
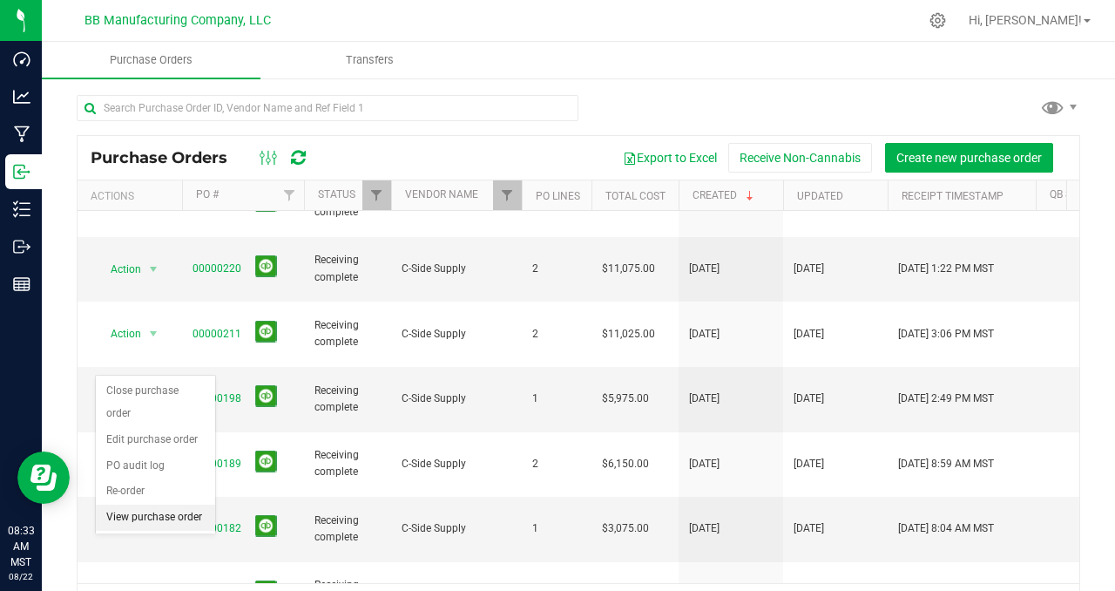
click at [153, 525] on li "View purchase order" at bounding box center [155, 517] width 119 height 26
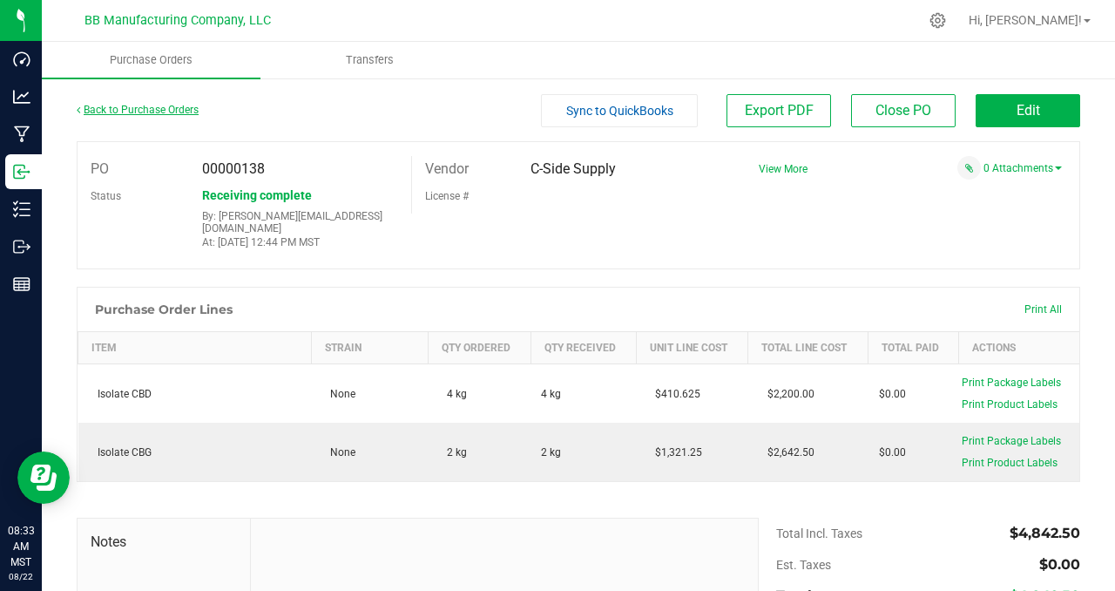
click at [124, 104] on link "Back to Purchase Orders" at bounding box center [138, 110] width 122 height 12
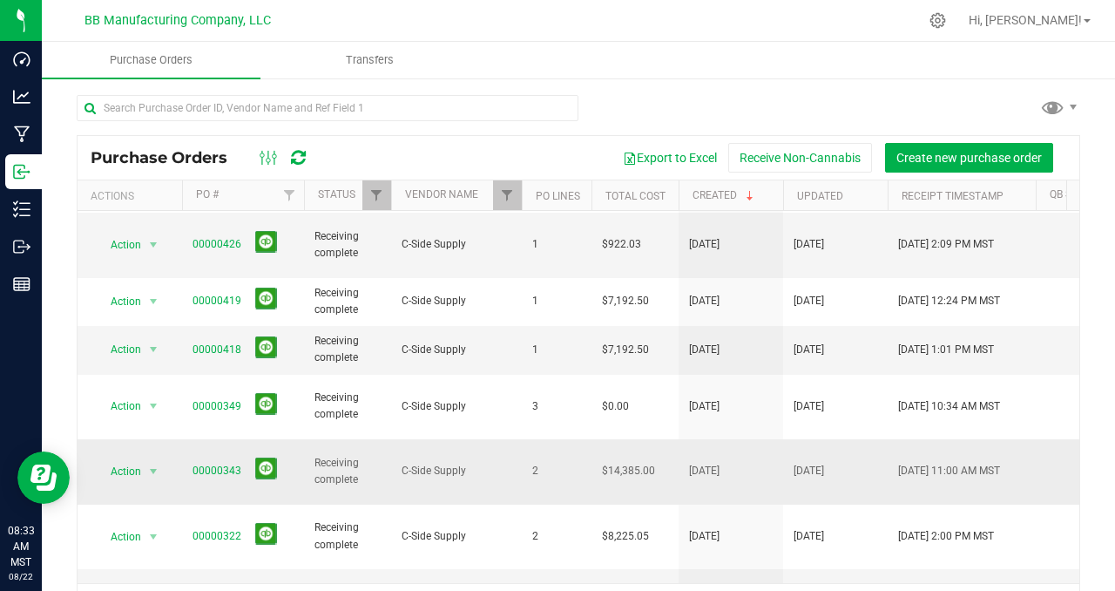
scroll to position [141, 0]
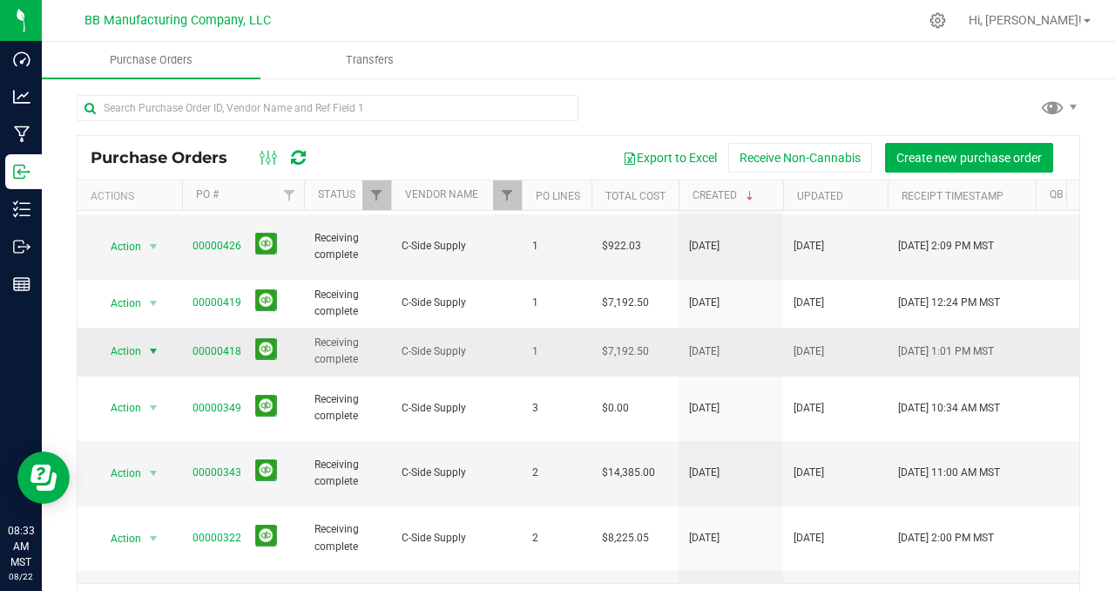
click at [153, 344] on span "select" at bounding box center [153, 351] width 14 height 14
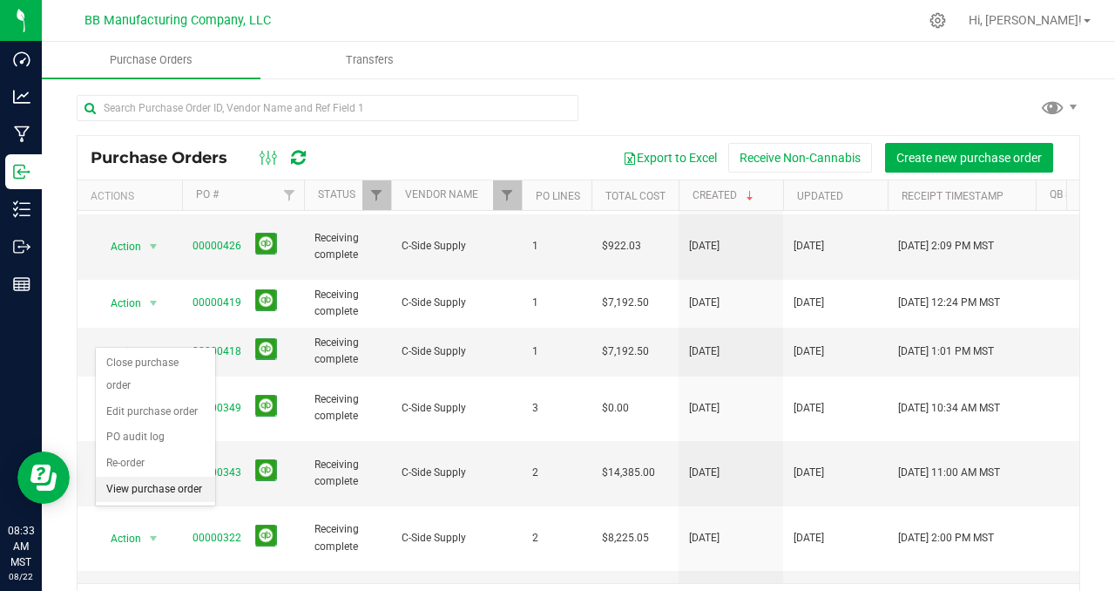
click at [164, 490] on li "View purchase order" at bounding box center [155, 489] width 119 height 26
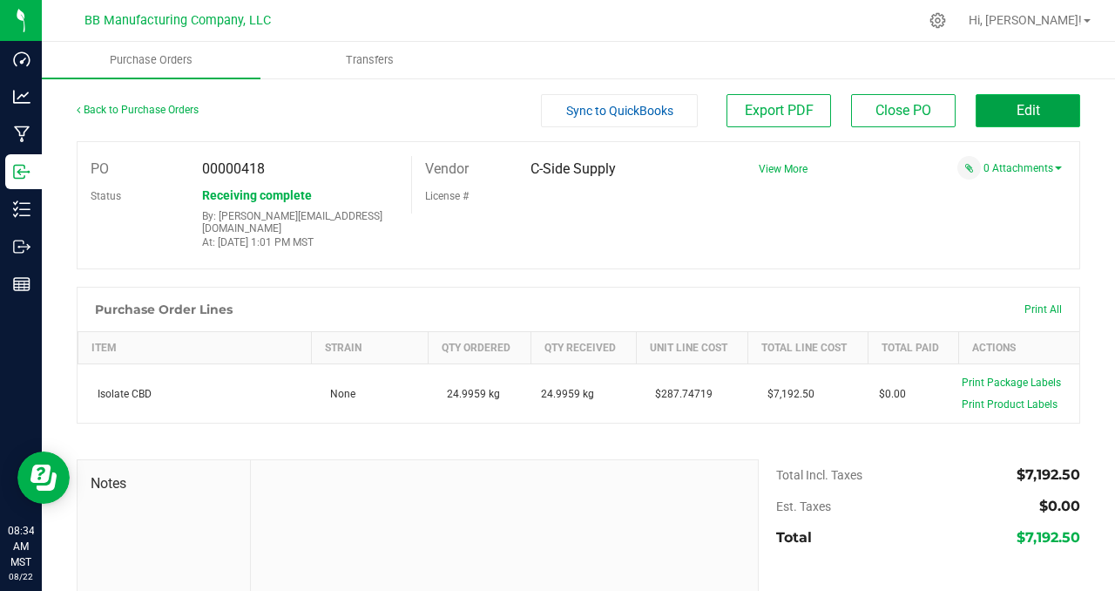
click at [1016, 113] on span "Edit" at bounding box center [1028, 110] width 24 height 17
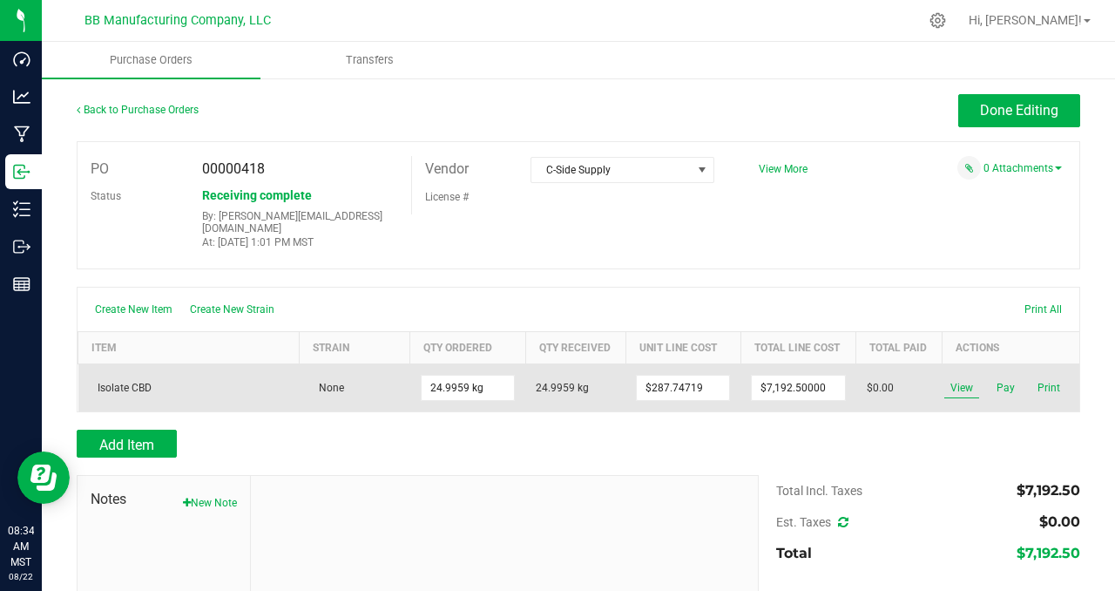
click at [956, 377] on span "View" at bounding box center [961, 387] width 35 height 21
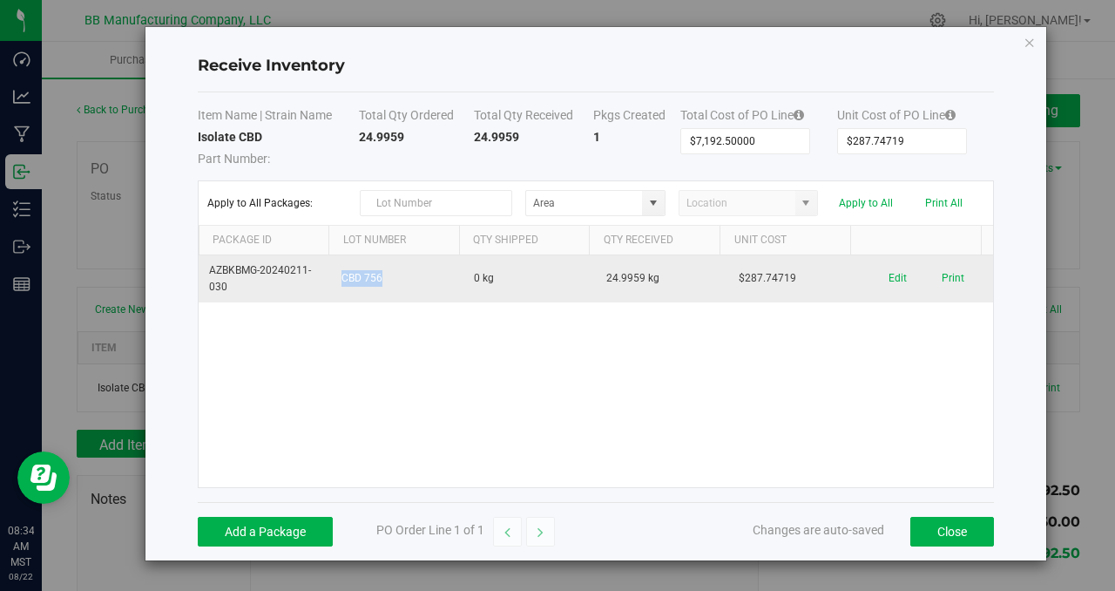
drag, startPoint x: 333, startPoint y: 280, endPoint x: 415, endPoint y: 279, distance: 82.7
click at [415, 279] on td "CBD 756" at bounding box center [397, 278] width 132 height 47
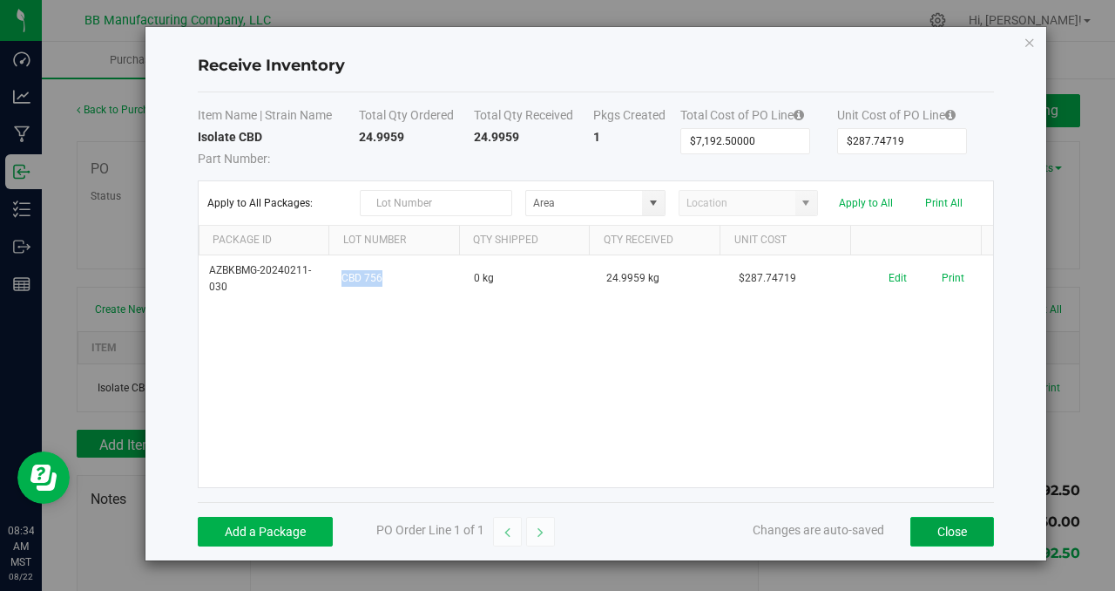
click at [930, 533] on button "Close" at bounding box center [952, 531] width 84 height 30
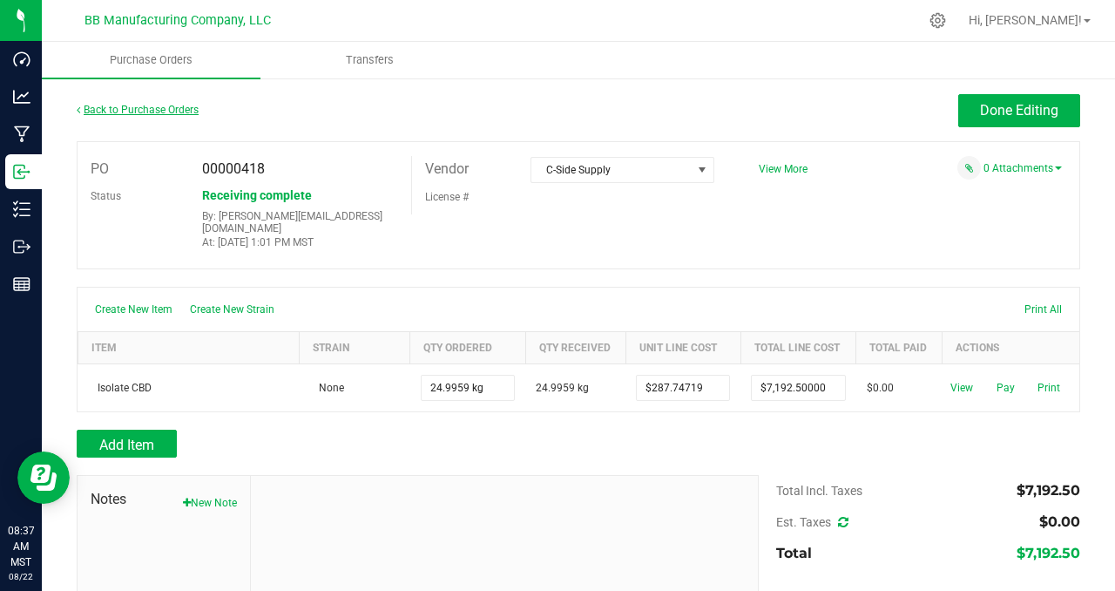
click at [138, 108] on link "Back to Purchase Orders" at bounding box center [138, 110] width 122 height 12
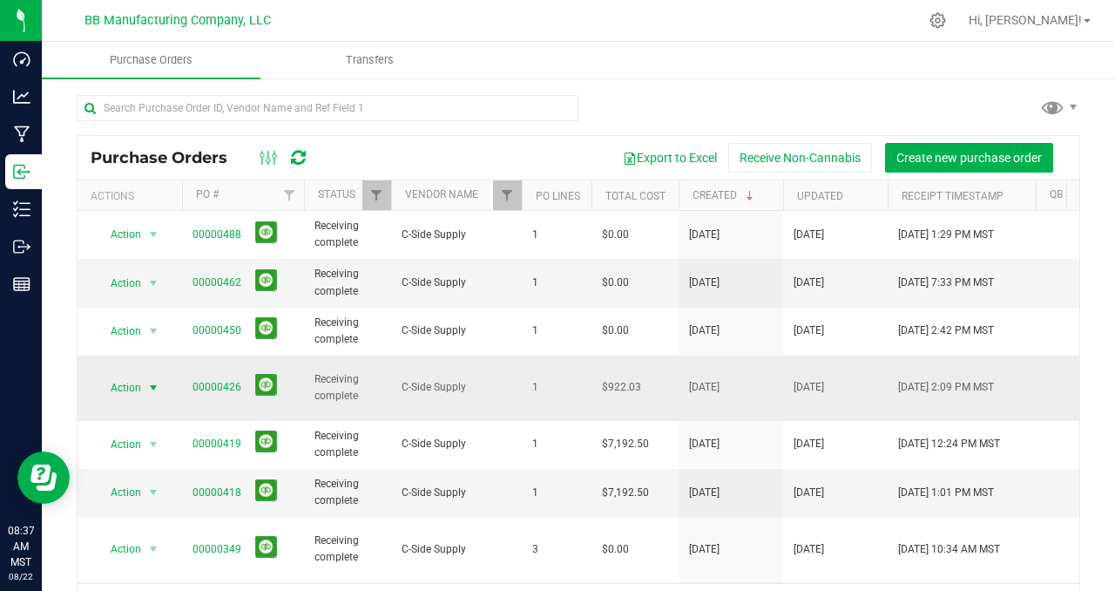
click at [152, 382] on span "select" at bounding box center [153, 388] width 14 height 14
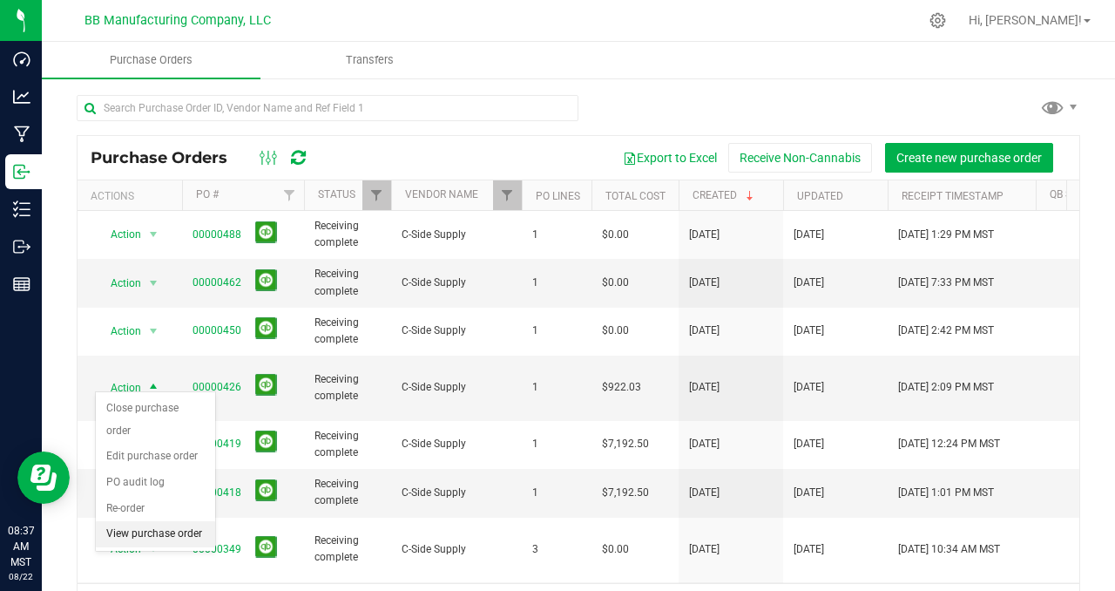
click at [146, 535] on li "View purchase order" at bounding box center [155, 534] width 119 height 26
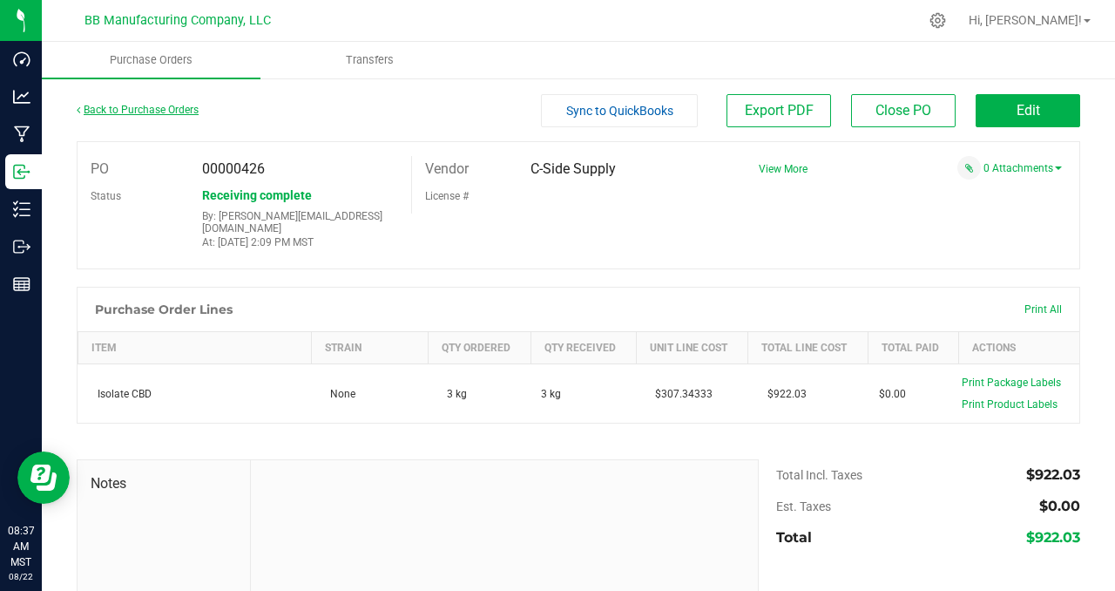
click at [156, 110] on link "Back to Purchase Orders" at bounding box center [138, 110] width 122 height 12
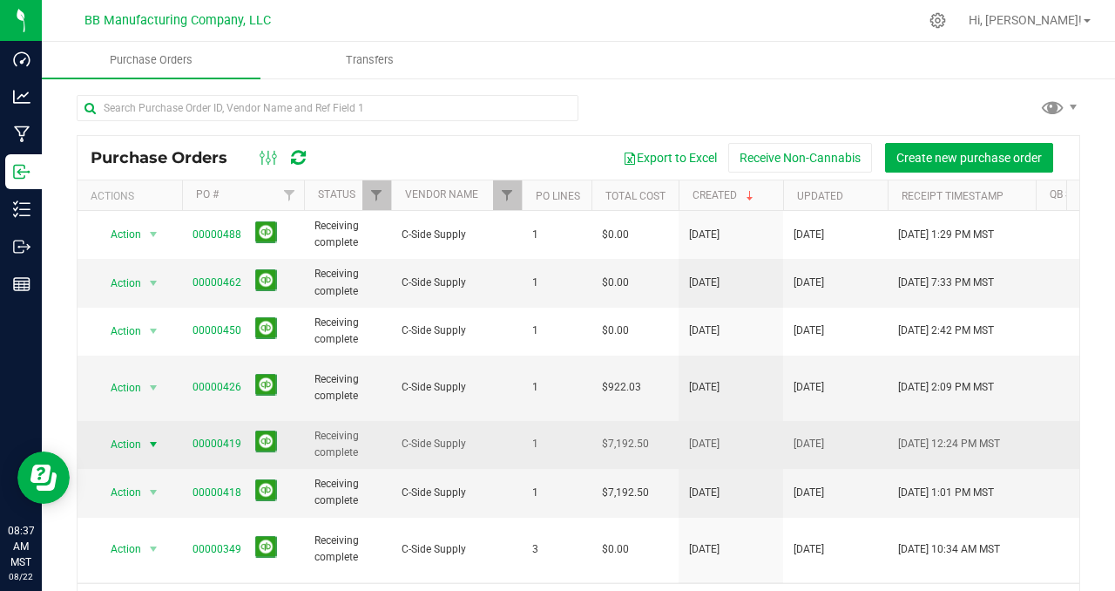
click at [152, 437] on span "select" at bounding box center [153, 444] width 14 height 14
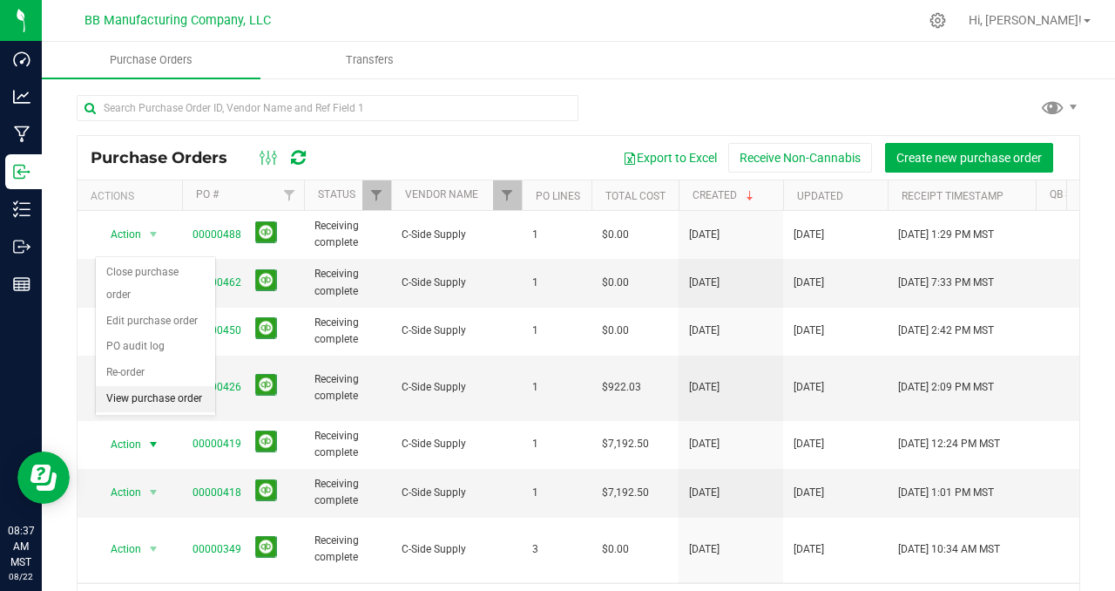
click at [152, 403] on li "View purchase order" at bounding box center [155, 399] width 119 height 26
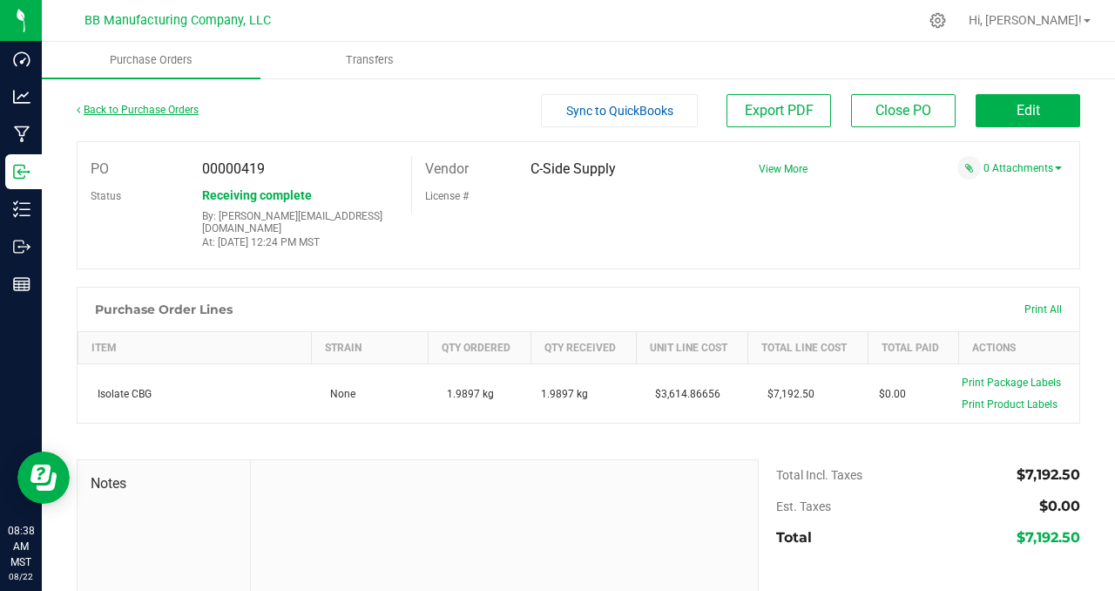
click at [117, 104] on link "Back to Purchase Orders" at bounding box center [138, 110] width 122 height 12
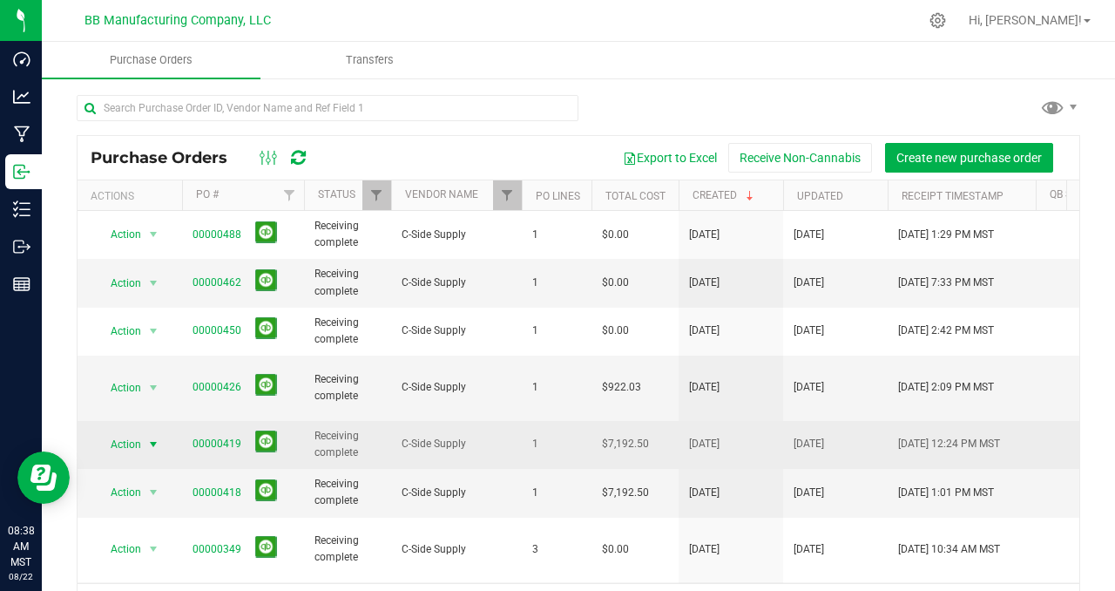
click at [153, 437] on span "select" at bounding box center [153, 444] width 14 height 14
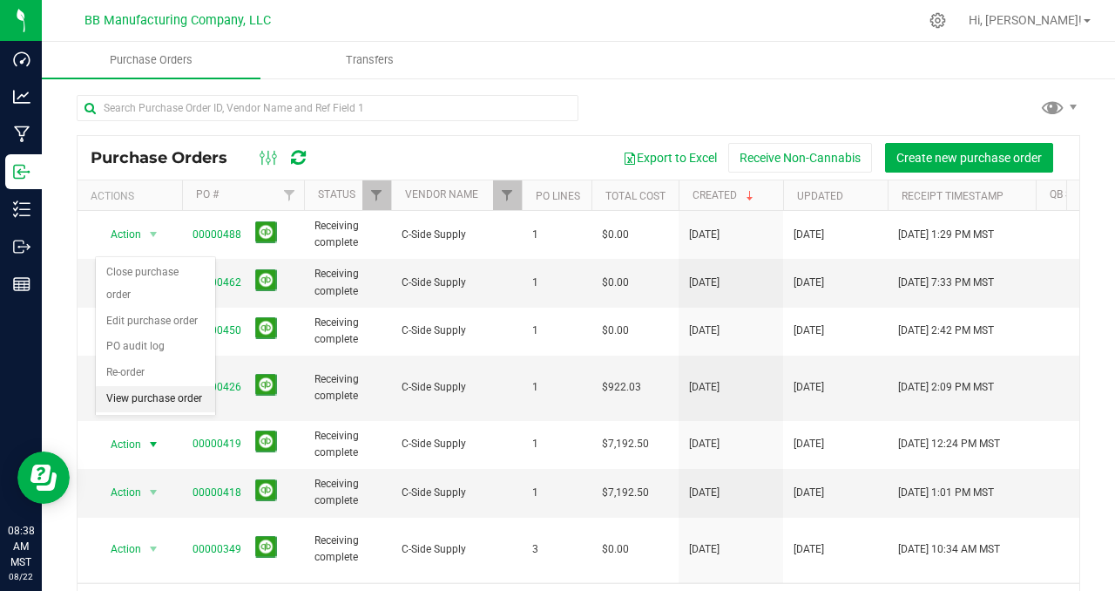
click at [152, 400] on li "View purchase order" at bounding box center [155, 399] width 119 height 26
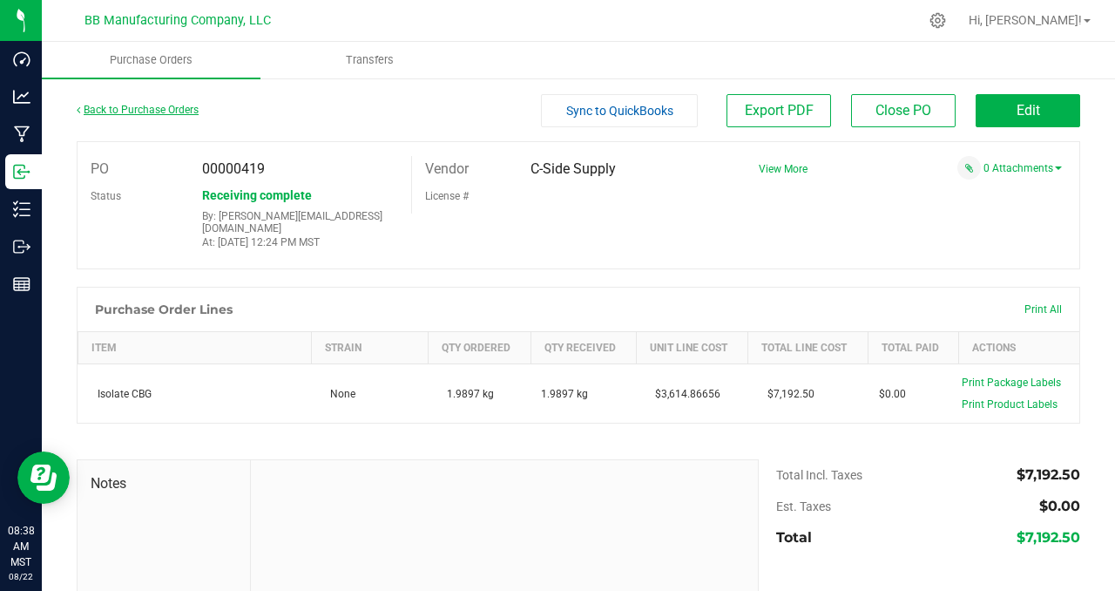
click at [132, 110] on link "Back to Purchase Orders" at bounding box center [138, 110] width 122 height 12
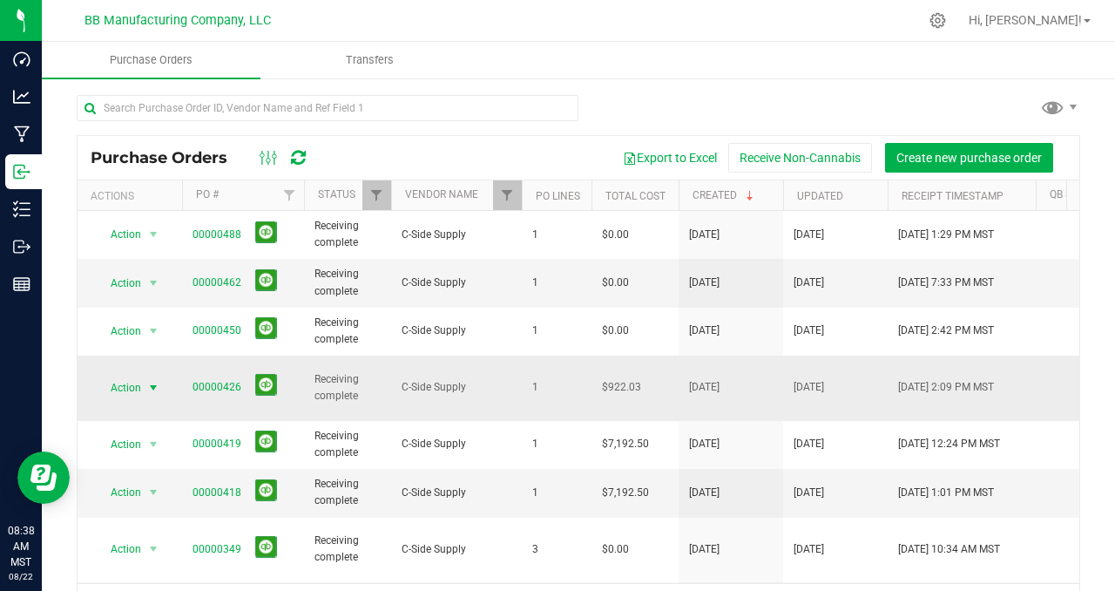
click at [154, 381] on span "select" at bounding box center [153, 388] width 14 height 14
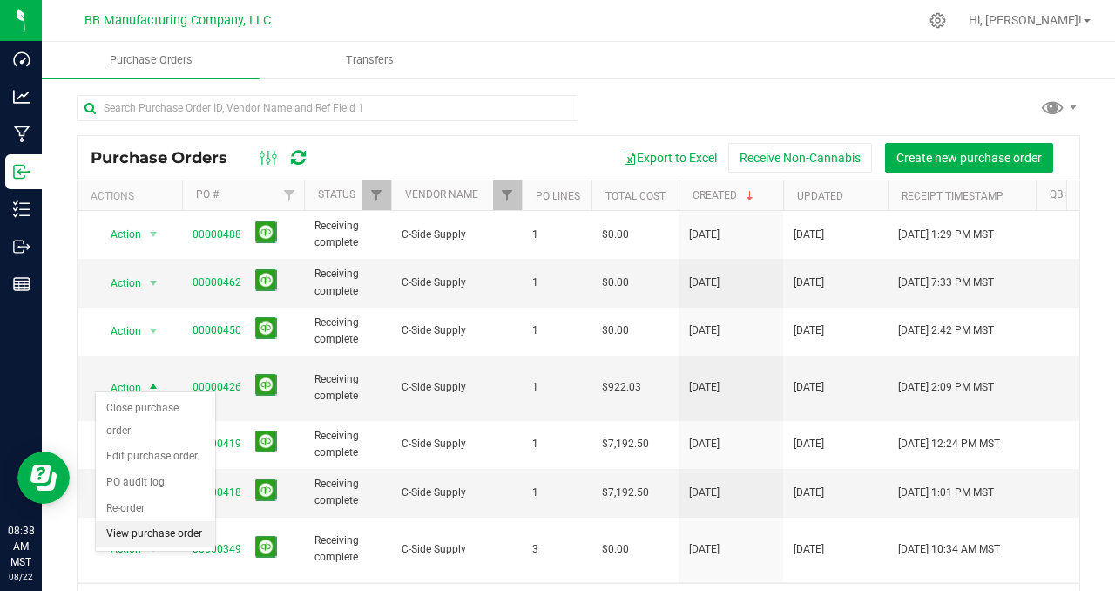
click at [159, 526] on li "View purchase order" at bounding box center [155, 534] width 119 height 26
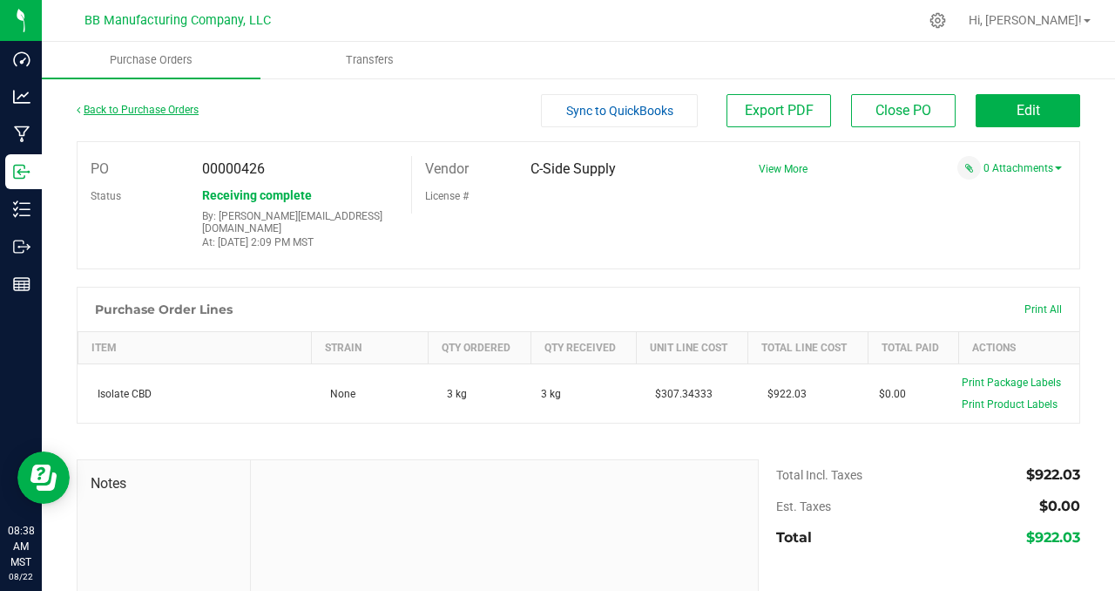
click at [164, 111] on link "Back to Purchase Orders" at bounding box center [138, 110] width 122 height 12
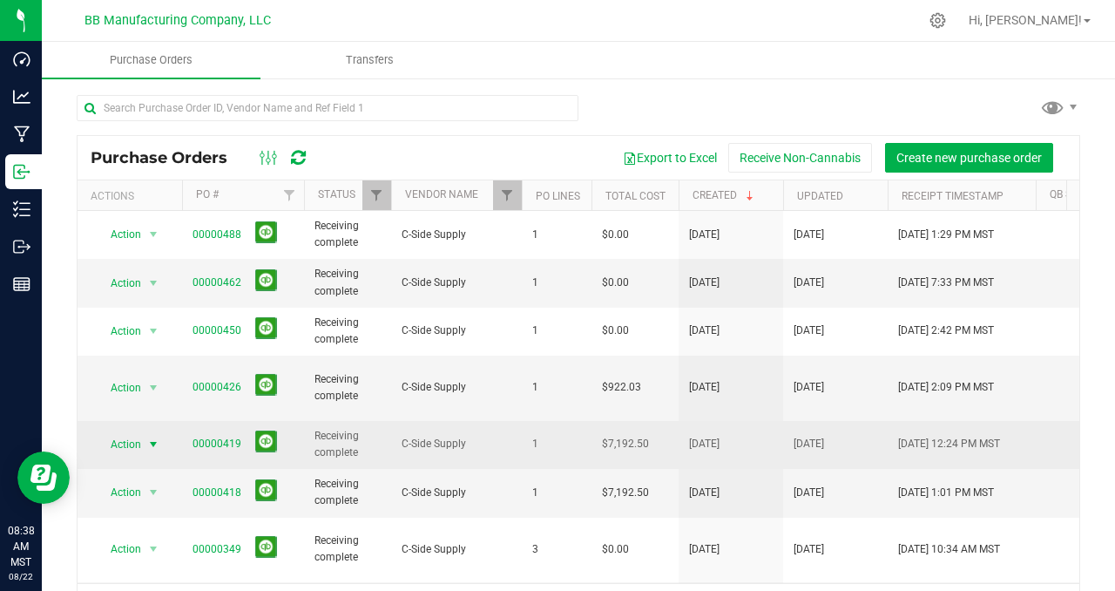
click at [152, 437] on span "select" at bounding box center [153, 444] width 14 height 14
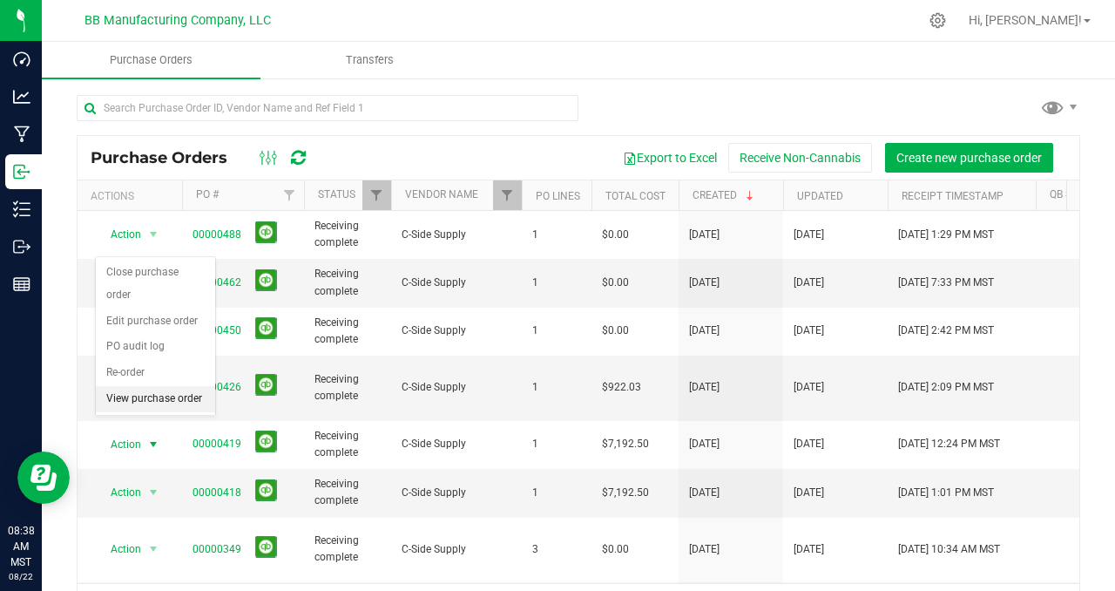
click at [147, 398] on li "View purchase order" at bounding box center [155, 399] width 119 height 26
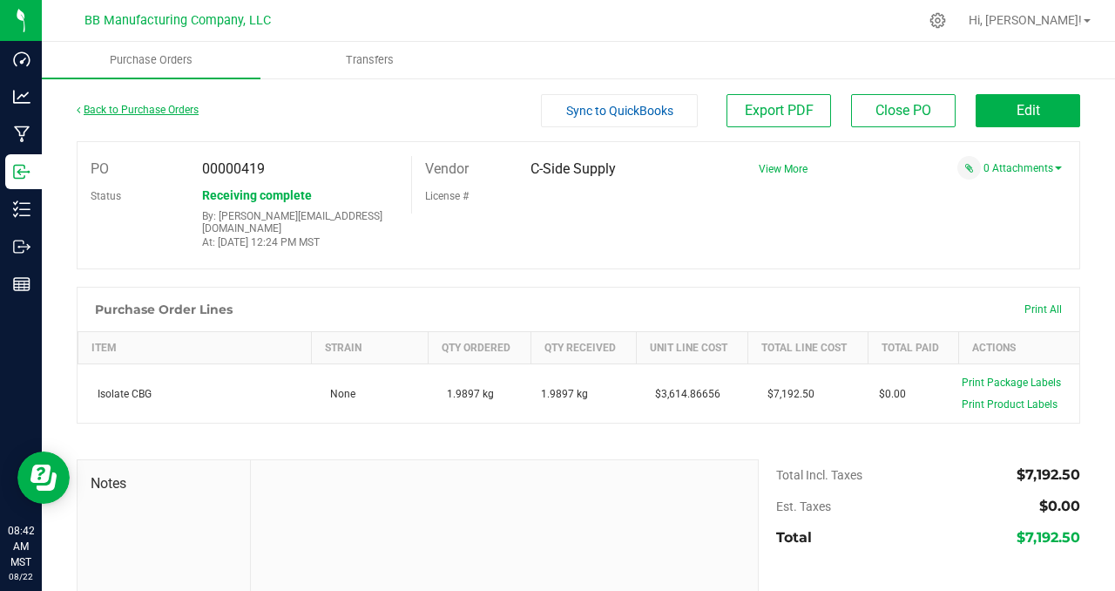
click at [119, 109] on link "Back to Purchase Orders" at bounding box center [138, 110] width 122 height 12
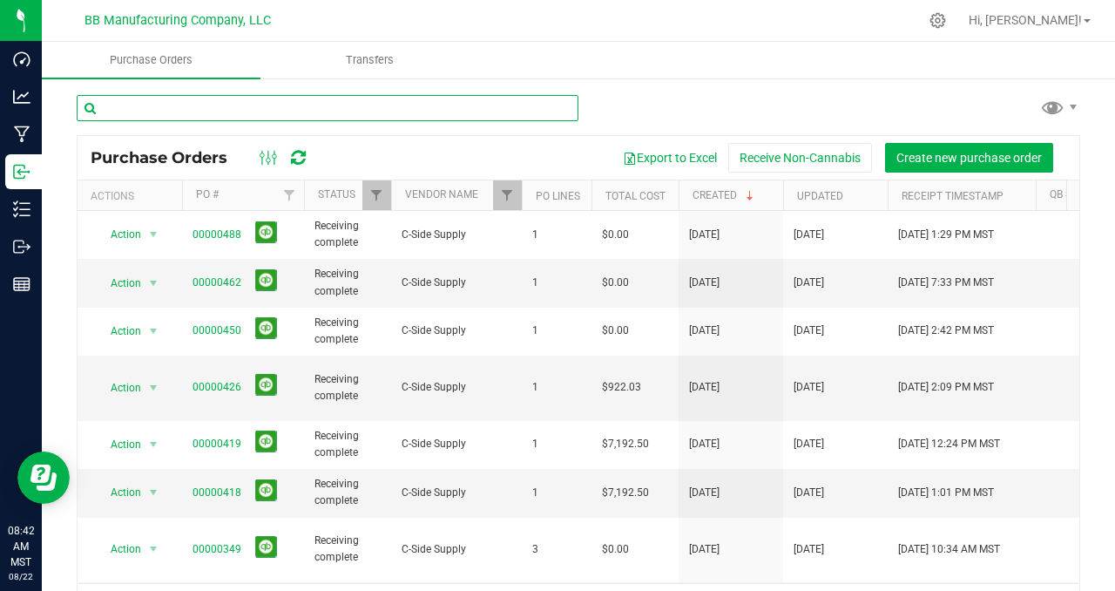
click at [133, 108] on input "text" at bounding box center [328, 108] width 502 height 26
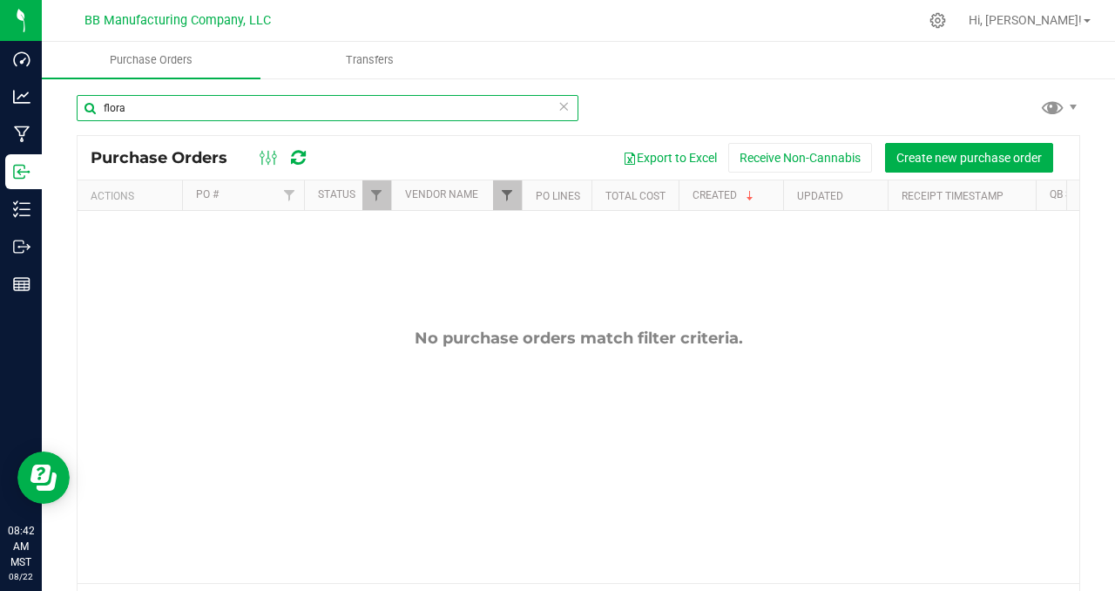
type input "flora"
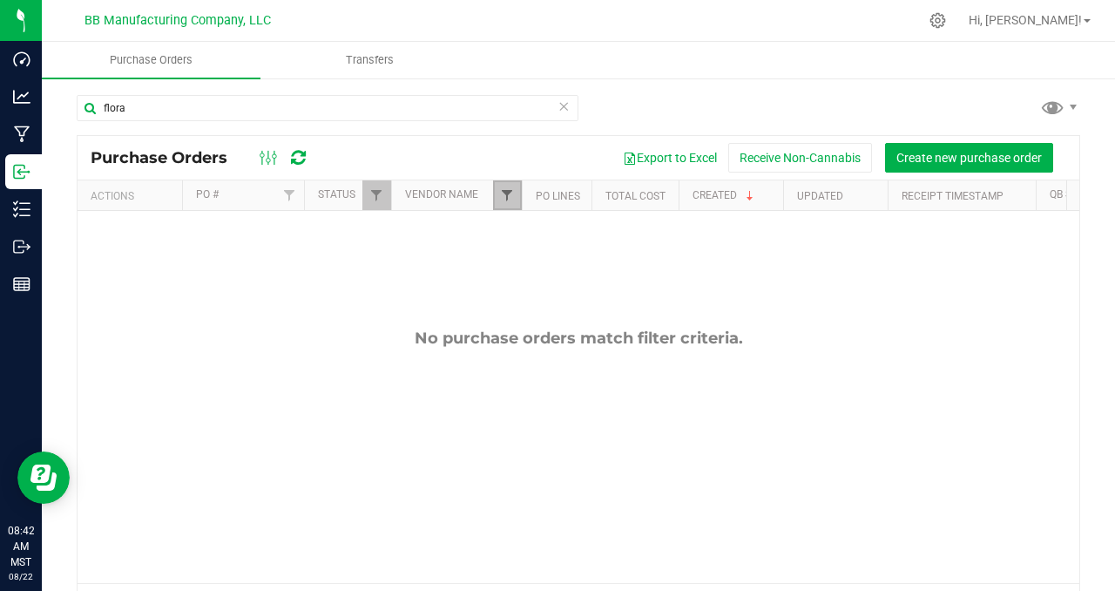
click at [503, 194] on span "Filter" at bounding box center [507, 195] width 14 height 14
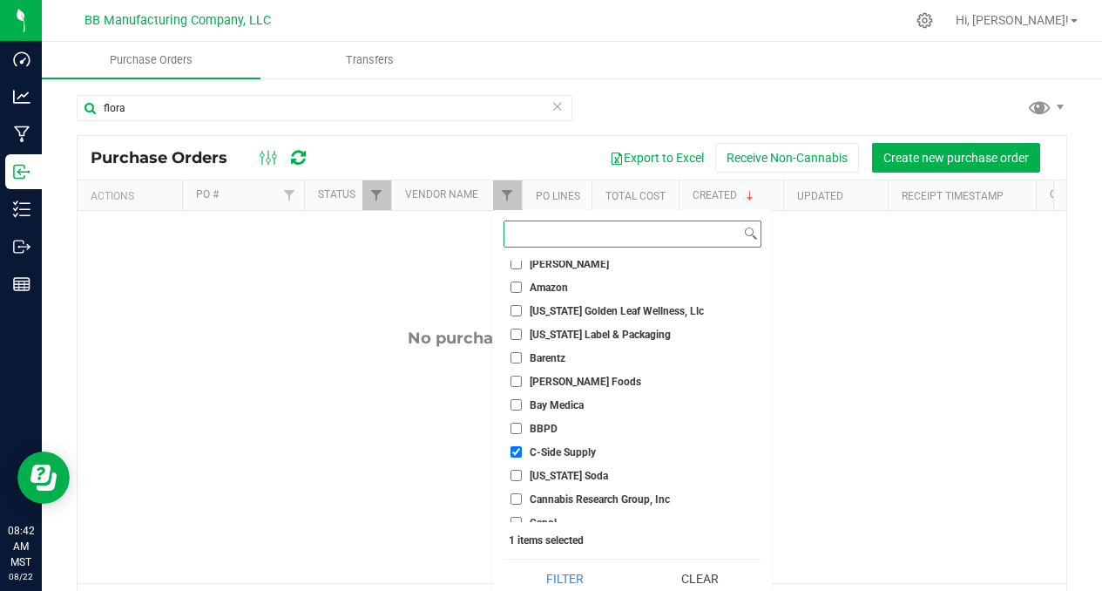
scroll to position [55, 0]
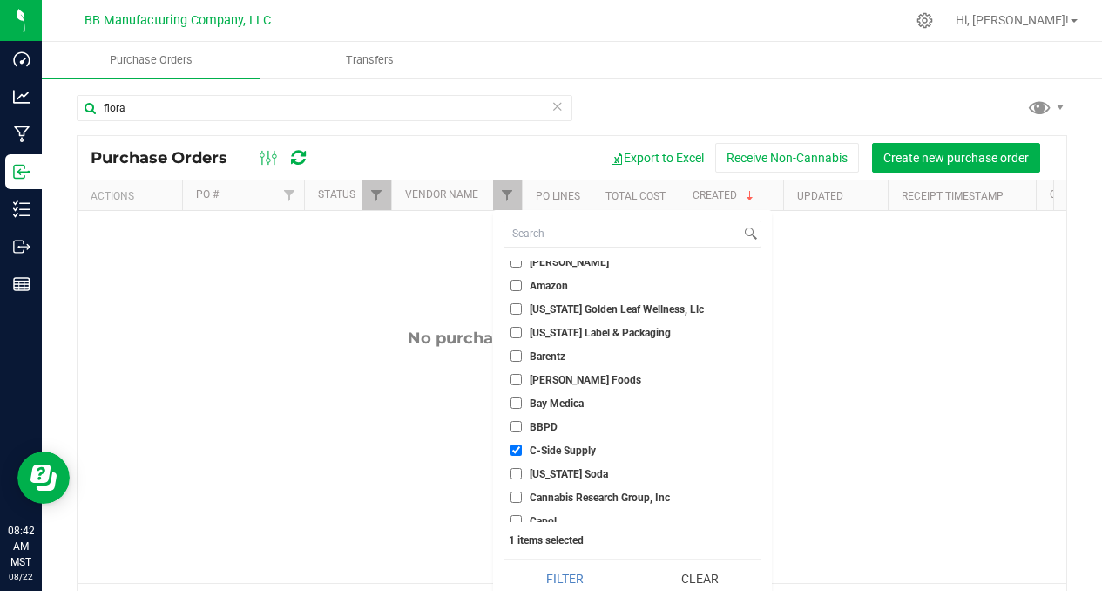
click at [514, 448] on input "C-Side Supply" at bounding box center [515, 449] width 11 height 11
checkbox input "false"
click at [540, 232] on input at bounding box center [622, 233] width 236 height 25
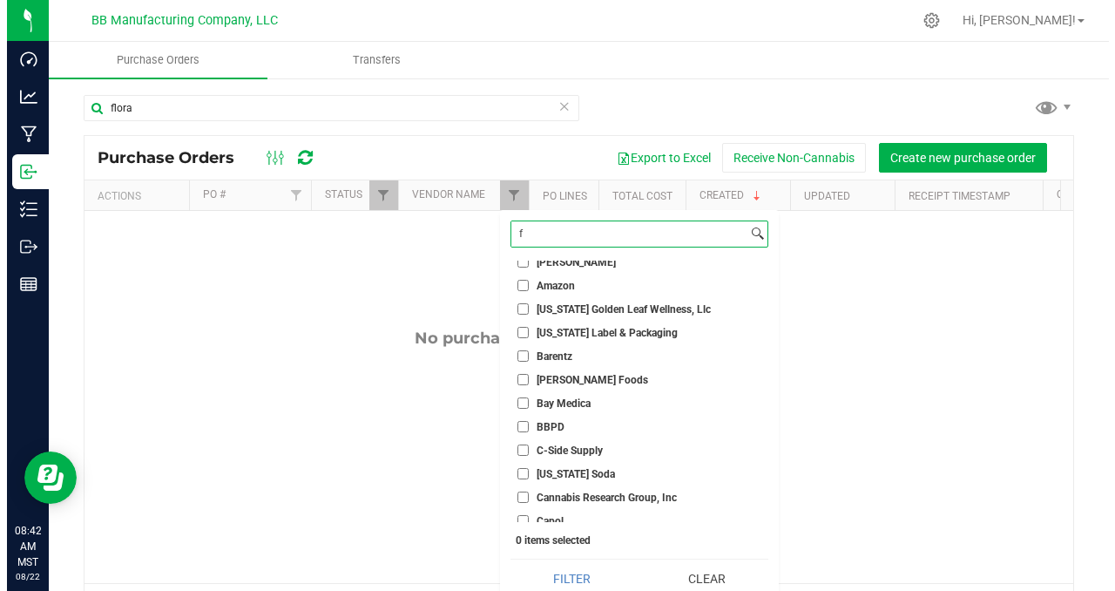
scroll to position [0, 0]
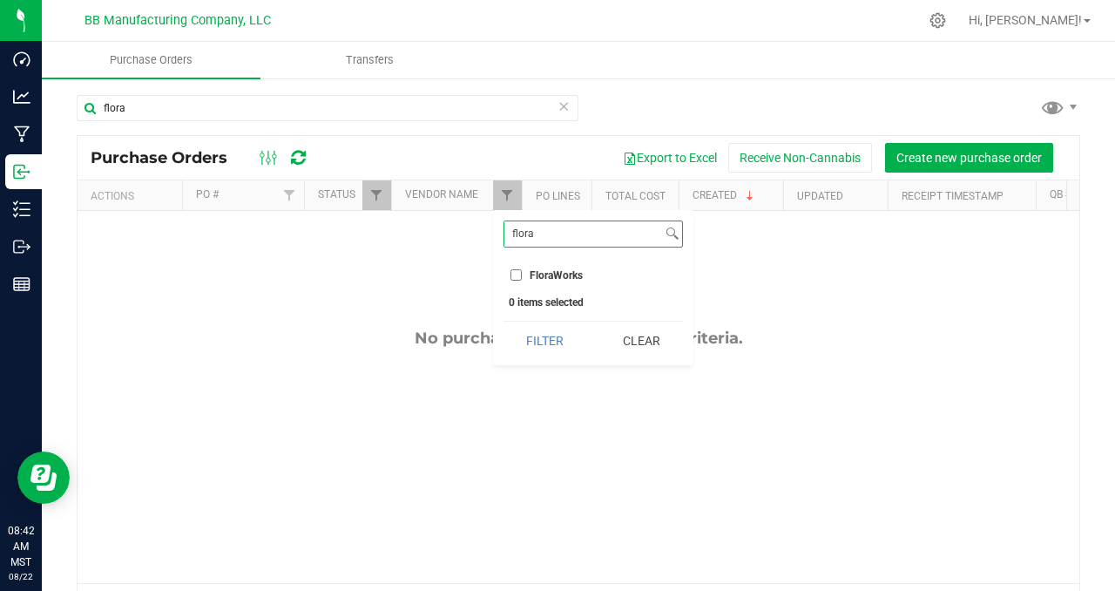
type input "flora"
click at [514, 277] on input "FloraWorks" at bounding box center [515, 274] width 11 height 11
checkbox input "true"
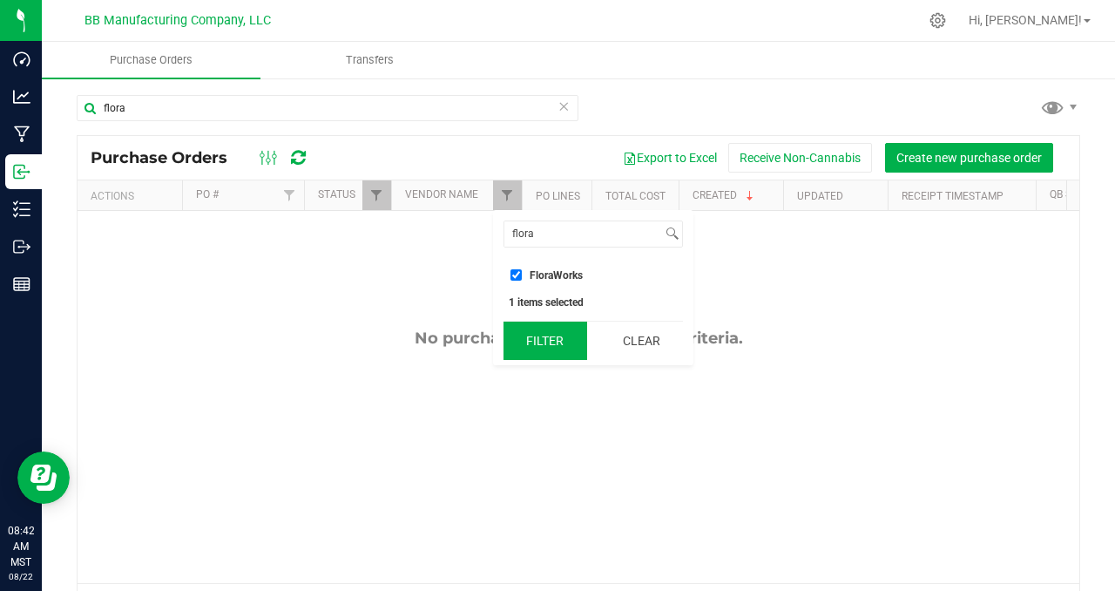
click at [531, 341] on button "Filter" at bounding box center [545, 340] width 84 height 38
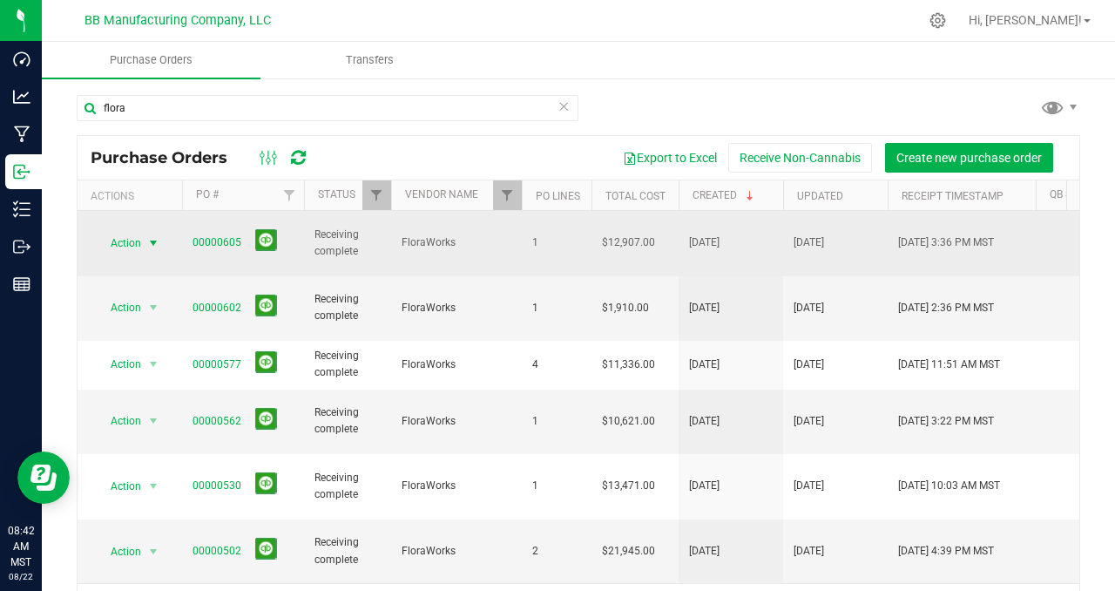
click at [153, 236] on span "select" at bounding box center [153, 243] width 14 height 14
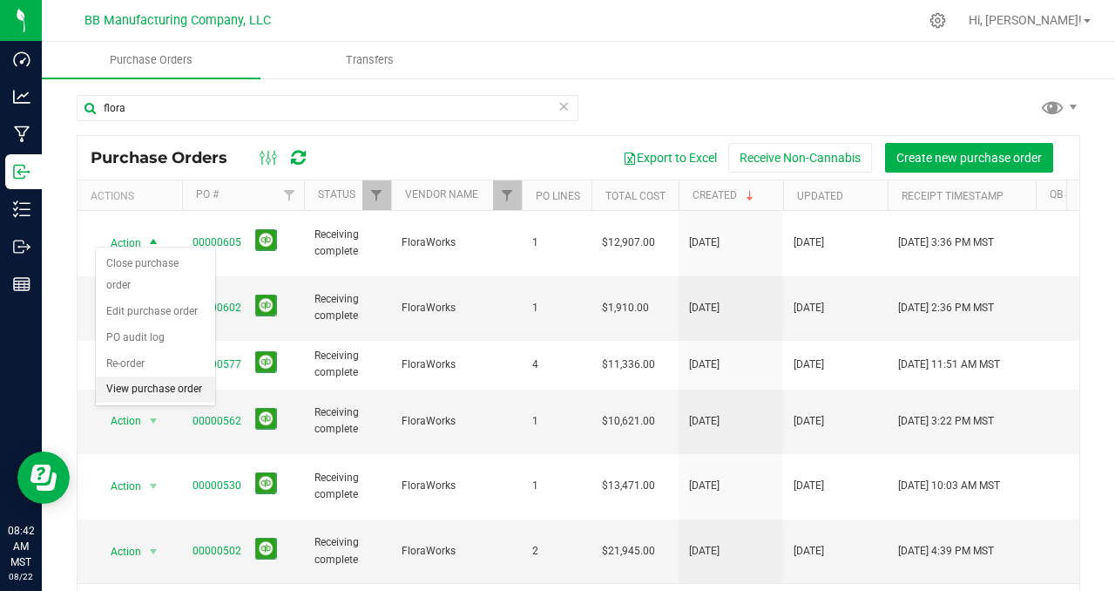
click at [138, 395] on li "View purchase order" at bounding box center [155, 389] width 119 height 26
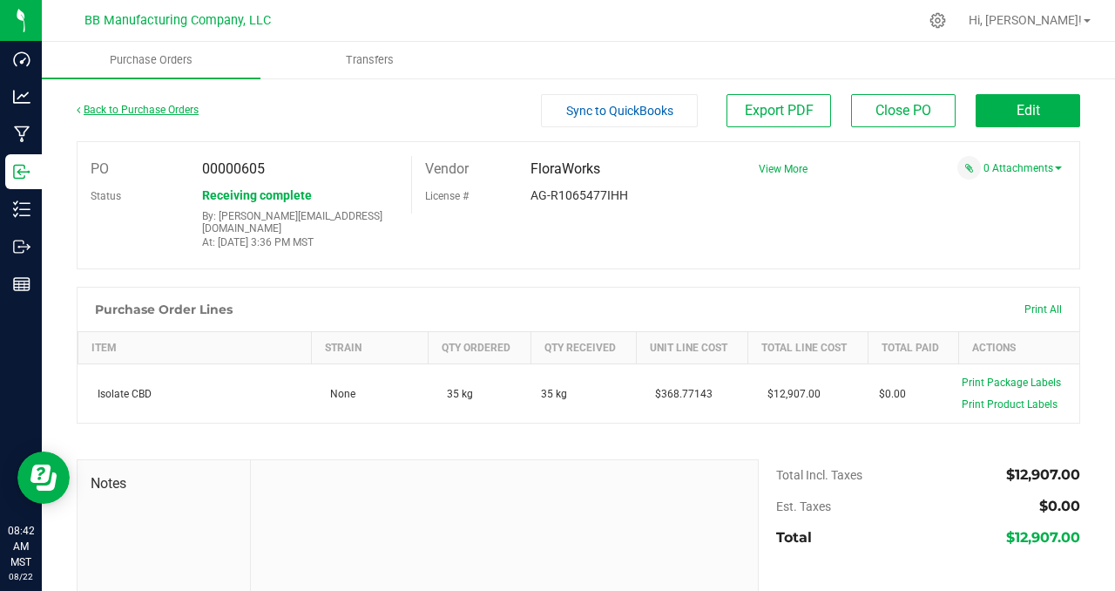
click at [138, 108] on link "Back to Purchase Orders" at bounding box center [138, 110] width 122 height 12
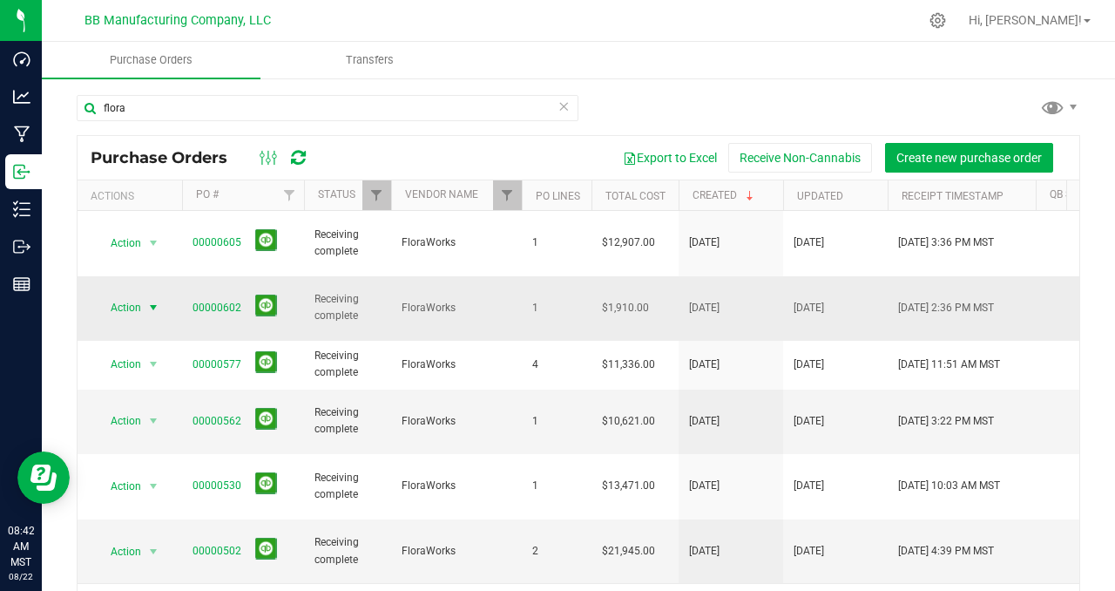
click at [154, 300] on span "select" at bounding box center [153, 307] width 14 height 14
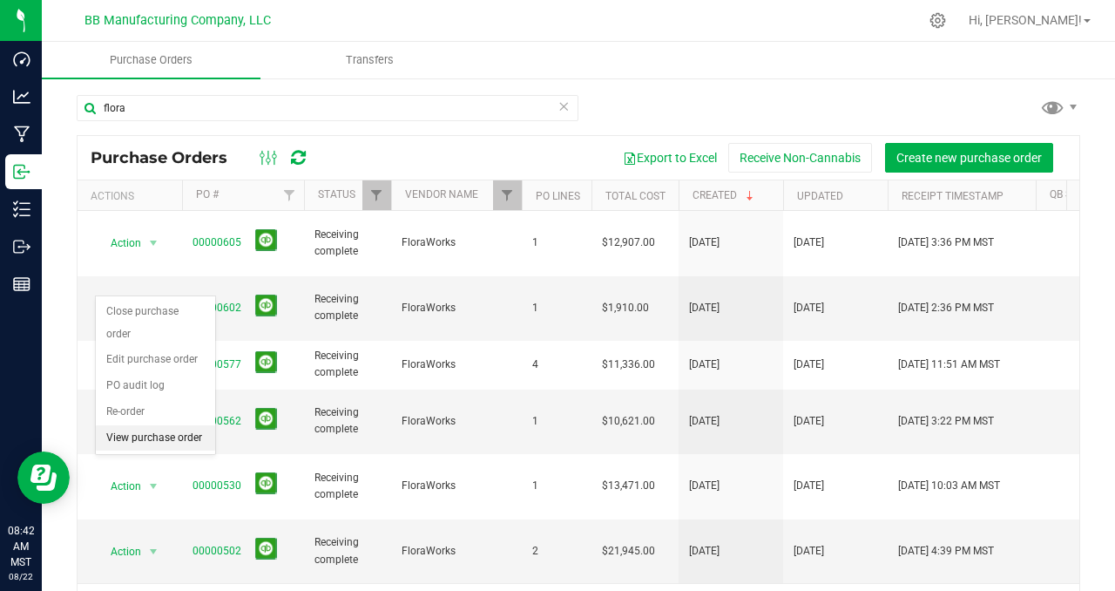
click at [152, 435] on li "View purchase order" at bounding box center [155, 438] width 119 height 26
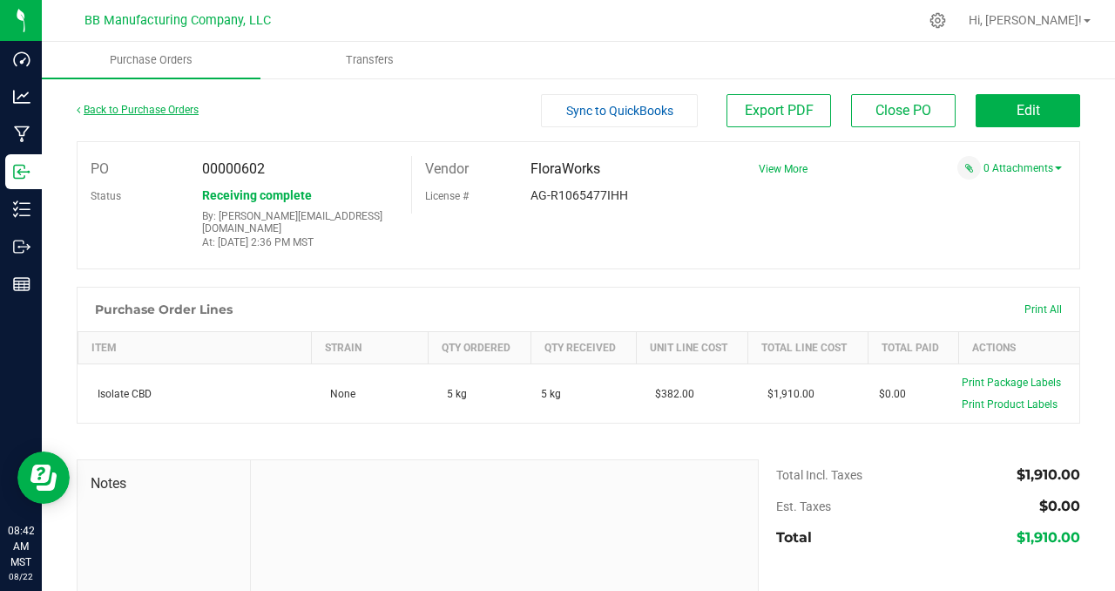
click at [136, 110] on link "Back to Purchase Orders" at bounding box center [138, 110] width 122 height 12
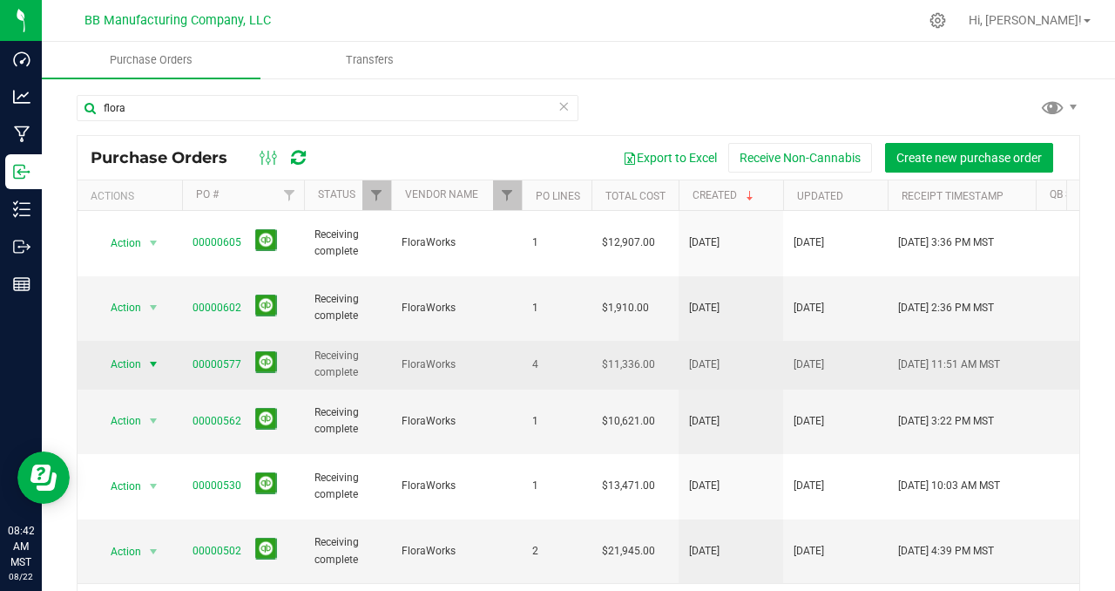
click at [155, 357] on span "select" at bounding box center [153, 364] width 14 height 14
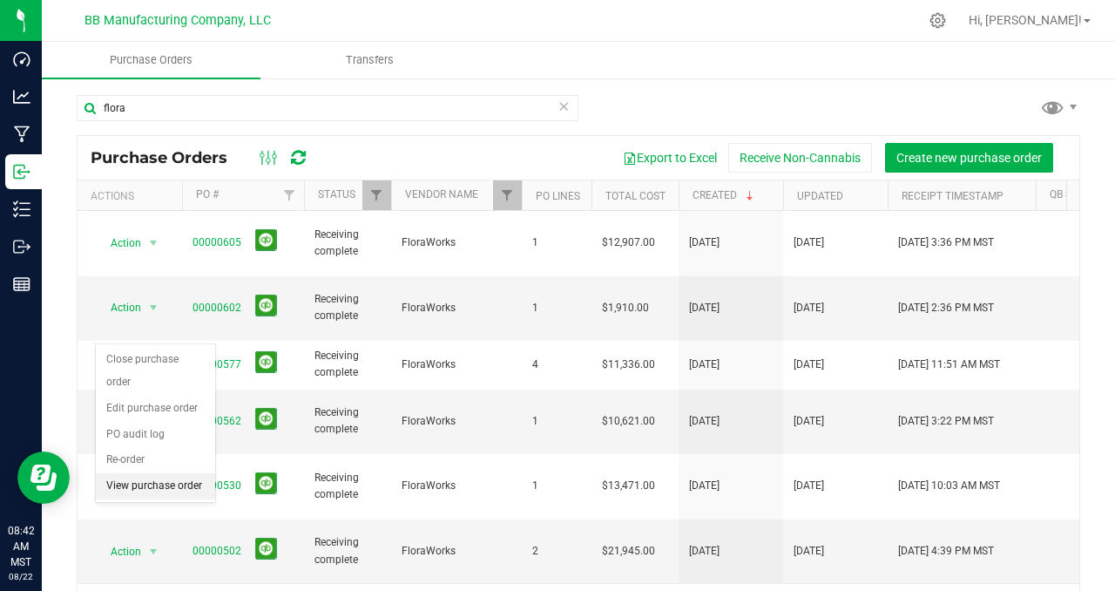
click at [152, 480] on li "View purchase order" at bounding box center [155, 486] width 119 height 26
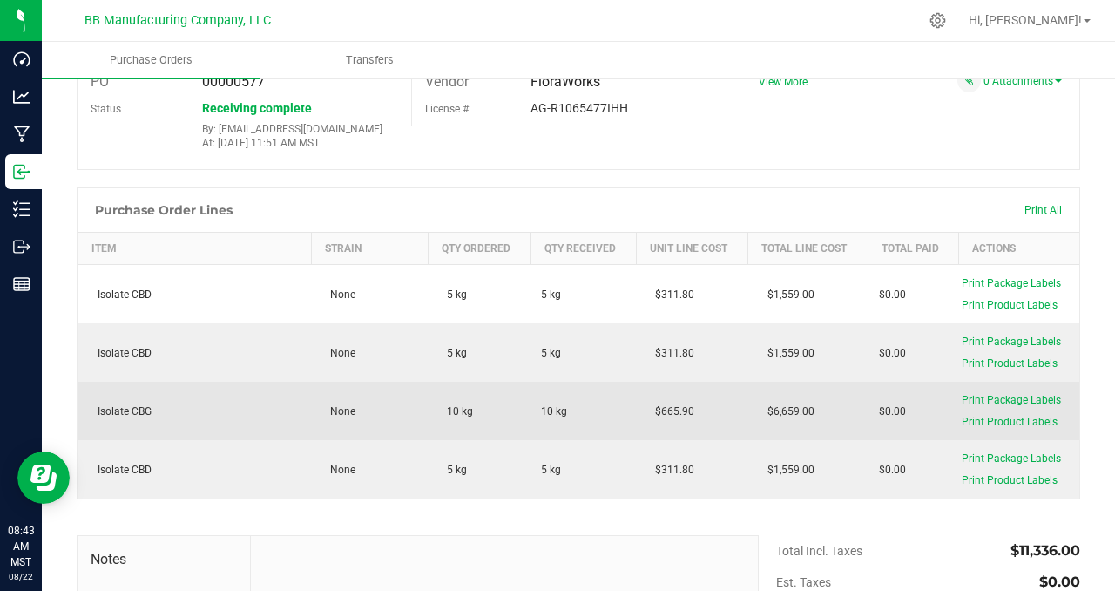
scroll to position [111, 0]
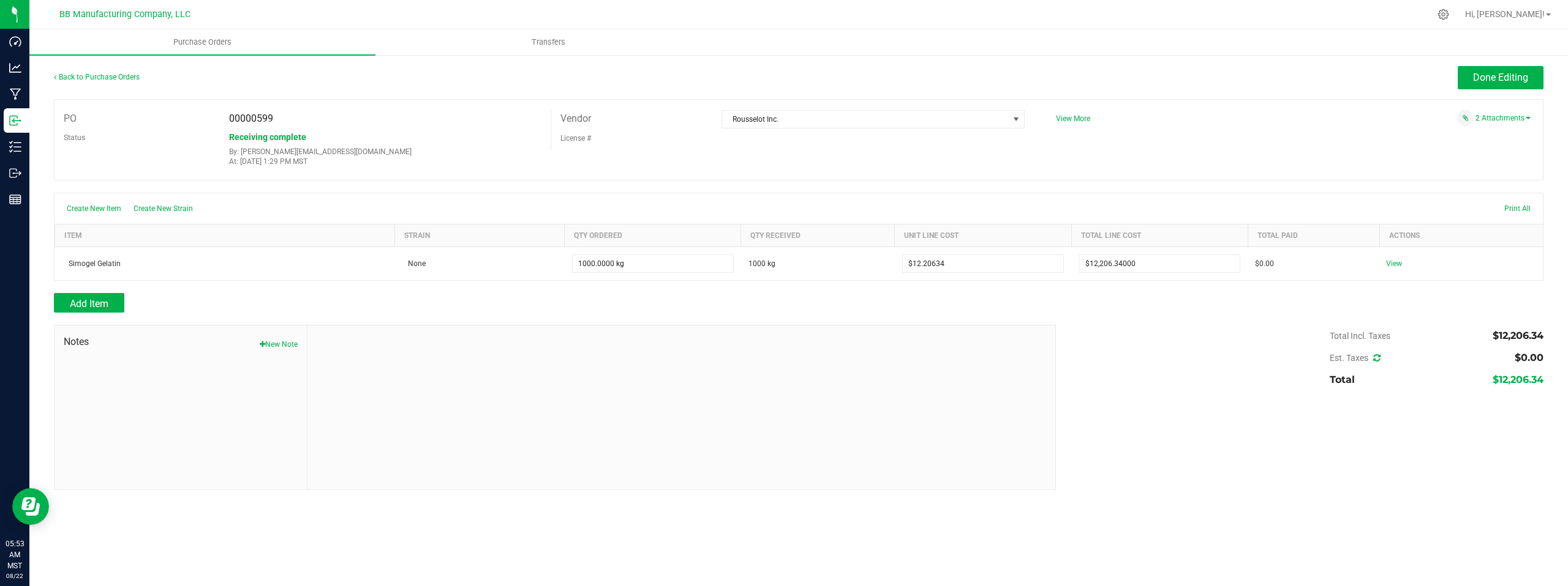
click at [139, 157] on div "Status Receiving complete By: [PERSON_NAME][EMAIL_ADDRESS][DOMAIN_NAME] At: [DA…" at bounding box center [302, 148] width 496 height 39
click at [83, 78] on link "Back to Purchase Orders" at bounding box center [97, 77] width 86 height 8
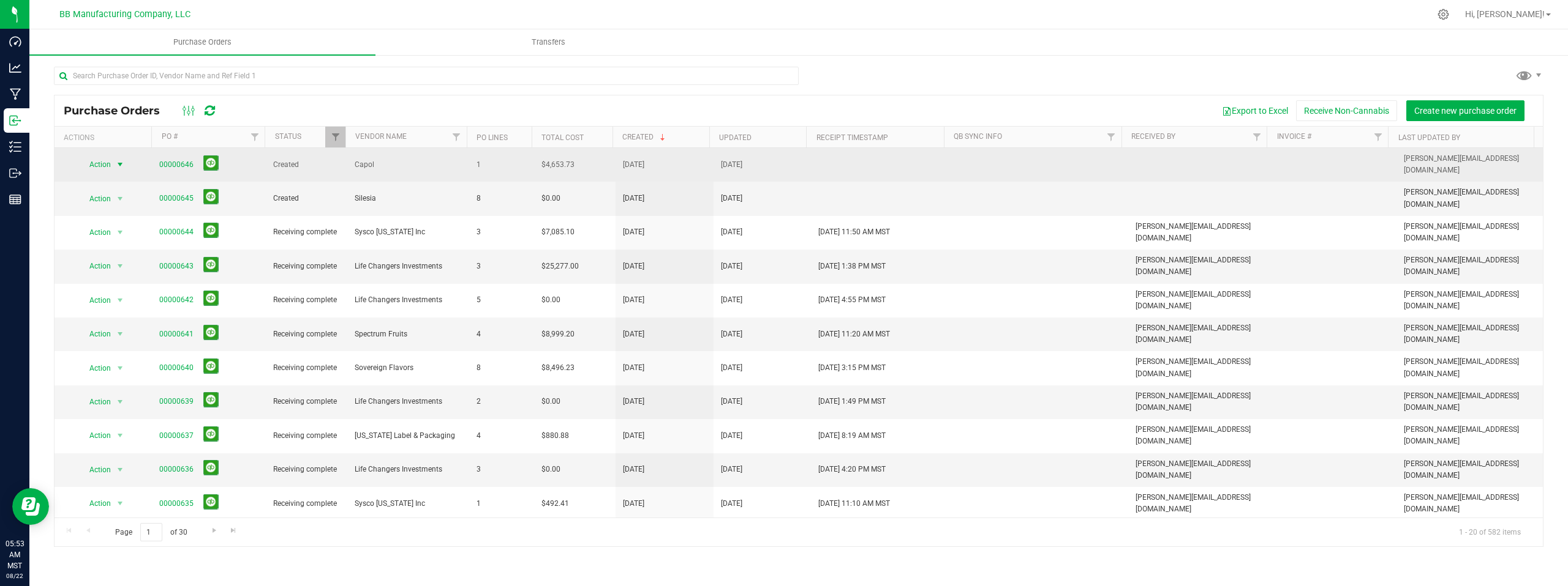
click at [117, 162] on span "select" at bounding box center [120, 164] width 10 height 10
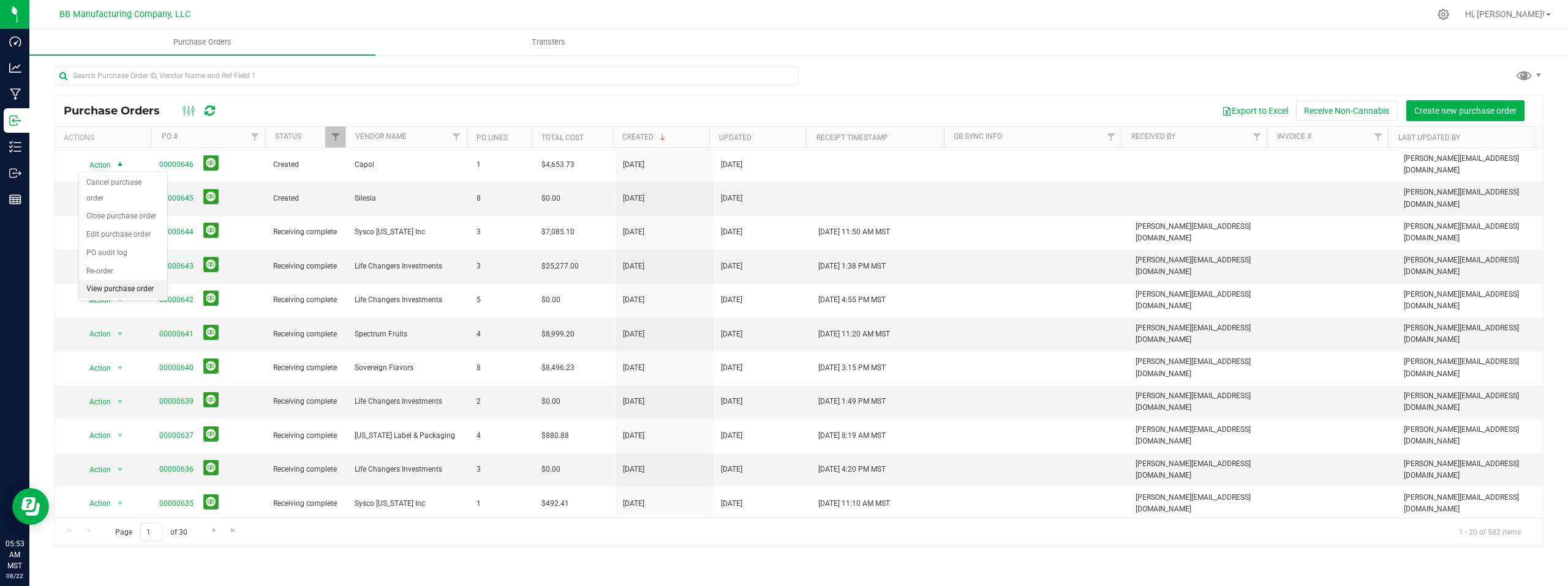
click at [108, 280] on li "View purchase order" at bounding box center [122, 289] width 88 height 18
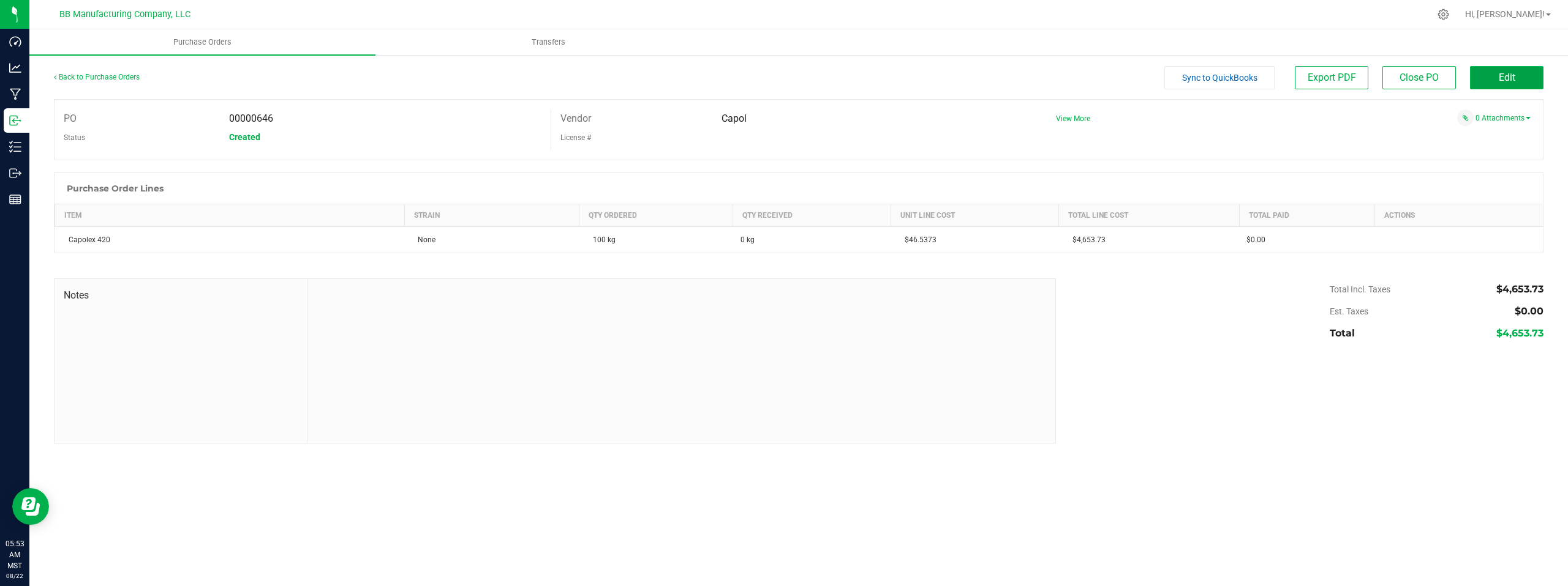
click at [1488, 80] on button "Edit" at bounding box center [1506, 77] width 74 height 23
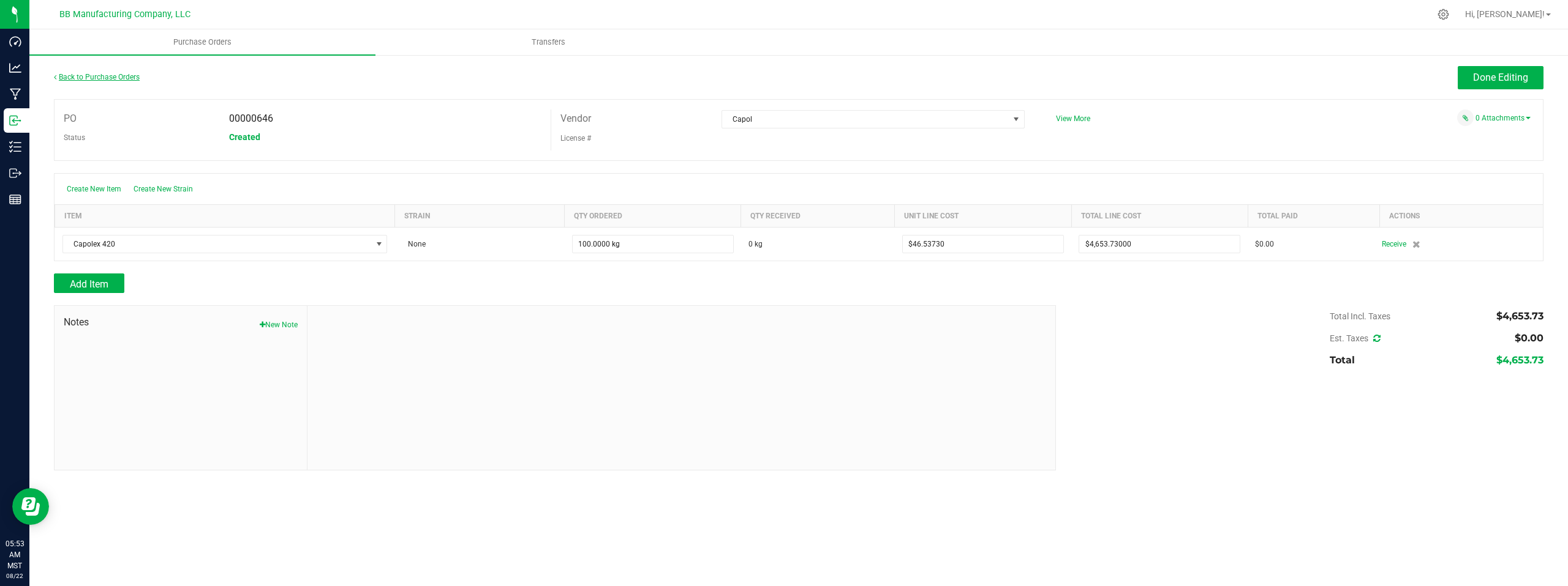
click at [94, 77] on link "Back to Purchase Orders" at bounding box center [97, 77] width 86 height 8
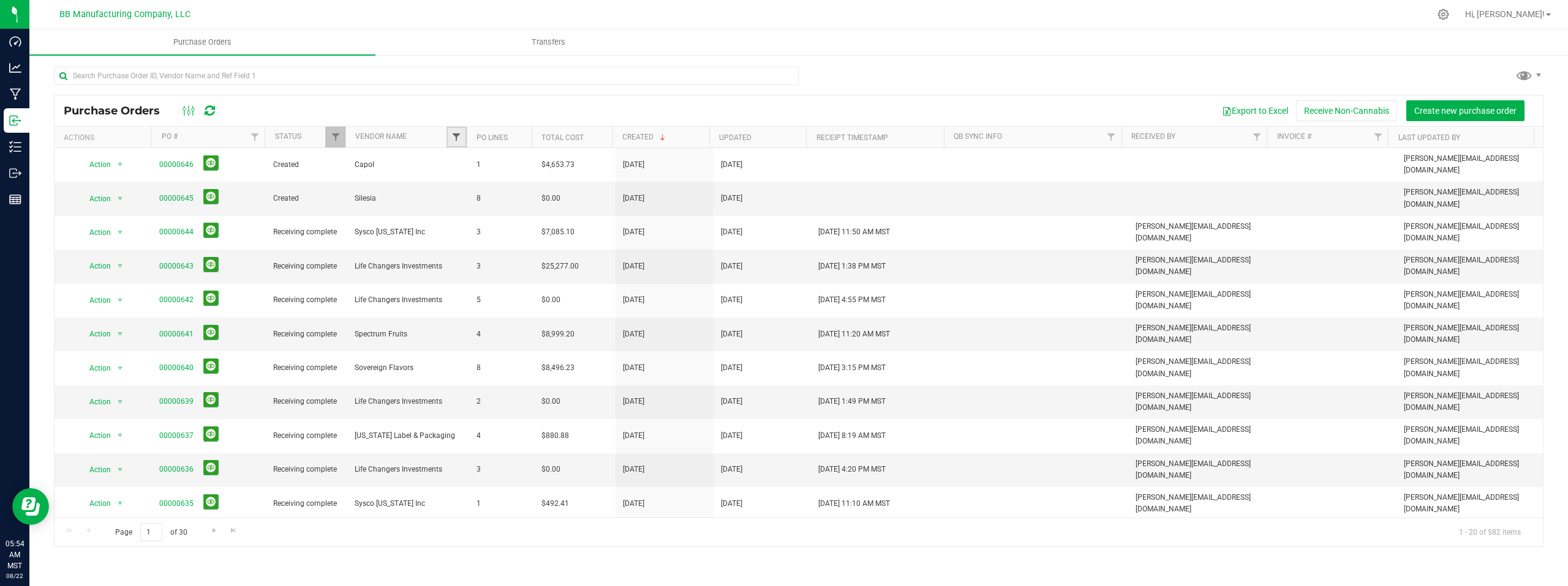
click at [454, 138] on span "Filter" at bounding box center [456, 137] width 10 height 10
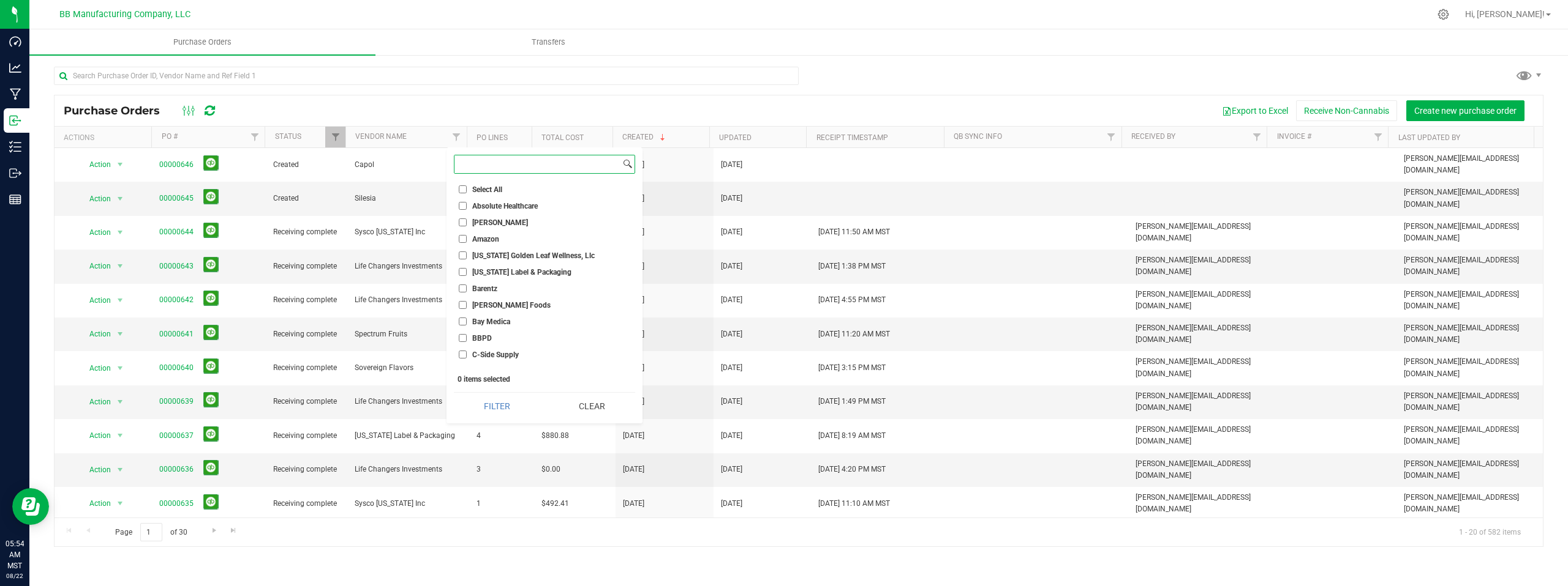
click at [482, 164] on input at bounding box center [537, 164] width 166 height 18
type input "ca"
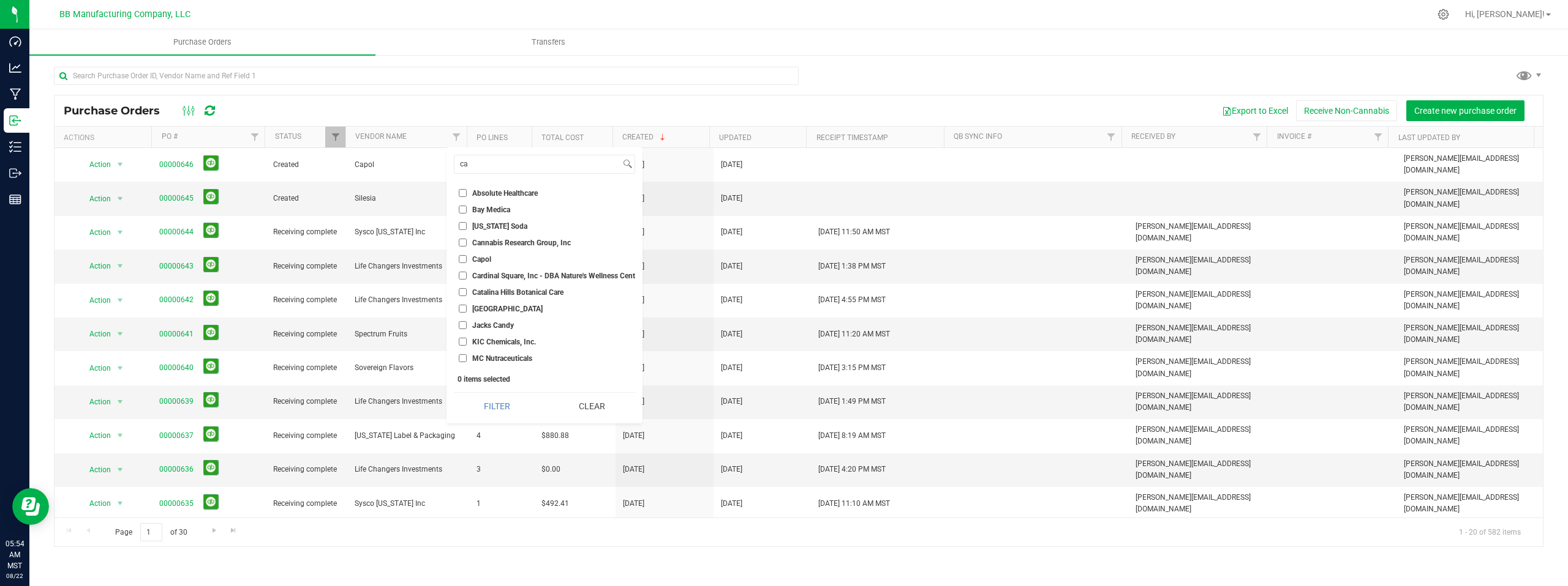
click at [463, 257] on input "Capol" at bounding box center [462, 259] width 8 height 8
checkbox input "true"
click at [513, 403] on button "Filter" at bounding box center [496, 406] width 86 height 27
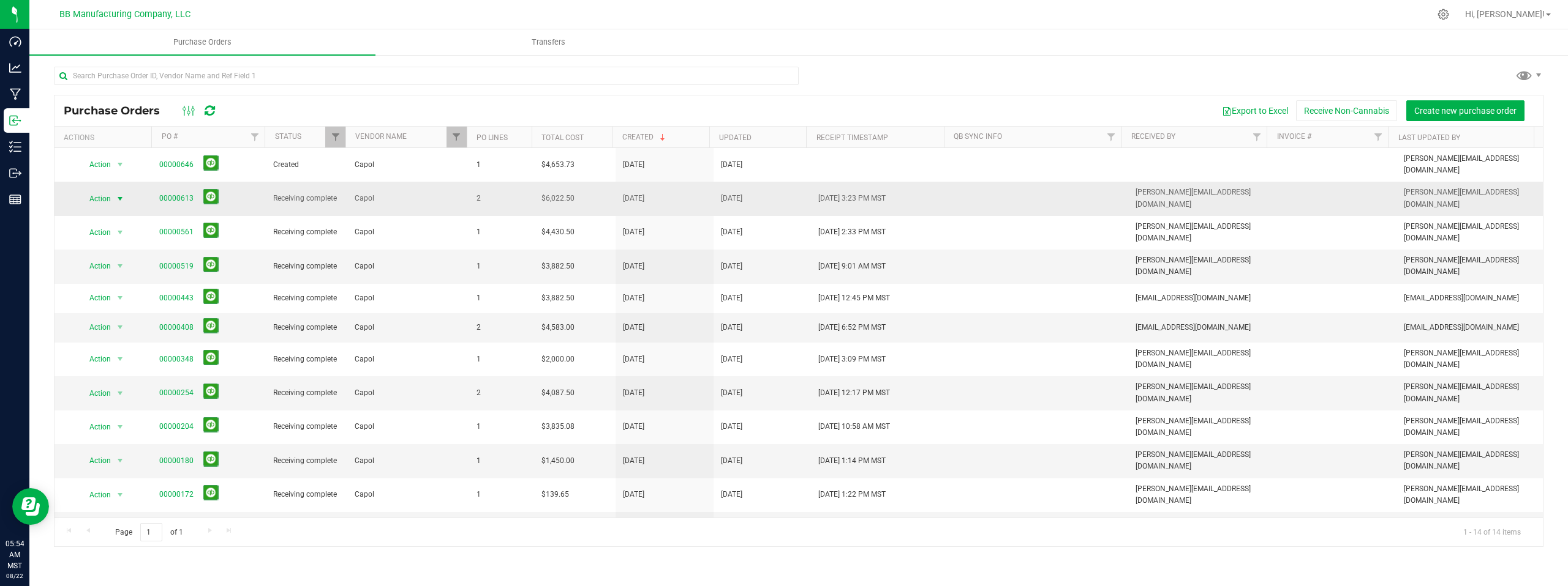
click at [120, 194] on span "select" at bounding box center [120, 199] width 10 height 10
click at [108, 303] on li "View purchase order" at bounding box center [120, 301] width 84 height 18
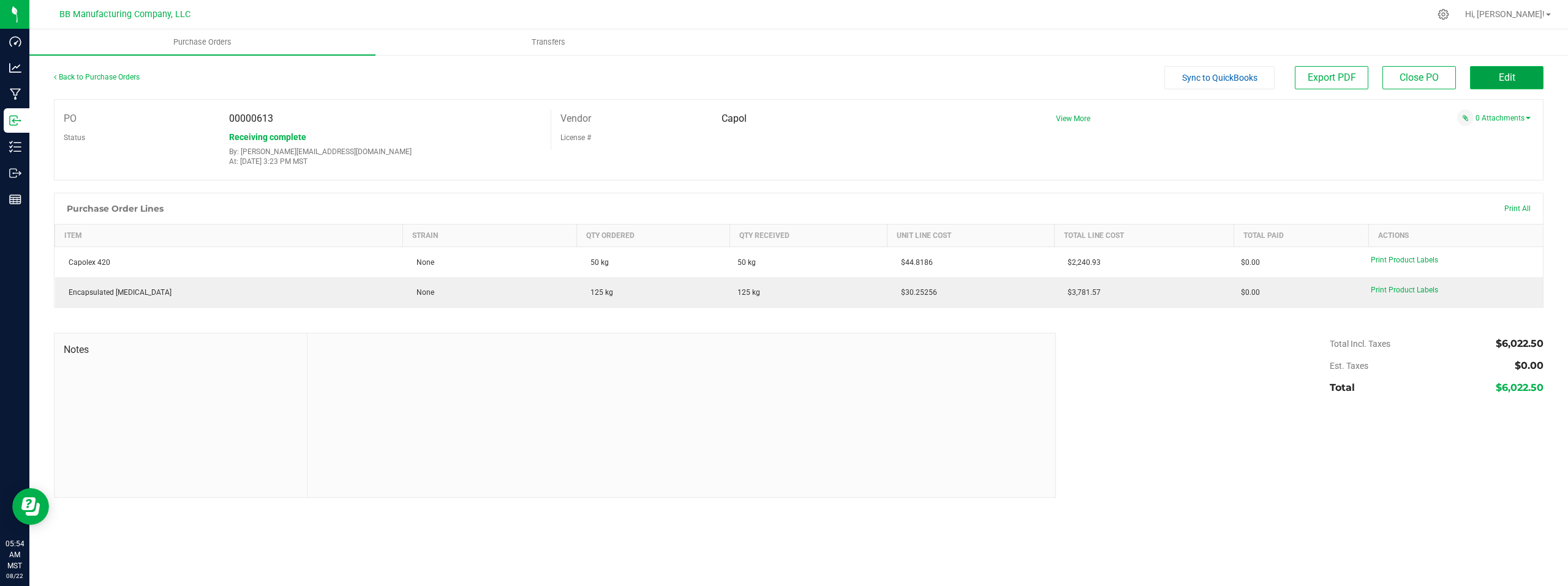
click at [1493, 77] on button "Edit" at bounding box center [1506, 77] width 74 height 23
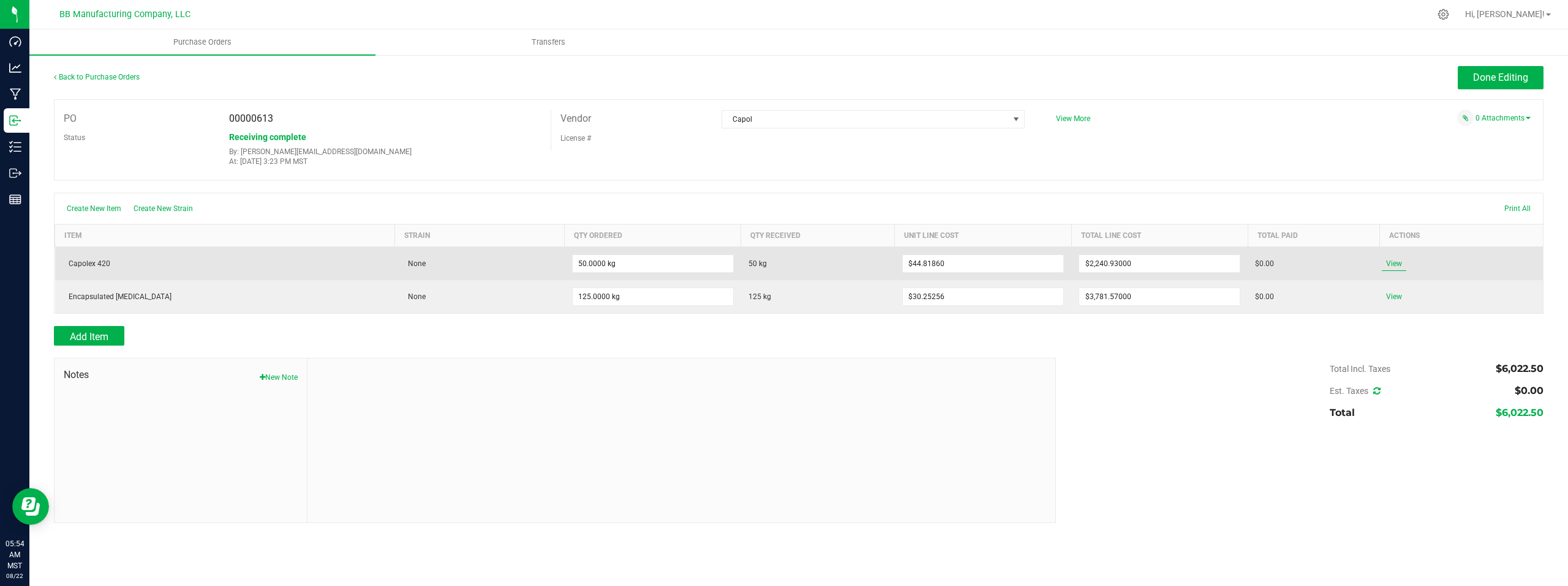
click at [1396, 266] on span "View" at bounding box center [1394, 263] width 25 height 15
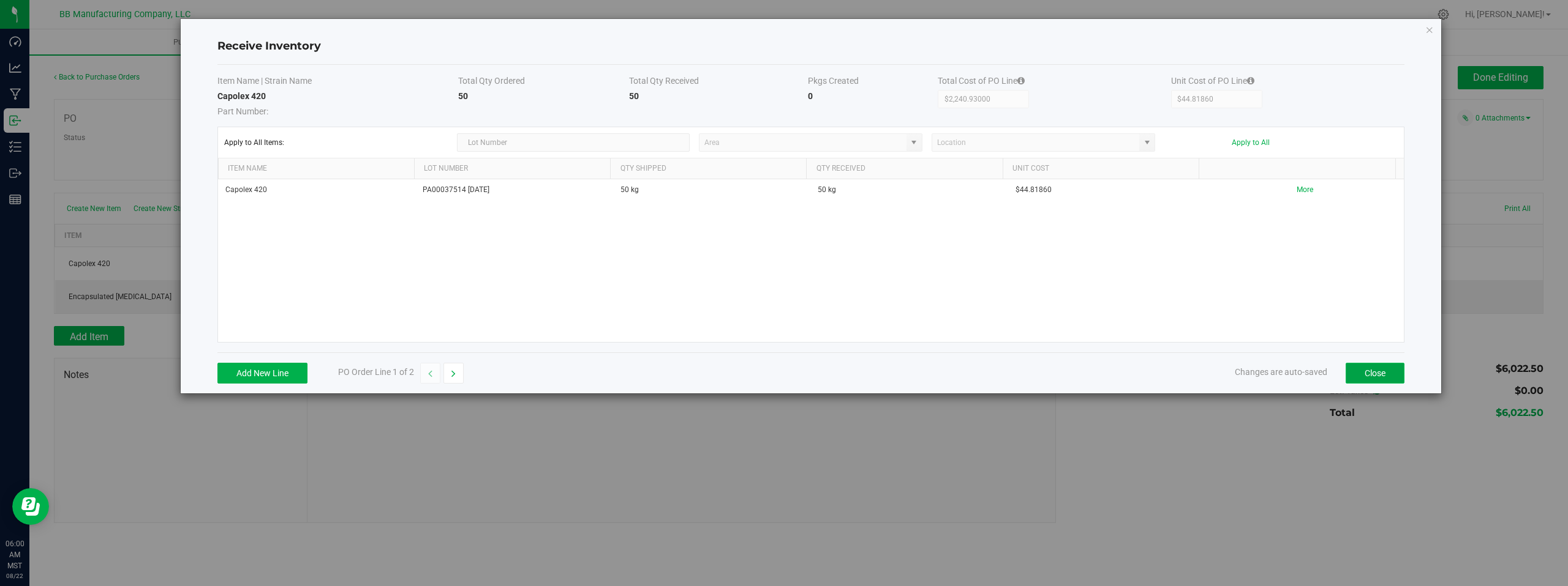
click at [1372, 379] on button "Close" at bounding box center [1375, 373] width 59 height 21
